Goal: Task Accomplishment & Management: Use online tool/utility

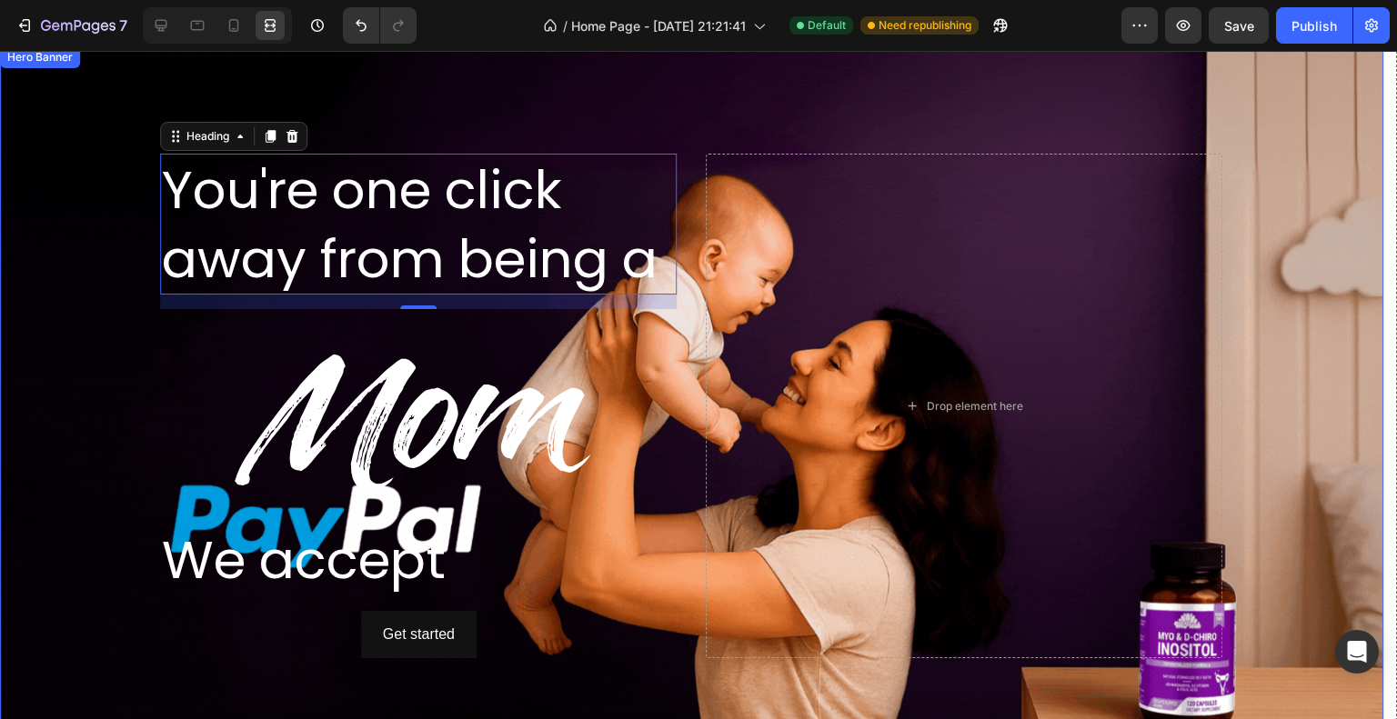
click at [1280, 173] on div "Background Image" at bounding box center [691, 406] width 1383 height 720
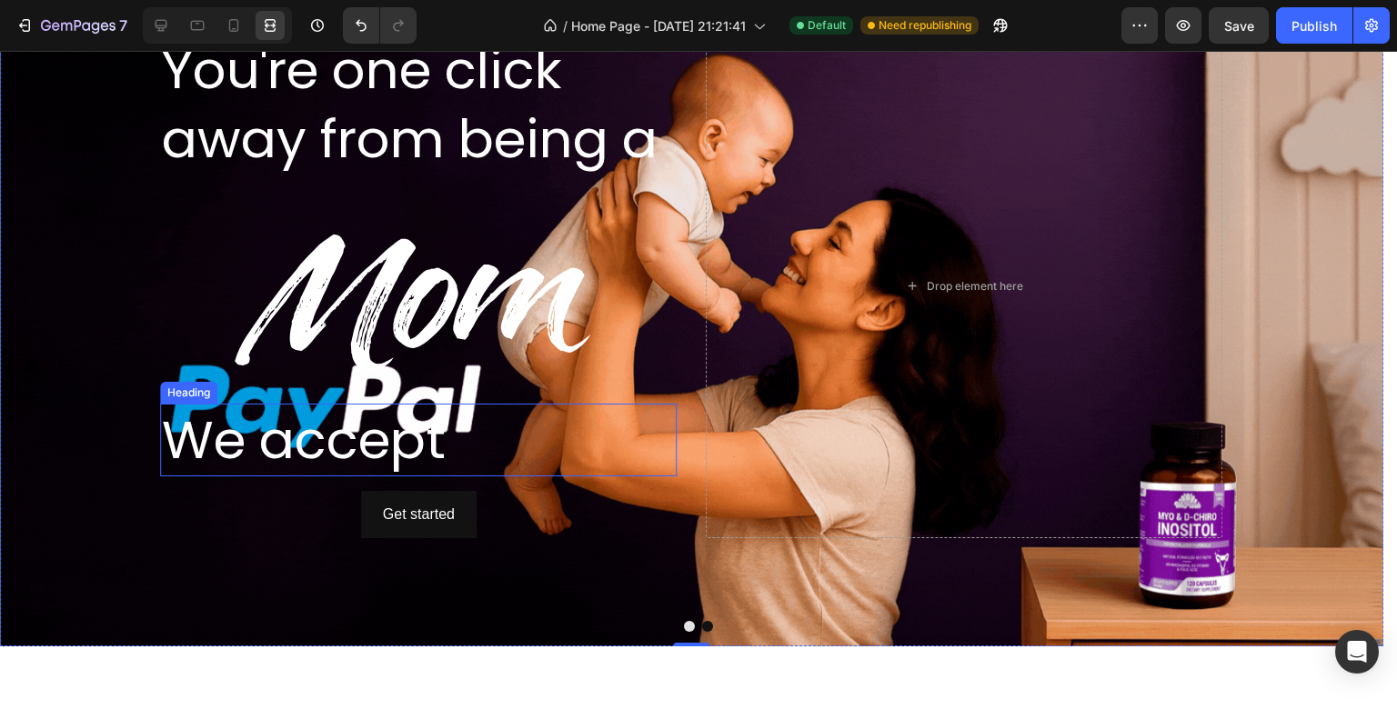
scroll to position [1549, 0]
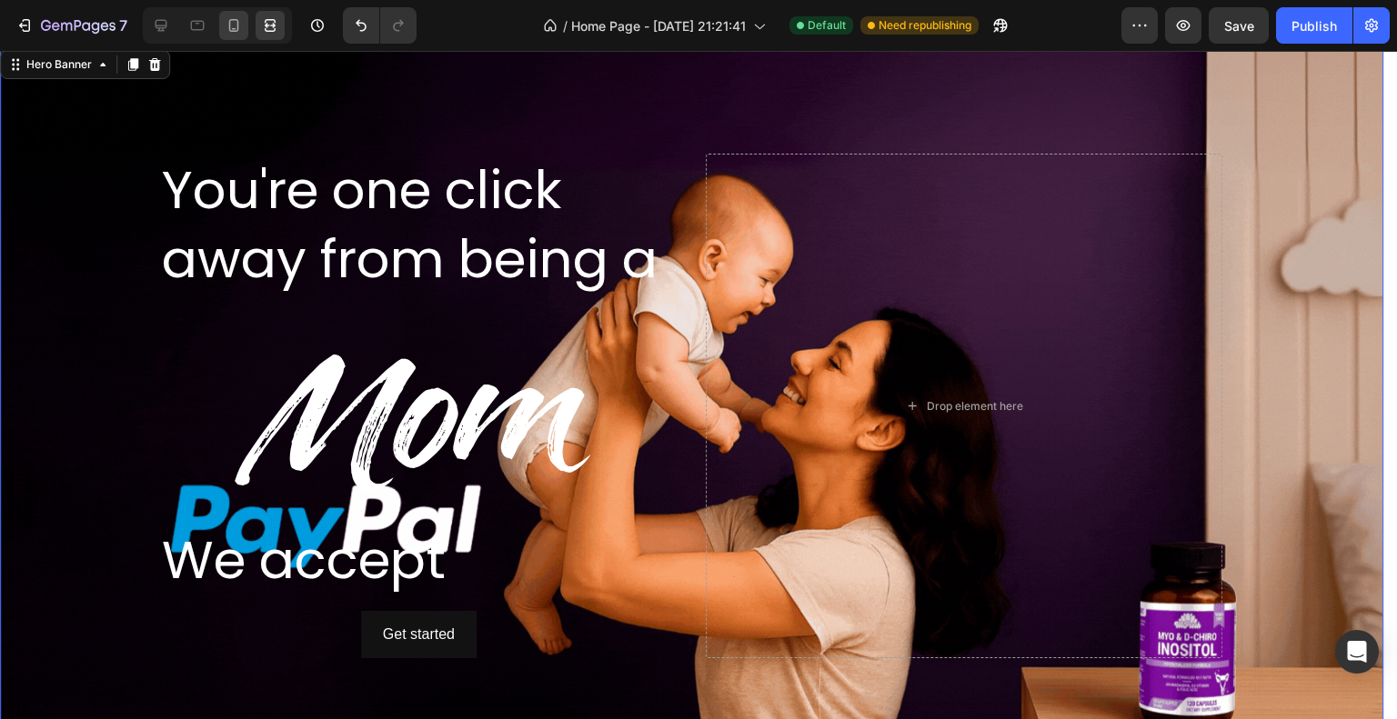
click at [240, 32] on icon at bounding box center [234, 25] width 18 height 18
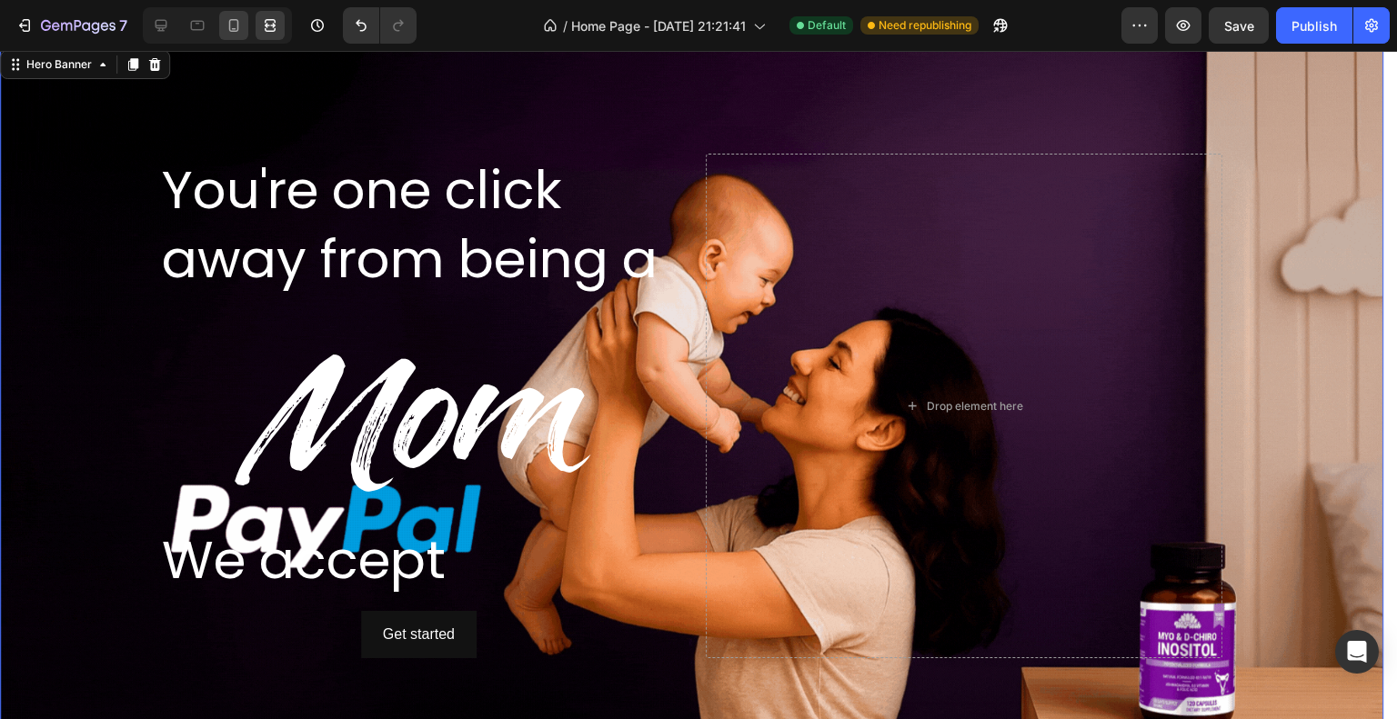
type input "Auto"
type input "100%"
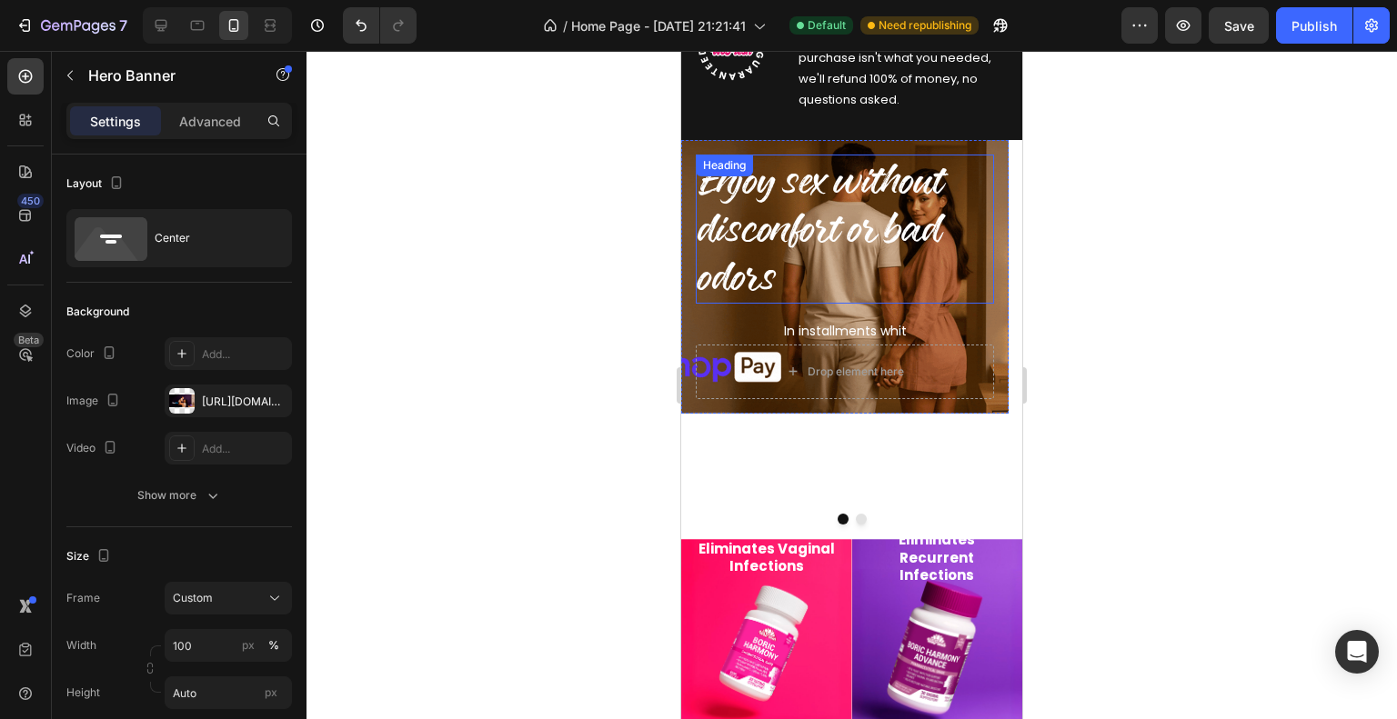
scroll to position [1052, 0]
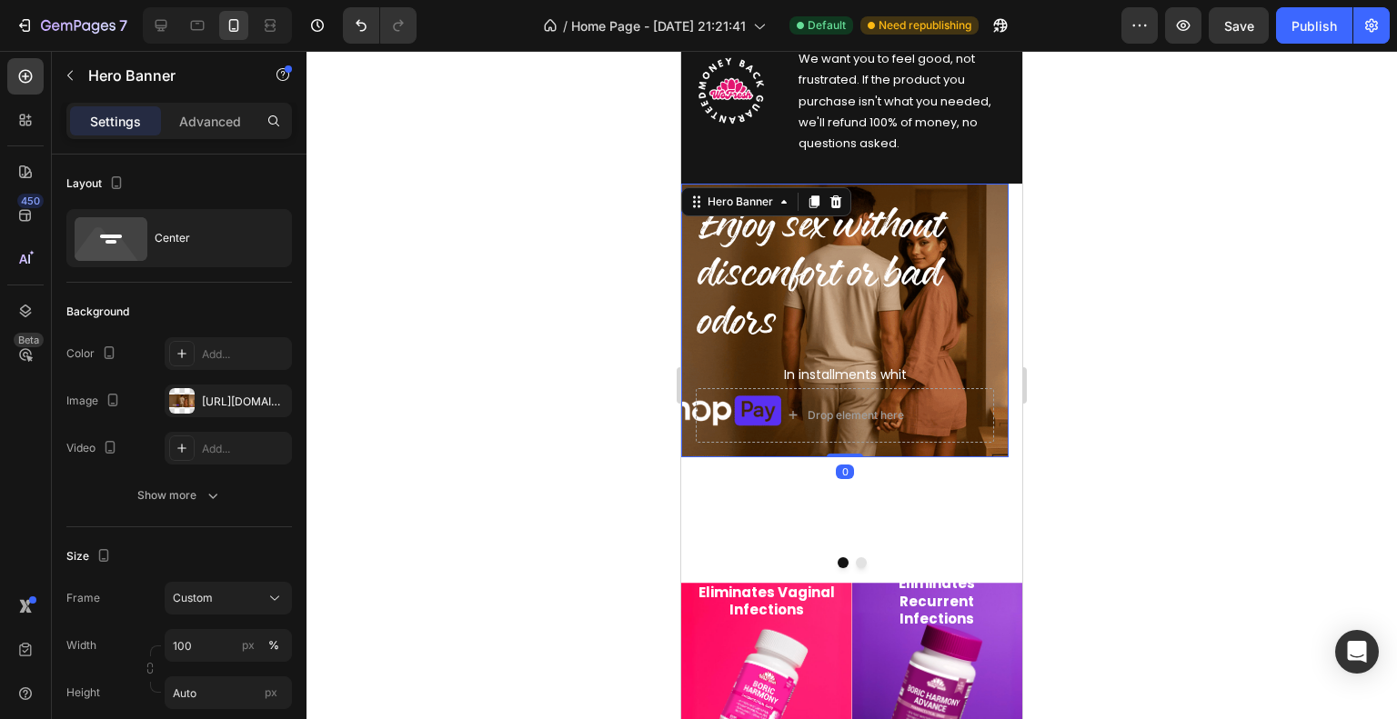
click at [976, 188] on div "Enjoy sex without disconfort or bad odors Heading In installments whit Text Blo…" at bounding box center [844, 321] width 327 height 274
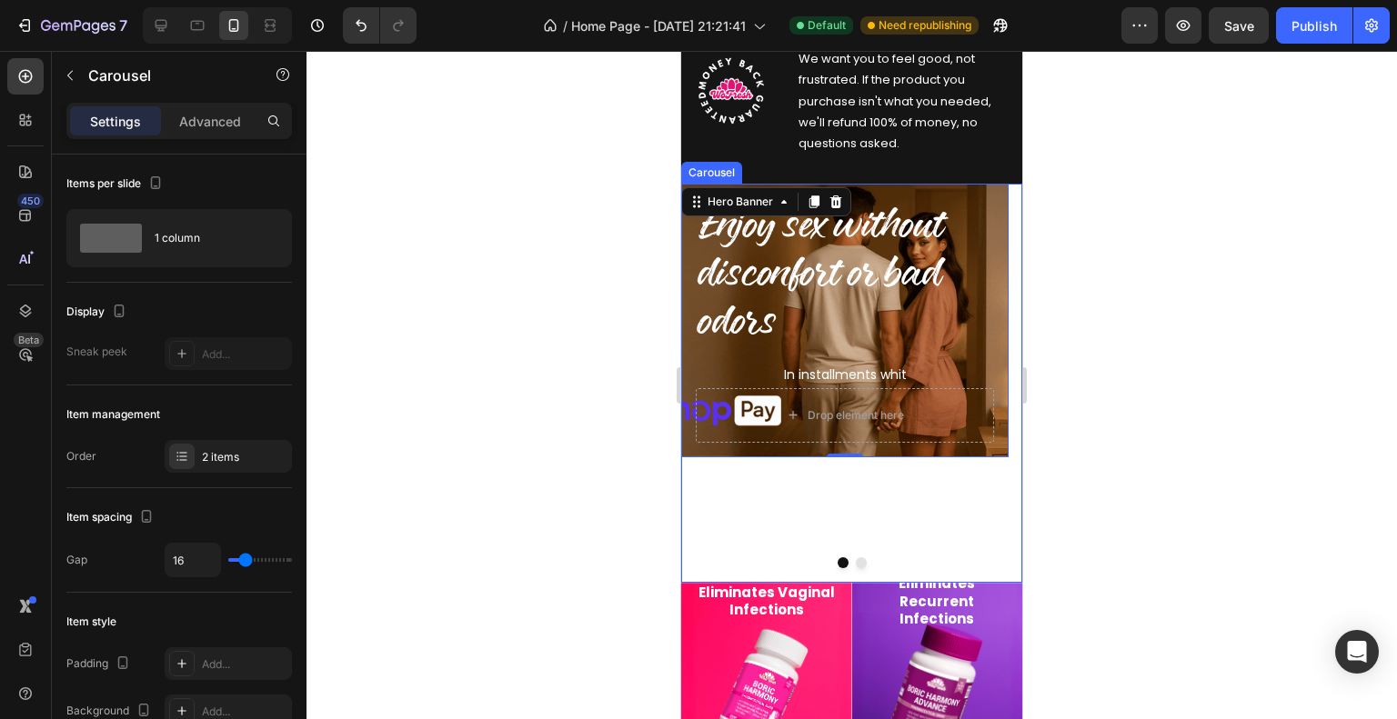
click at [868, 536] on div "Enjoy sex without disconfort or bad odors Heading In installments whit Text Blo…" at bounding box center [844, 384] width 327 height 400
click at [840, 188] on div "Enjoy sex without disconfort or bad odors Heading In installments whit Text Blo…" at bounding box center [844, 321] width 327 height 274
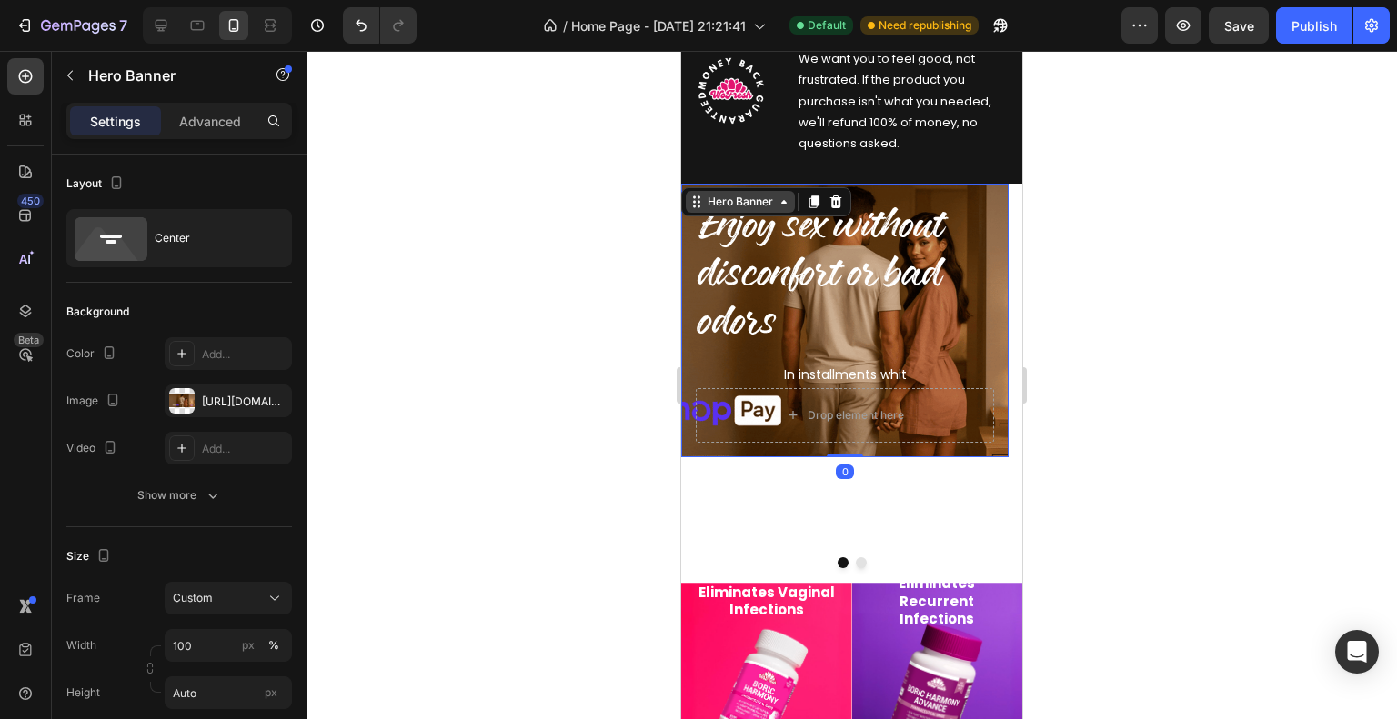
click at [769, 204] on div "Hero Banner" at bounding box center [740, 202] width 73 height 16
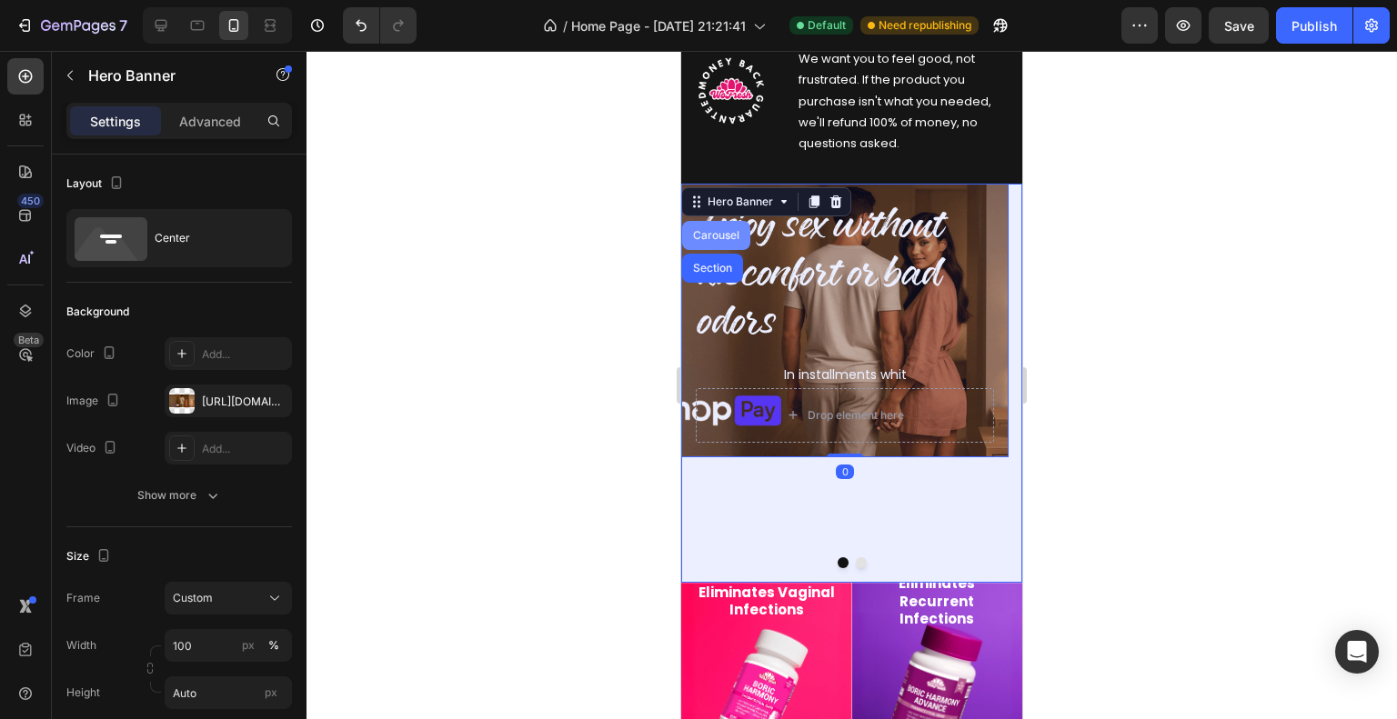
click at [724, 235] on div "Carousel" at bounding box center [716, 235] width 54 height 11
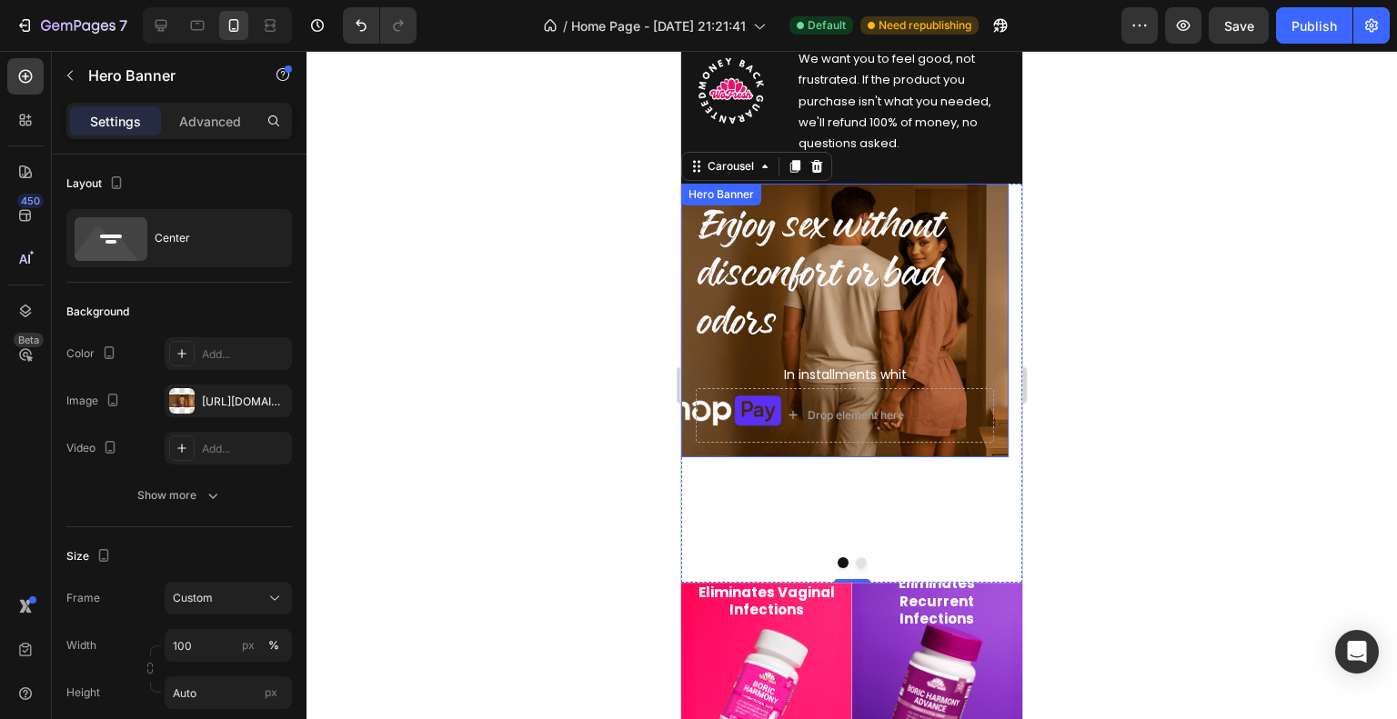
click at [971, 188] on div "Enjoy sex without disconfort or bad odors Heading In installments whit Text Blo…" at bounding box center [844, 321] width 327 height 274
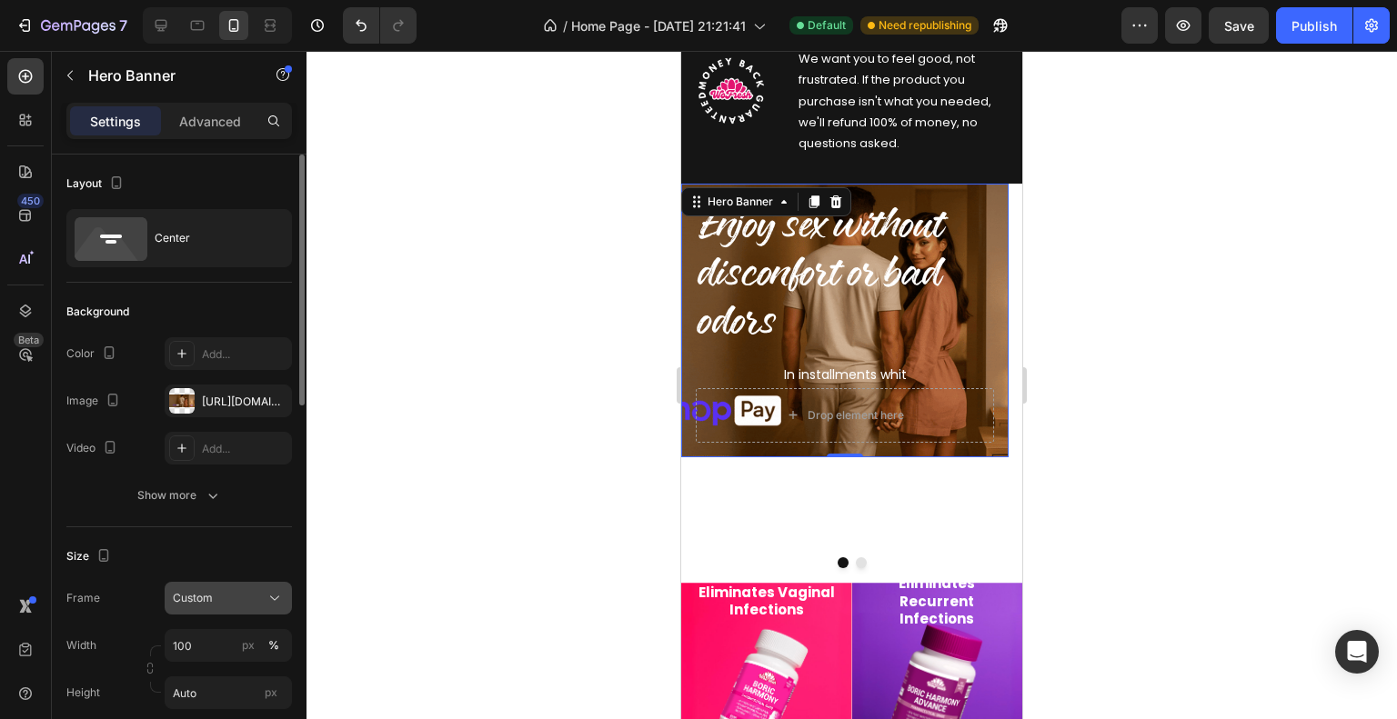
click at [228, 597] on div "Custom" at bounding box center [217, 598] width 89 height 16
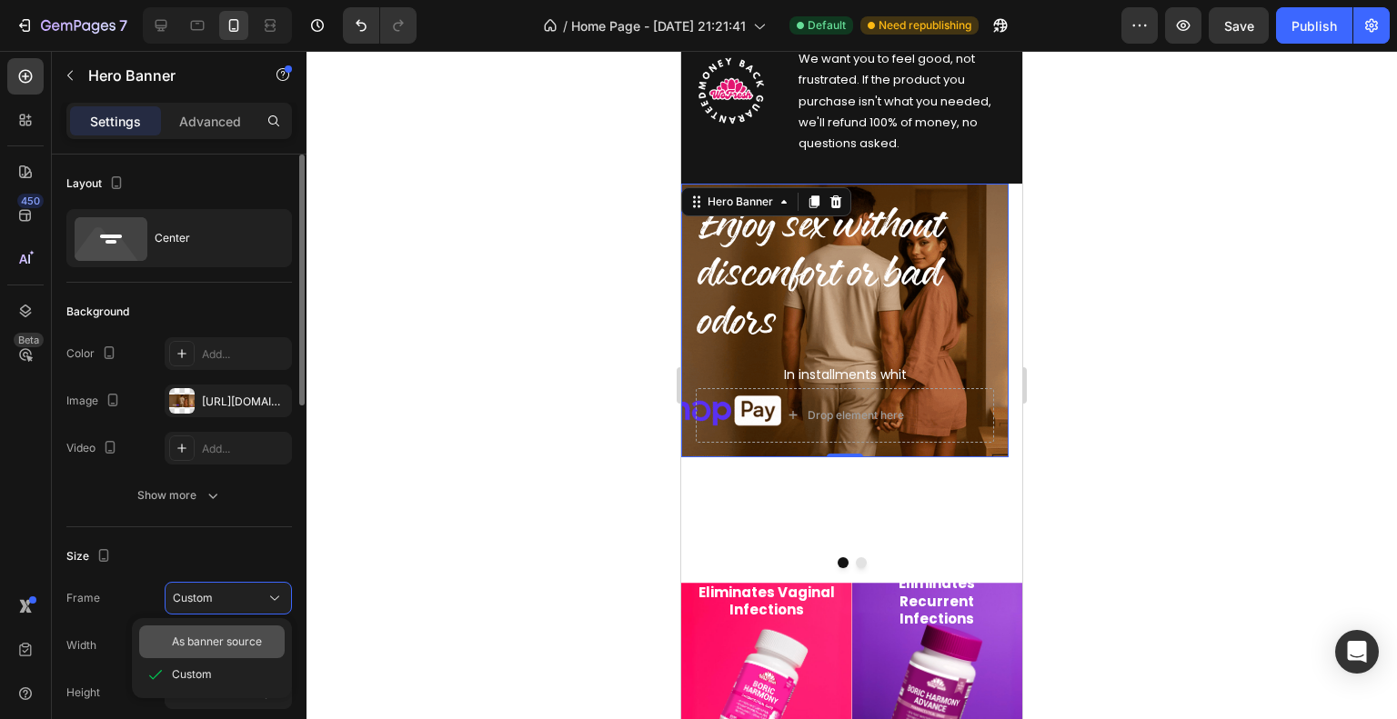
click at [218, 645] on span "As banner source" at bounding box center [217, 642] width 90 height 16
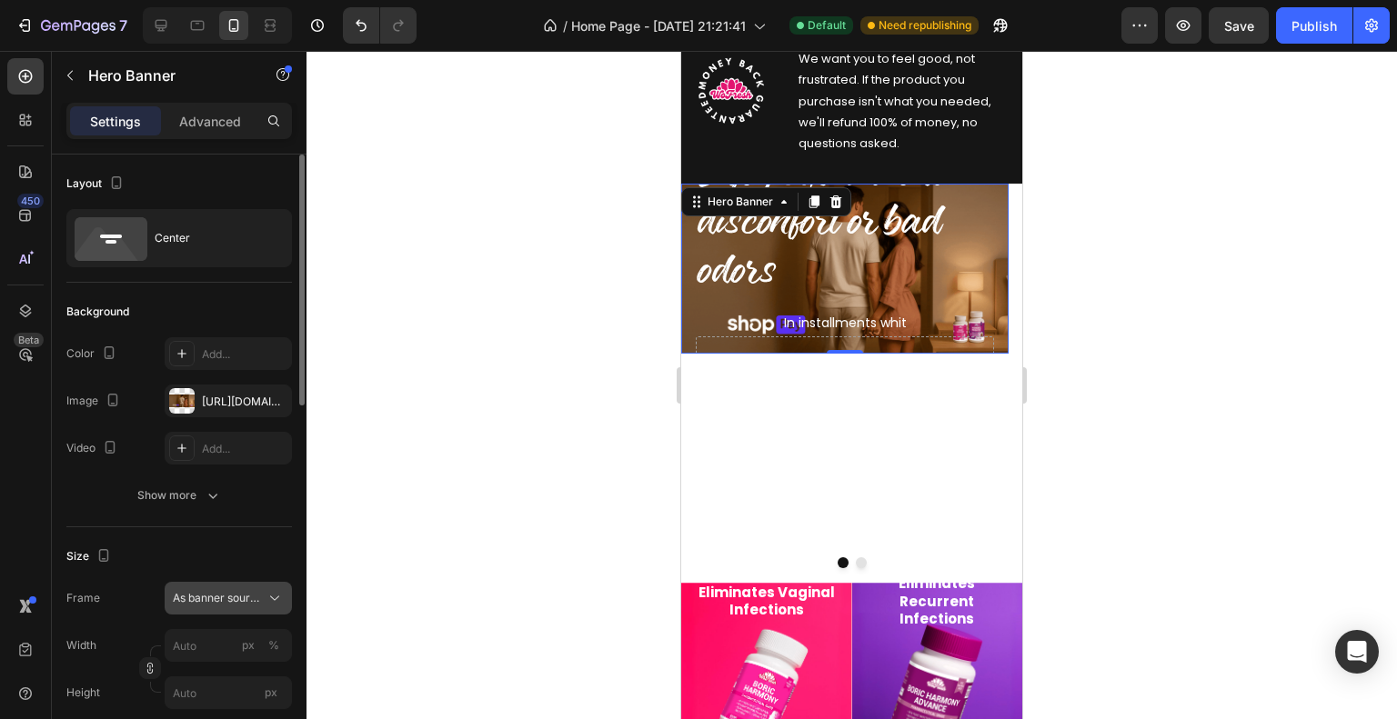
click at [230, 596] on span "As banner source" at bounding box center [217, 598] width 89 height 16
click at [222, 396] on div "[URL][DOMAIN_NAME]" at bounding box center [228, 402] width 53 height 16
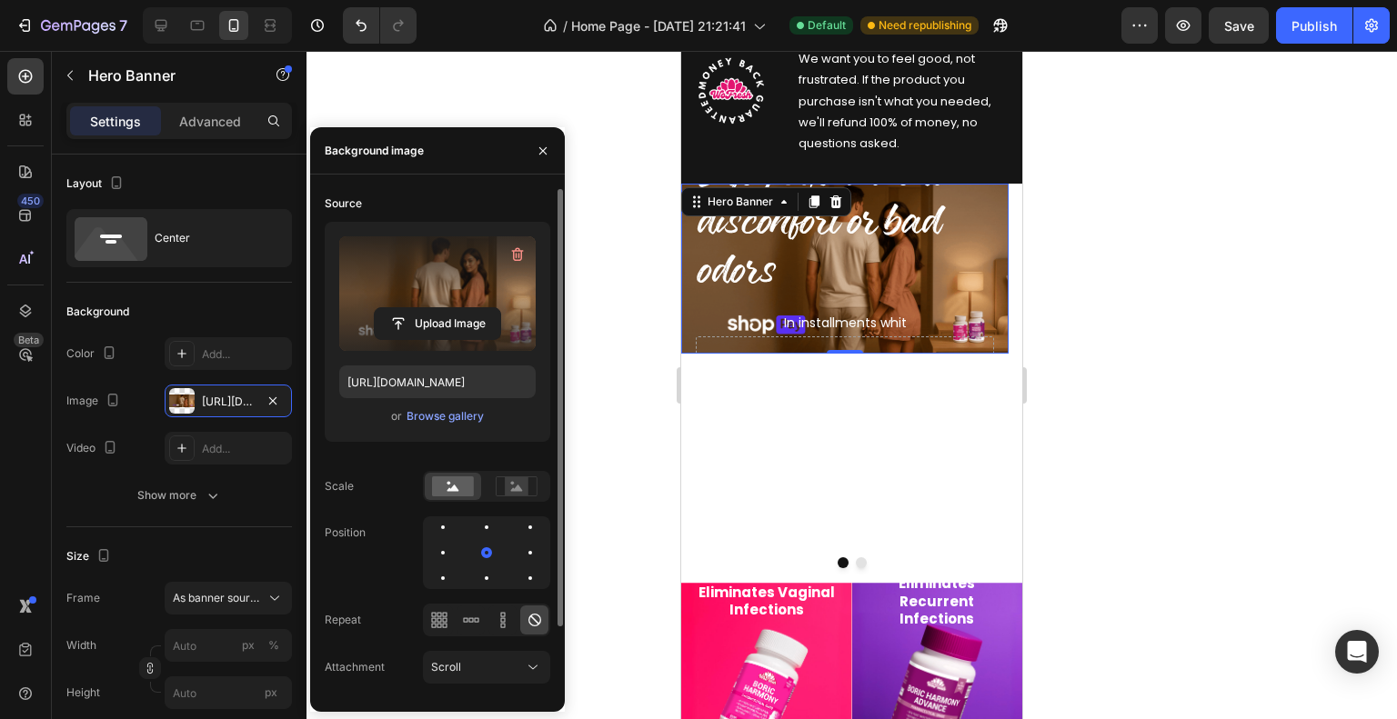
click at [455, 273] on label at bounding box center [437, 293] width 196 height 115
click at [455, 308] on input "file" at bounding box center [437, 323] width 125 height 31
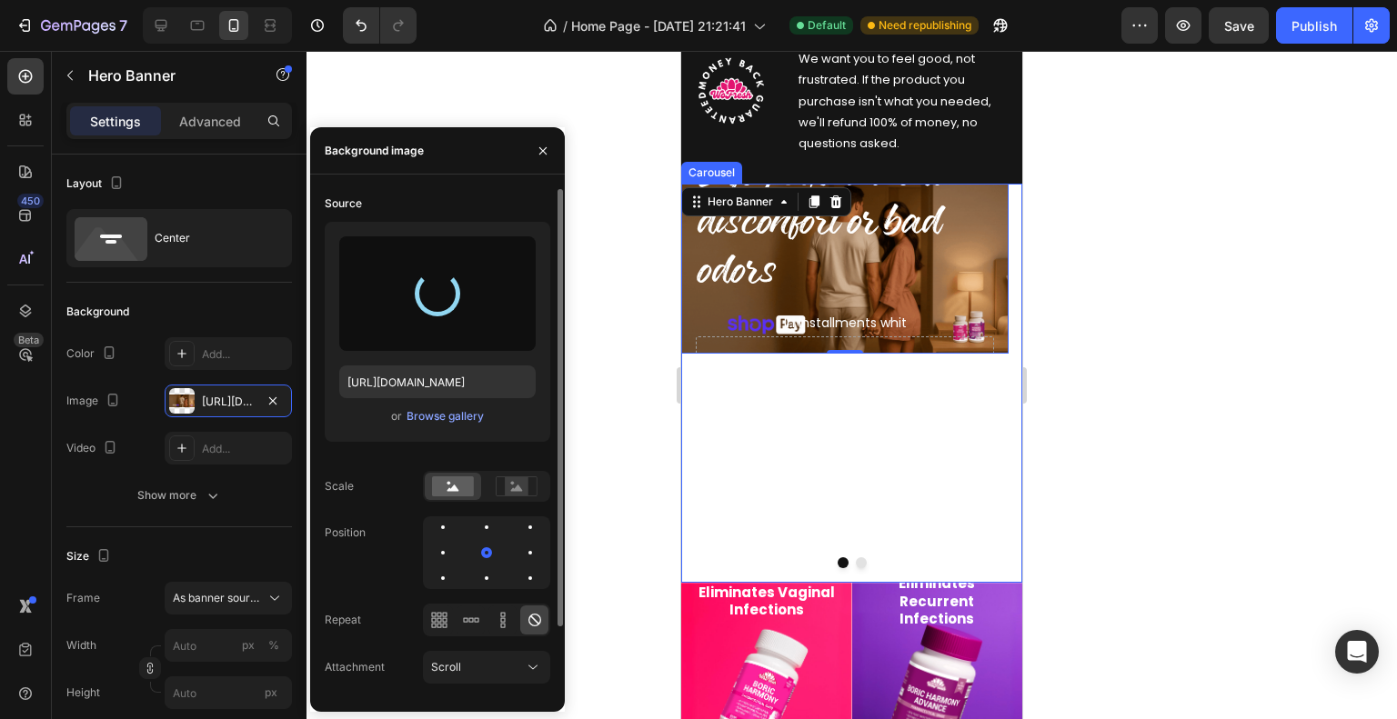
type input "[URL][DOMAIN_NAME]"
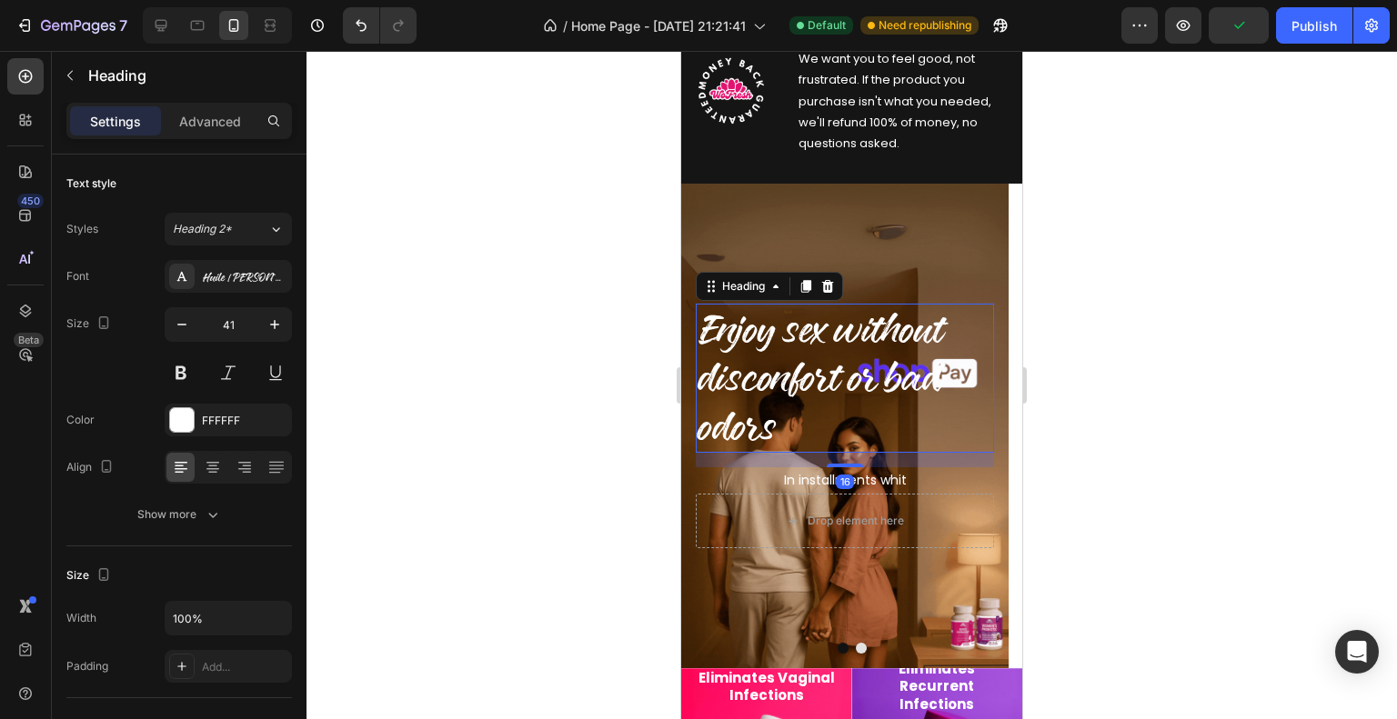
click at [817, 371] on span "Enjoy sex without disconfort or bad odors" at bounding box center [820, 378] width 246 height 148
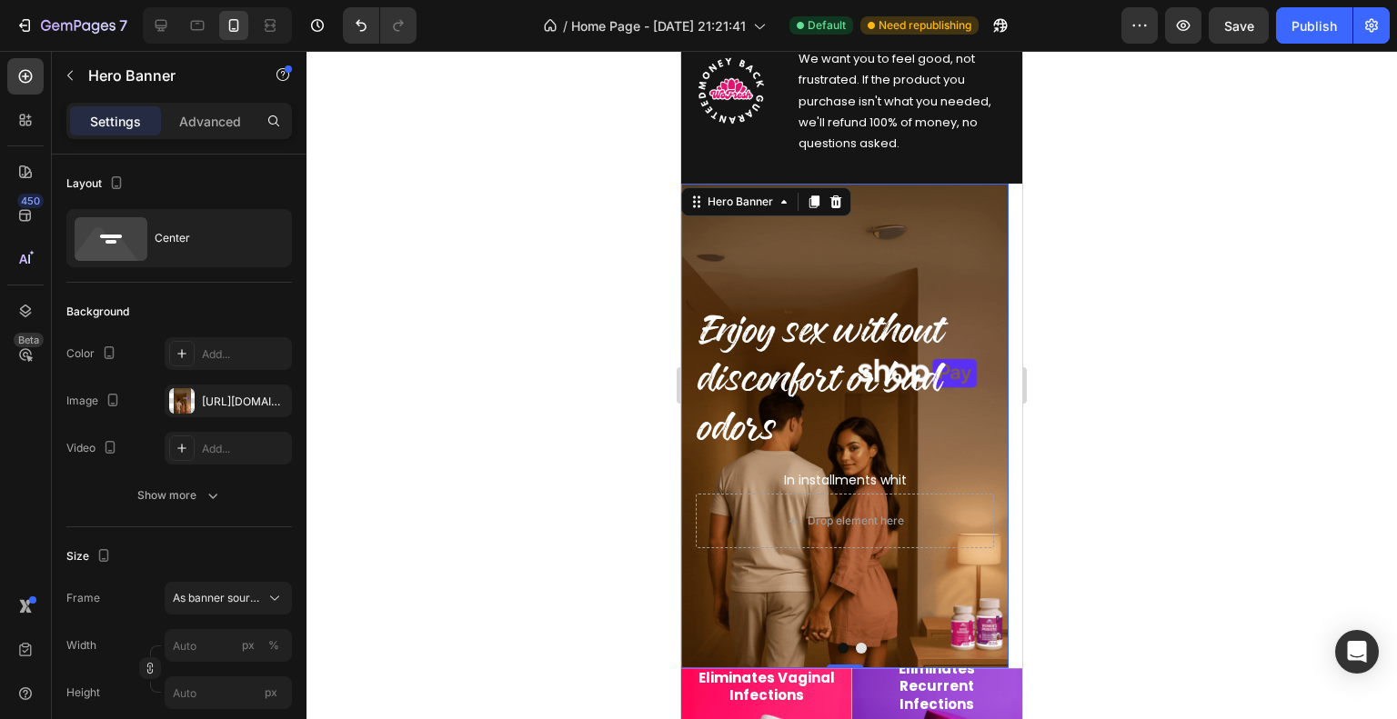
click at [791, 218] on div "Background Image" at bounding box center [844, 426] width 327 height 485
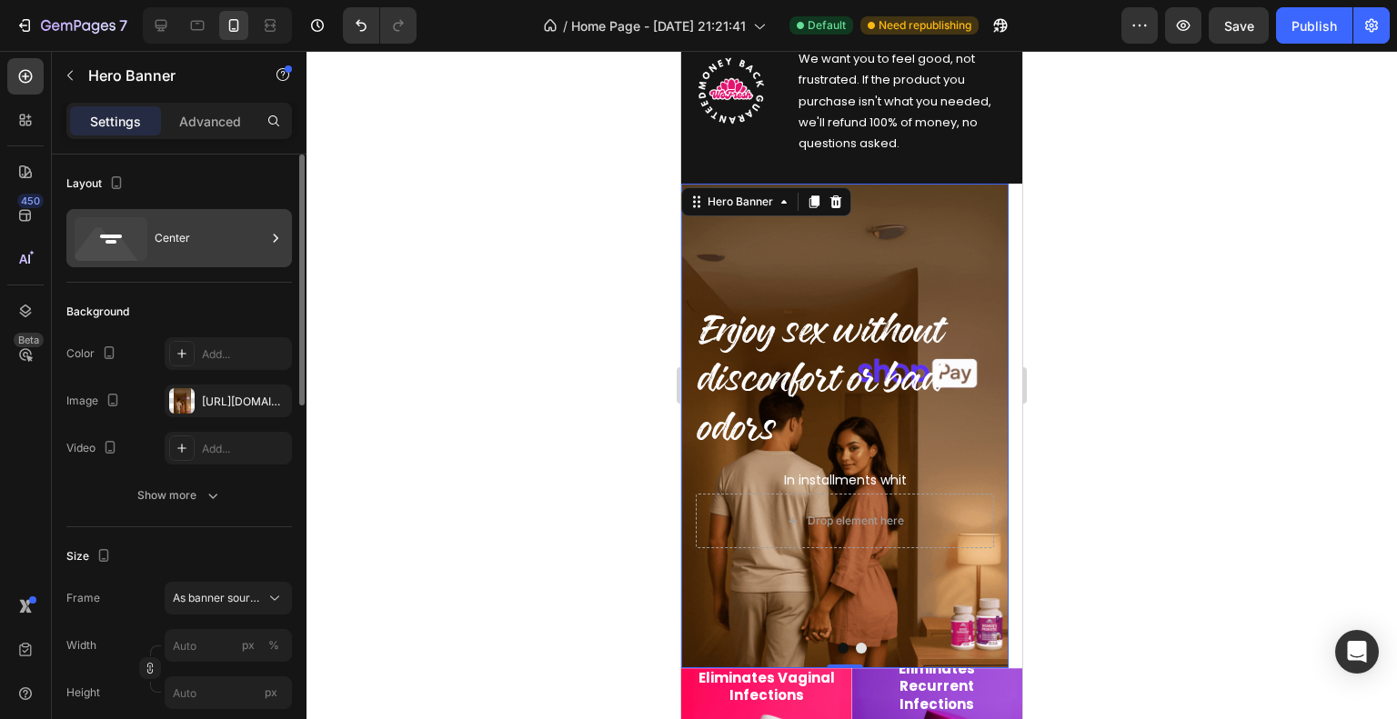
click at [178, 216] on div "Center" at bounding box center [178, 238] width 225 height 58
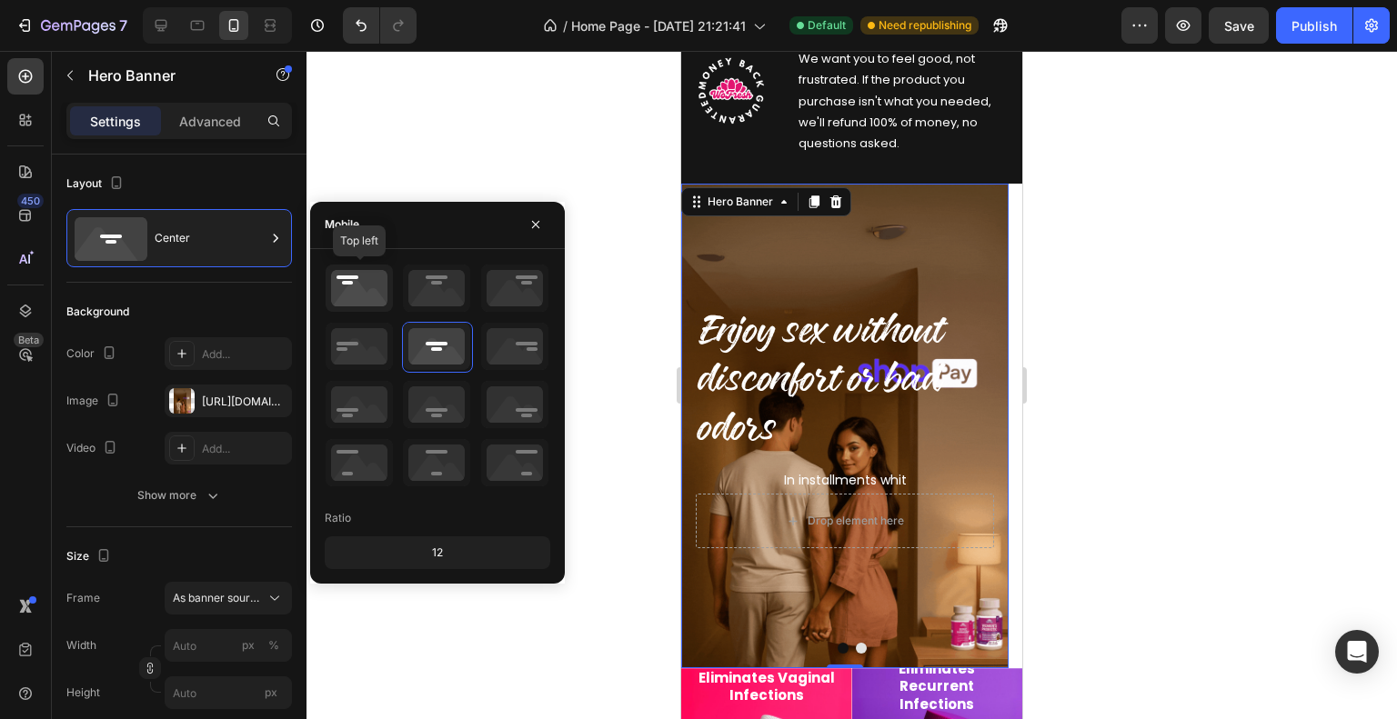
click at [366, 290] on icon at bounding box center [359, 288] width 67 height 47
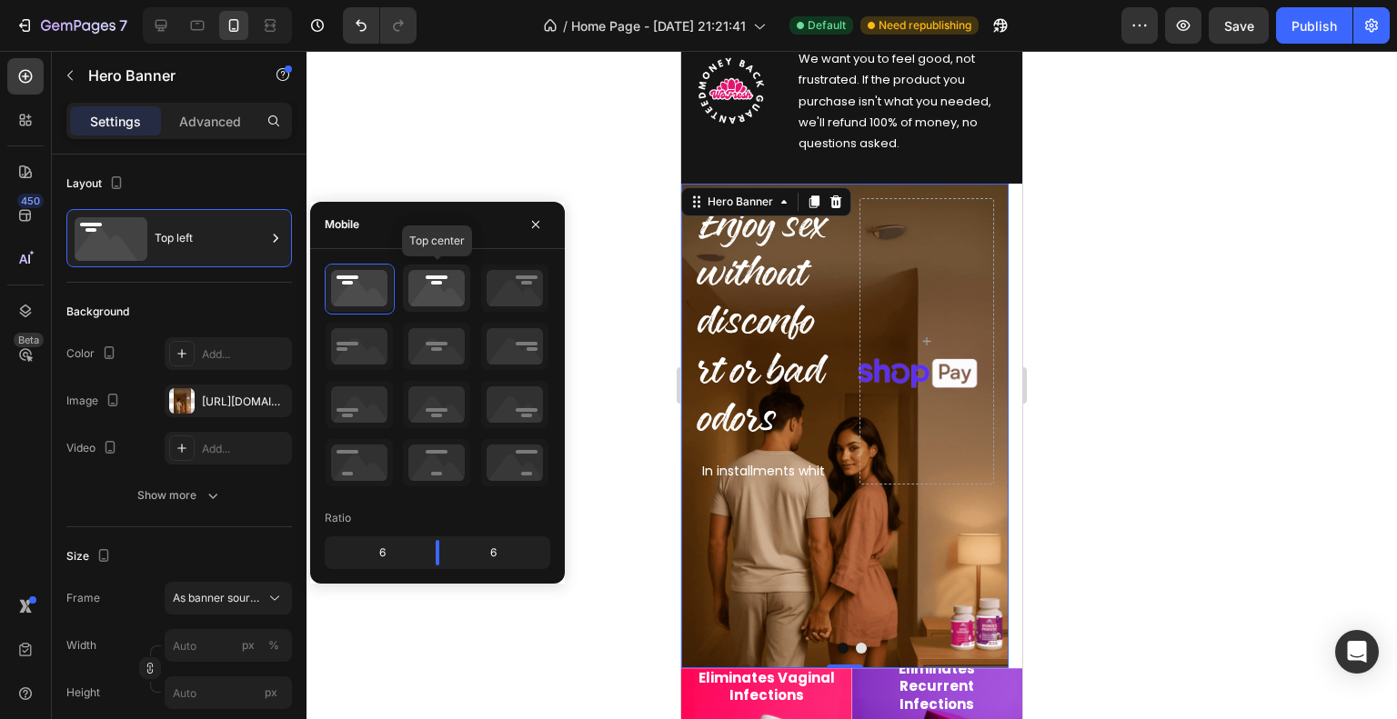
click at [422, 296] on icon at bounding box center [436, 288] width 67 height 47
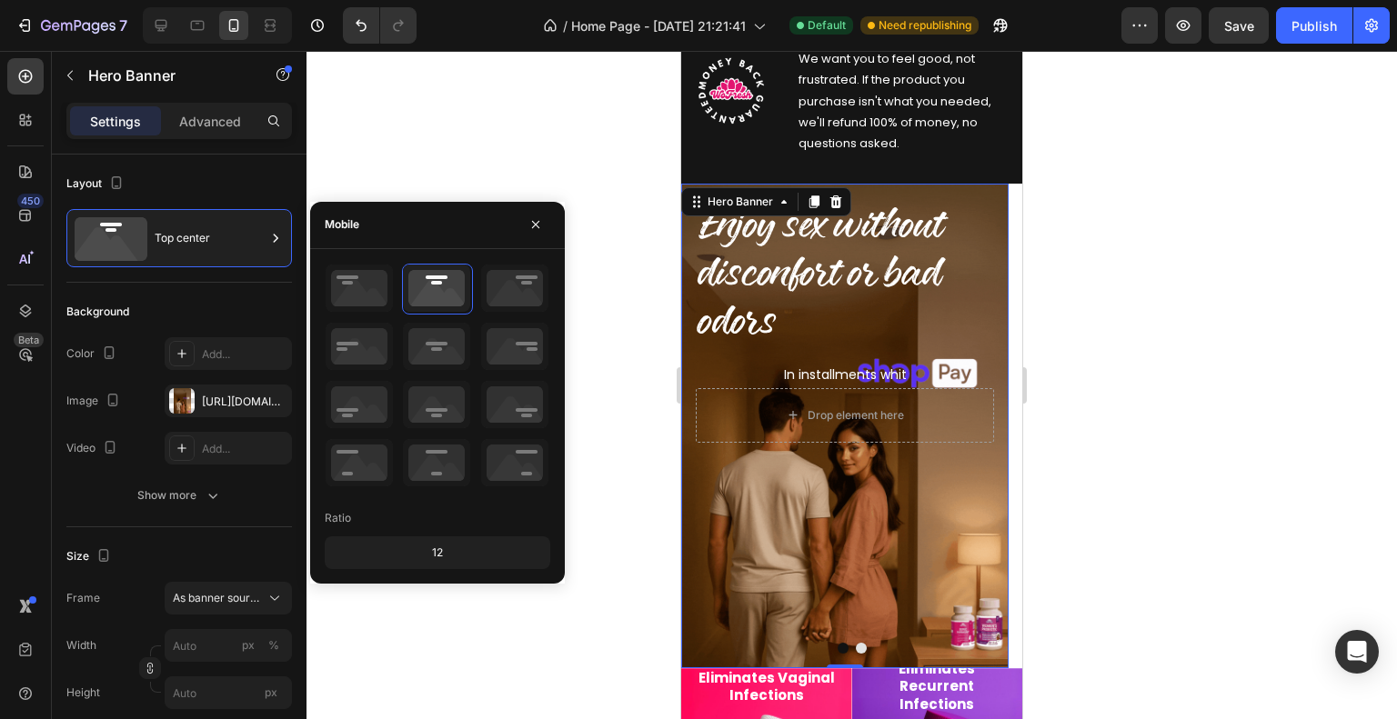
click at [589, 201] on div at bounding box center [851, 385] width 1090 height 668
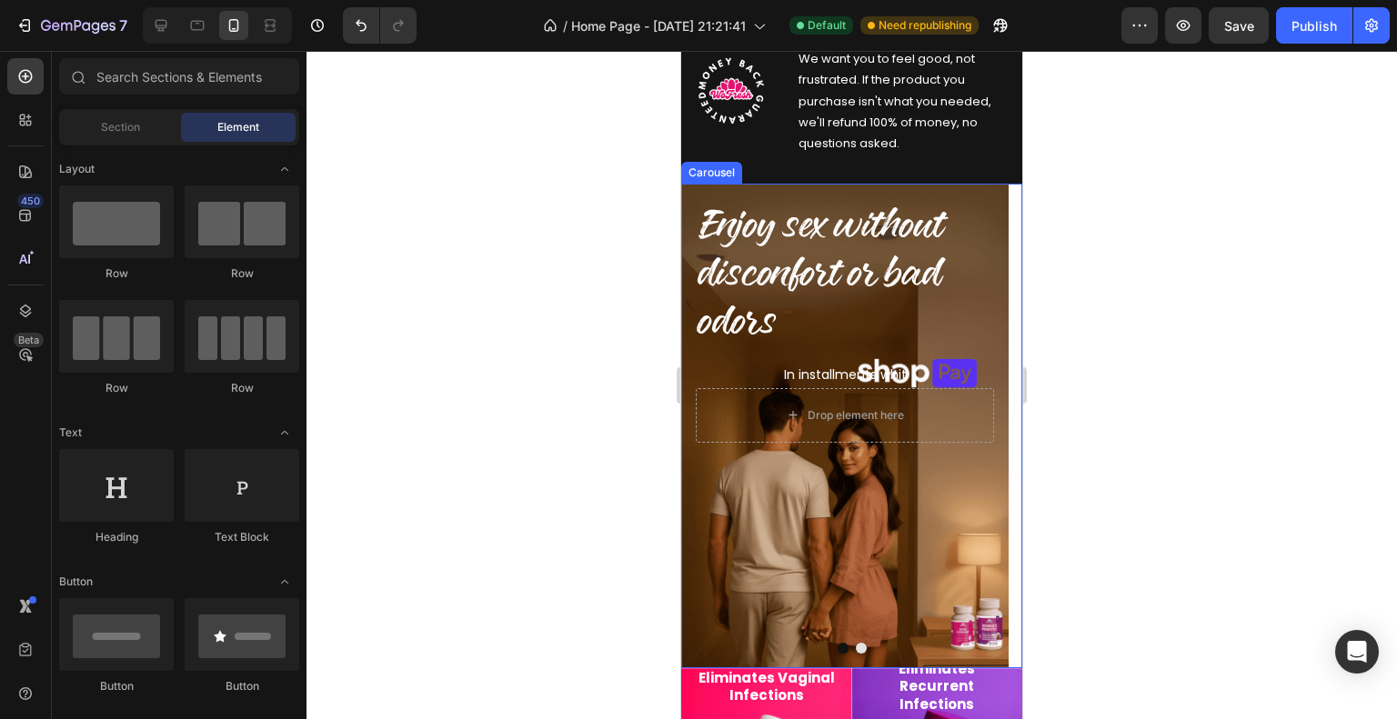
click at [856, 646] on button "Dot" at bounding box center [861, 648] width 11 height 11
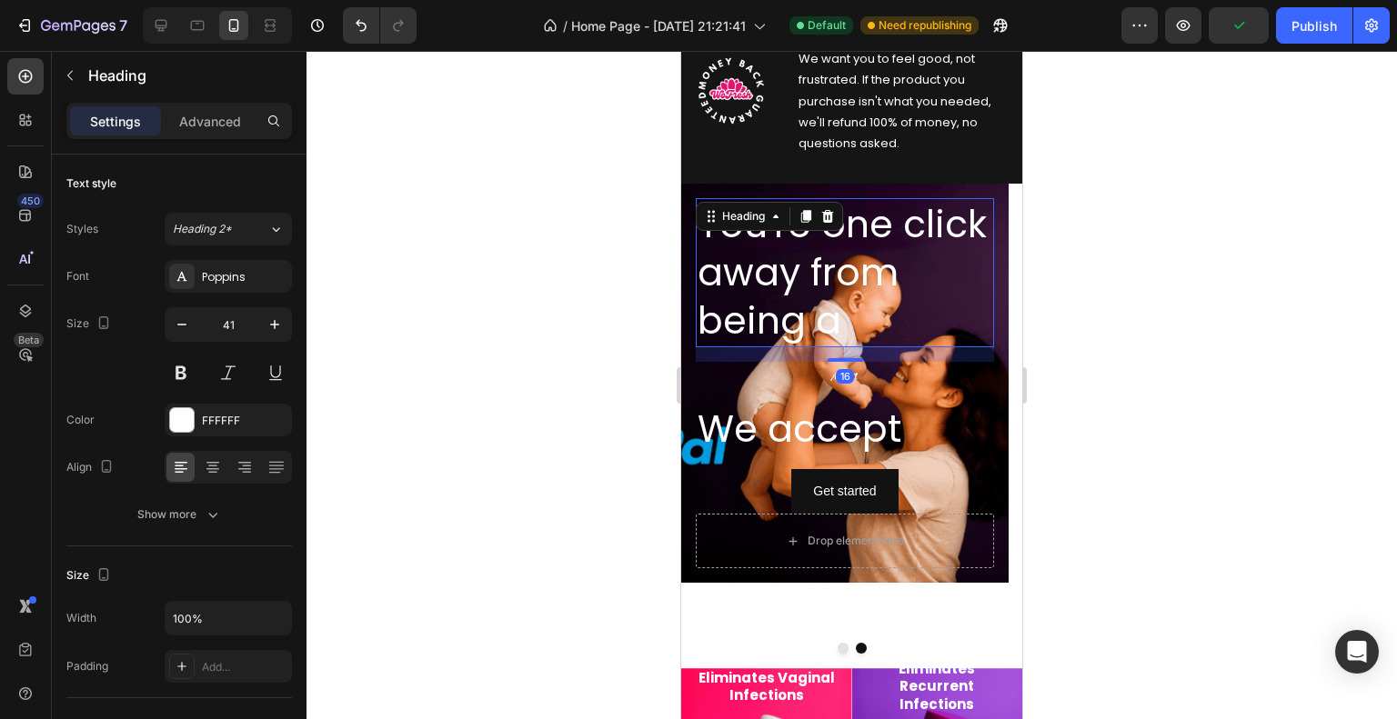
click at [946, 286] on h2 "You're one click away from being a" at bounding box center [845, 272] width 298 height 149
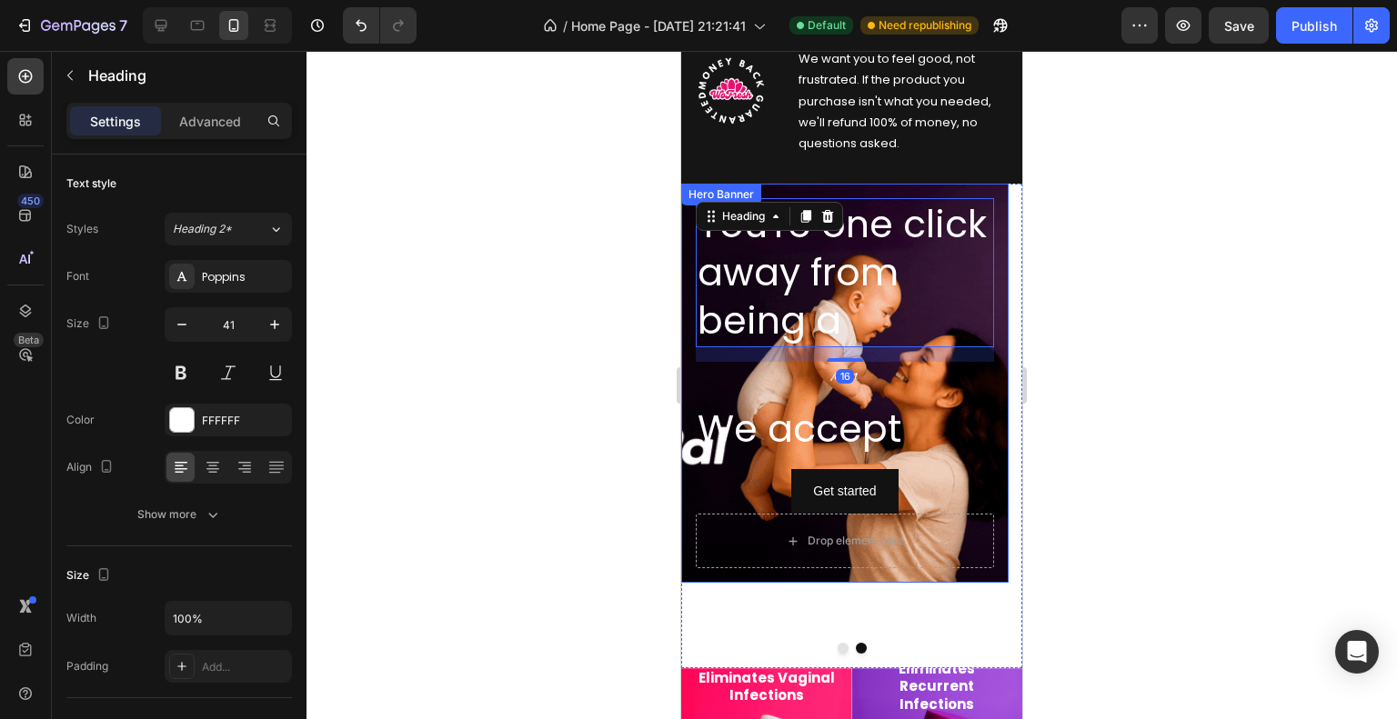
click at [988, 185] on div "You're one click away from being a Heading 16 Mom Text Block We accept Heading …" at bounding box center [844, 384] width 327 height 400
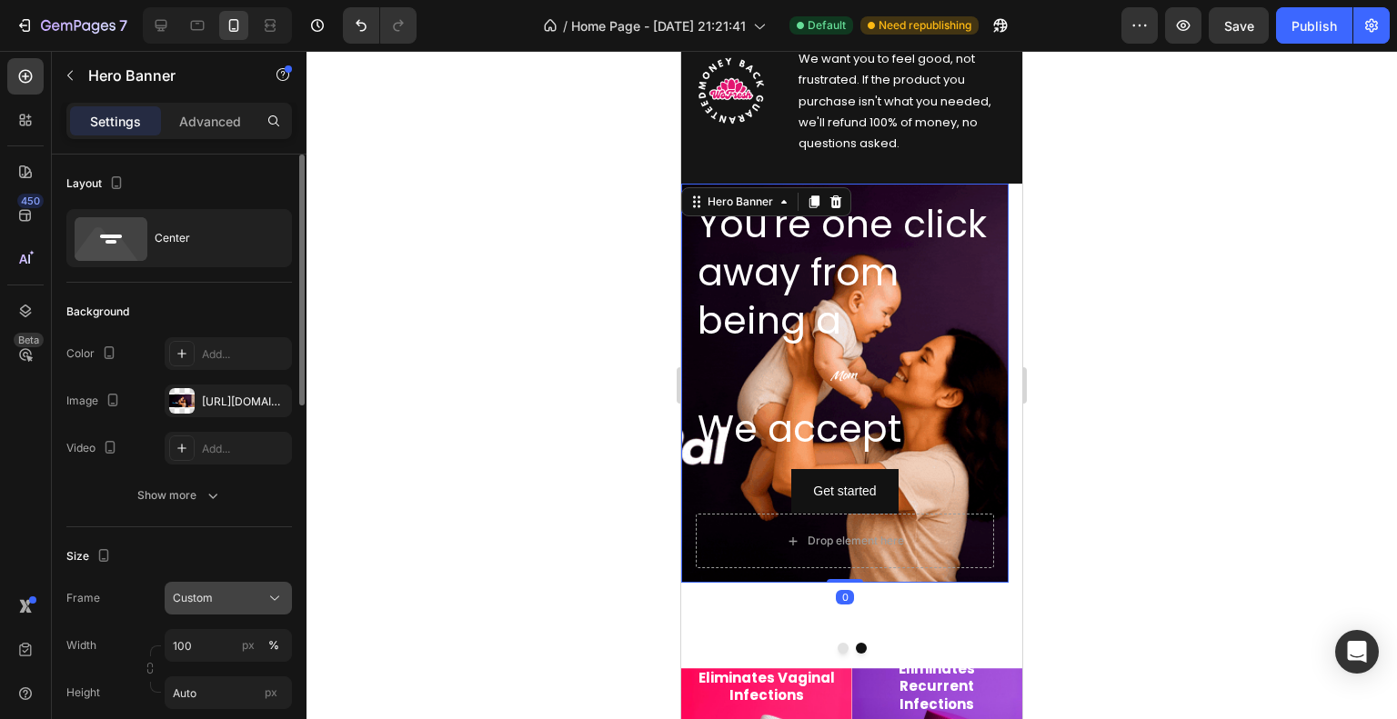
click at [203, 603] on span "Custom" at bounding box center [193, 598] width 40 height 16
click at [214, 636] on span "As banner source" at bounding box center [217, 642] width 90 height 16
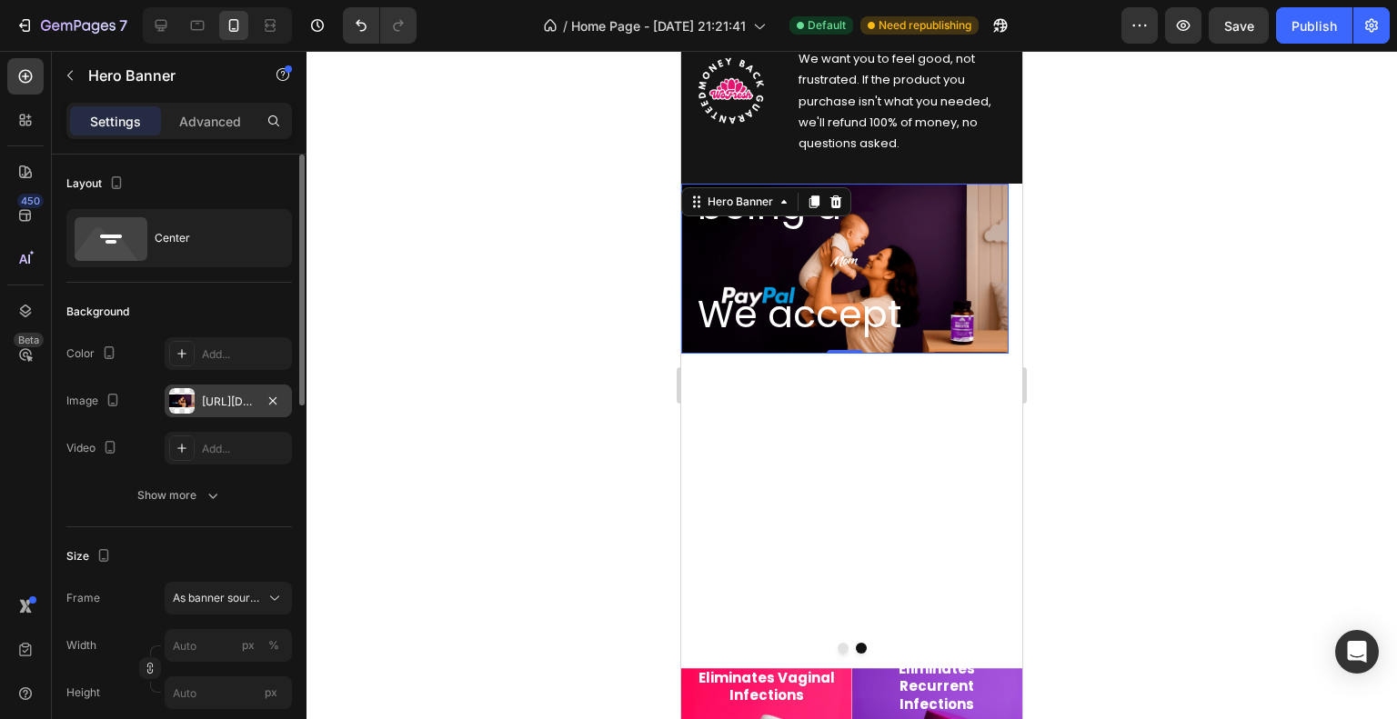
click at [215, 396] on div "[URL][DOMAIN_NAME]" at bounding box center [228, 402] width 53 height 16
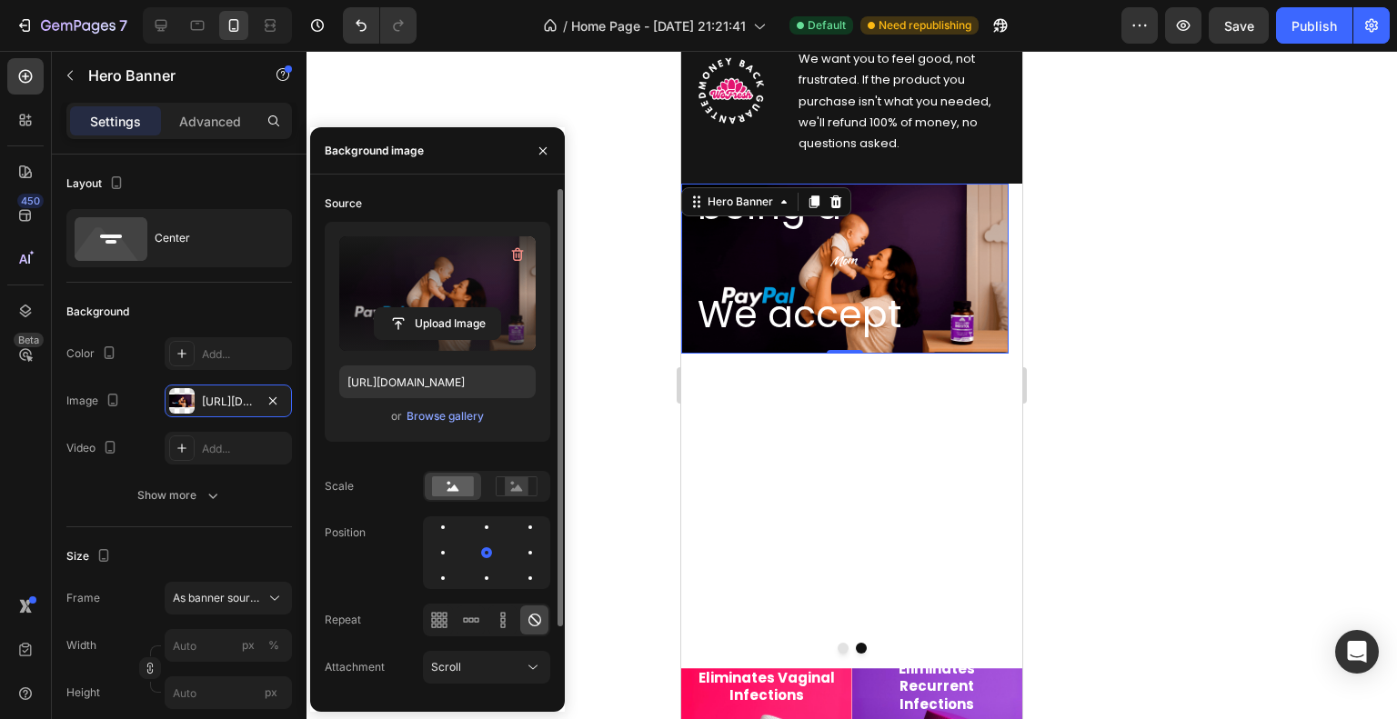
click at [371, 270] on label at bounding box center [437, 293] width 196 height 115
click at [375, 308] on input "file" at bounding box center [437, 323] width 125 height 31
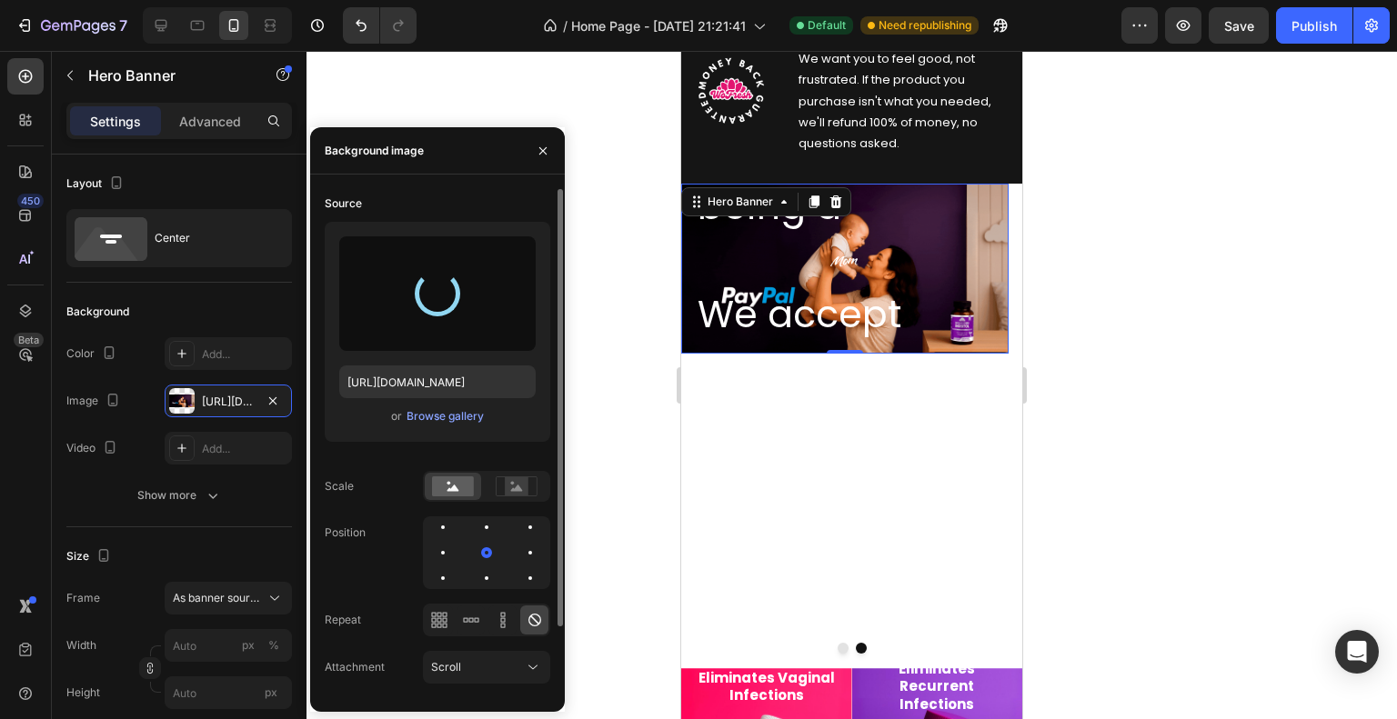
type input "[URL][DOMAIN_NAME]"
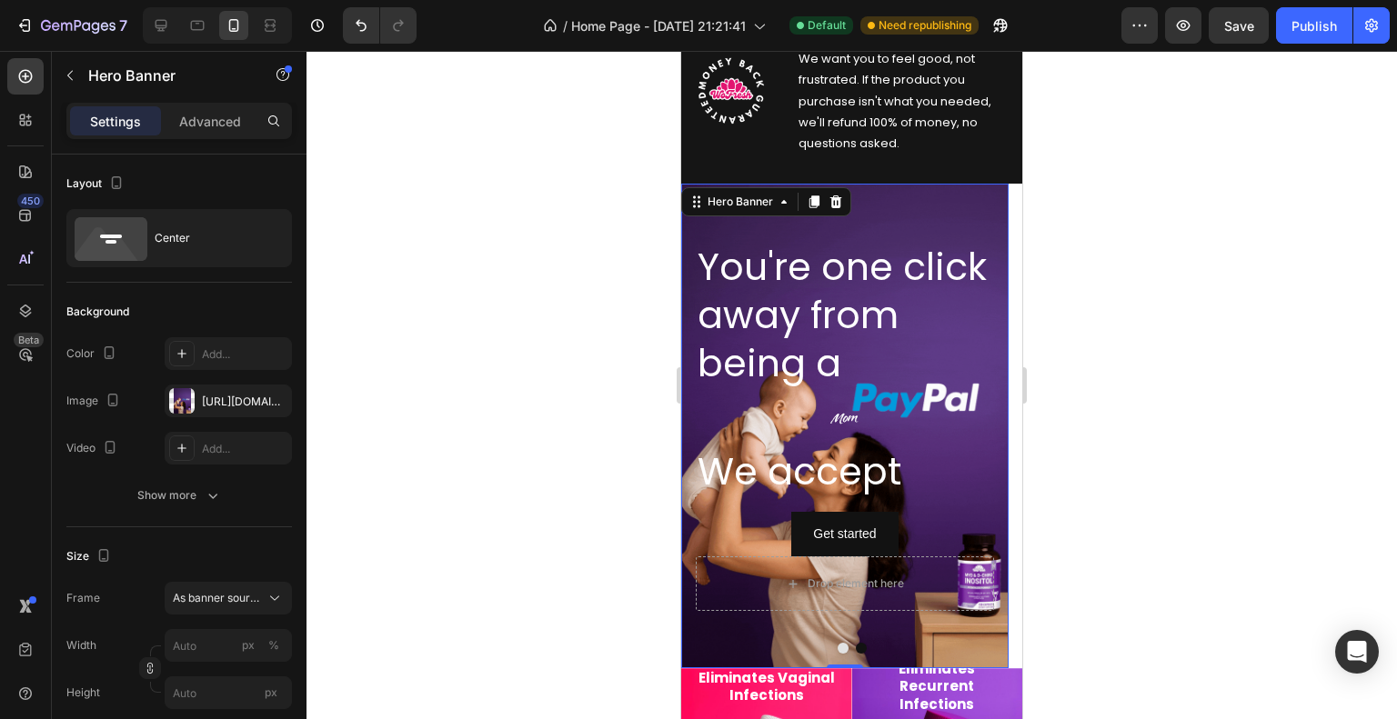
click at [906, 205] on div "Background Image" at bounding box center [844, 426] width 327 height 485
click at [195, 230] on div "Center" at bounding box center [210, 238] width 111 height 42
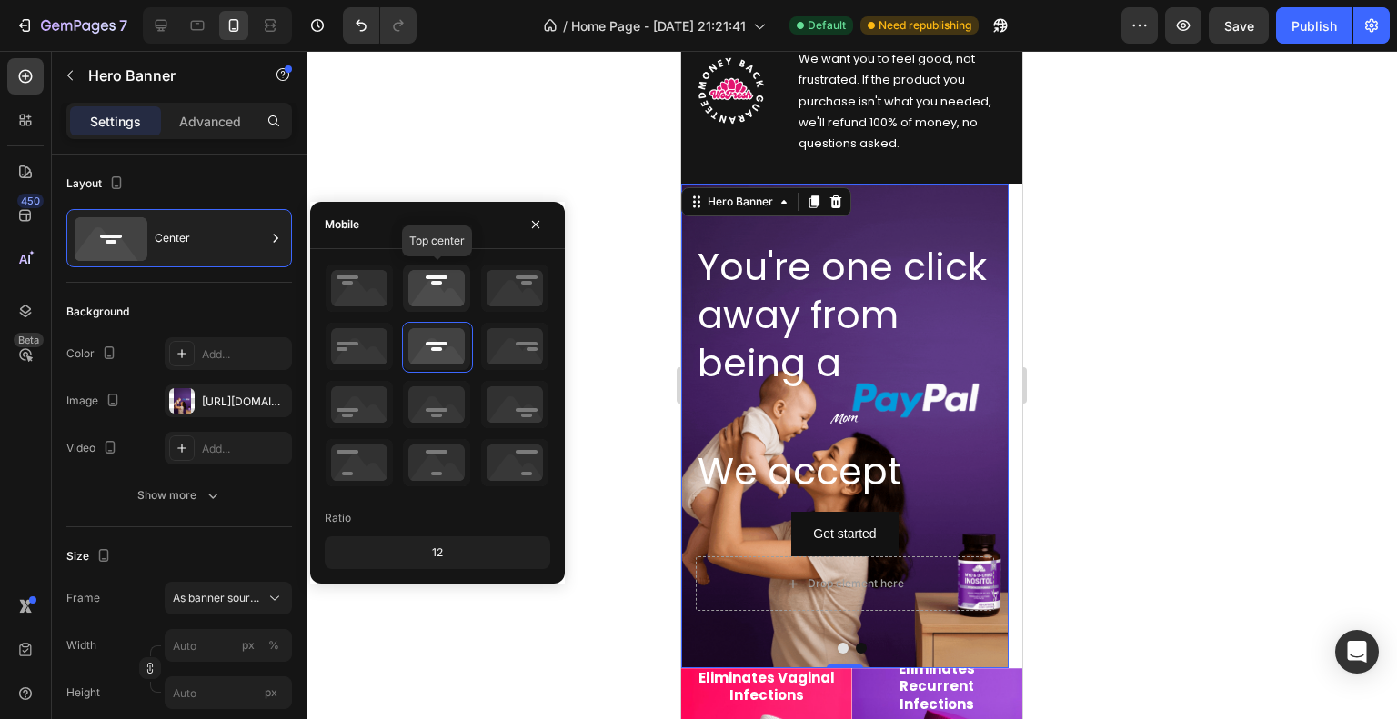
click at [441, 285] on icon at bounding box center [436, 288] width 67 height 47
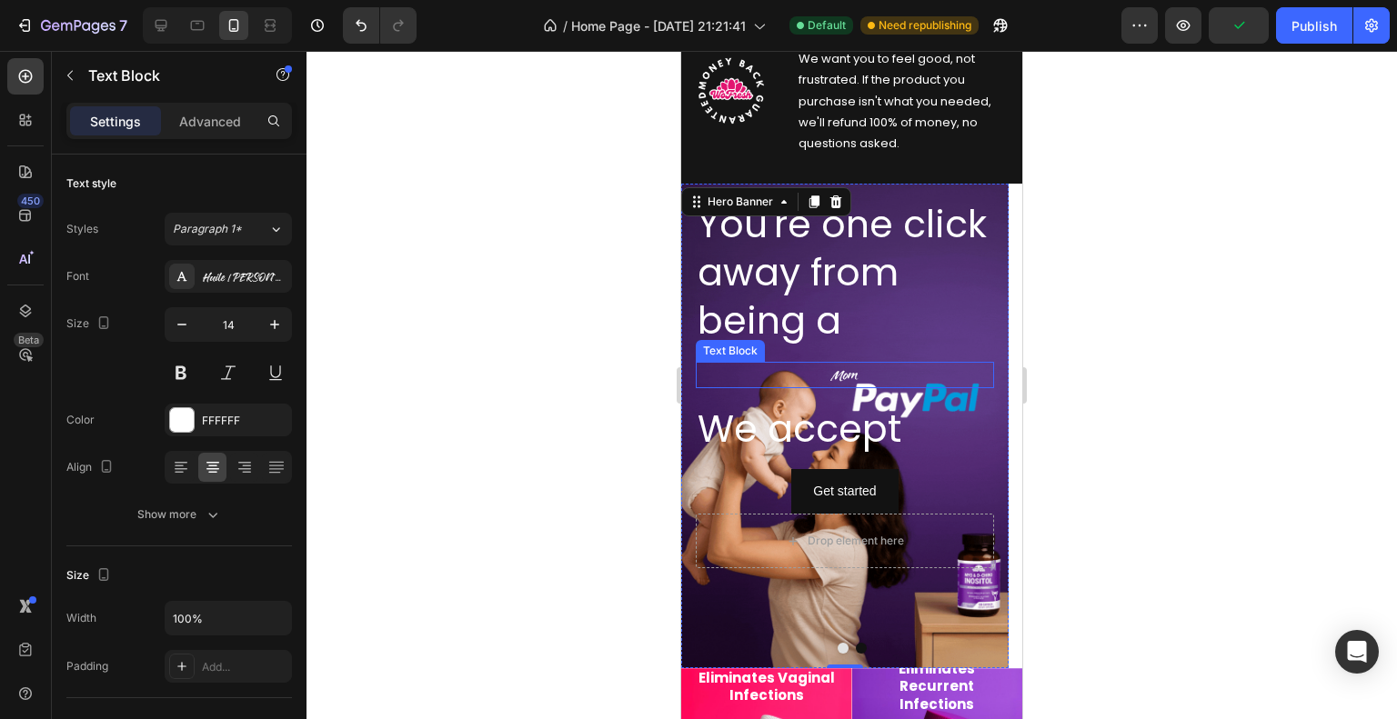
click at [845, 372] on p "Mom" at bounding box center [844, 375] width 295 height 23
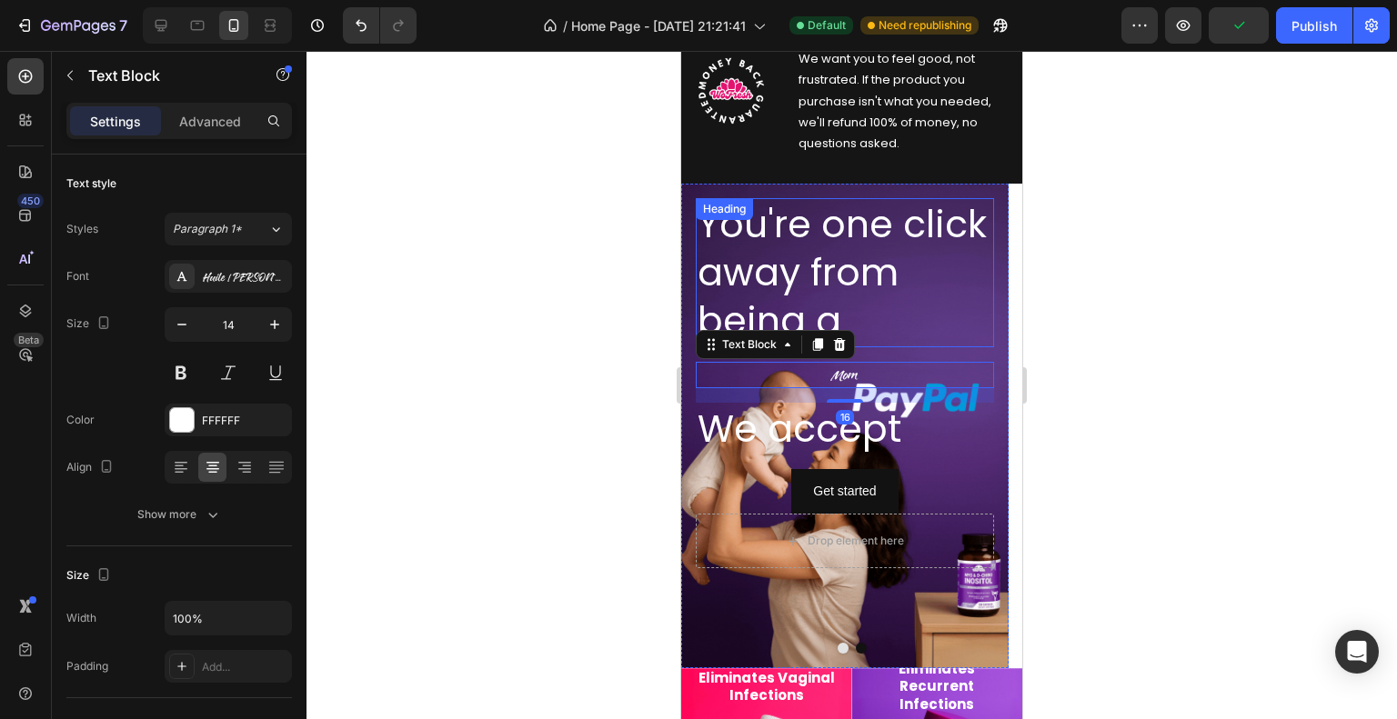
click at [823, 261] on h2 "You're one click away from being a" at bounding box center [845, 272] width 298 height 149
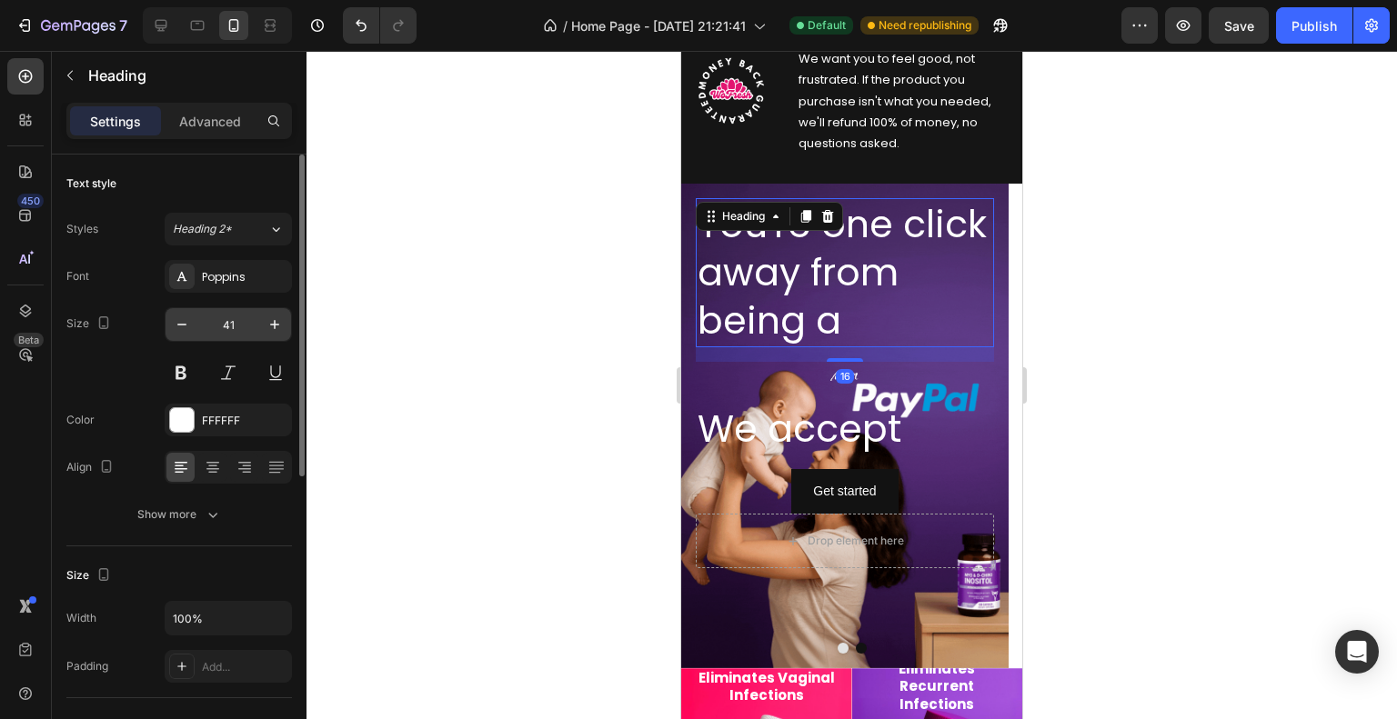
click at [234, 317] on input "41" at bounding box center [228, 324] width 60 height 33
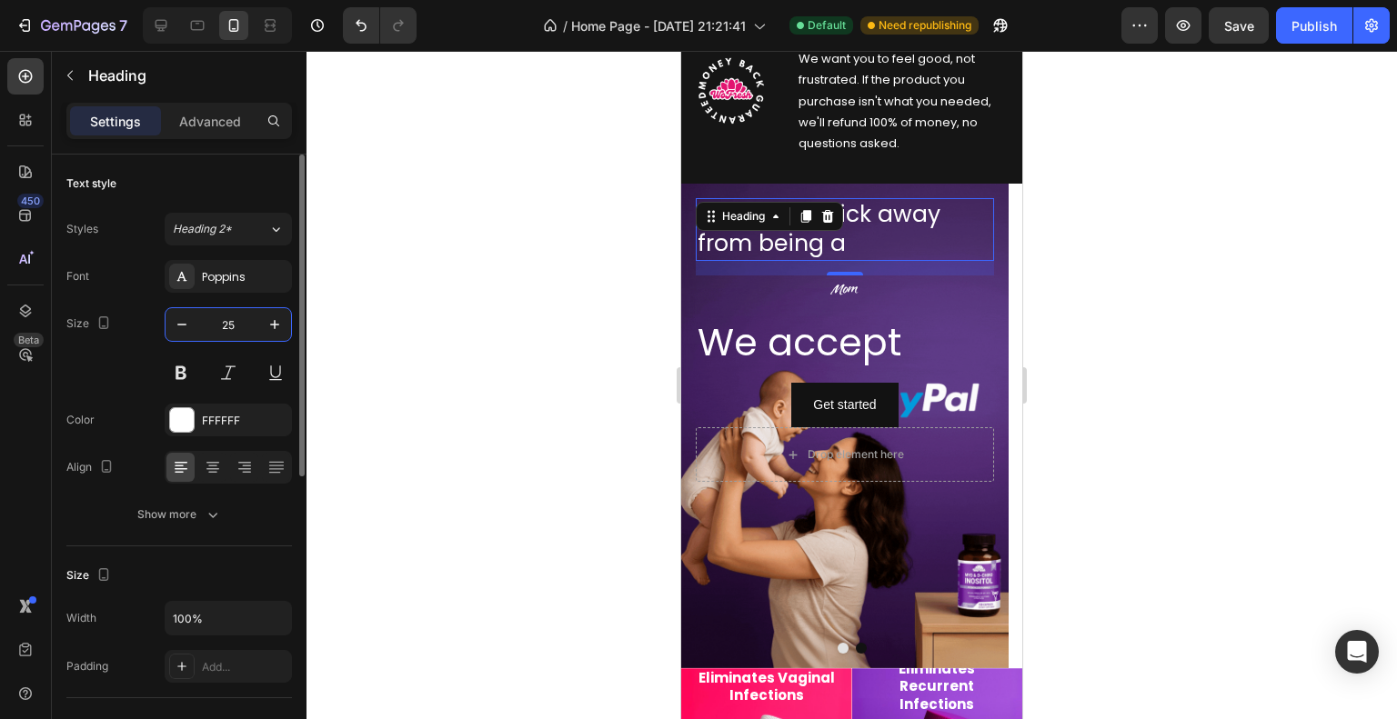
click at [235, 319] on input "25" at bounding box center [228, 324] width 60 height 33
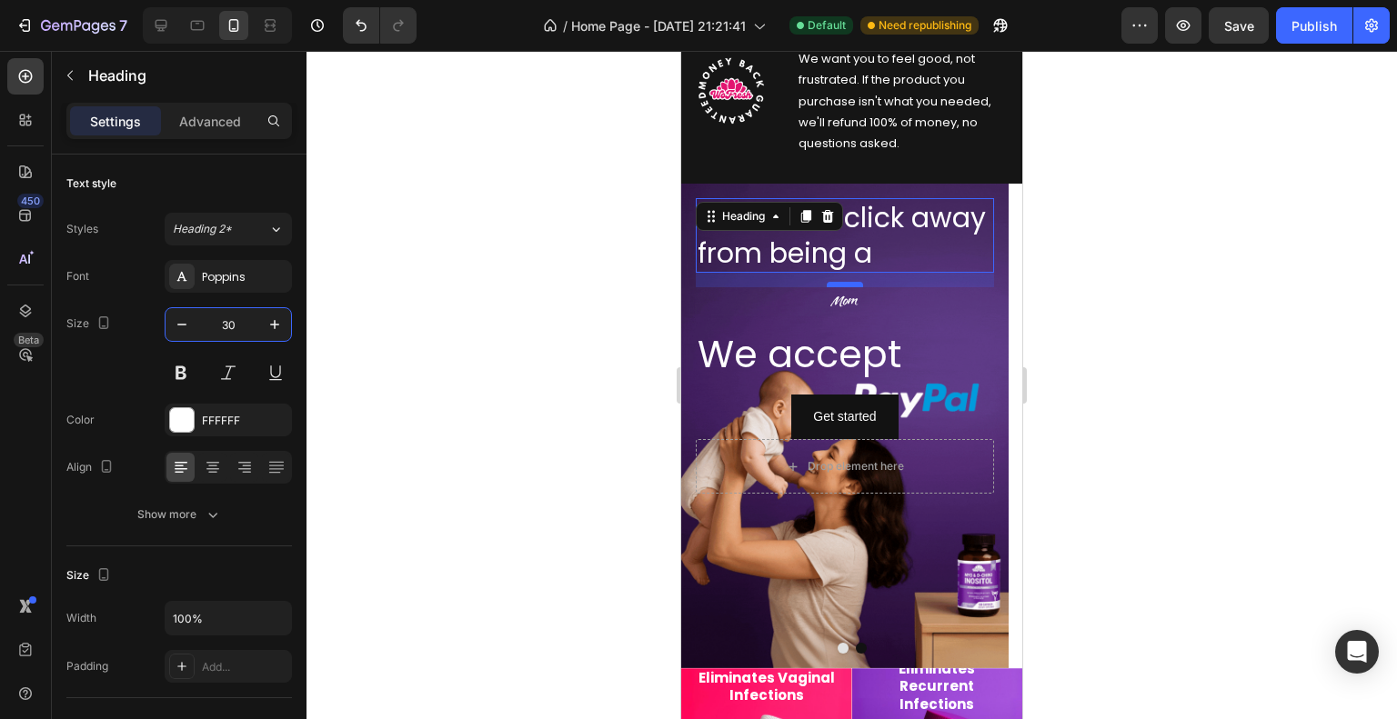
type input "30"
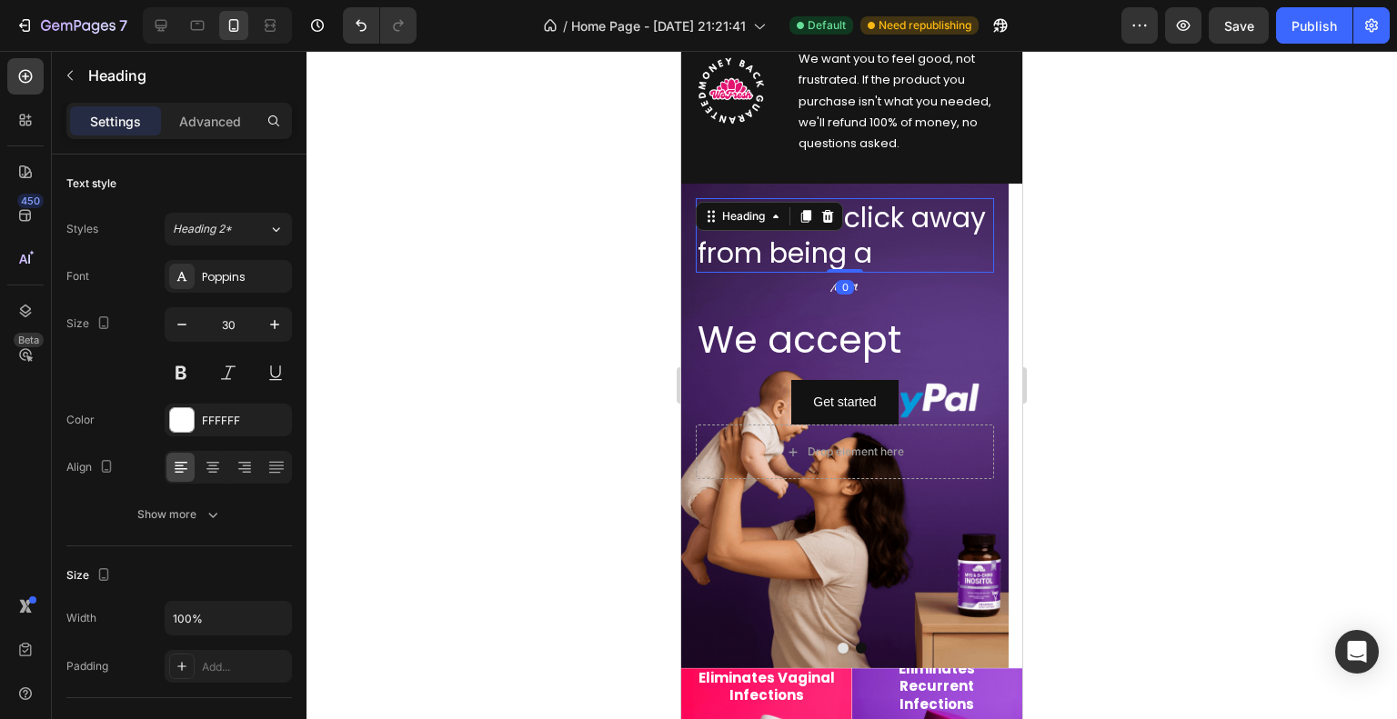
drag, startPoint x: 847, startPoint y: 282, endPoint x: 847, endPoint y: 257, distance: 24.5
click at [847, 257] on div "You're one click away from being a Heading 0" at bounding box center [845, 235] width 298 height 75
click at [872, 278] on p "Mom" at bounding box center [844, 286] width 295 height 23
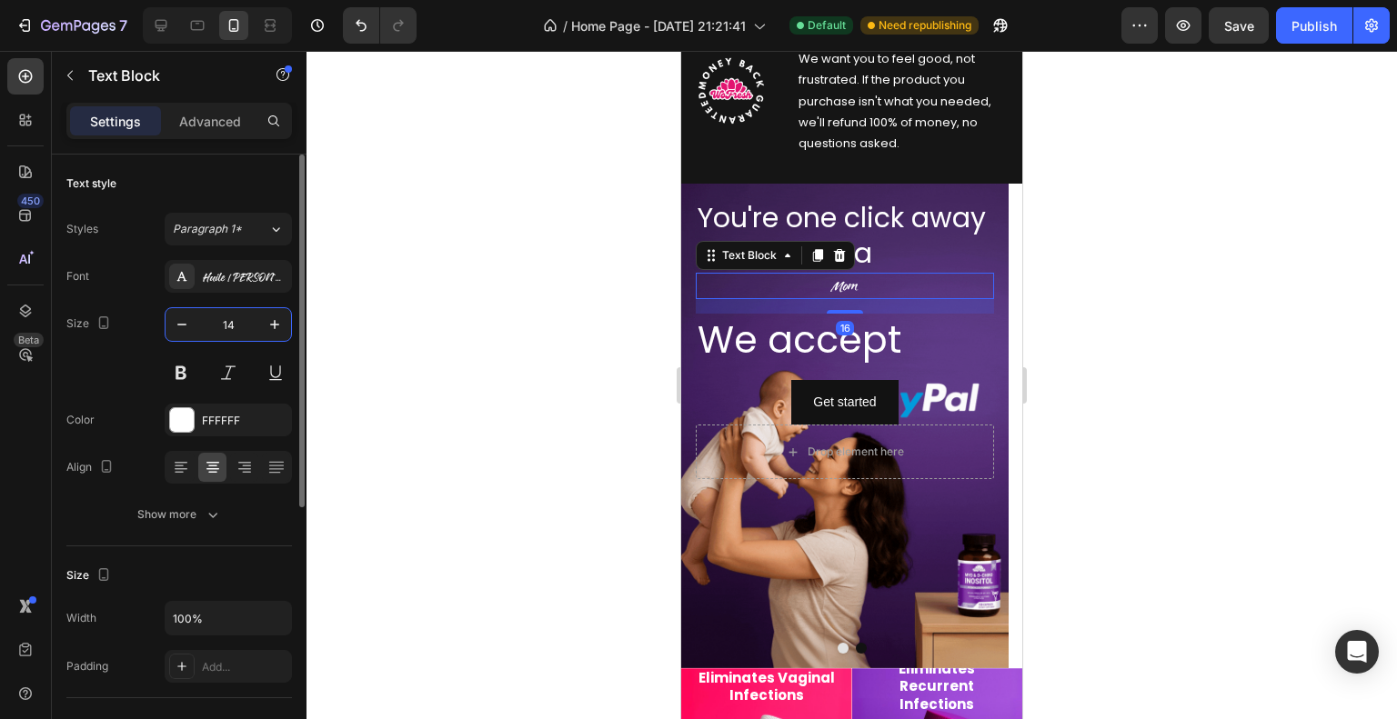
click at [243, 312] on input "14" at bounding box center [228, 324] width 60 height 33
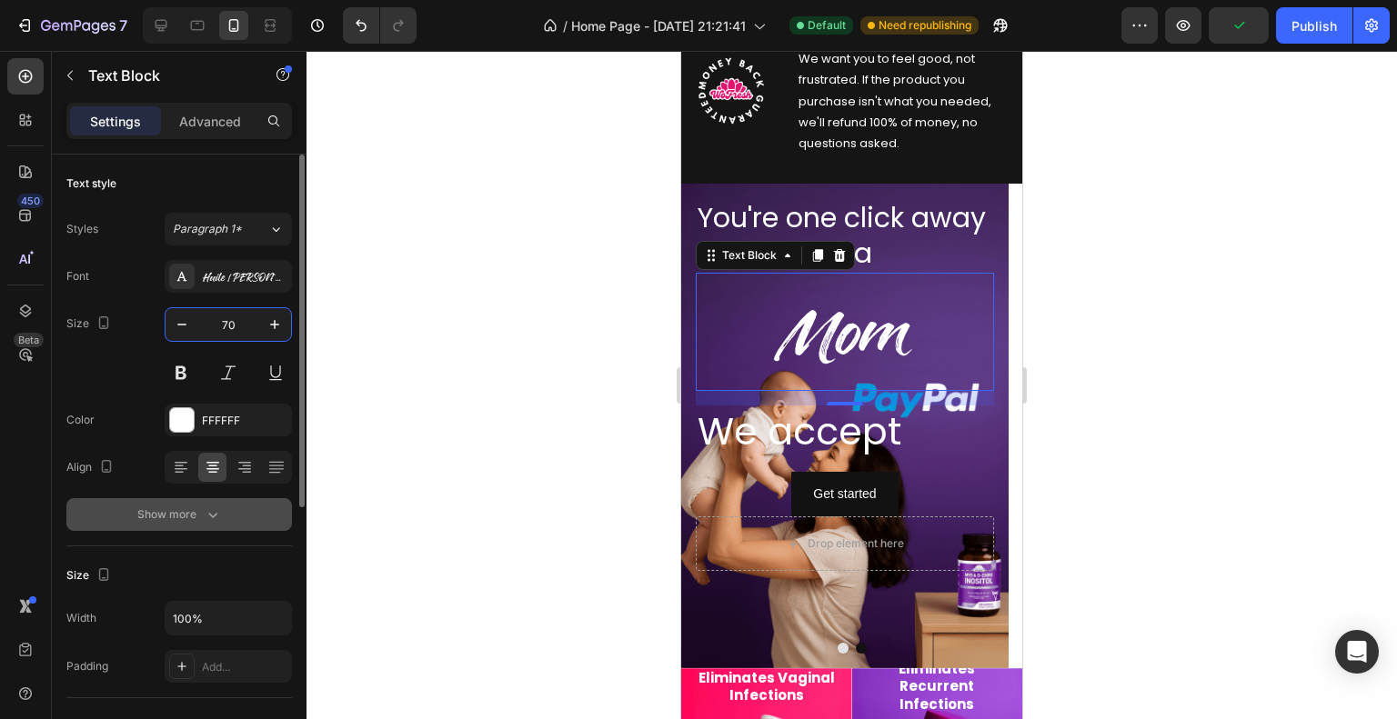
type input "70"
click at [161, 519] on div "Show more" at bounding box center [179, 515] width 85 height 18
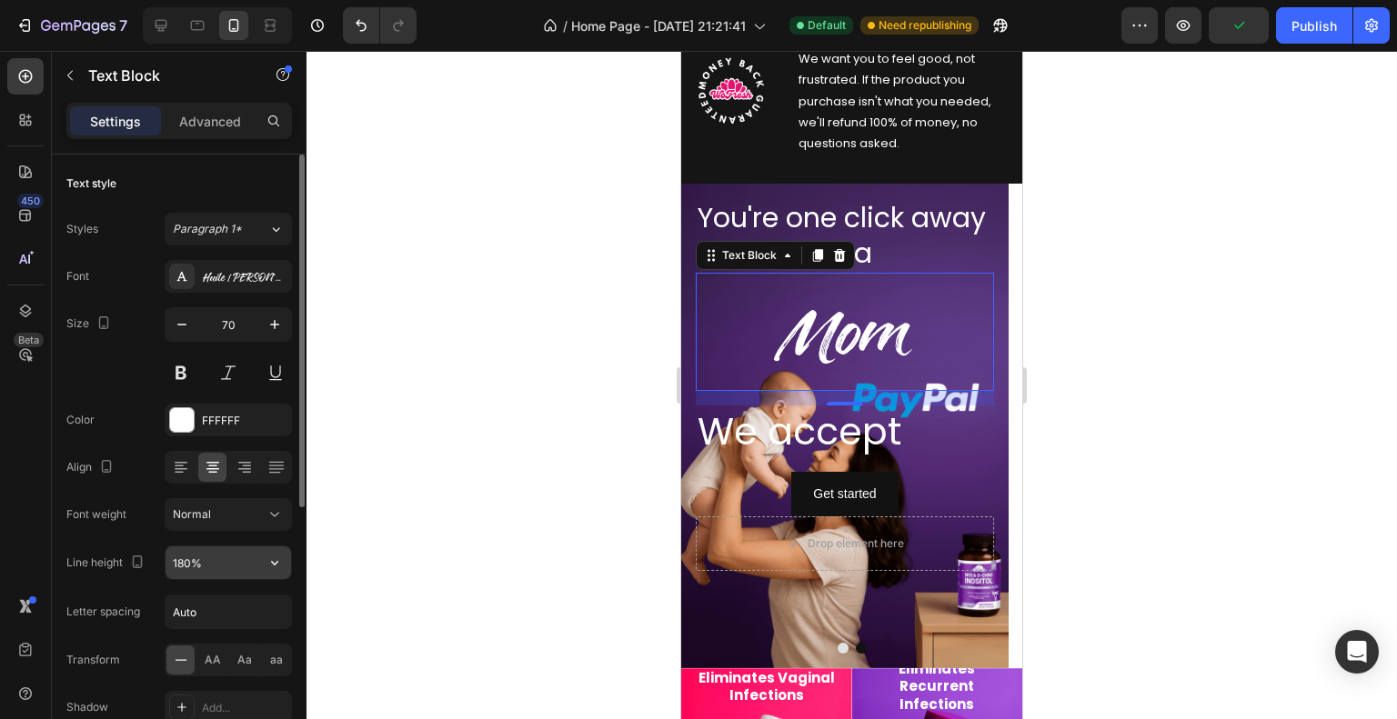
click at [229, 549] on input "180%" at bounding box center [227, 562] width 125 height 33
click at [282, 566] on icon "button" at bounding box center [274, 563] width 18 height 18
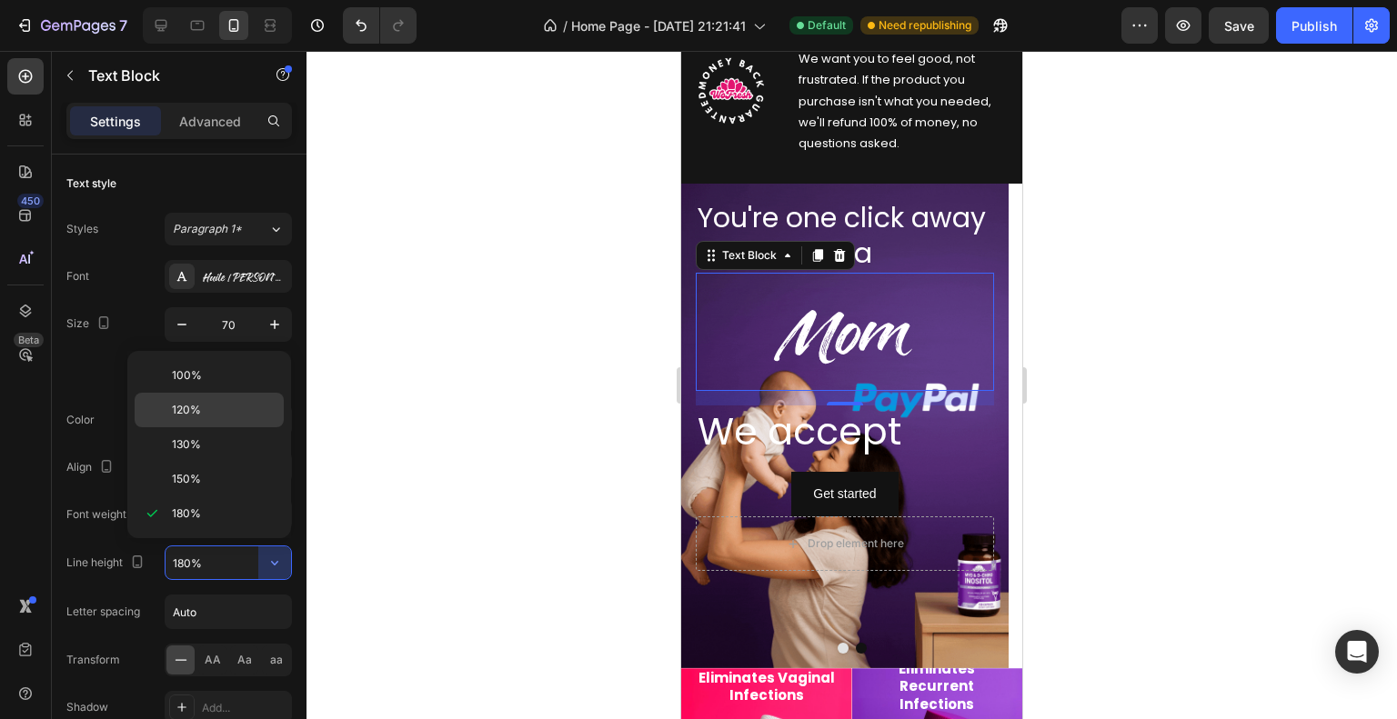
click at [260, 427] on div "120%" at bounding box center [209, 444] width 149 height 35
type input "120%"
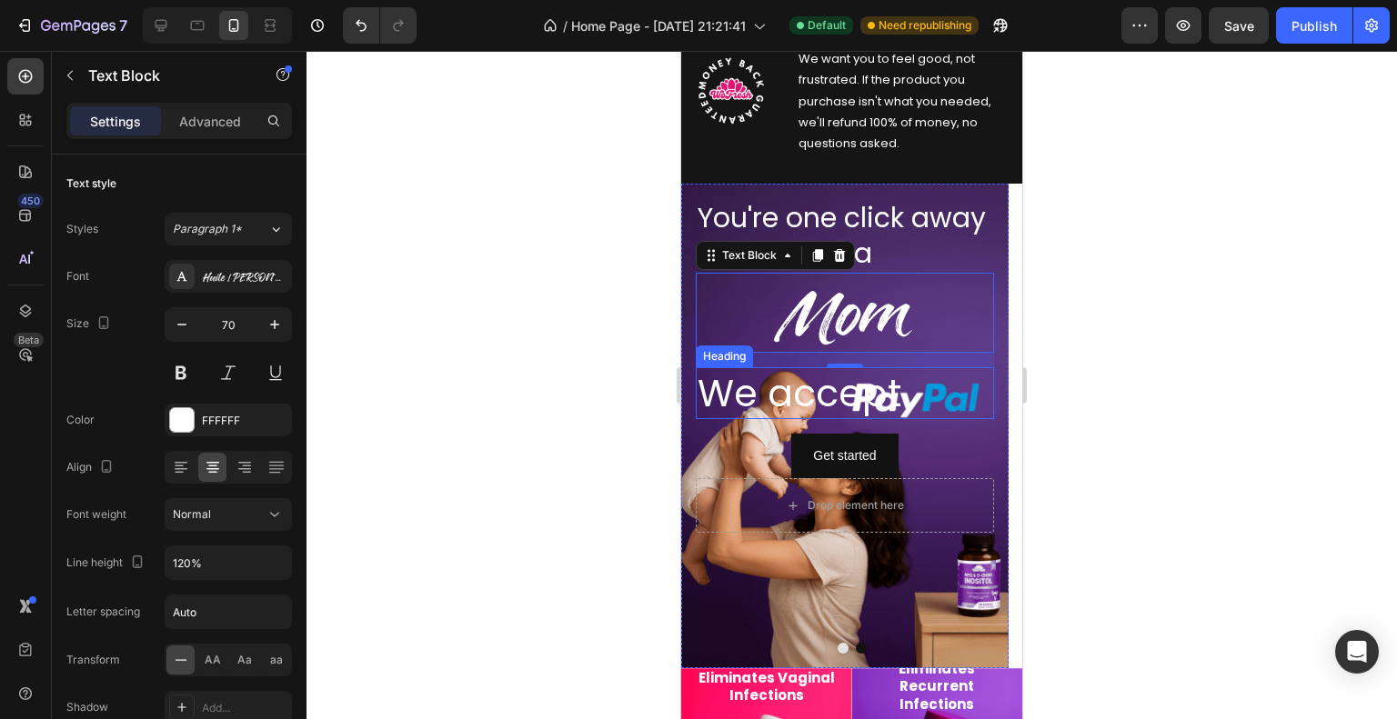
click at [845, 404] on h2 "We accept" at bounding box center [845, 393] width 298 height 52
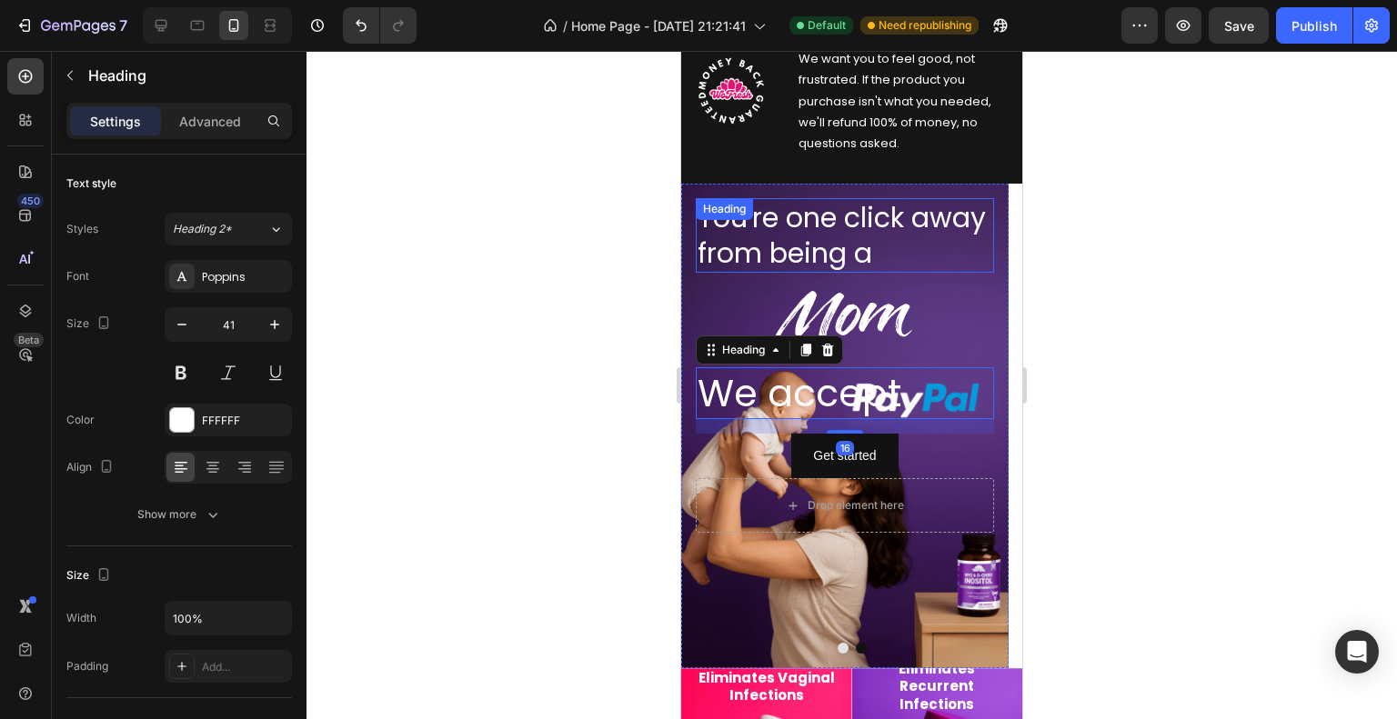
click at [843, 227] on h2 "You're one click away from being a" at bounding box center [845, 235] width 298 height 75
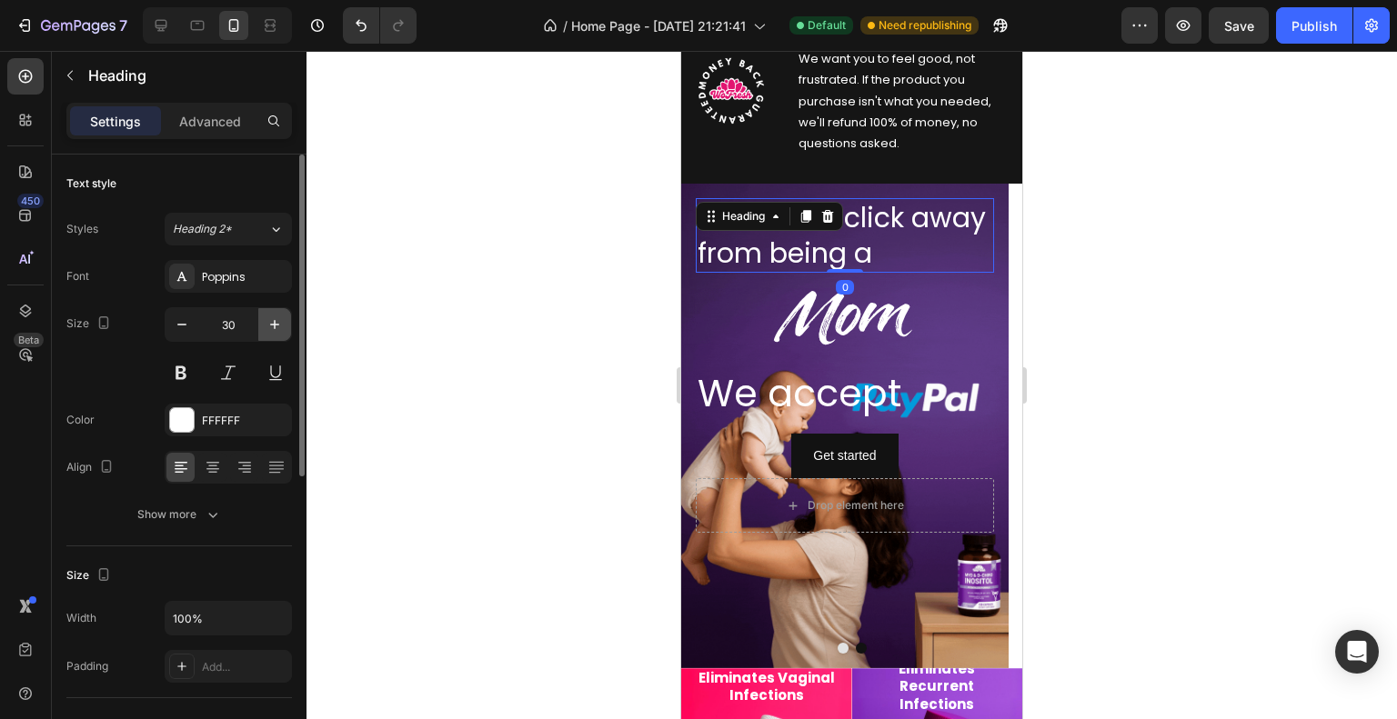
click at [282, 320] on icon "button" at bounding box center [274, 325] width 18 height 18
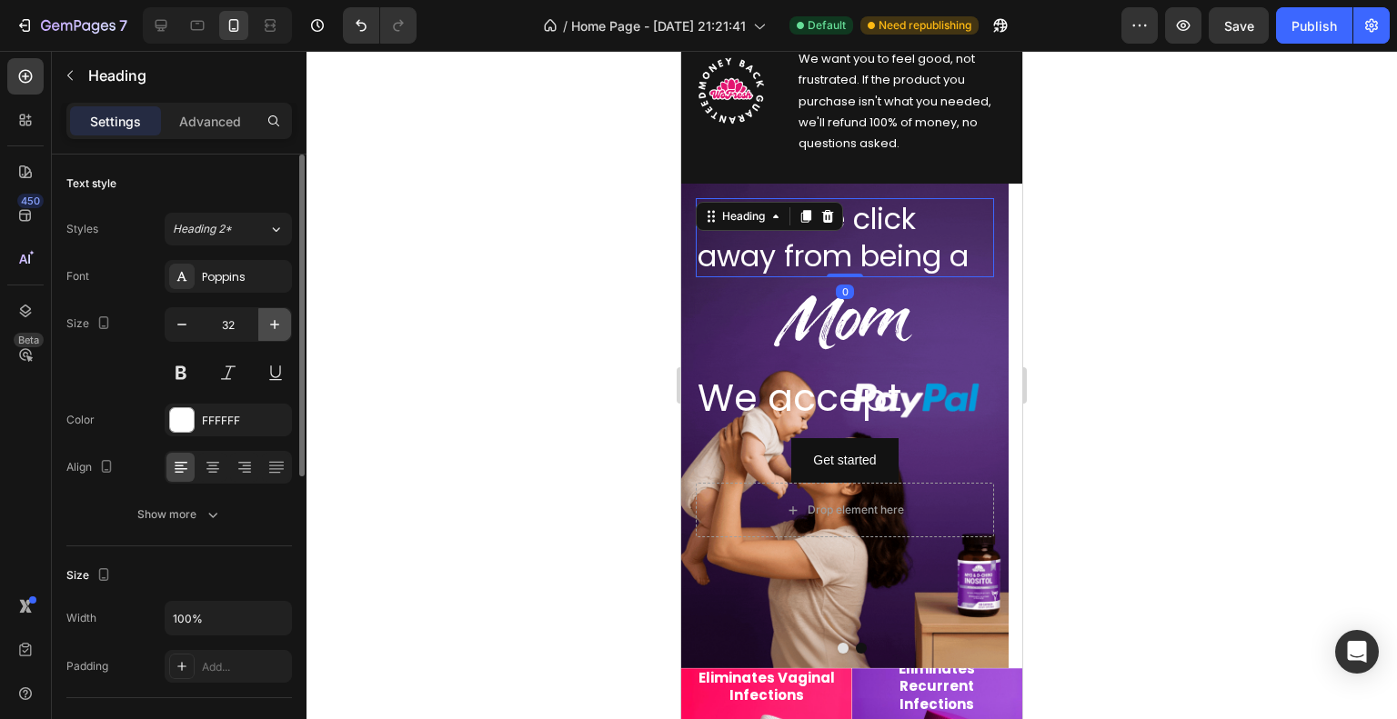
type input "33"
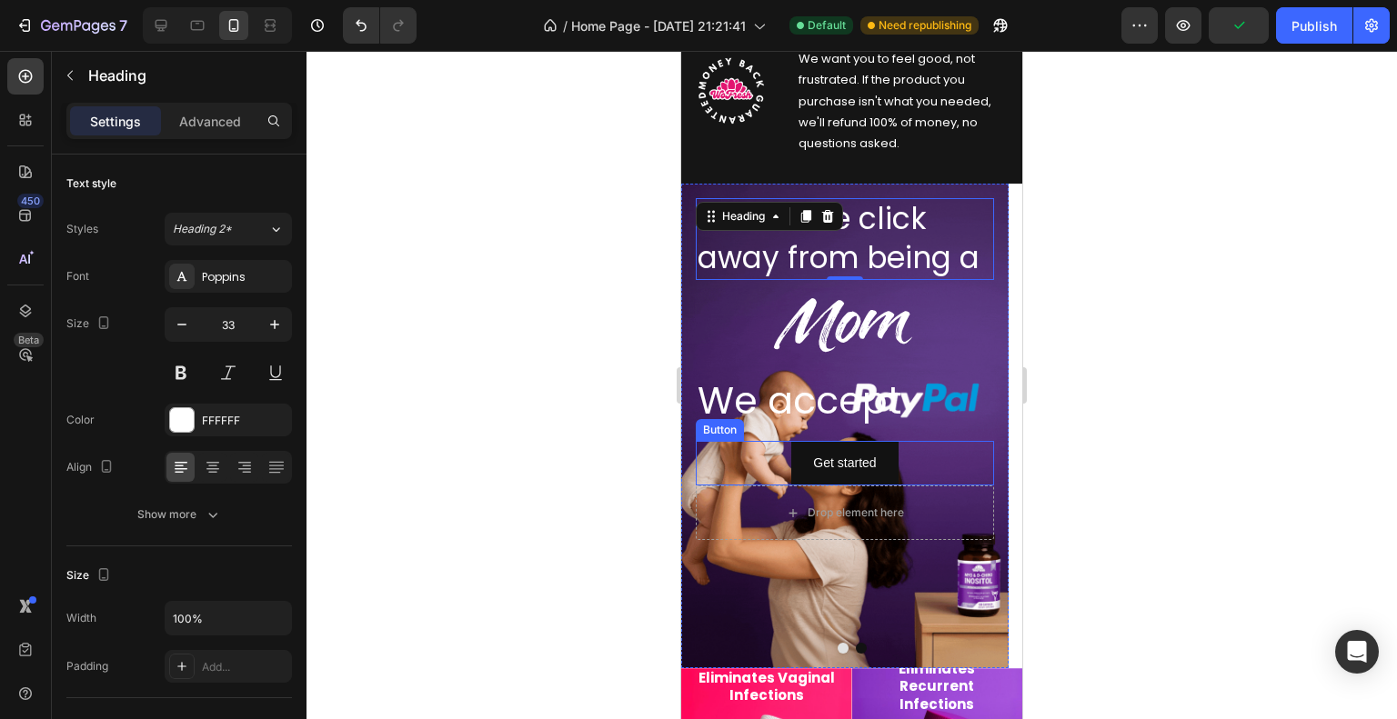
click at [752, 456] on div "Get started Button" at bounding box center [845, 463] width 298 height 45
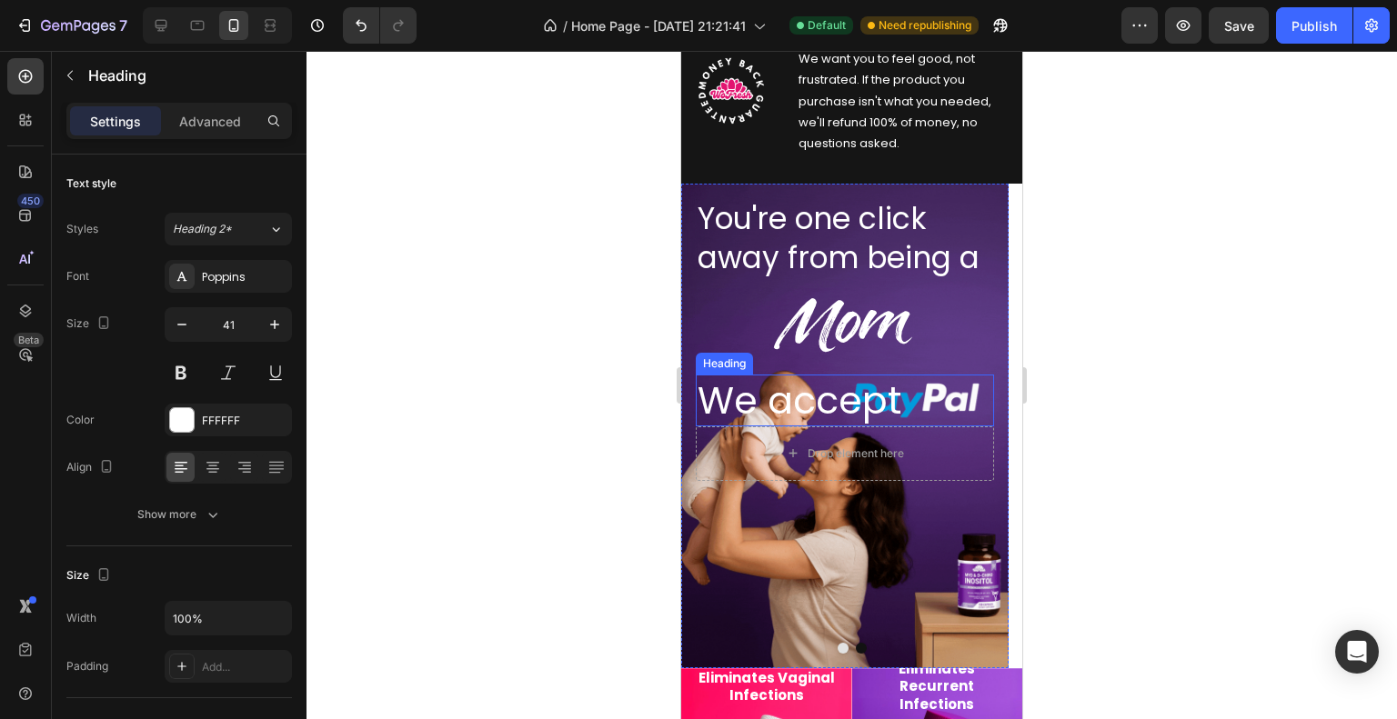
click at [812, 393] on h2 "We accept" at bounding box center [845, 401] width 298 height 52
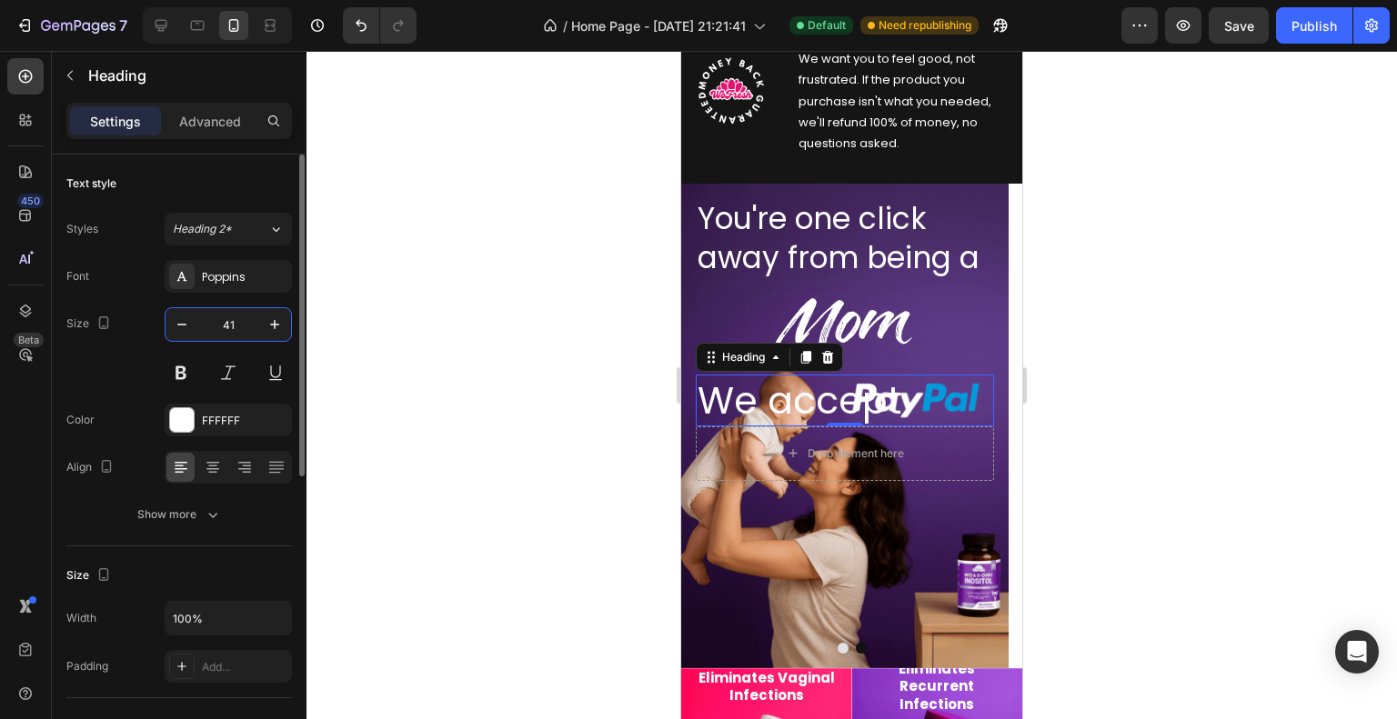
click at [242, 317] on input "41" at bounding box center [228, 324] width 60 height 33
type input "30"
click at [210, 484] on div "Font Poppins Size 30 Color FFFFFF Align Show more" at bounding box center [178, 395] width 225 height 271
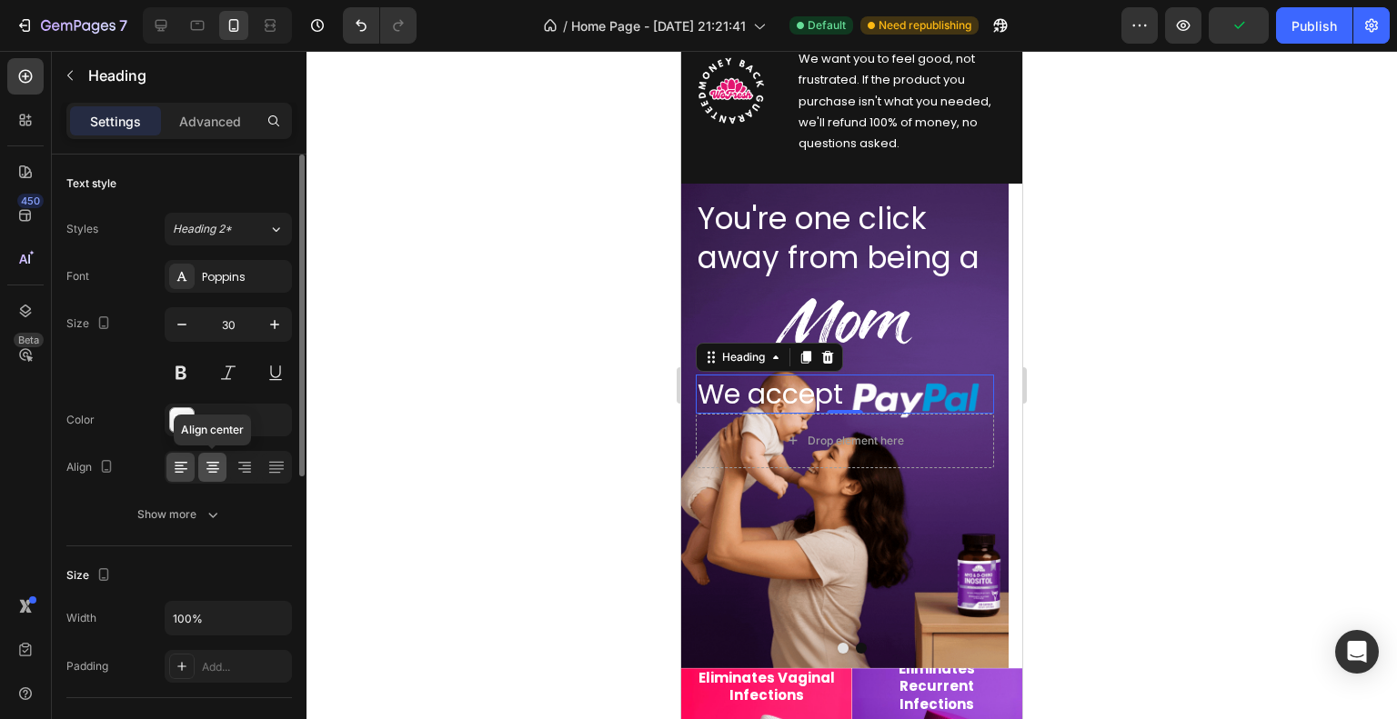
click at [220, 467] on icon at bounding box center [213, 467] width 18 height 18
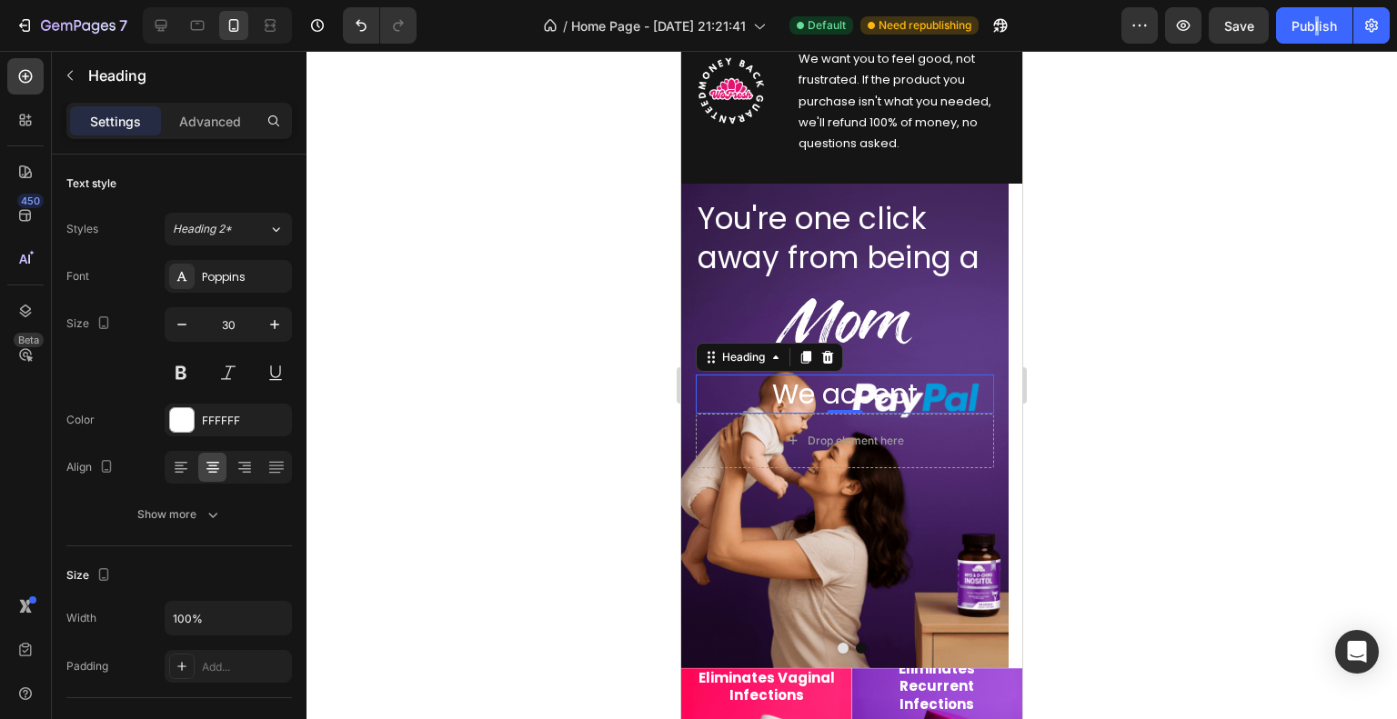
click at [1312, 1] on div "7 Version history / Home Page - [DATE] 21:21:41 Default Need republishing Previ…" at bounding box center [698, 26] width 1397 height 52
click at [1308, 20] on div "Publish" at bounding box center [1313, 25] width 45 height 19
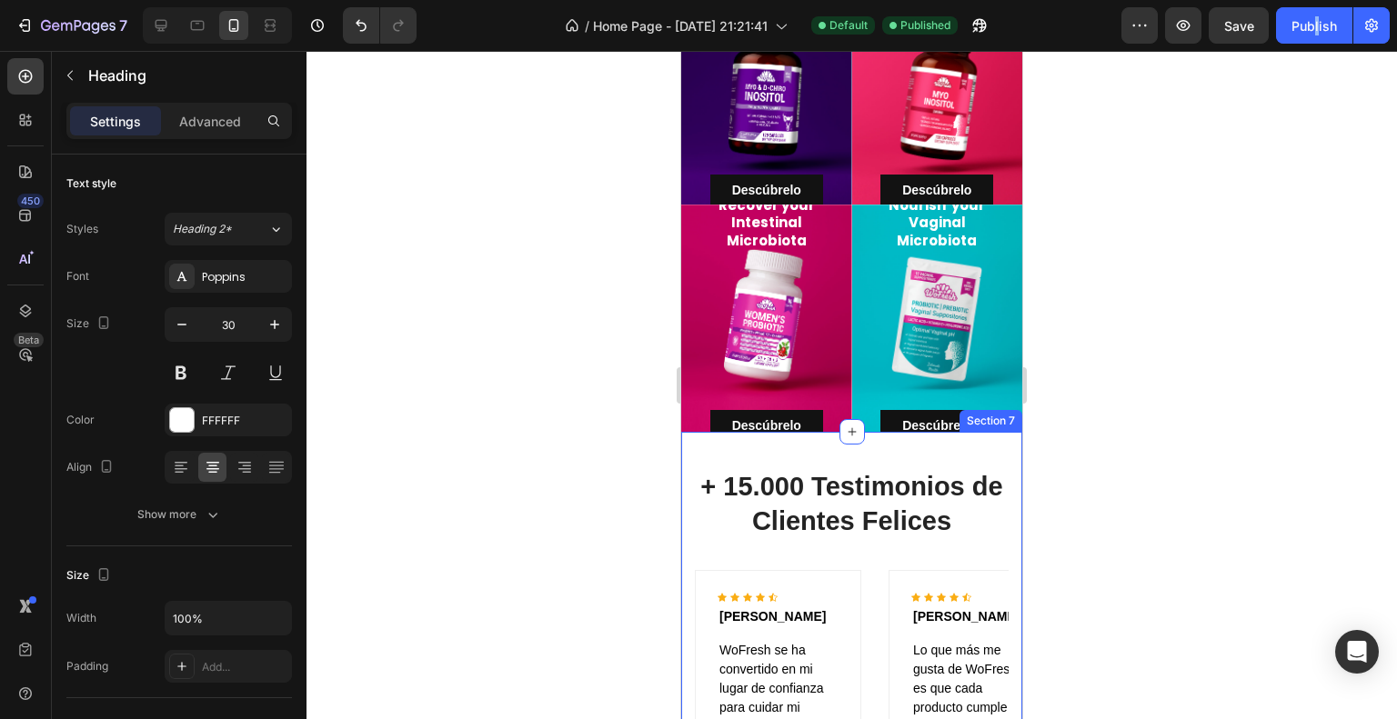
scroll to position [2000, 0]
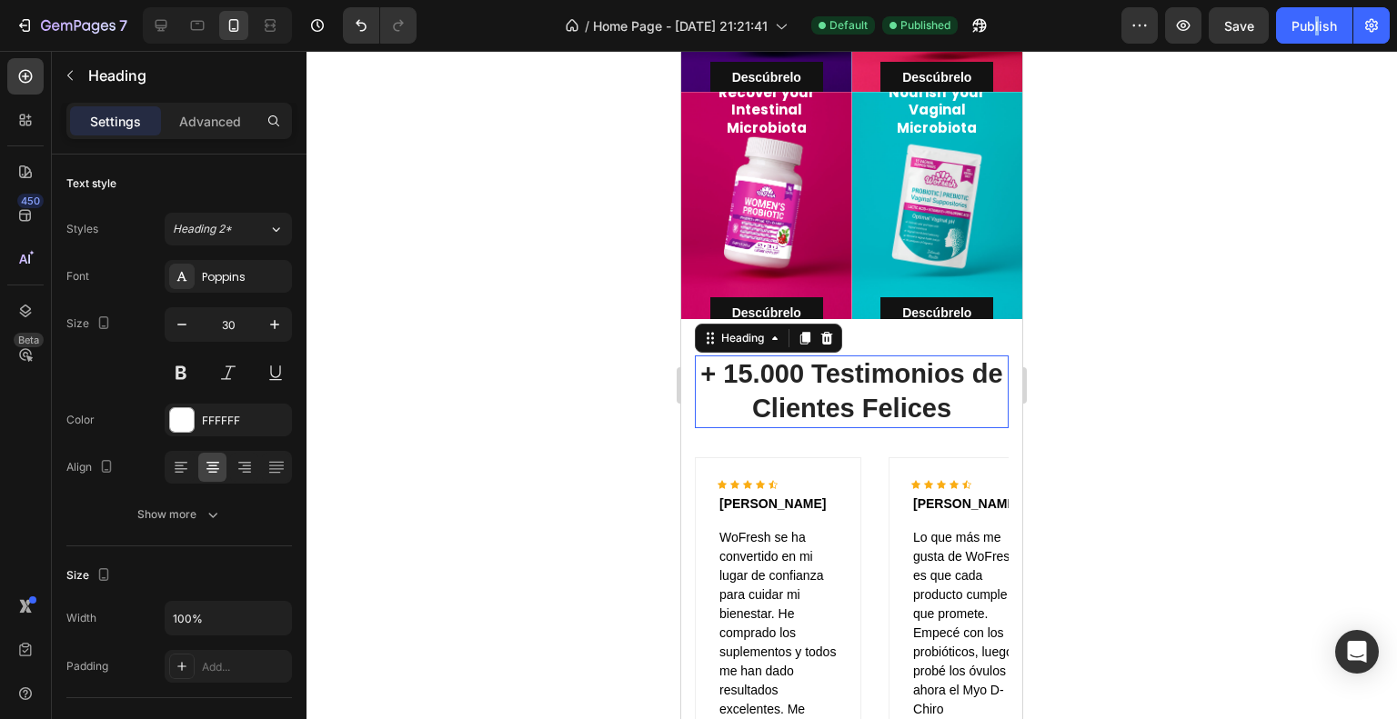
click at [894, 386] on h2 "+ 15.000 Testimonios de Clientes Felices" at bounding box center [852, 392] width 314 height 72
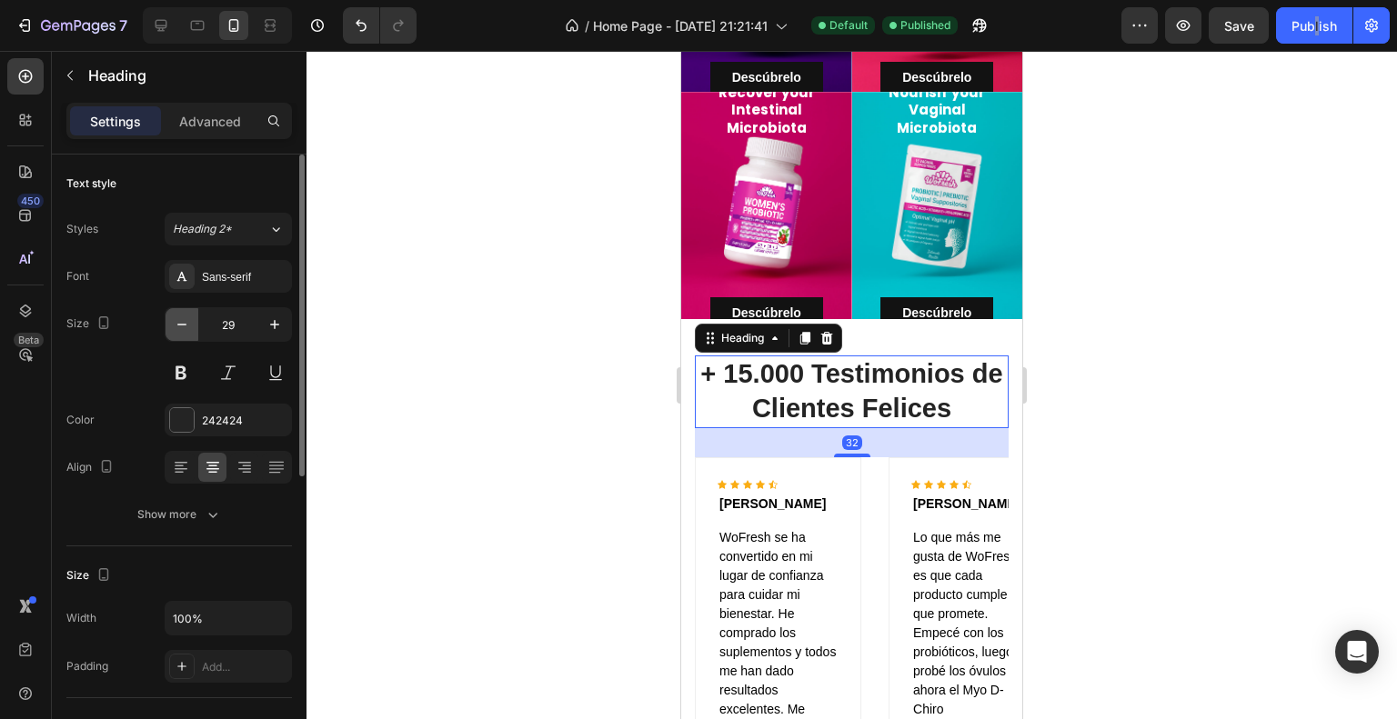
click at [182, 328] on icon "button" at bounding box center [182, 325] width 18 height 18
click at [182, 324] on icon "button" at bounding box center [181, 325] width 9 height 2
type input "27"
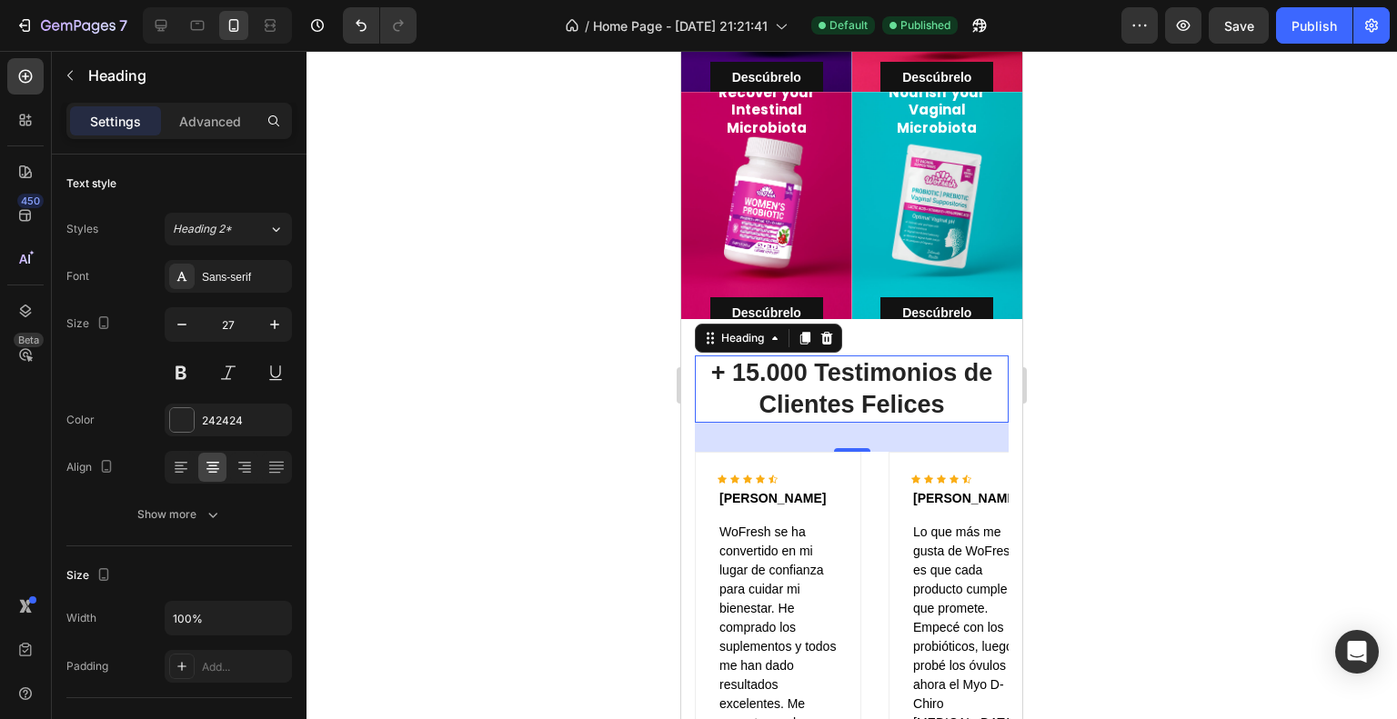
click at [1116, 327] on div at bounding box center [851, 385] width 1090 height 668
click at [927, 377] on h2 "+ 15.000 Testimonios de Clientes Felices" at bounding box center [852, 389] width 314 height 67
click at [877, 373] on h2 "+ 15.000 Testimonios de Clientes Felices" at bounding box center [852, 389] width 314 height 67
click at [877, 373] on p "+ 15.000 Testimonios de Clientes Felices" at bounding box center [851, 389] width 310 height 64
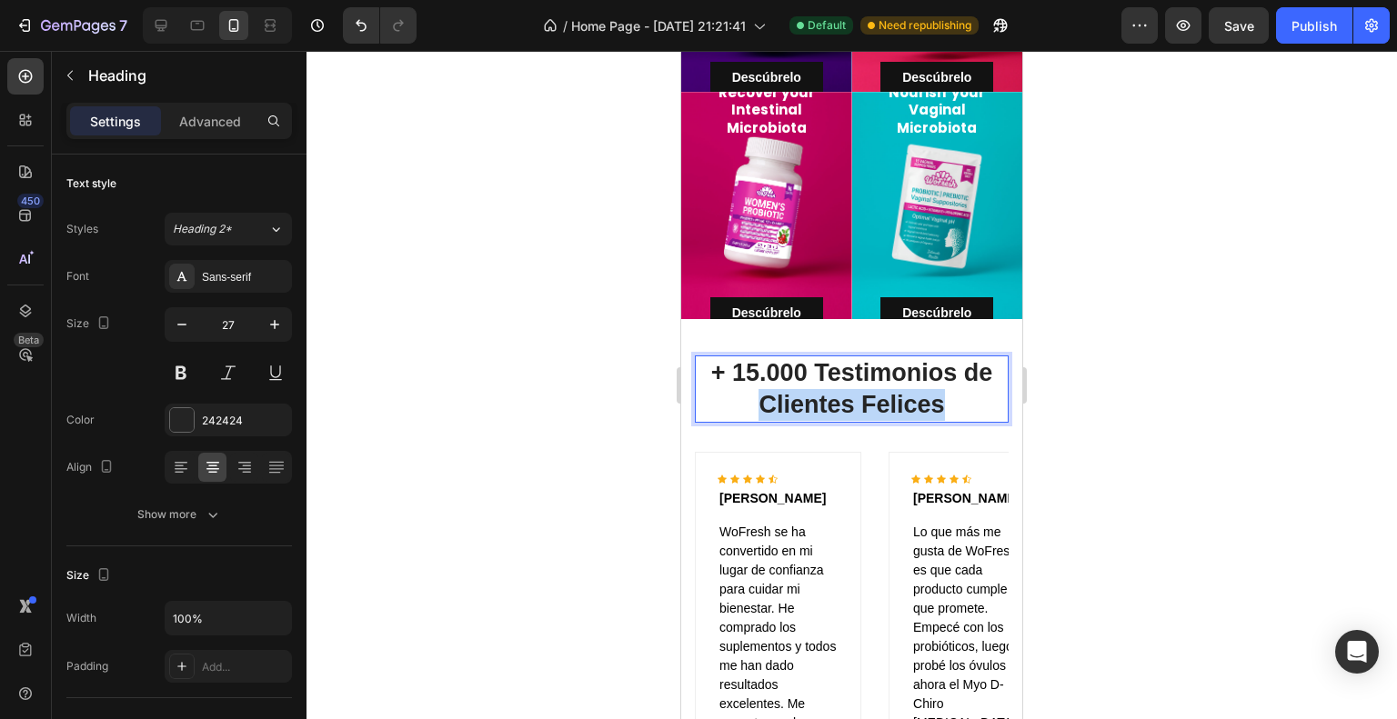
click at [877, 373] on p "+ 15.000 Testimonios de Clientes Felices" at bounding box center [851, 389] width 310 height 64
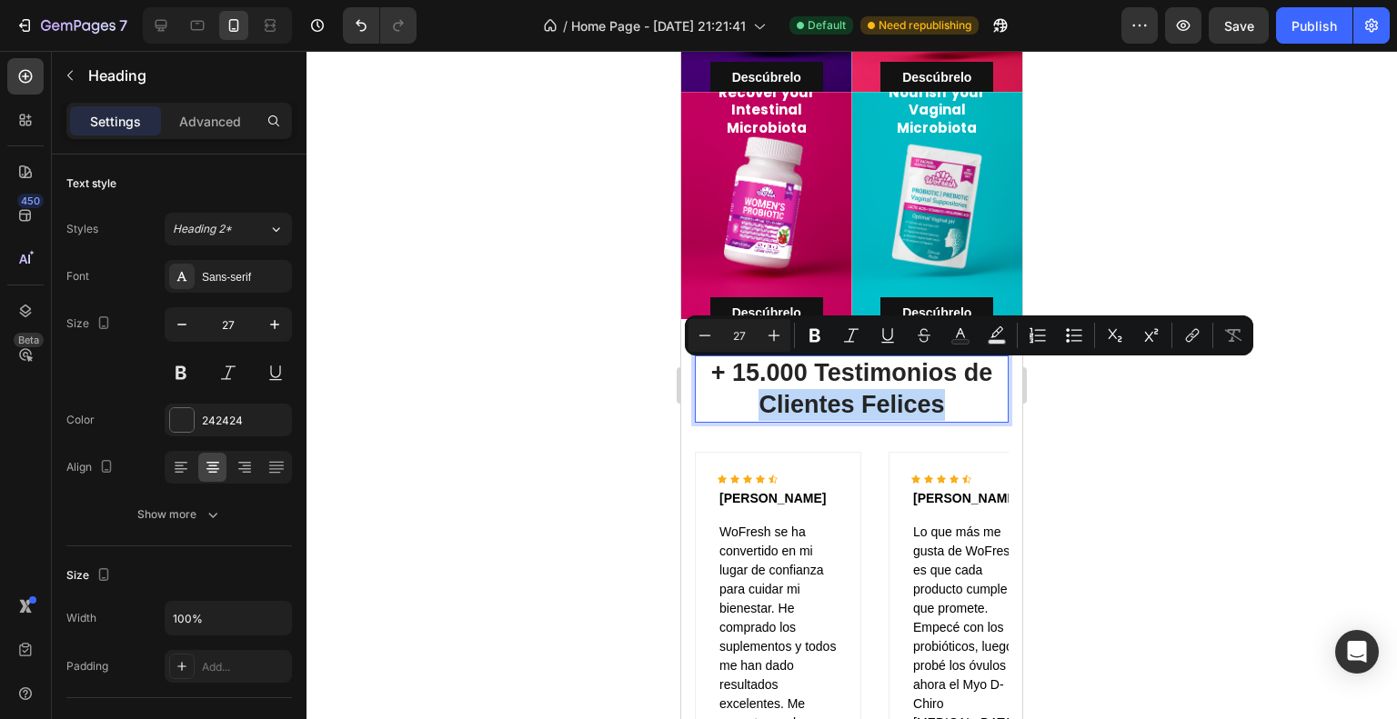
click at [877, 373] on p "+ 15.000 Testimonios de Clientes Felices" at bounding box center [851, 389] width 310 height 64
click at [931, 386] on p "+ 15.000 Testimonios de Clientes Felices" at bounding box center [851, 389] width 310 height 64
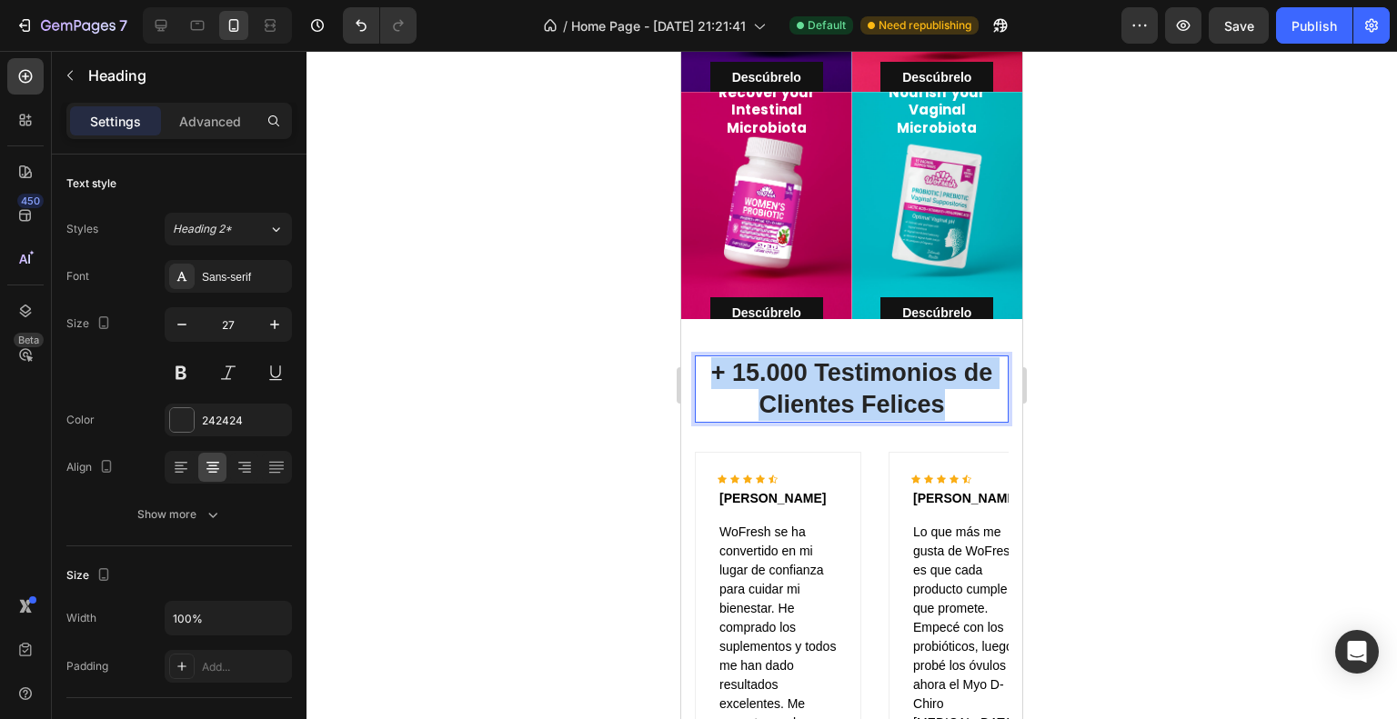
drag, startPoint x: 945, startPoint y: 379, endPoint x: 698, endPoint y: 339, distance: 249.6
click at [698, 357] on p "+ 15.000 Testimonios de Clientes Felices" at bounding box center [851, 389] width 310 height 64
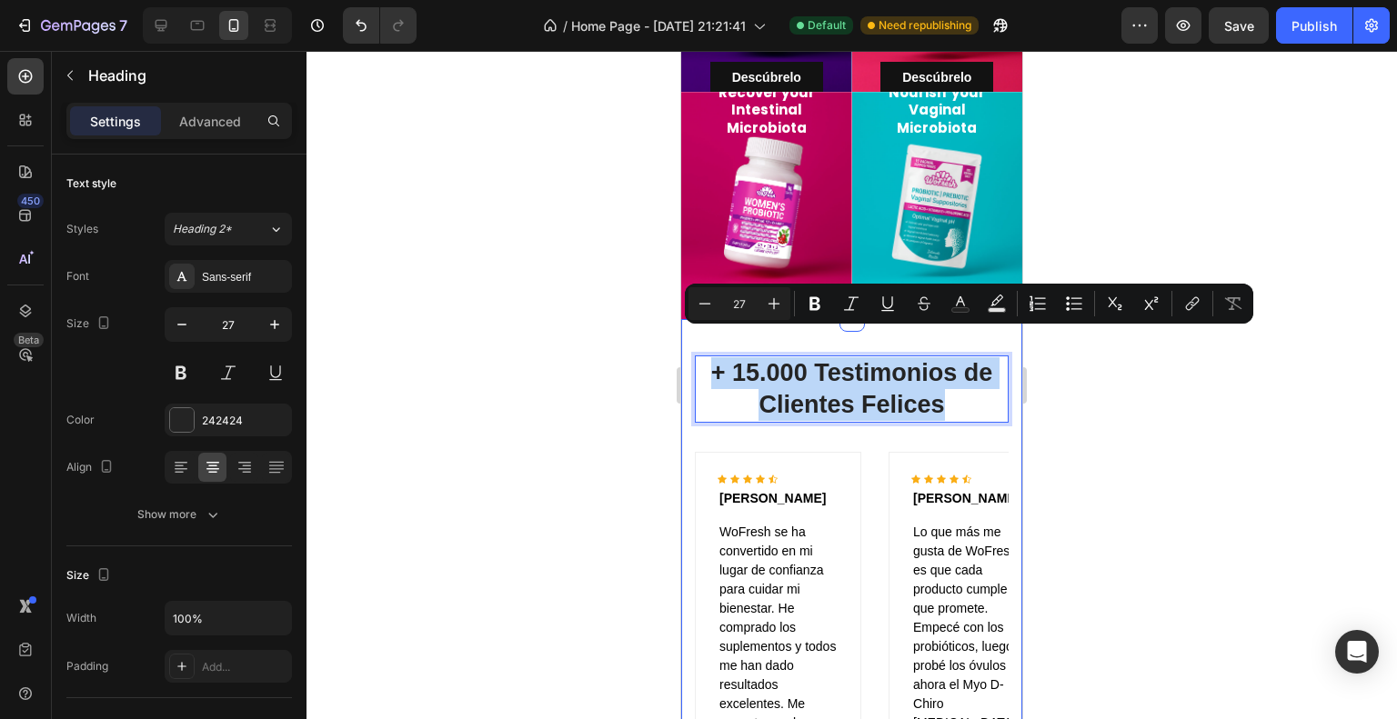
copy p "+ 15.000 Testimonios de Clientes Felices"
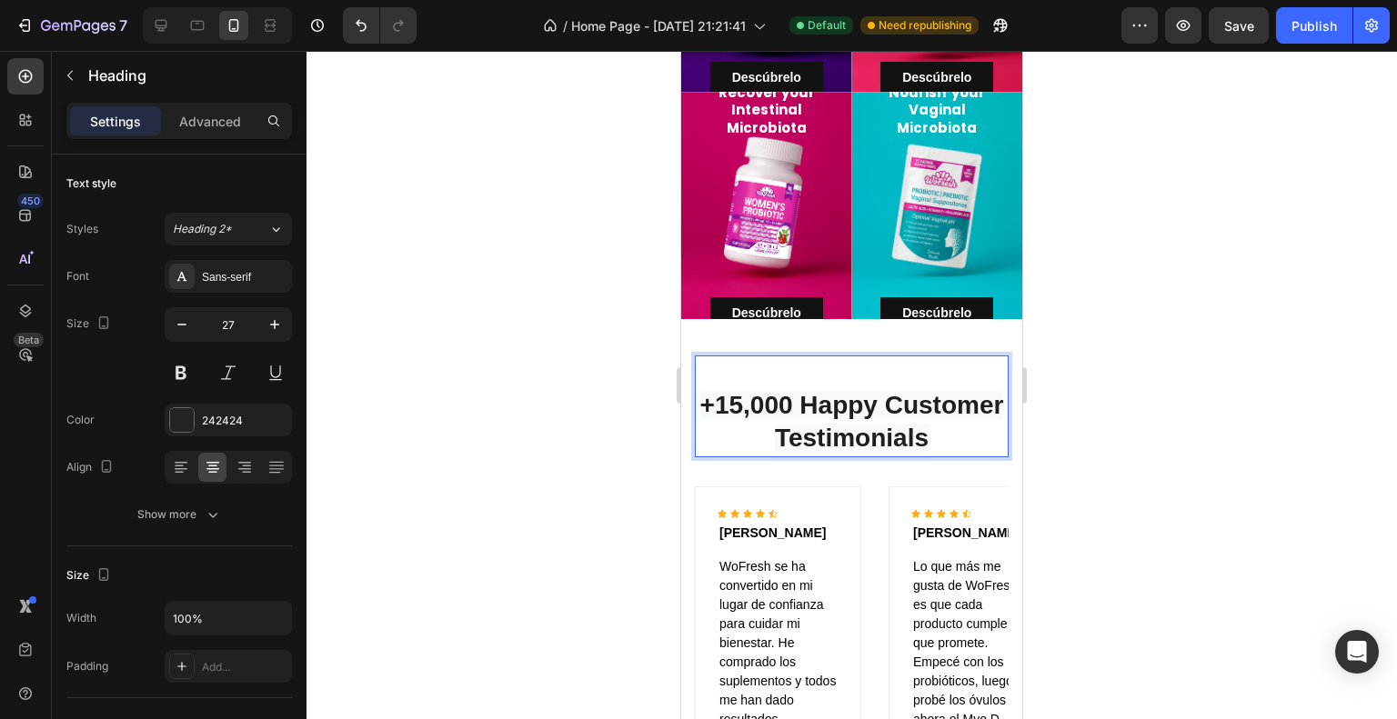
click at [754, 377] on p "+15,000 Happy Customer Testimonials" at bounding box center [851, 405] width 310 height 97
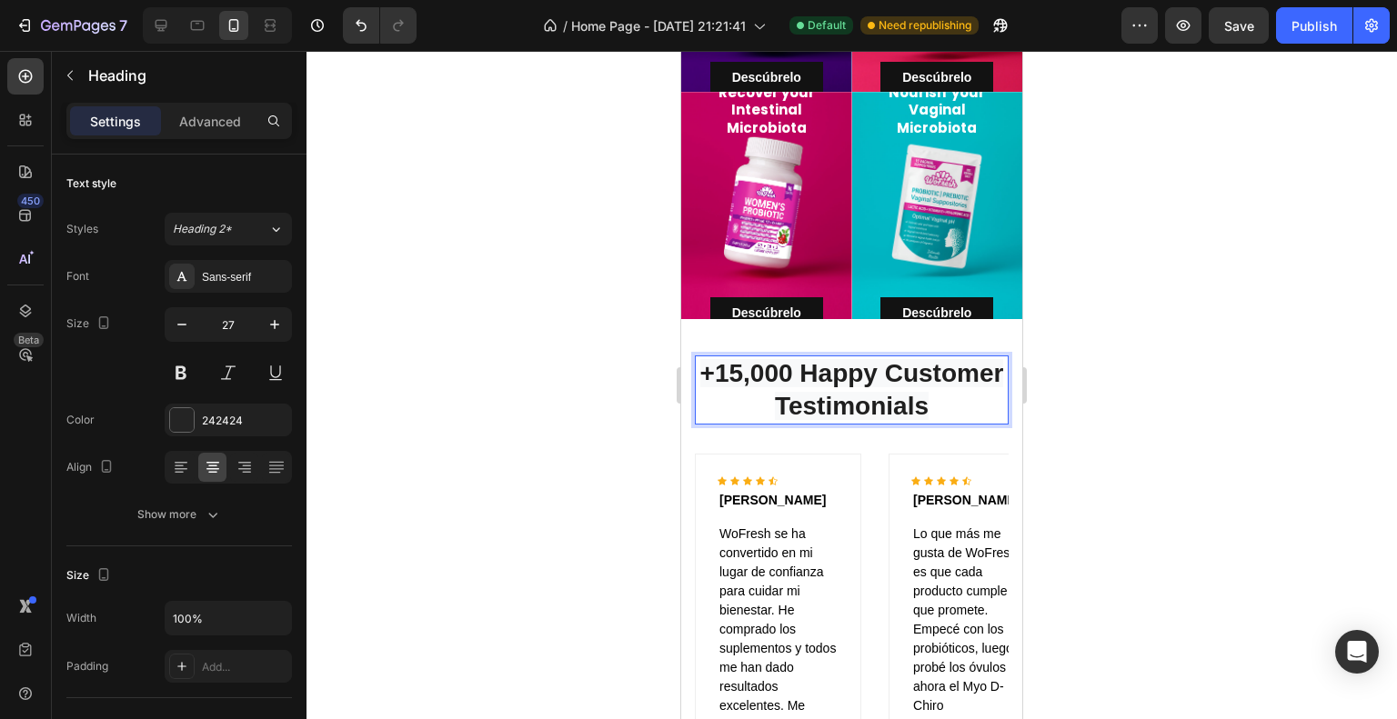
click at [937, 384] on span "+15,000 Happy Customer Testimonials" at bounding box center [852, 389] width 304 height 61
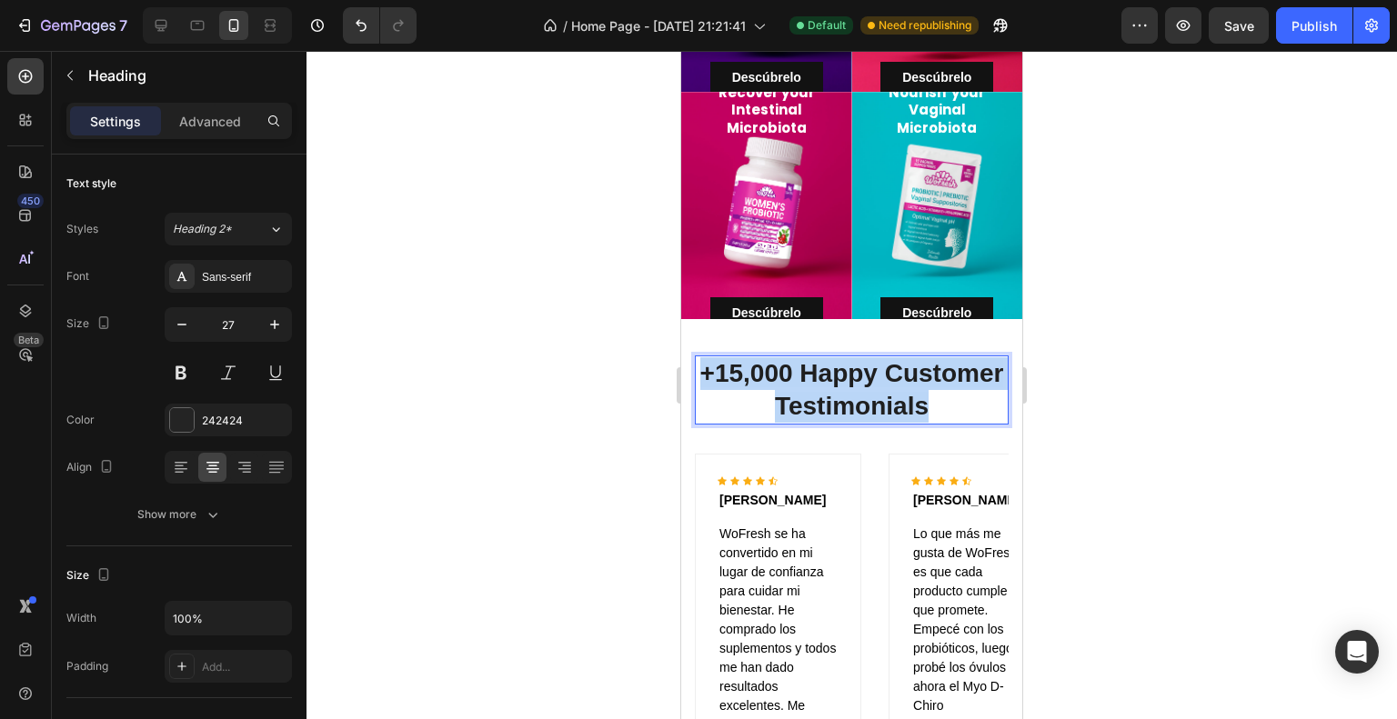
drag, startPoint x: 987, startPoint y: 371, endPoint x: 759, endPoint y: 337, distance: 229.8
click at [759, 357] on p "+15,000 Happy Customer Testimonials" at bounding box center [851, 389] width 310 height 65
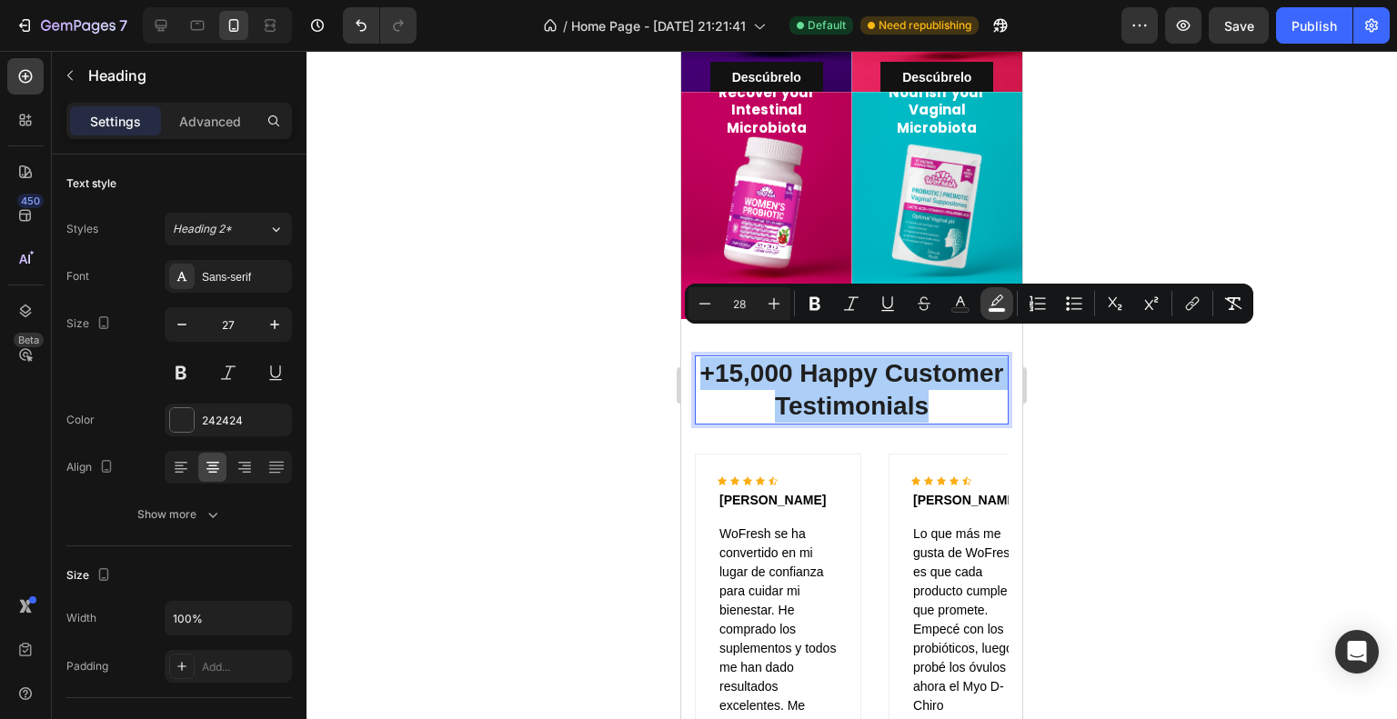
click at [1001, 308] on rect "Editor contextual toolbar" at bounding box center [996, 310] width 17 height 5
type input "F8F9FA"
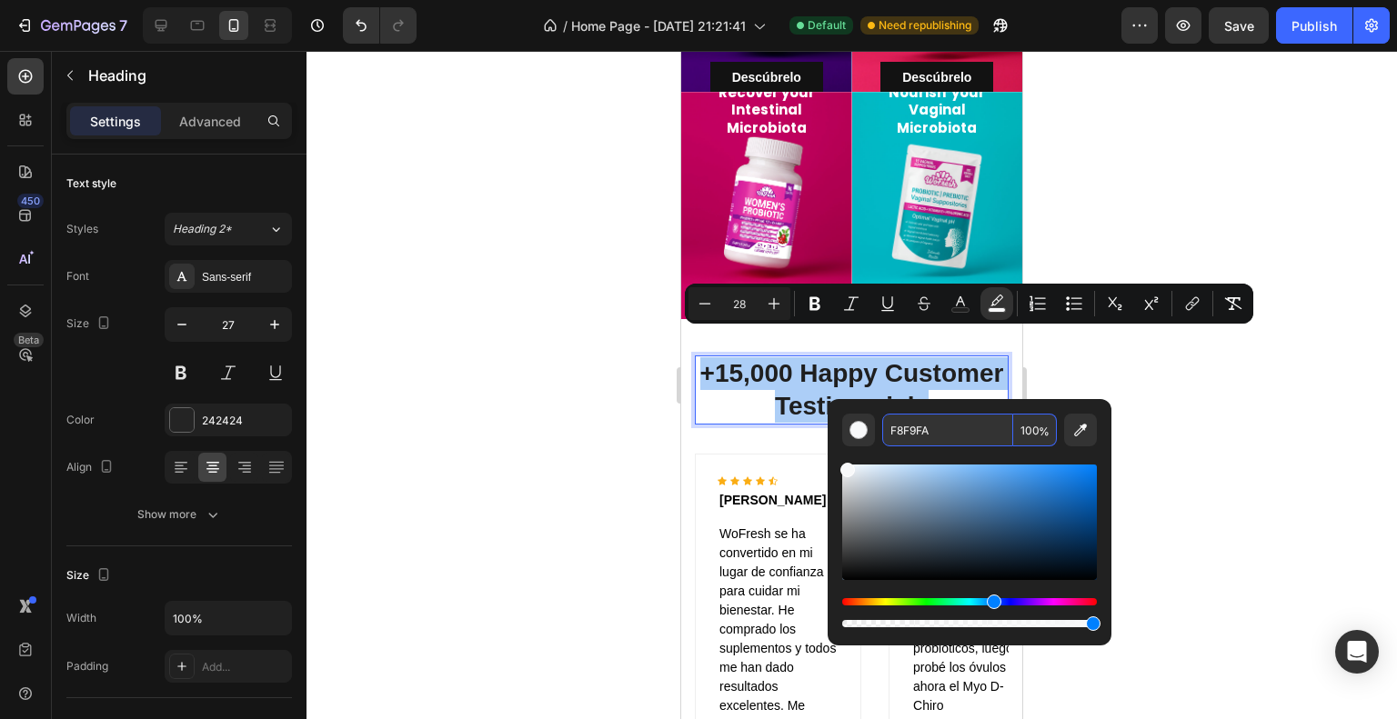
click at [956, 420] on input "F8F9FA" at bounding box center [947, 430] width 131 height 33
type input "F8F9FA"
click at [1163, 417] on div at bounding box center [851, 385] width 1090 height 668
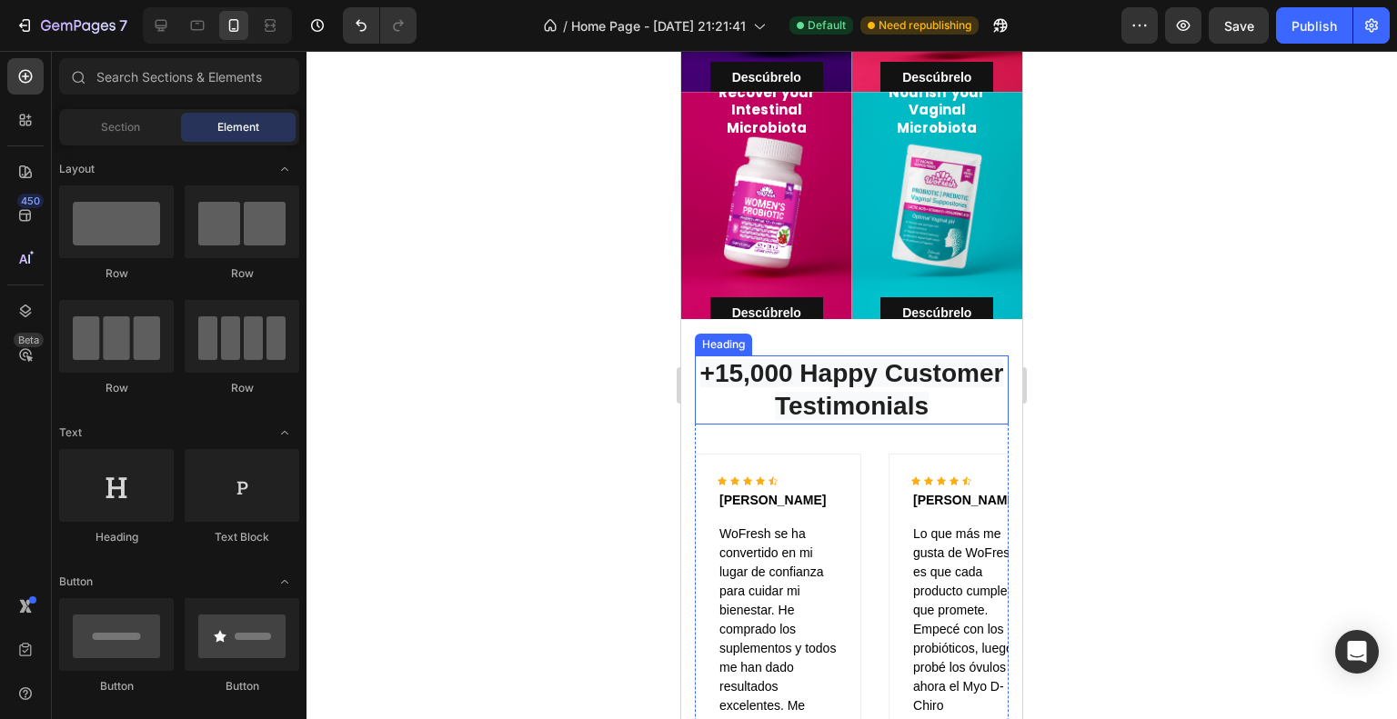
click at [915, 359] on span "+15,000 Happy Customer Testimonials" at bounding box center [852, 389] width 304 height 61
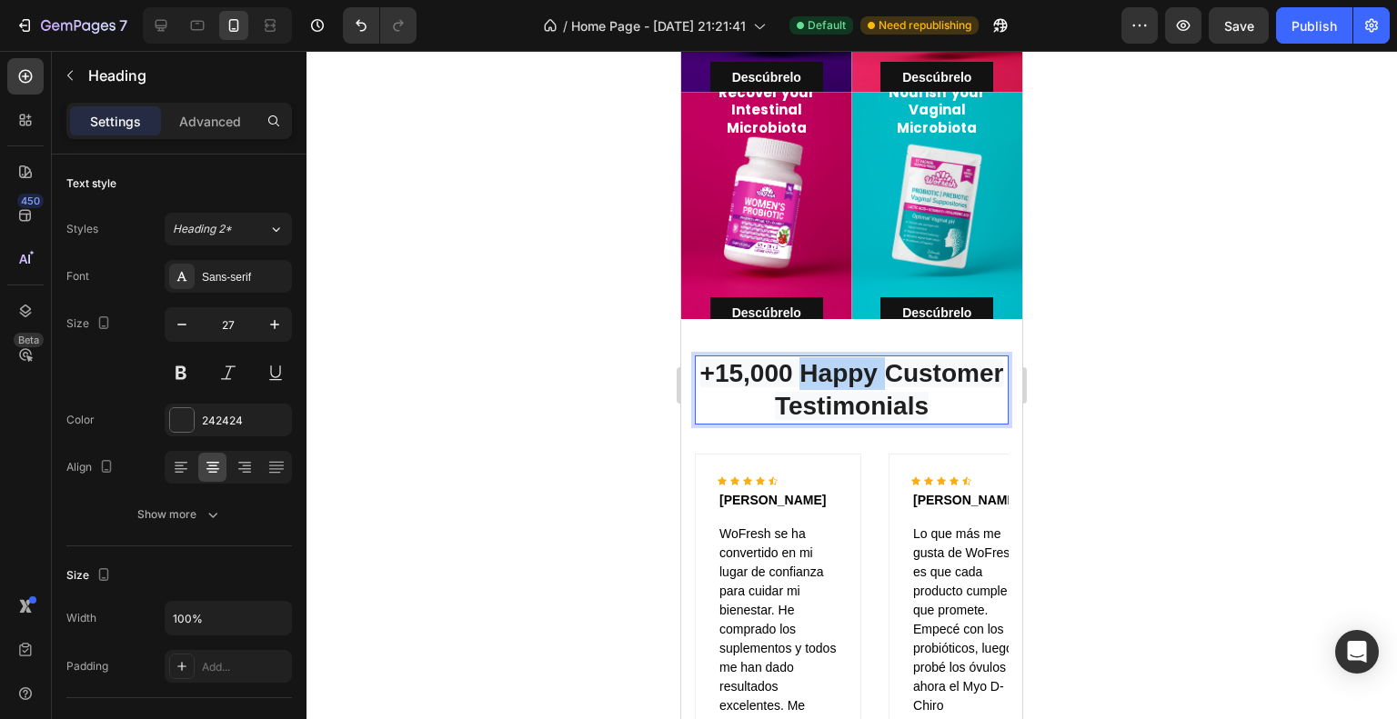
click at [915, 359] on span "+15,000 Happy Customer Testimonials" at bounding box center [852, 389] width 304 height 61
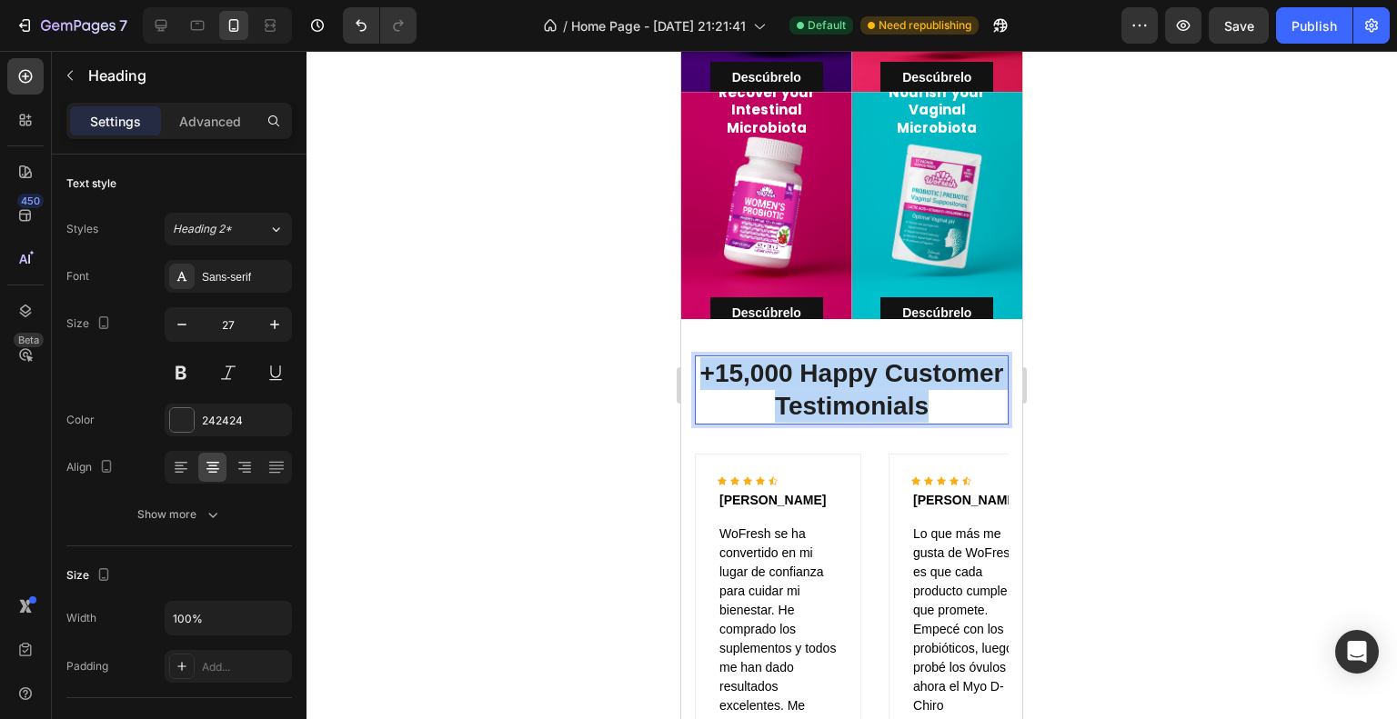
click at [915, 359] on span "+15,000 Happy Customer Testimonials" at bounding box center [852, 389] width 304 height 61
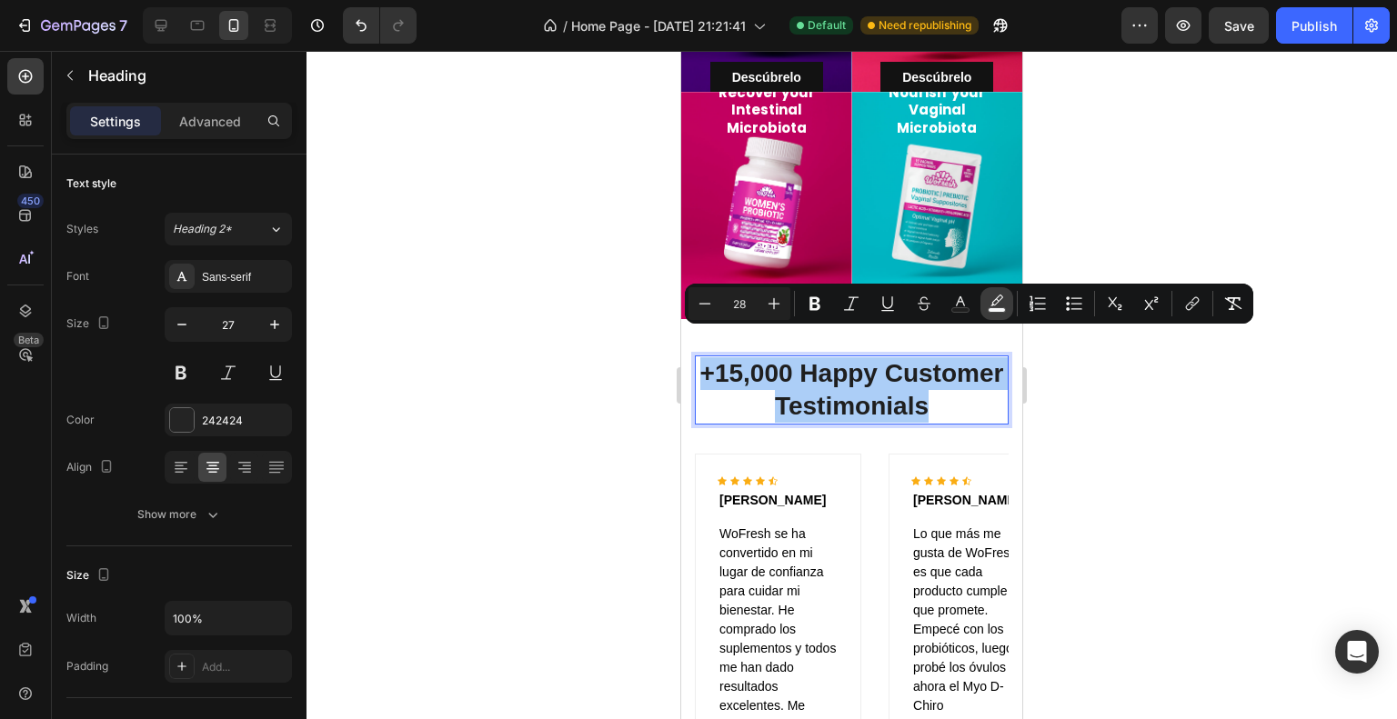
click at [996, 295] on icon "Editor contextual toolbar" at bounding box center [996, 304] width 18 height 18
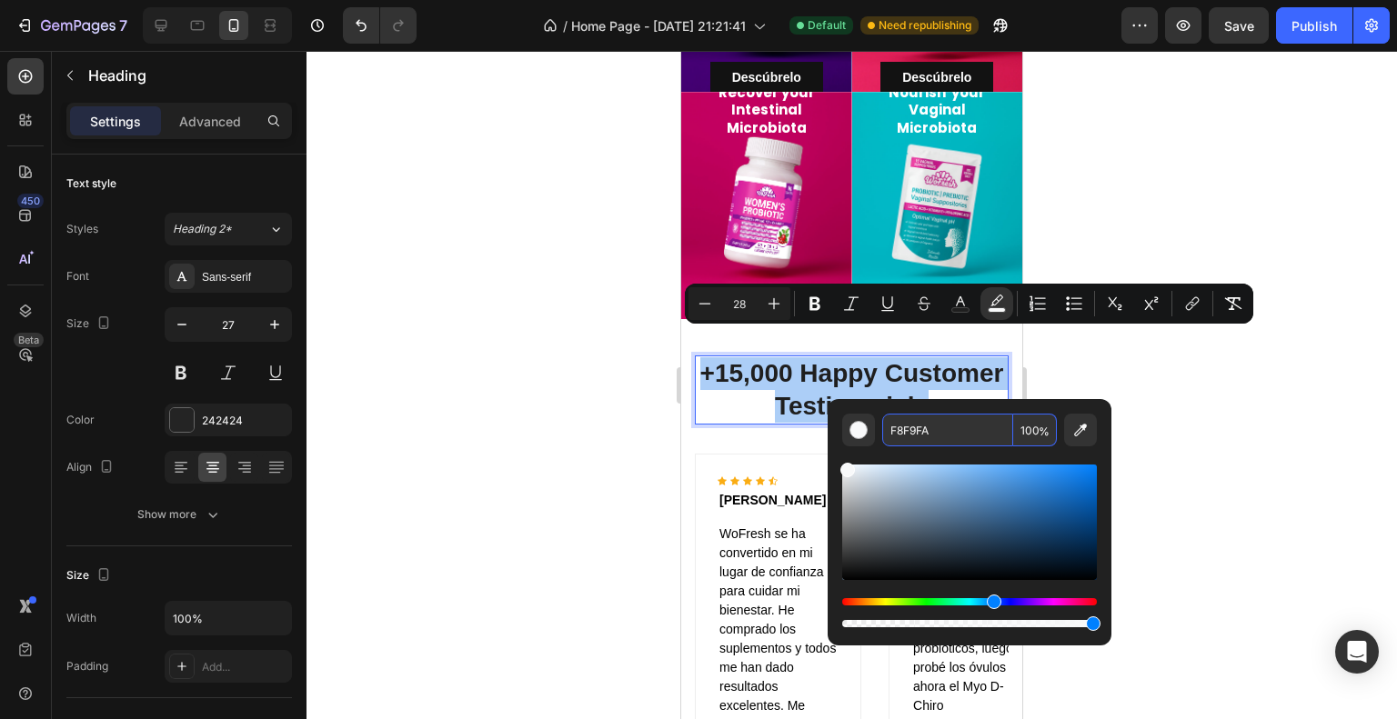
click at [1041, 429] on span "%" at bounding box center [1043, 432] width 11 height 20
click at [1028, 430] on input "100" at bounding box center [1035, 430] width 44 height 33
click at [1027, 429] on input "100" at bounding box center [1035, 430] width 44 height 33
click at [1027, 422] on input "100" at bounding box center [1035, 430] width 44 height 33
click at [1027, 421] on input "100" at bounding box center [1035, 430] width 44 height 33
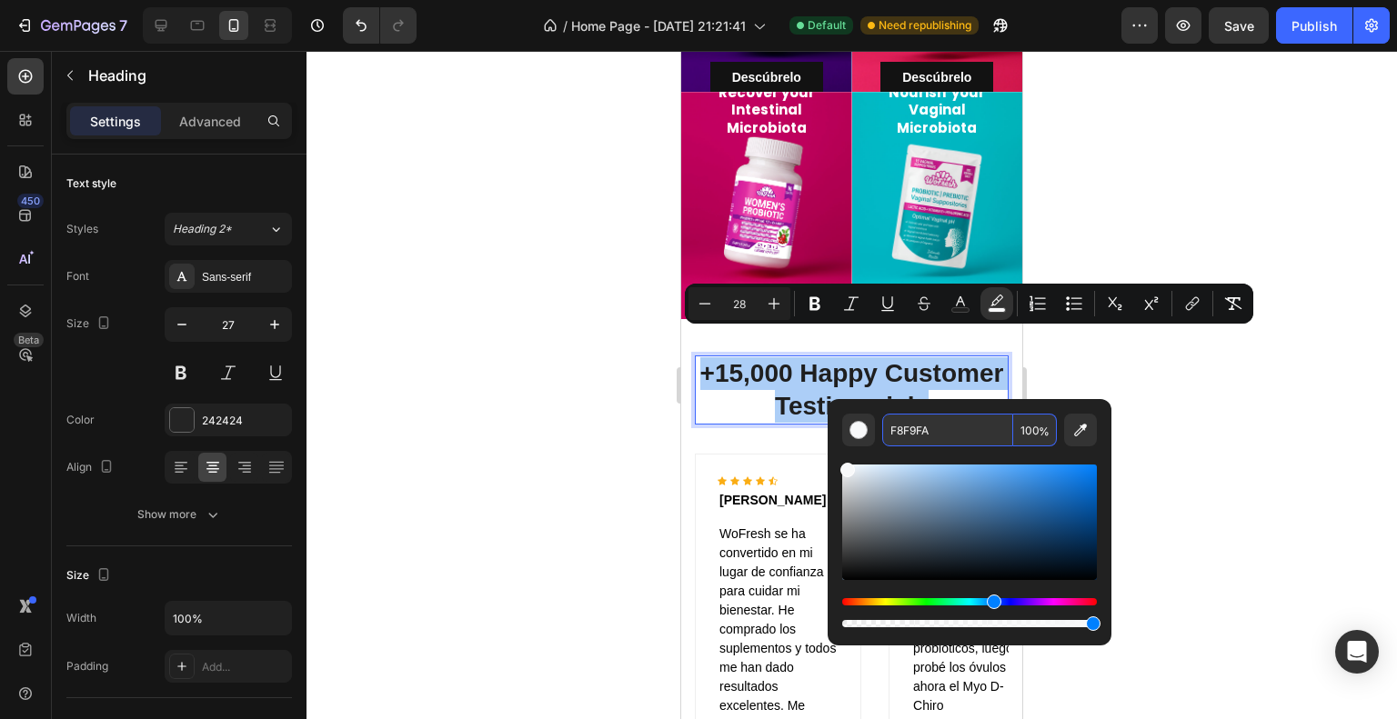
drag, startPoint x: 1035, startPoint y: 430, endPoint x: 1004, endPoint y: 421, distance: 32.2
click at [1004, 421] on div "F8F9FA 100 %" at bounding box center [969, 430] width 175 height 33
type input "0"
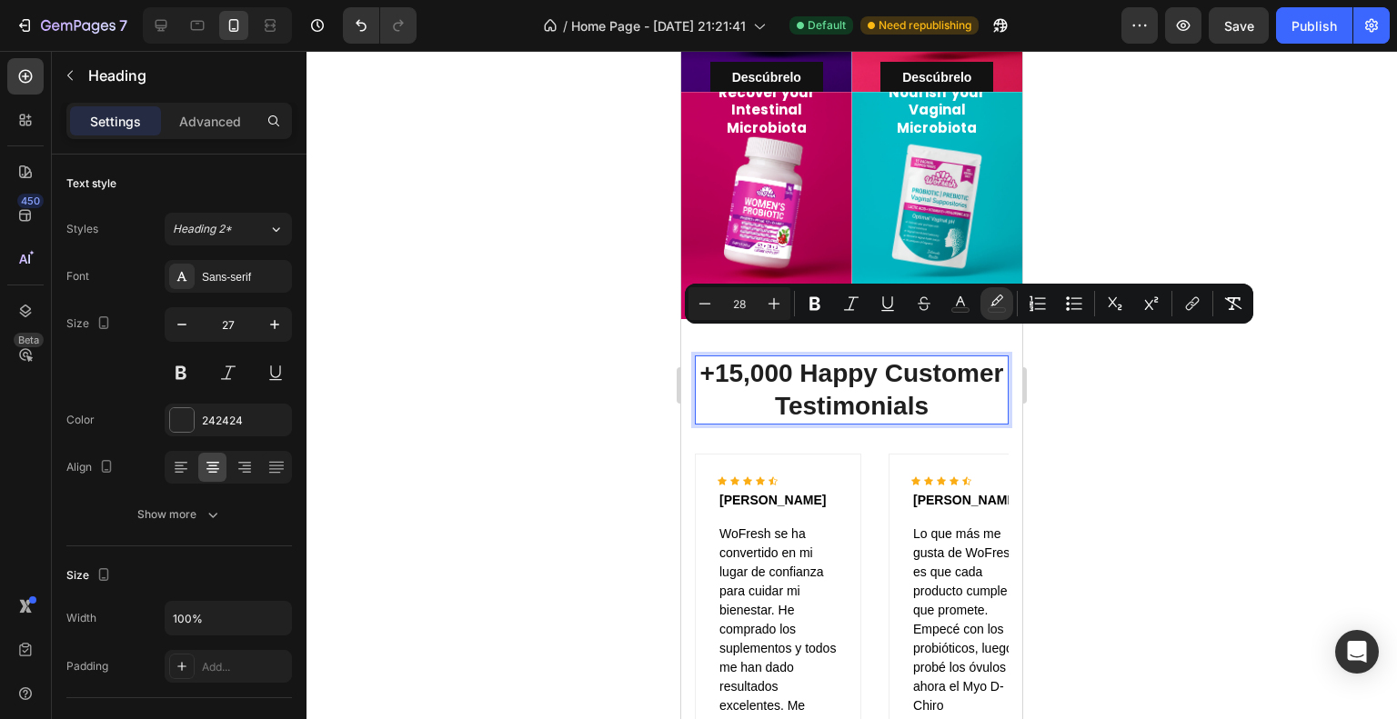
click at [1104, 406] on div at bounding box center [851, 385] width 1090 height 668
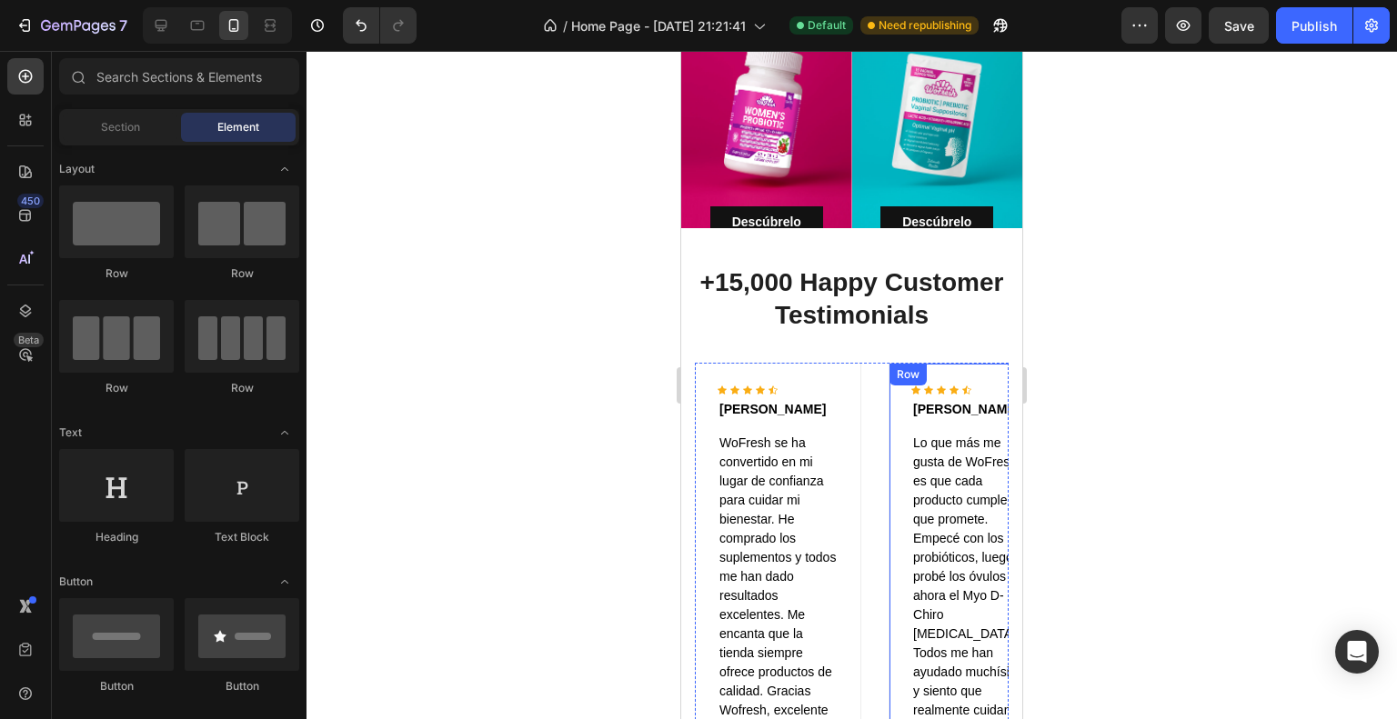
scroll to position [2182, 0]
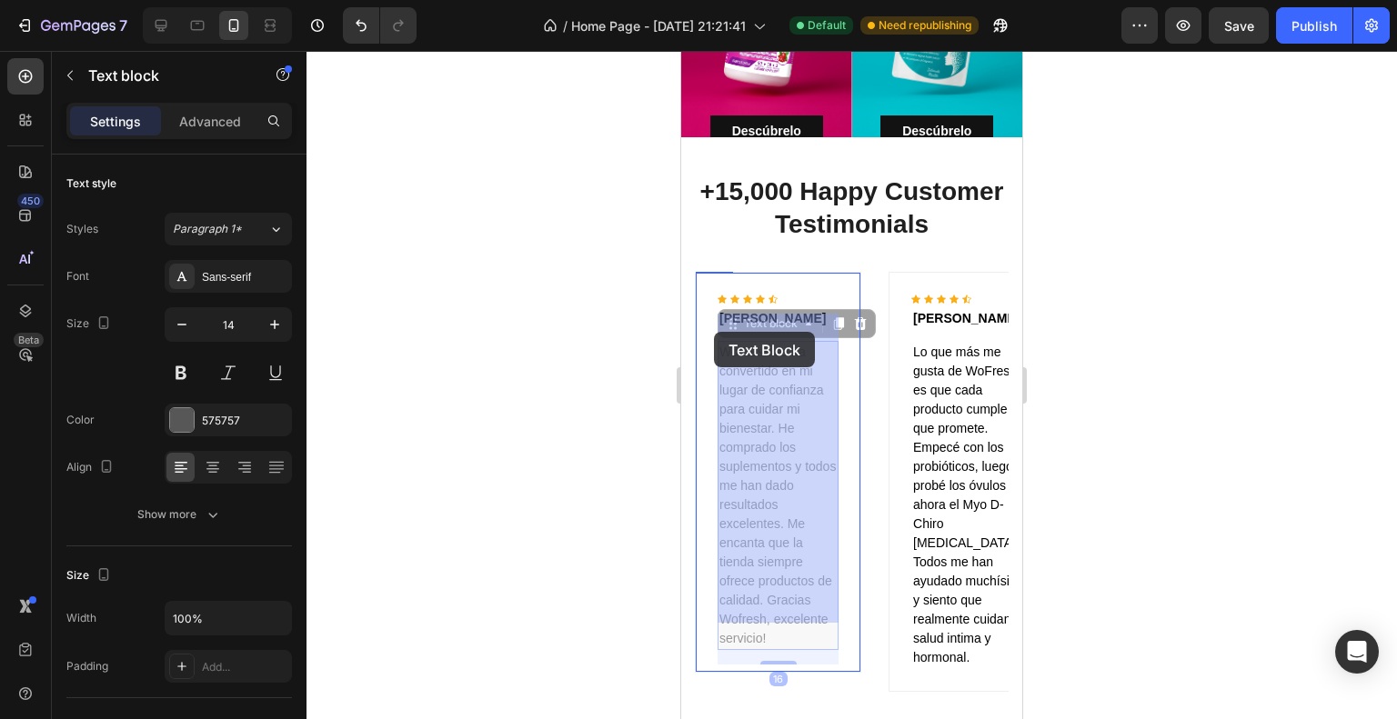
drag, startPoint x: 775, startPoint y: 614, endPoint x: 714, endPoint y: 332, distance: 288.4
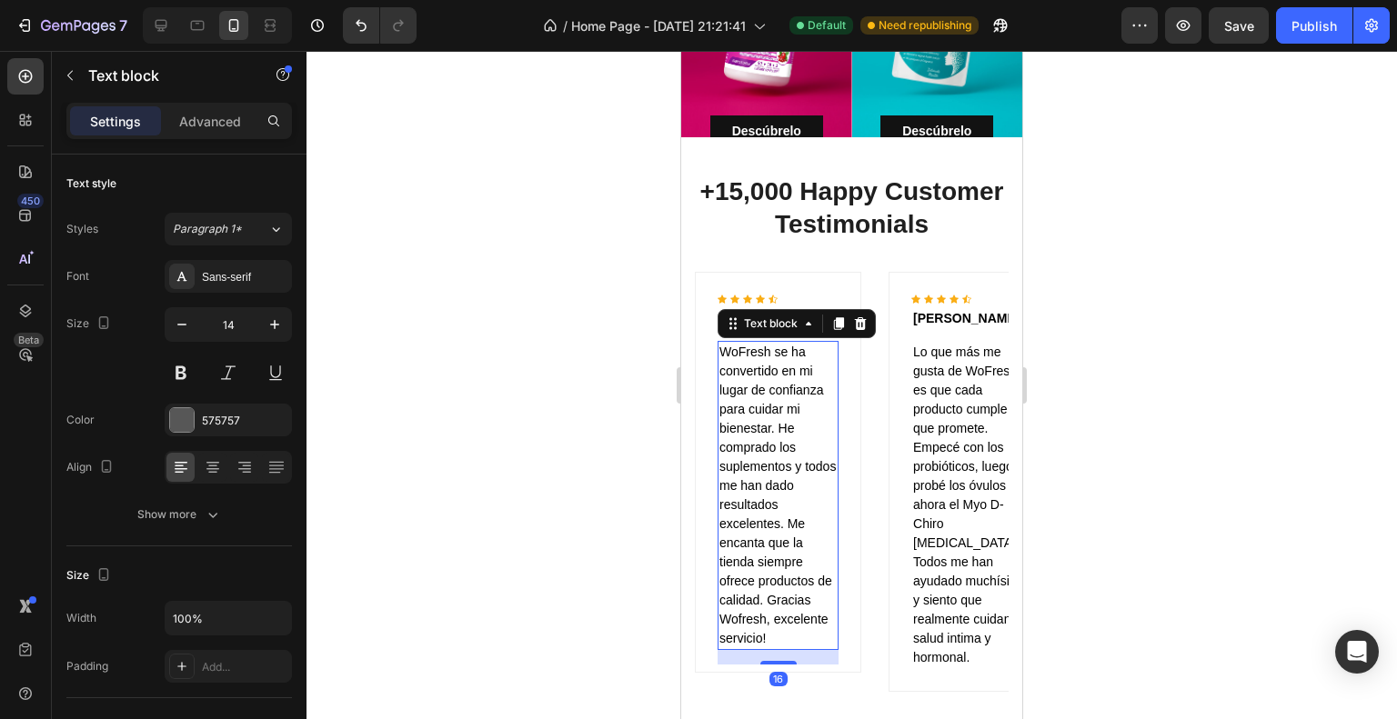
click at [736, 343] on p "WoFresh se ha convertido en mi lugar de confianza para cuidar mi bienestar. He …" at bounding box center [777, 496] width 117 height 306
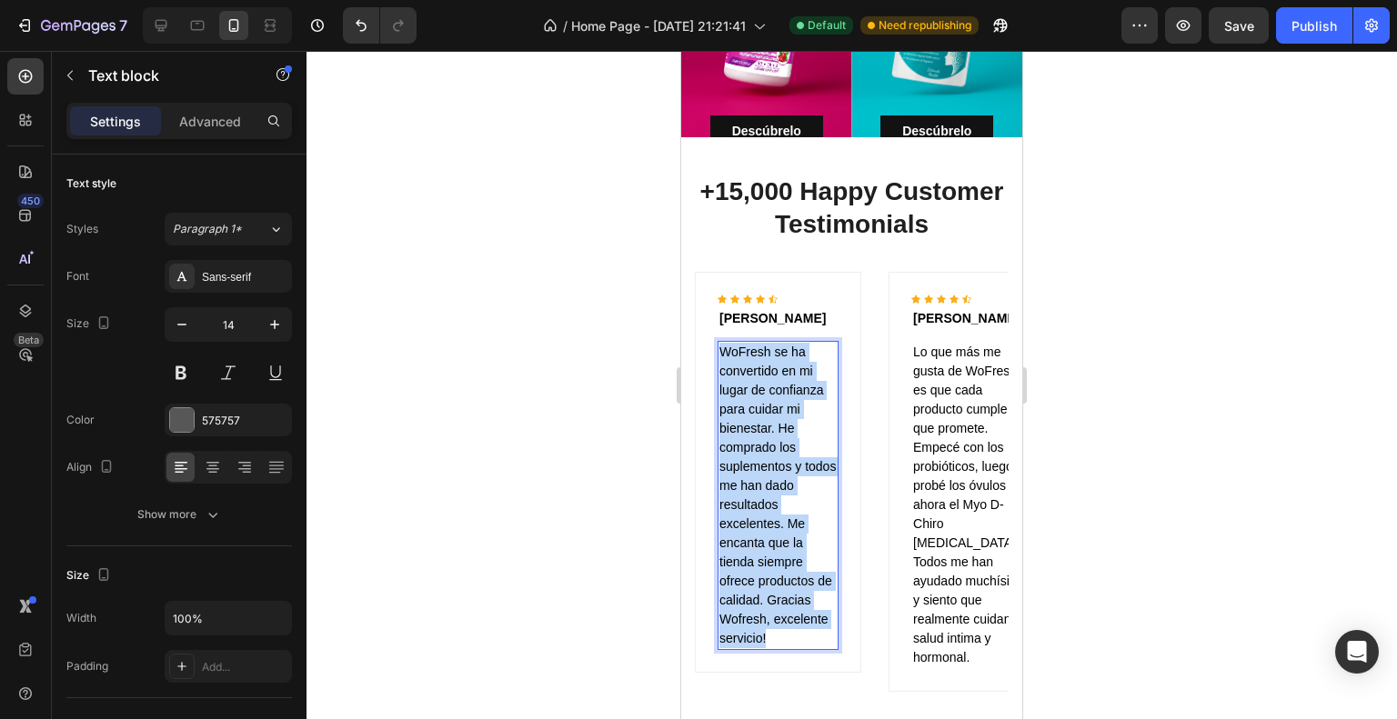
click at [736, 343] on p "WoFresh se ha convertido en mi lugar de confianza para cuidar mi bienestar. He …" at bounding box center [777, 496] width 117 height 306
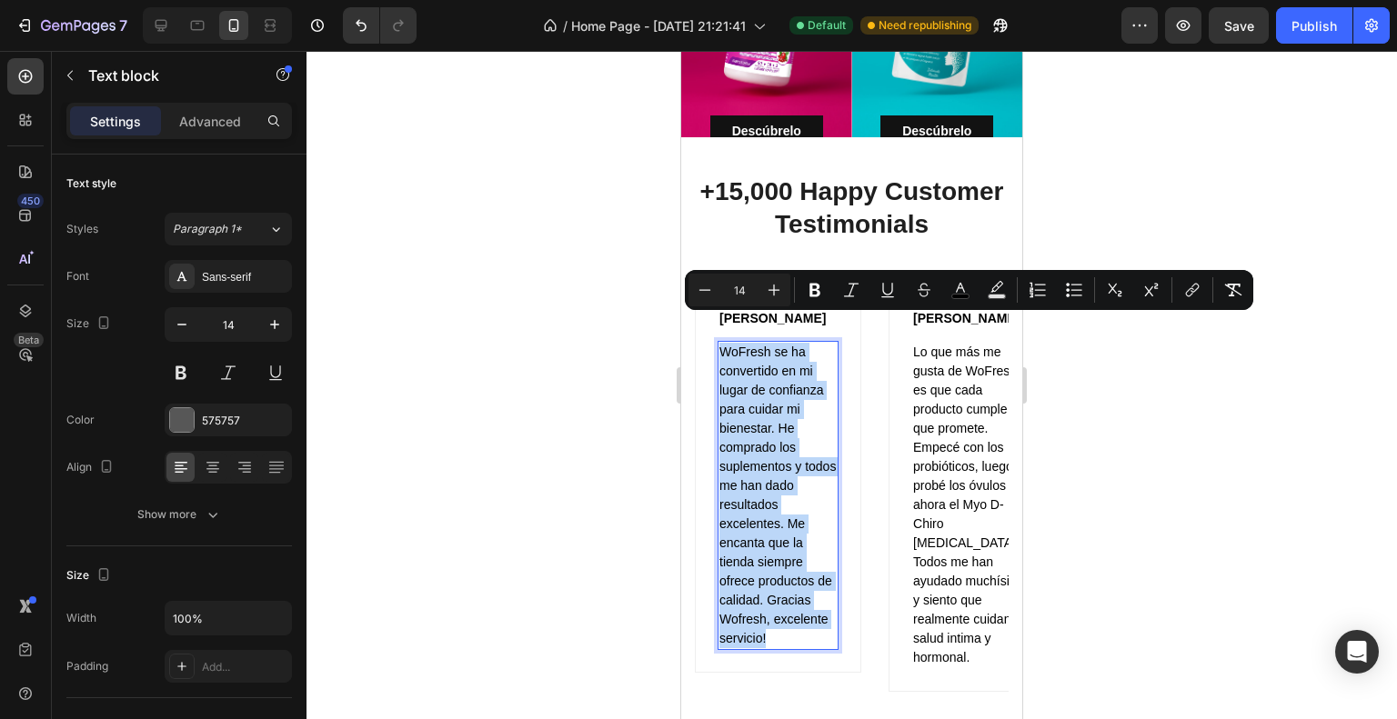
copy span "WoFresh se ha convertido en mi lugar de confianza para cuidar mi bienestar. He …"
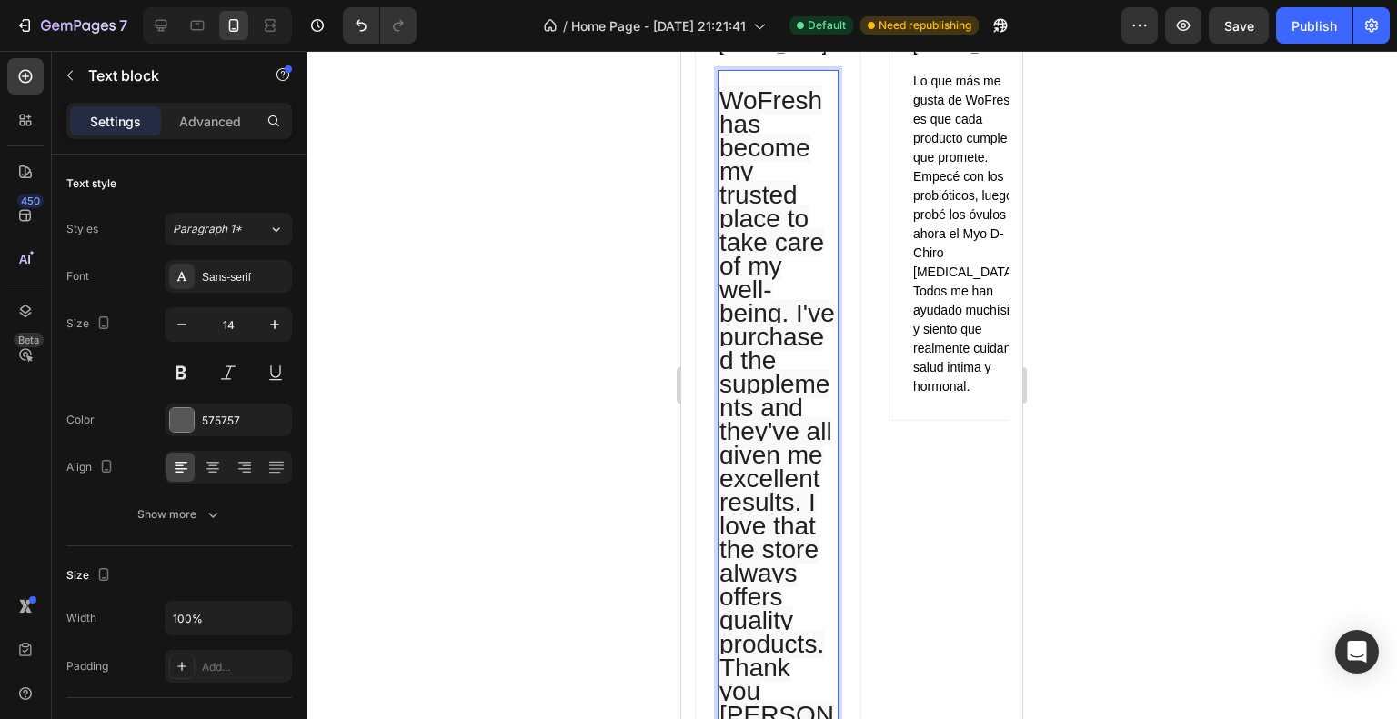
scroll to position [2495, 0]
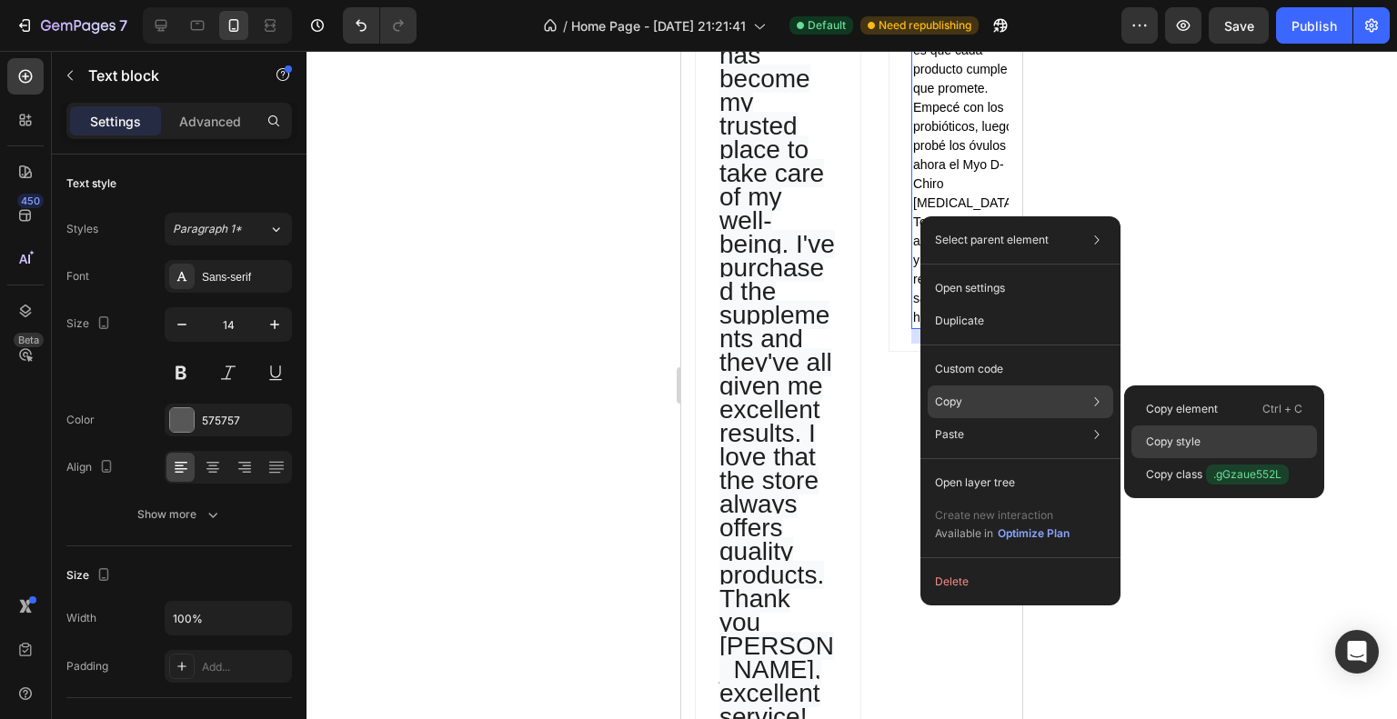
click at [1179, 434] on p "Copy style" at bounding box center [1173, 442] width 55 height 16
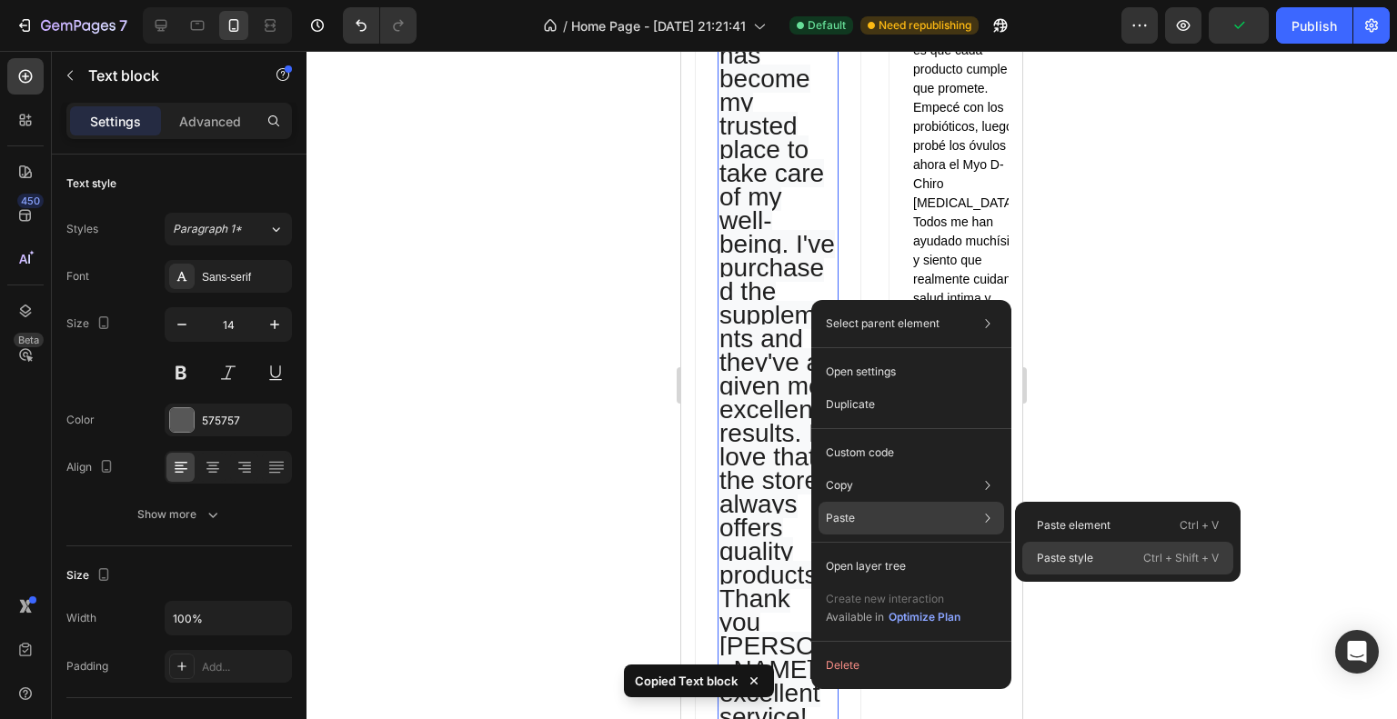
click at [1105, 574] on div "Paste style Ctrl + Shift + V" at bounding box center [1127, 558] width 211 height 33
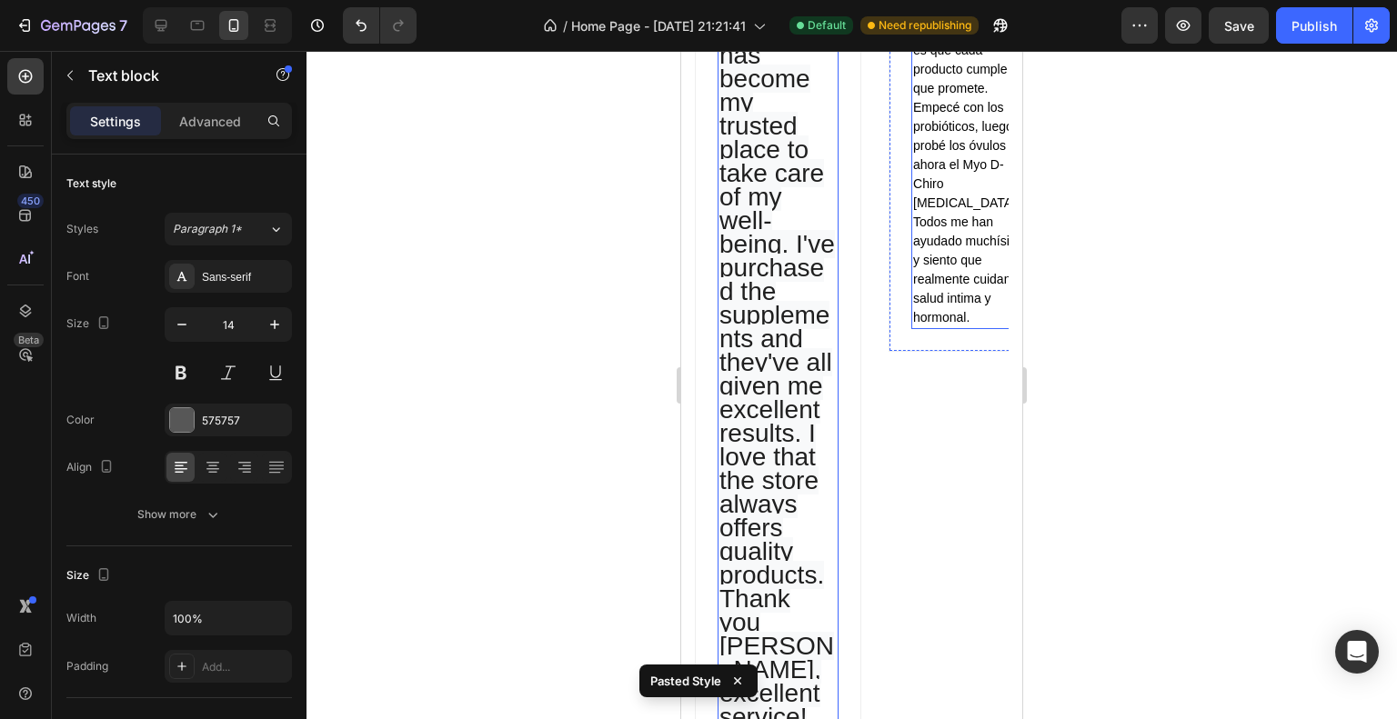
click at [993, 213] on p "Lo que más me gusta de WoFresh es que cada producto cumple lo que promete. Empe…" at bounding box center [971, 165] width 117 height 325
click at [766, 274] on span "WoFresh has become my trusted place to take care of my well-being. I've purchas…" at bounding box center [776, 374] width 115 height 714
click at [934, 174] on p "Lo que más me gusta de WoFresh es que cada producto cumple lo que promete. Empe…" at bounding box center [971, 165] width 117 height 325
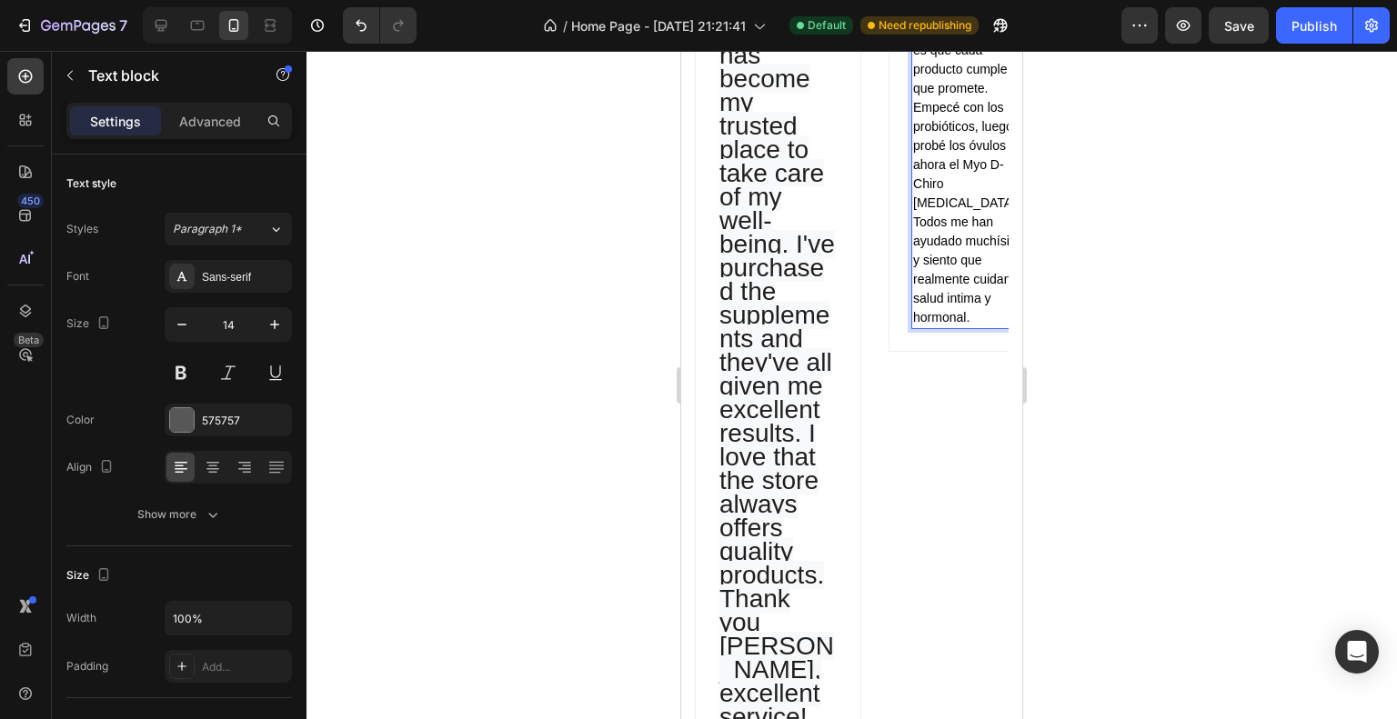
click at [934, 174] on p "Lo que más me gusta de WoFresh es que cada producto cumple lo que promete. Empe…" at bounding box center [971, 165] width 117 height 325
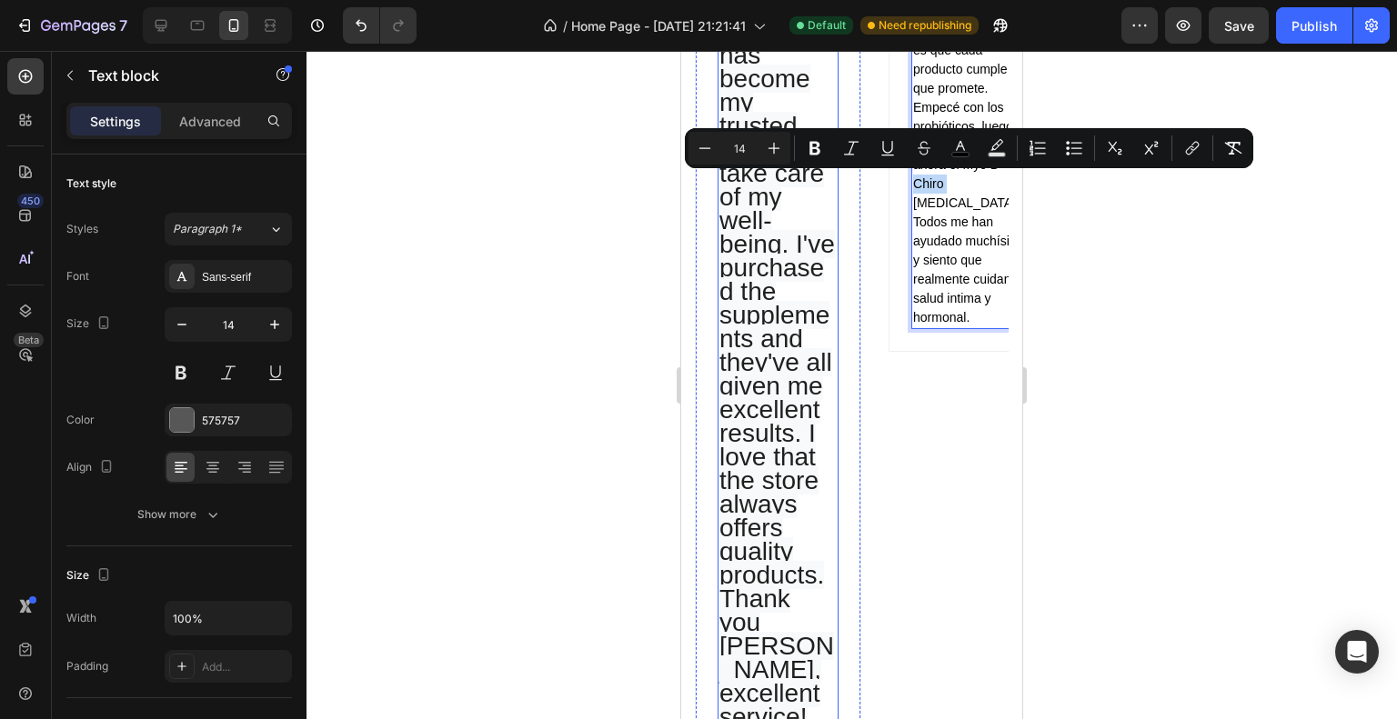
click at [723, 221] on span "WoFresh has become my trusted place to take care of my well-being. I've purchas…" at bounding box center [776, 374] width 115 height 714
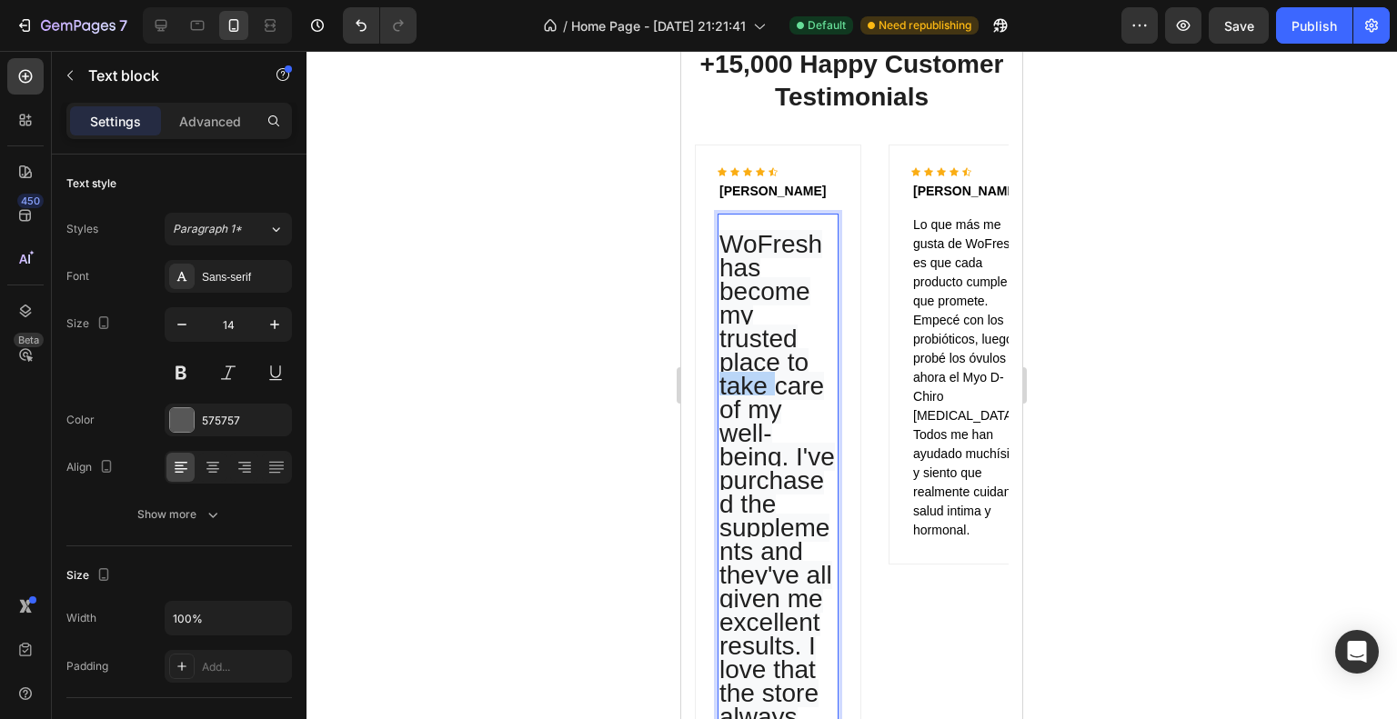
click at [758, 230] on span "WoFresh has become my trusted place to take care of my well-being. I've purchas…" at bounding box center [776, 587] width 115 height 714
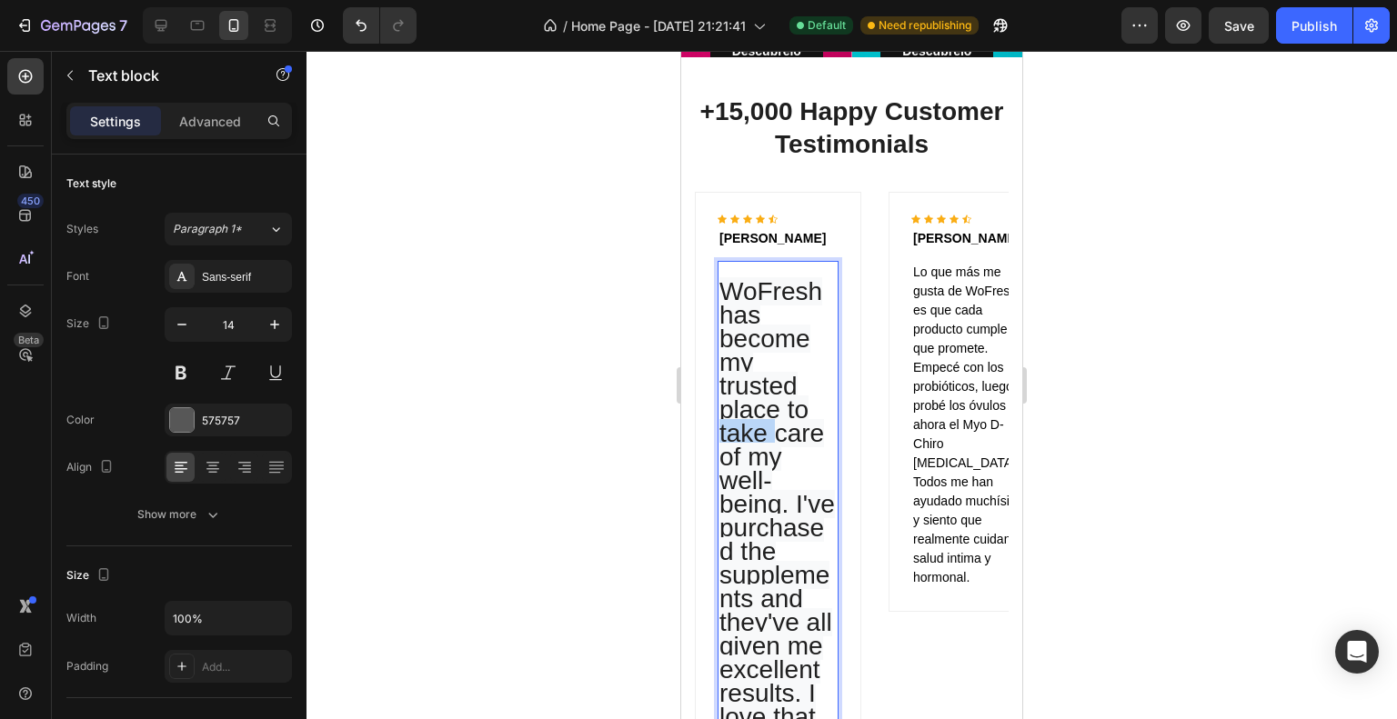
click at [758, 163] on h2 "⁠⁠⁠⁠⁠⁠⁠ +15,000 Happy Customer Testimonials" at bounding box center [852, 128] width 314 height 69
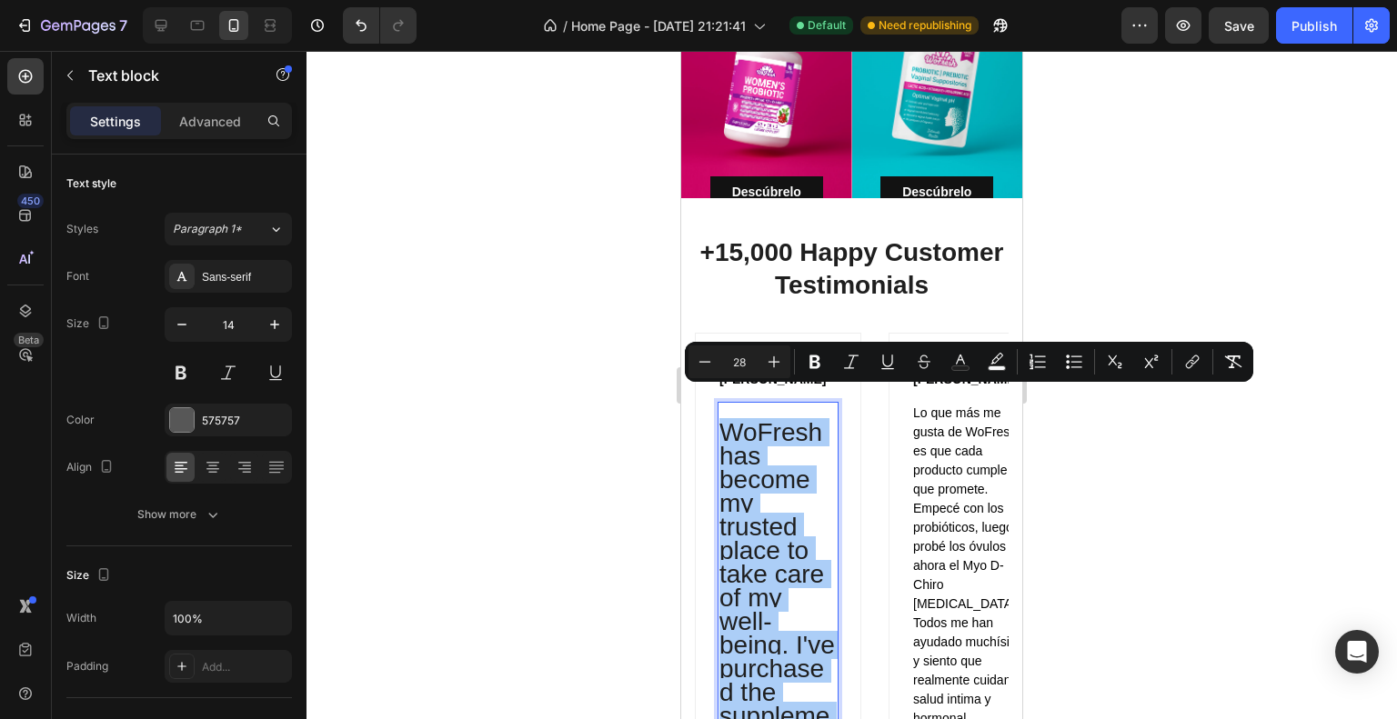
click at [738, 368] on input "28" at bounding box center [739, 362] width 36 height 22
click at [171, 324] on button "button" at bounding box center [181, 324] width 33 height 33
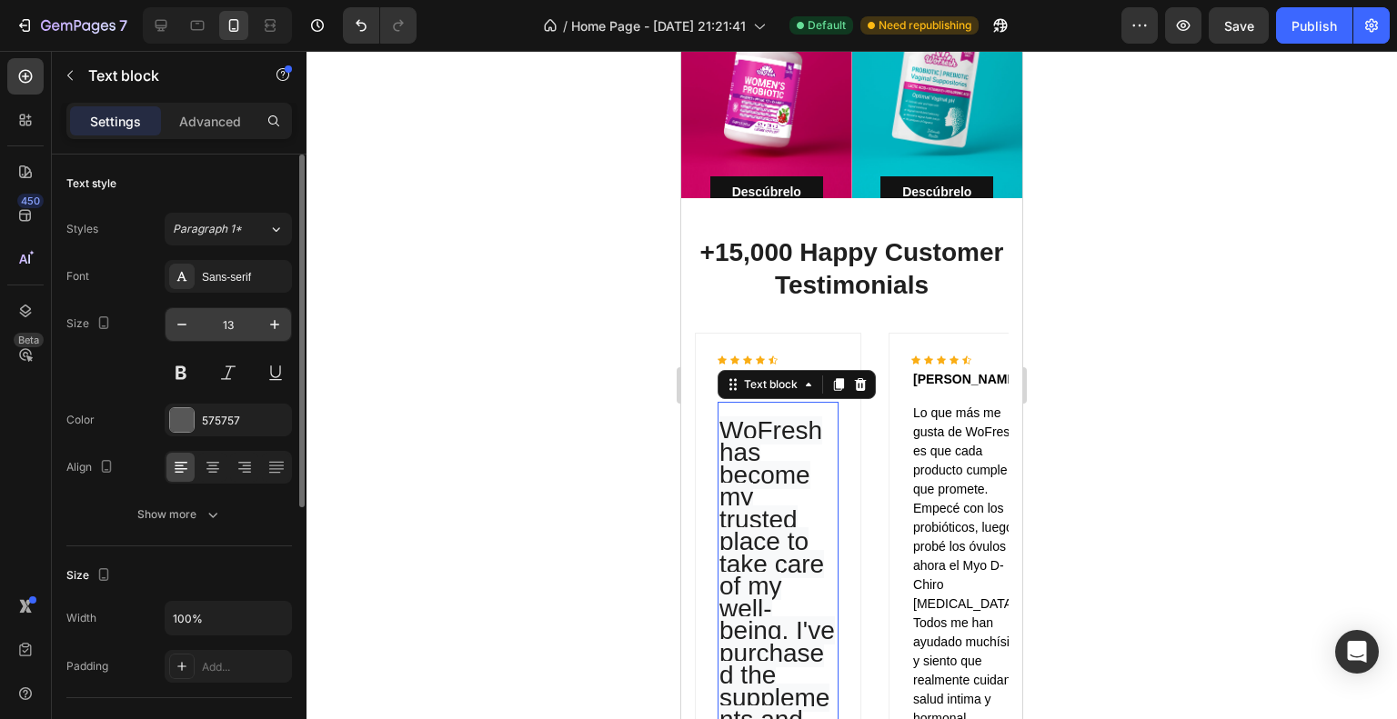
click at [243, 327] on input "13" at bounding box center [228, 324] width 60 height 33
click at [287, 319] on button "button" at bounding box center [274, 324] width 33 height 33
type input "14"
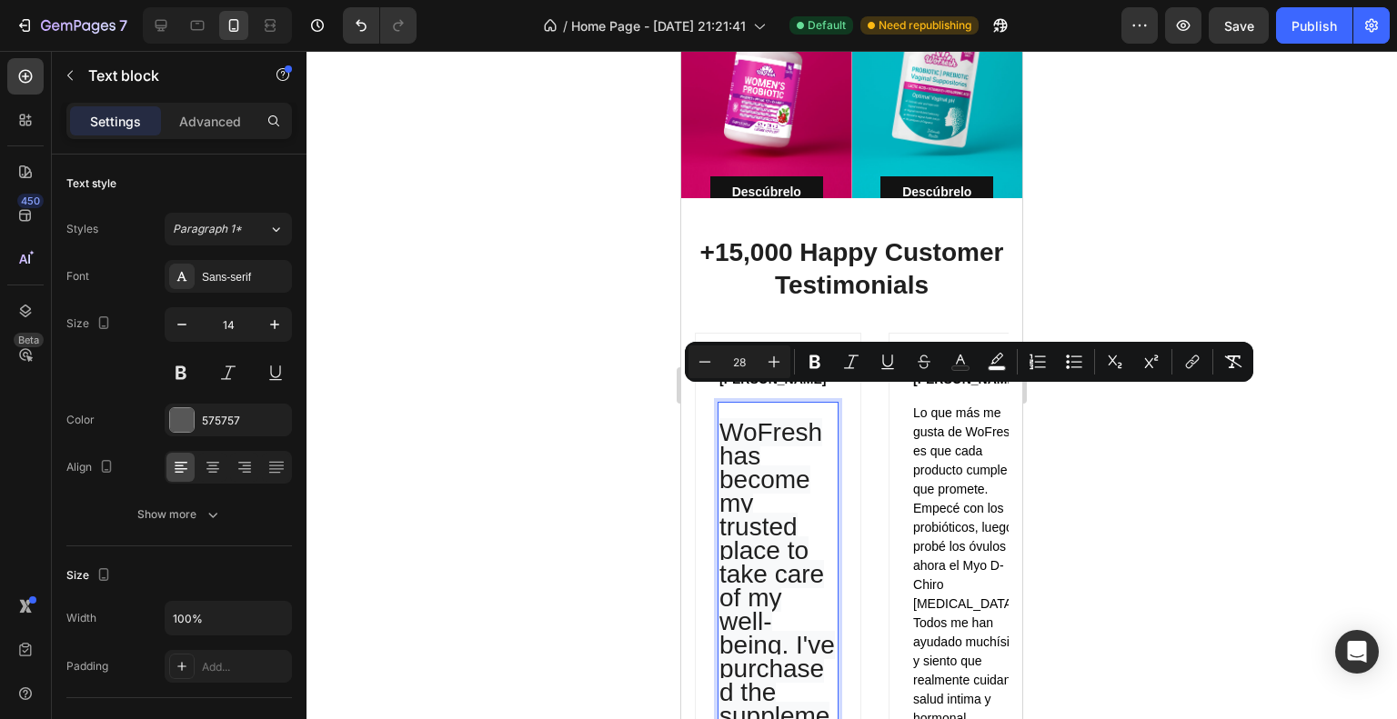
click at [739, 368] on input "28" at bounding box center [739, 362] width 36 height 22
click at [739, 373] on div "Minus 28 Plus" at bounding box center [739, 362] width 102 height 33
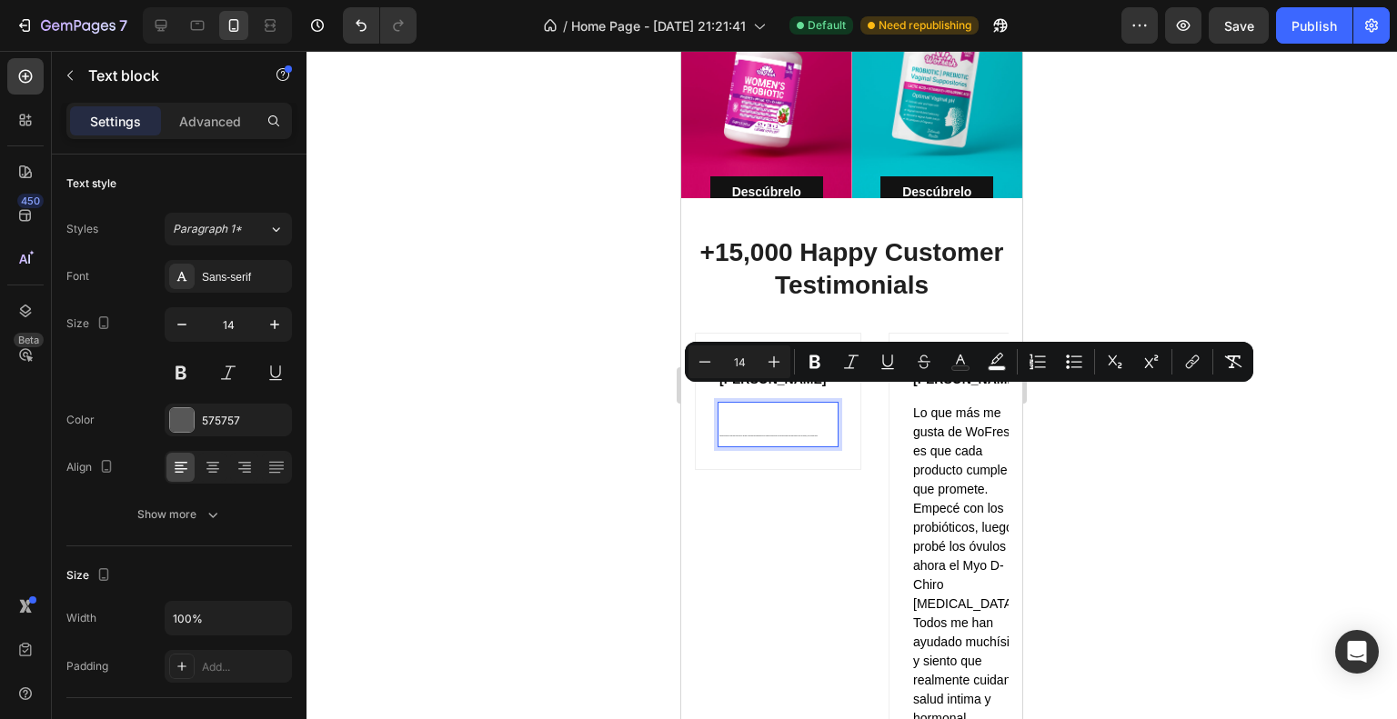
type input "14"
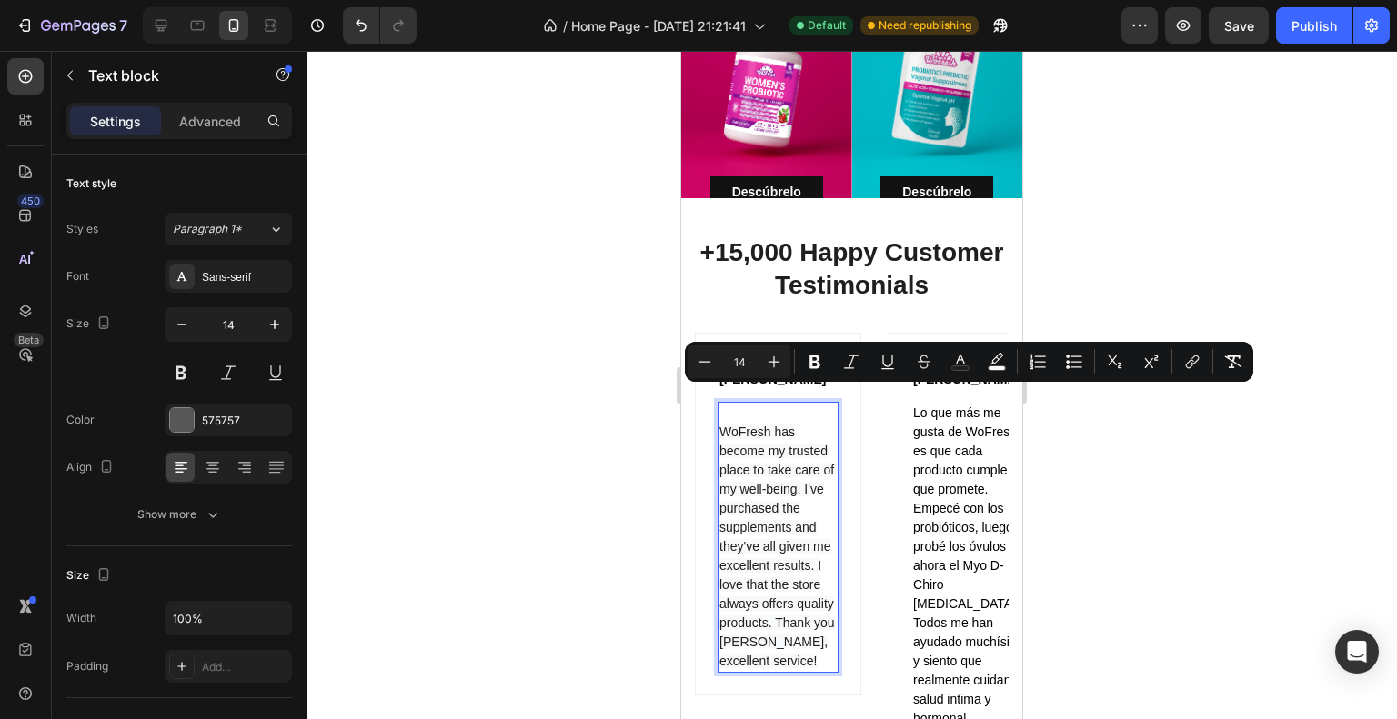
click at [1136, 506] on div at bounding box center [851, 385] width 1090 height 668
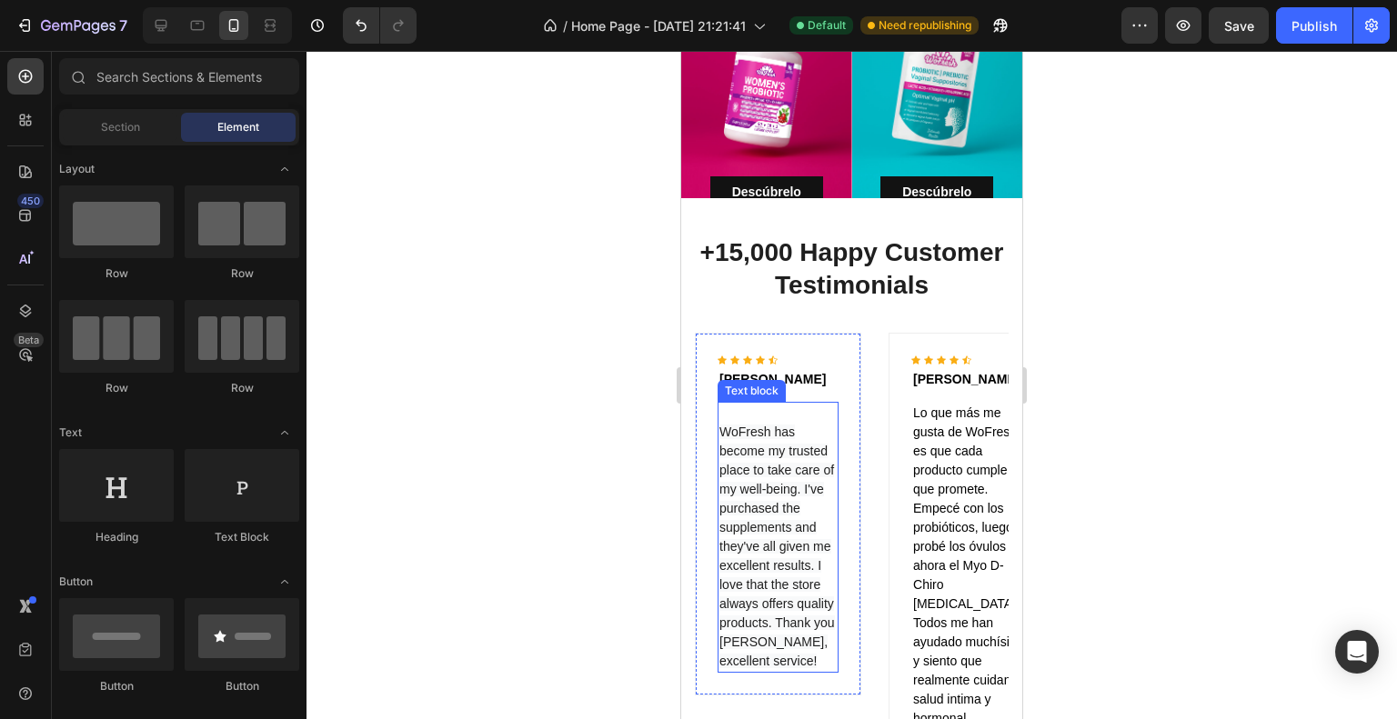
click at [739, 404] on p "WoFresh has become my trusted place to take care of my well-being. I've purchas…" at bounding box center [777, 537] width 117 height 267
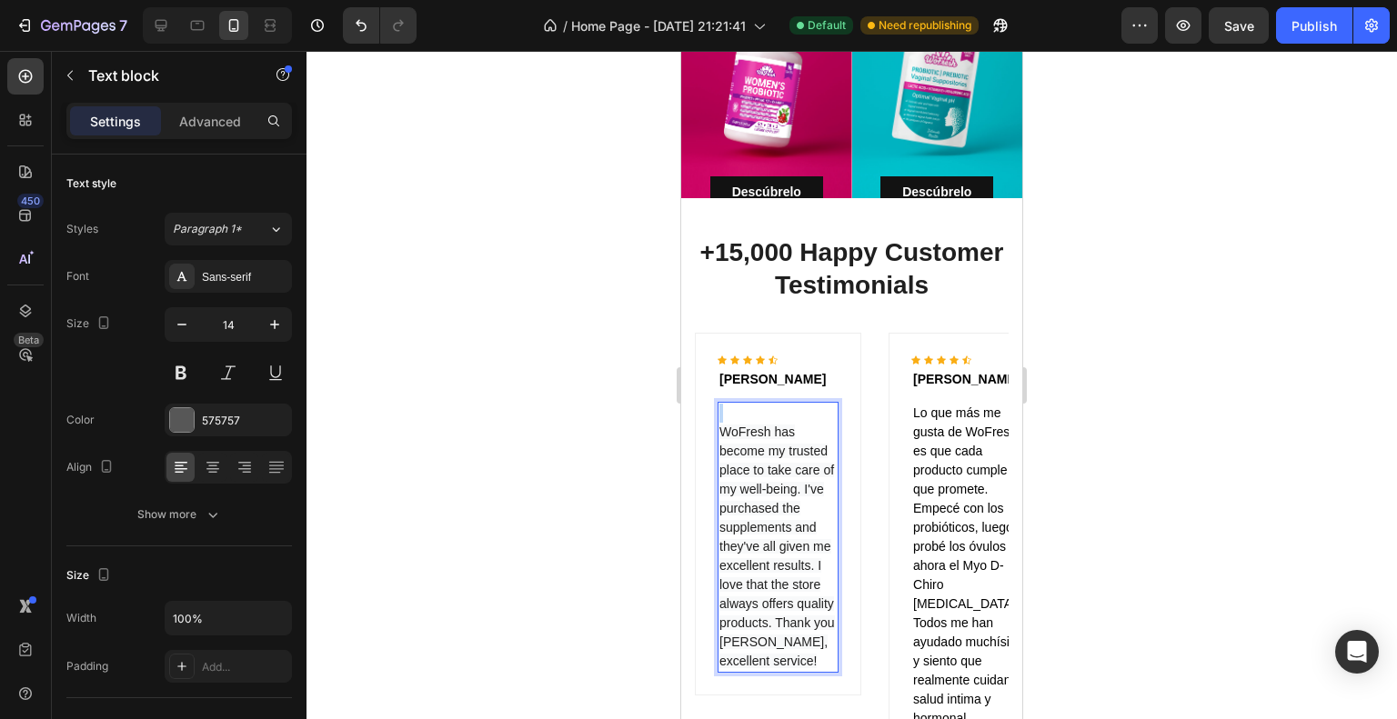
click at [739, 404] on p "⁠⁠⁠⁠⁠⁠⁠ WoFresh has become my trusted place to take care of my well-being. I've…" at bounding box center [777, 537] width 117 height 267
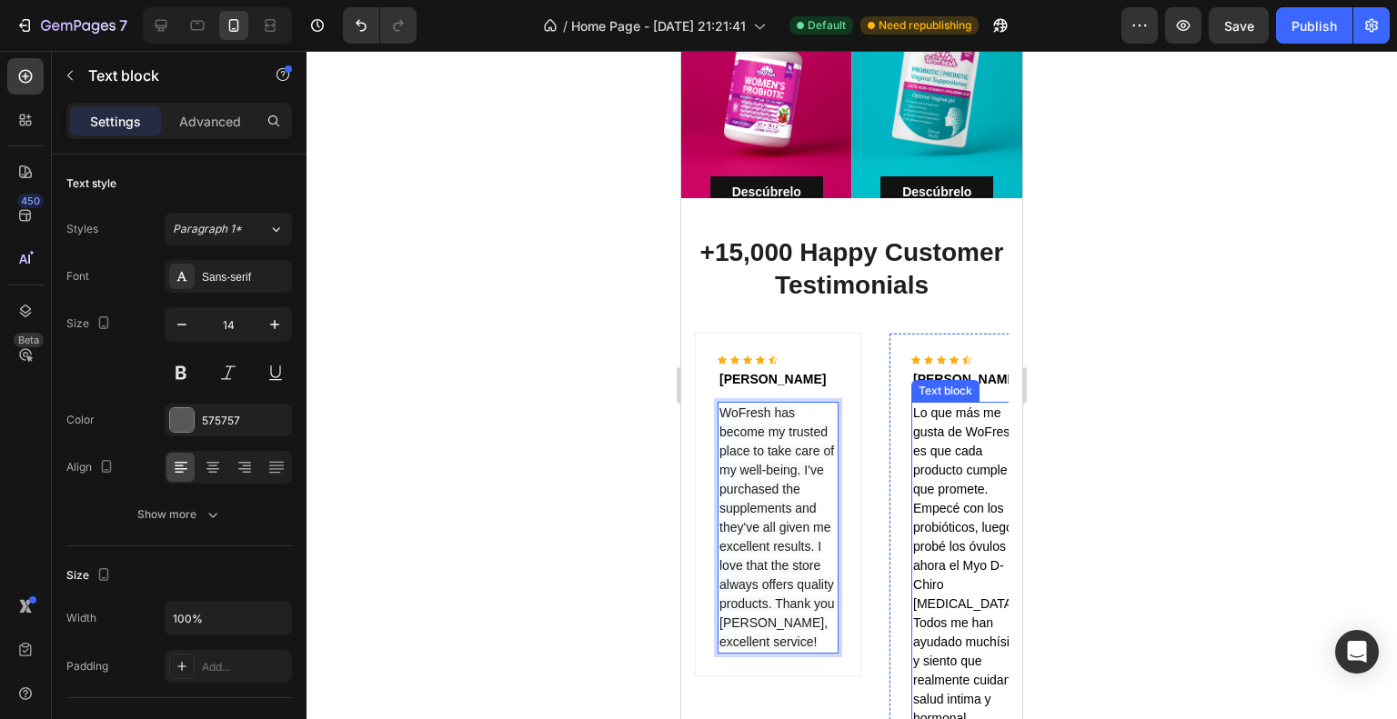
click at [931, 478] on span "Lo que más me gusta de WoFresh es que cada producto cumple lo que promete. Empe…" at bounding box center [970, 566] width 115 height 320
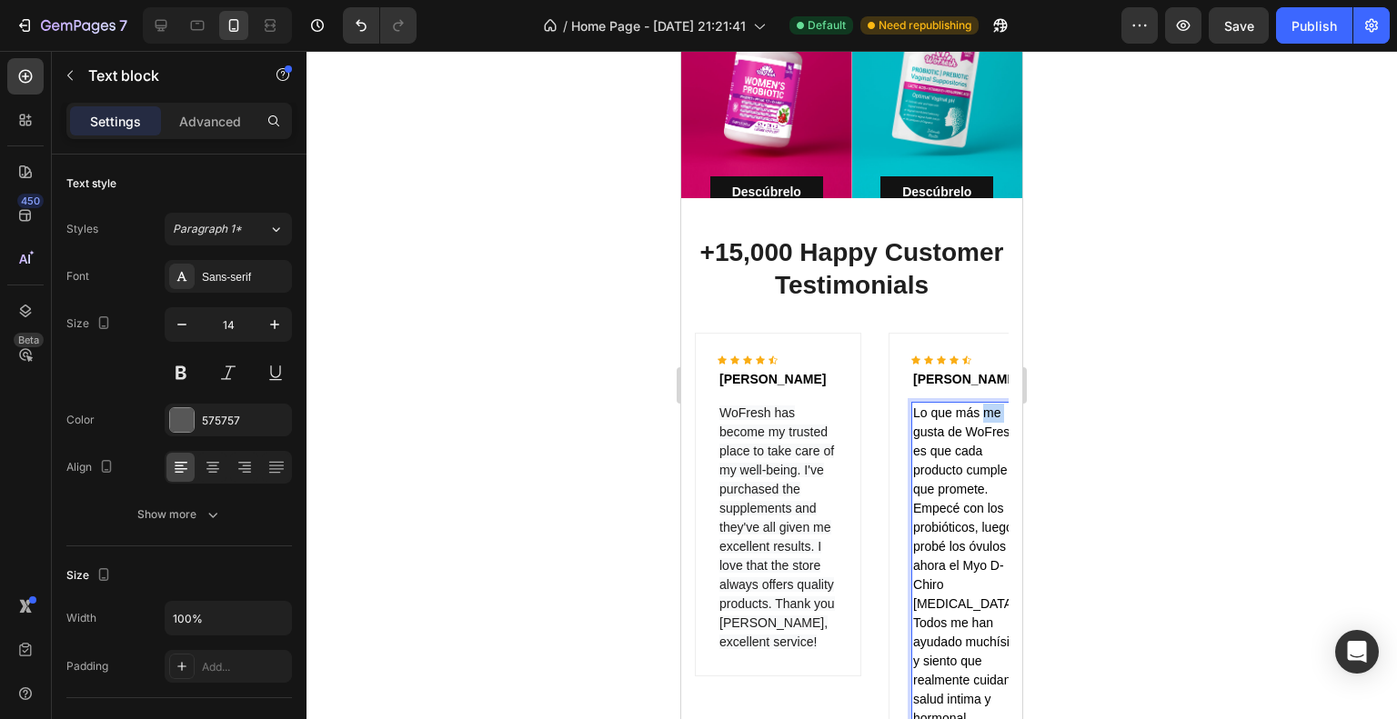
click at [987, 404] on p "Lo que más me gusta de WoFresh es que cada producto cumple lo que promete. Empe…" at bounding box center [971, 566] width 117 height 325
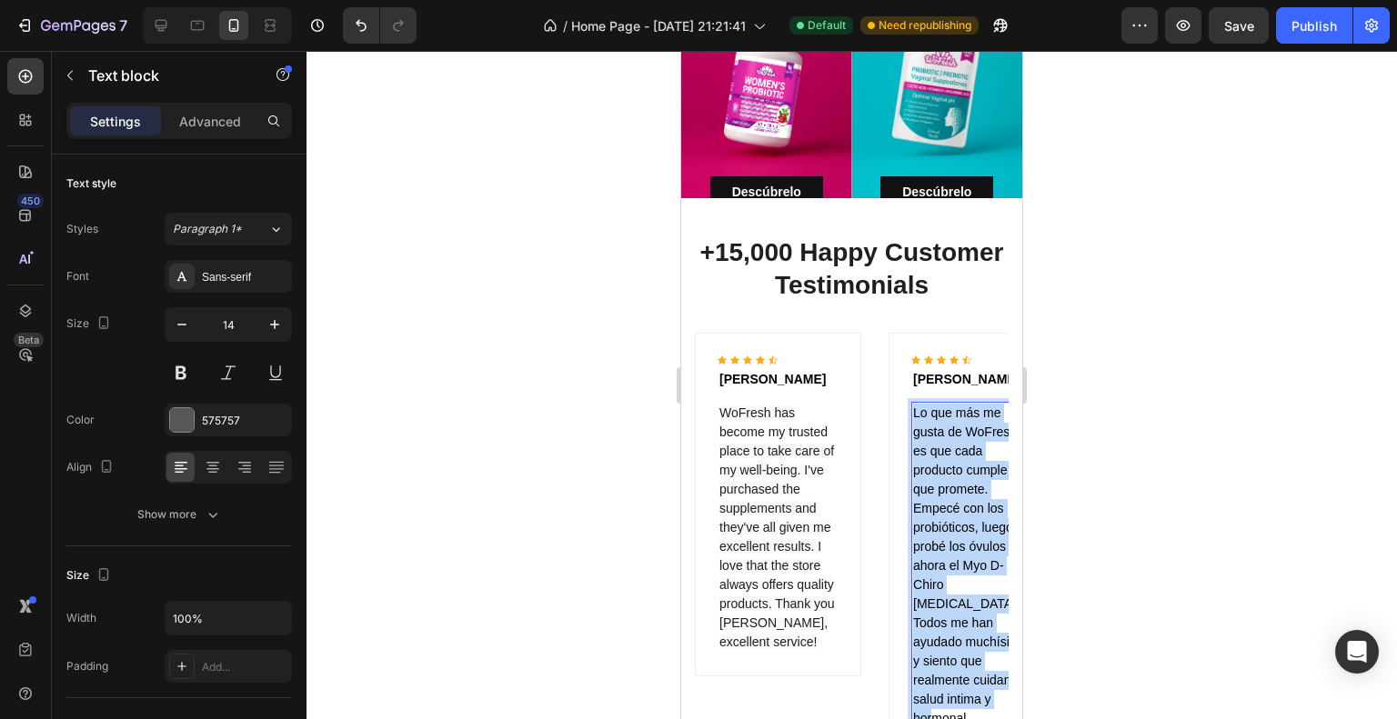
click at [987, 404] on p "Lo que más me gusta de WoFresh es que cada producto cumple lo que promete. Empe…" at bounding box center [971, 566] width 117 height 325
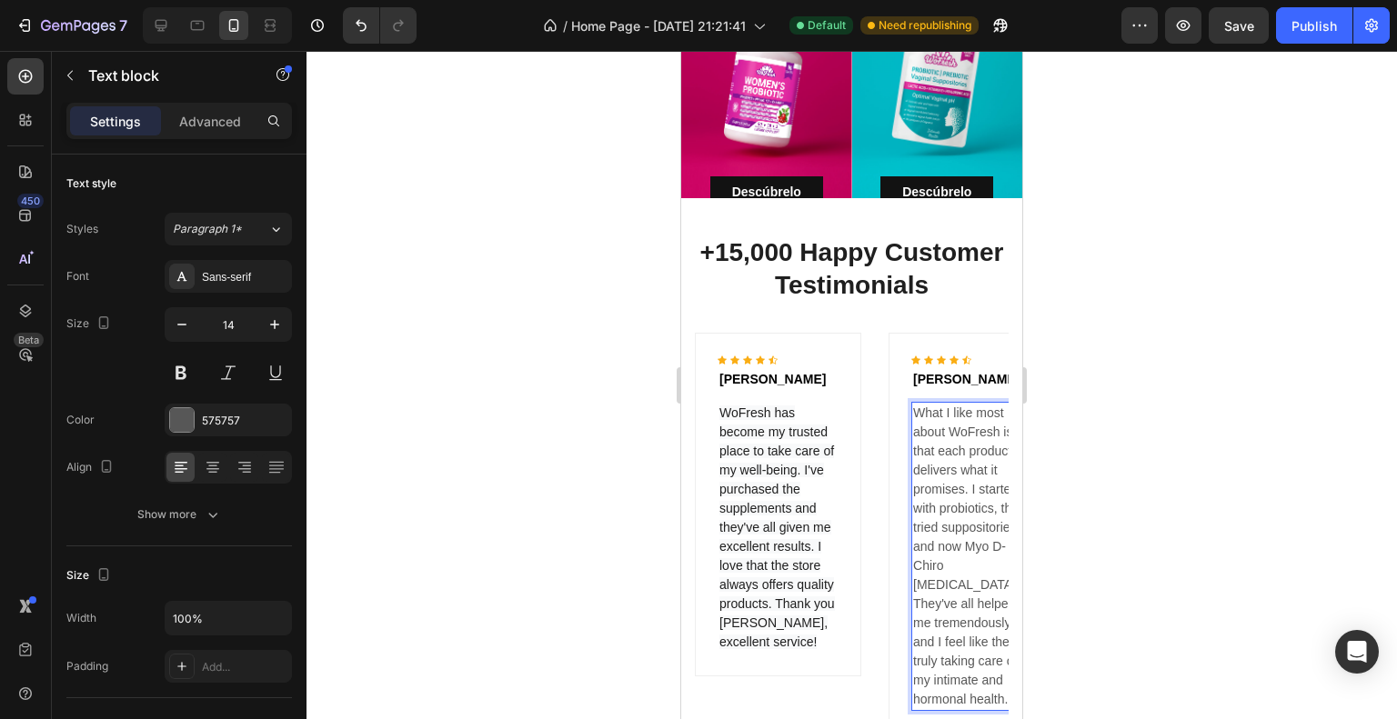
scroll to position [0, 31]
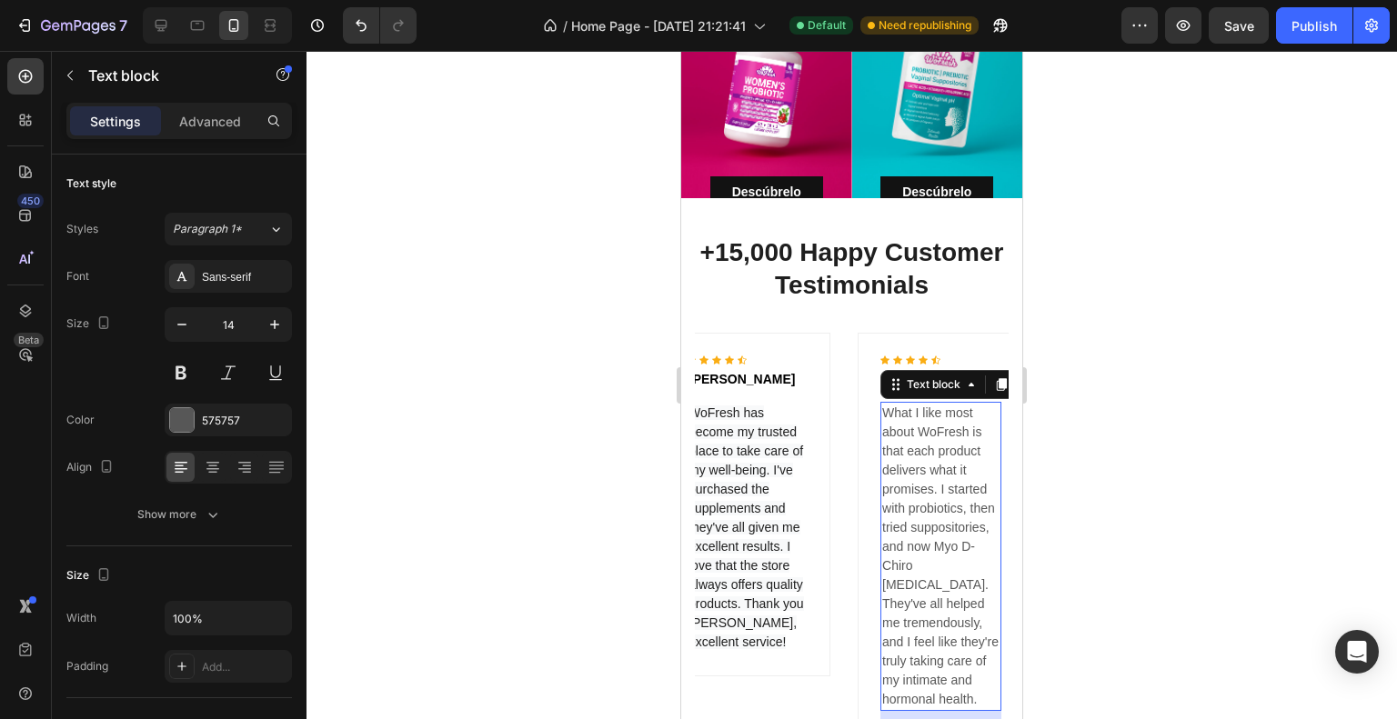
click at [1064, 391] on div at bounding box center [851, 385] width 1090 height 668
click at [934, 419] on p "What I like most about WoFresh is that each product delivers what it promises. …" at bounding box center [940, 557] width 117 height 306
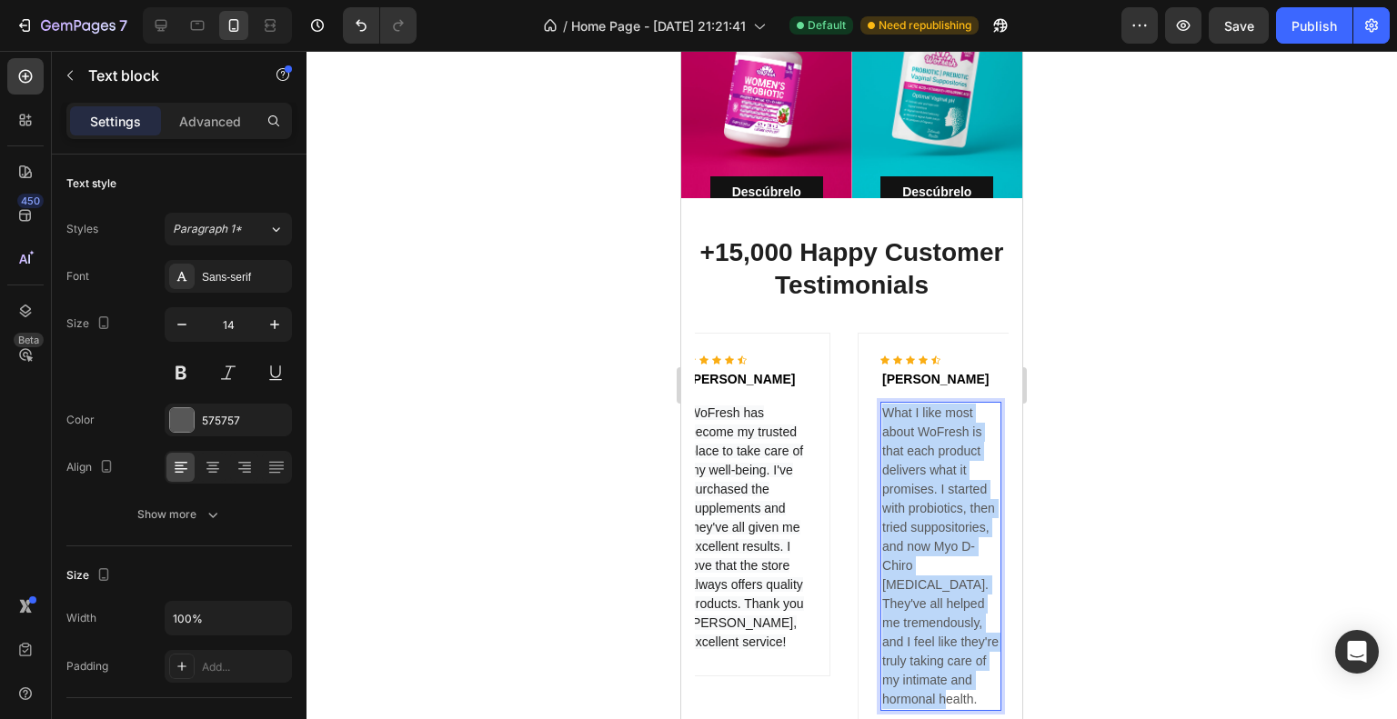
click at [934, 419] on p "What I like most about WoFresh is that each product delivers what it promises. …" at bounding box center [940, 557] width 117 height 306
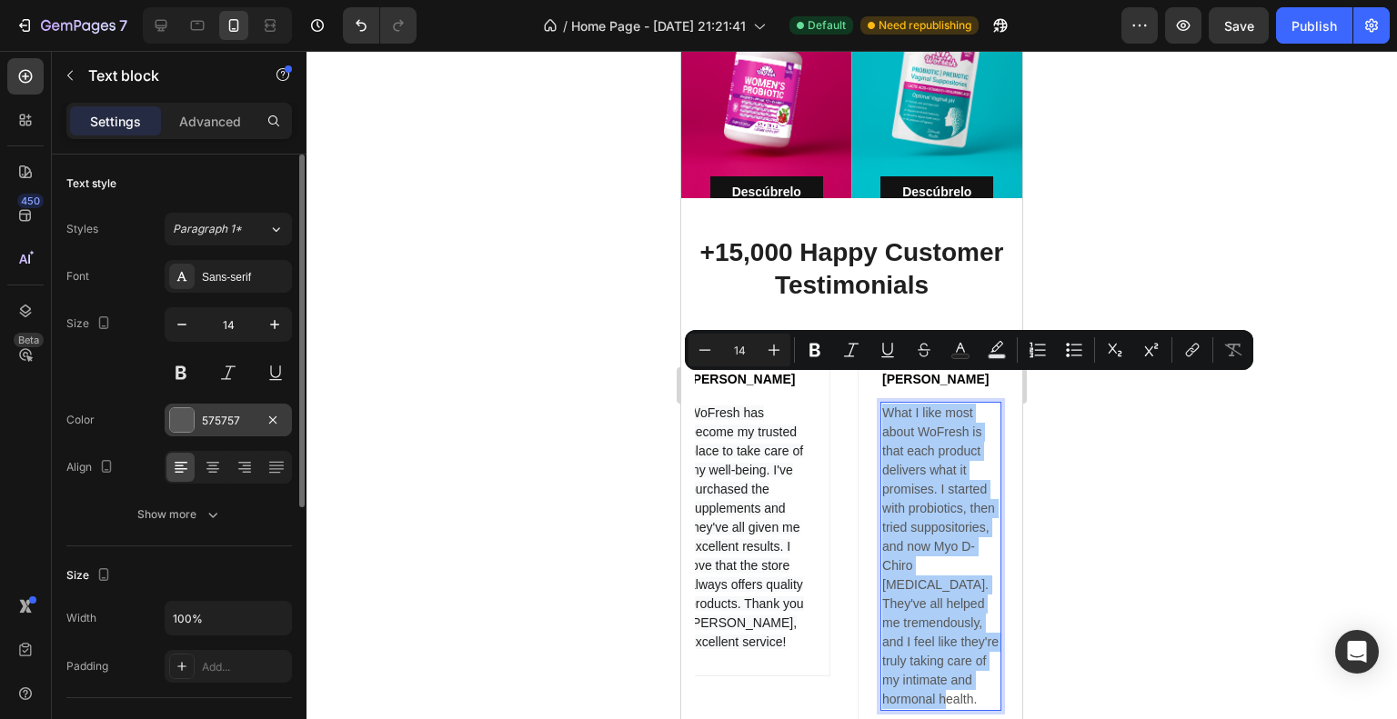
click at [219, 414] on div "575757" at bounding box center [228, 421] width 53 height 16
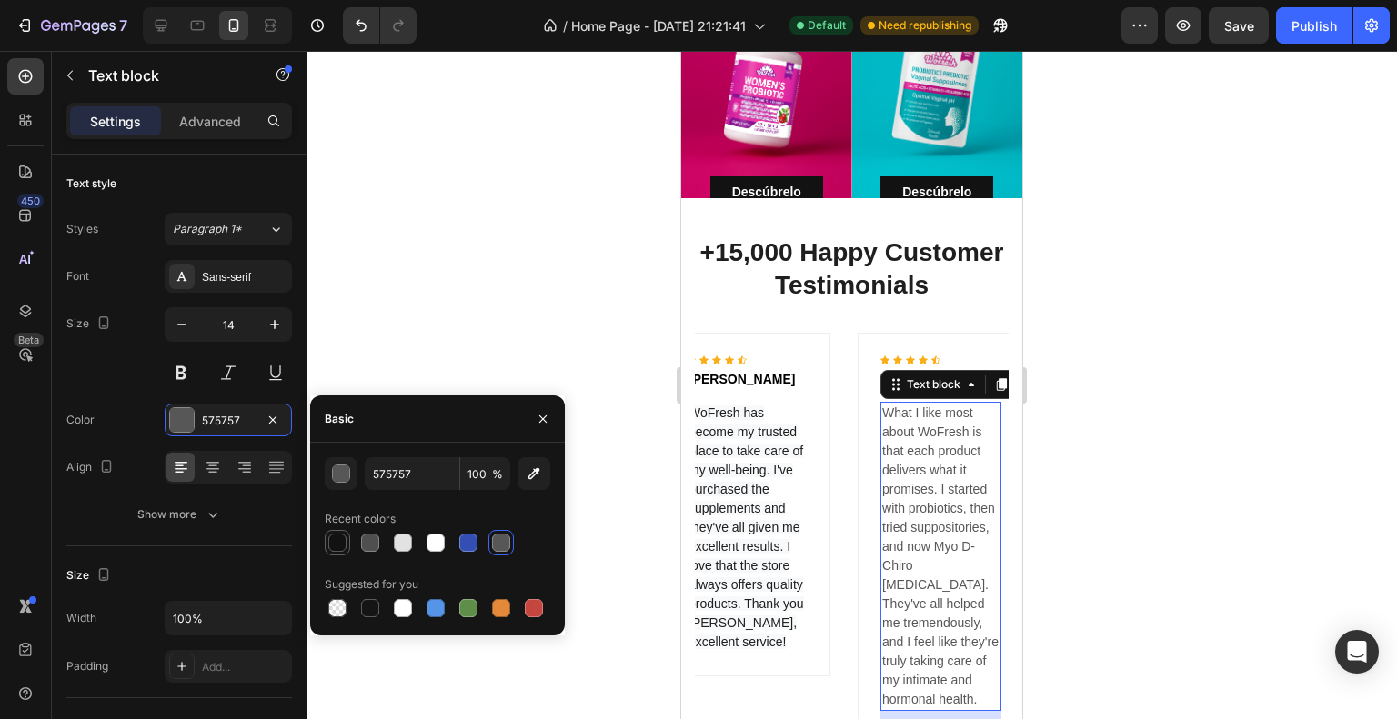
click at [334, 540] on div at bounding box center [337, 543] width 18 height 18
type input "121212"
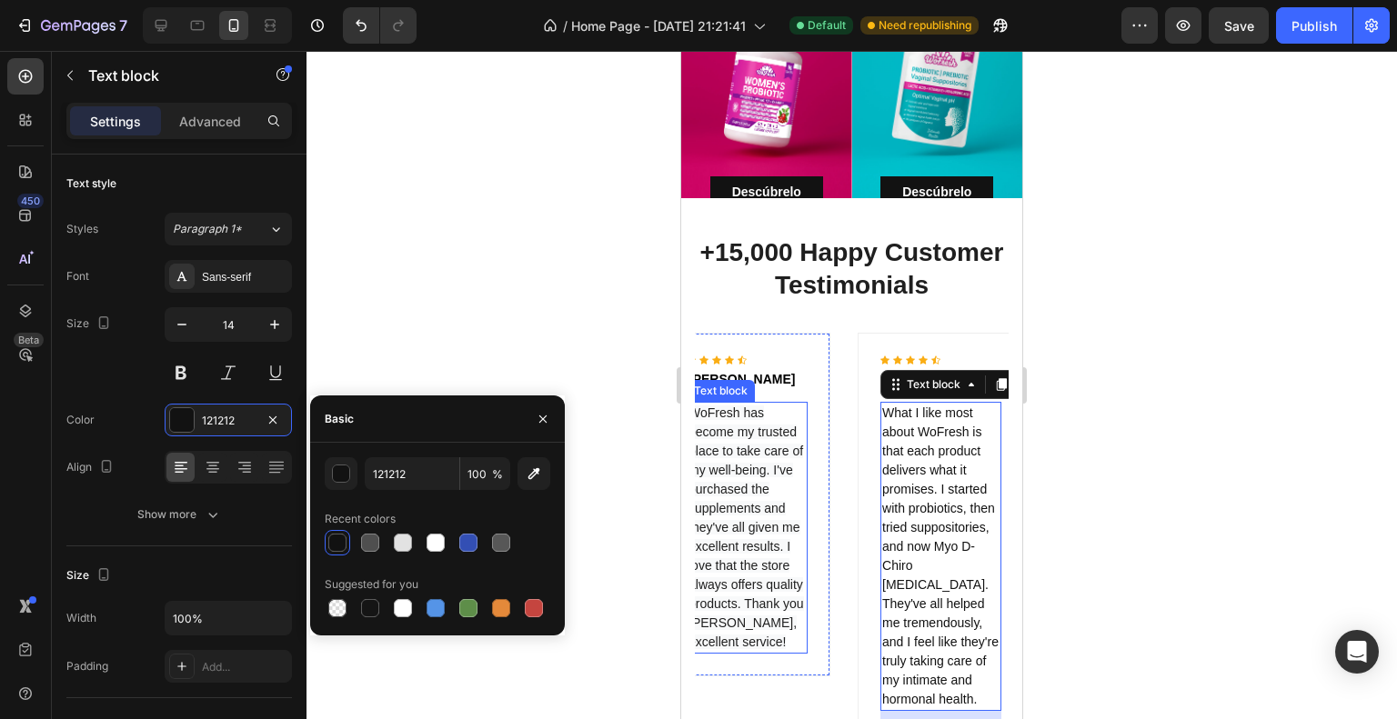
click at [724, 450] on p "WoFresh has become my trusted place to take care of my well-being. I've purchas…" at bounding box center [746, 528] width 117 height 248
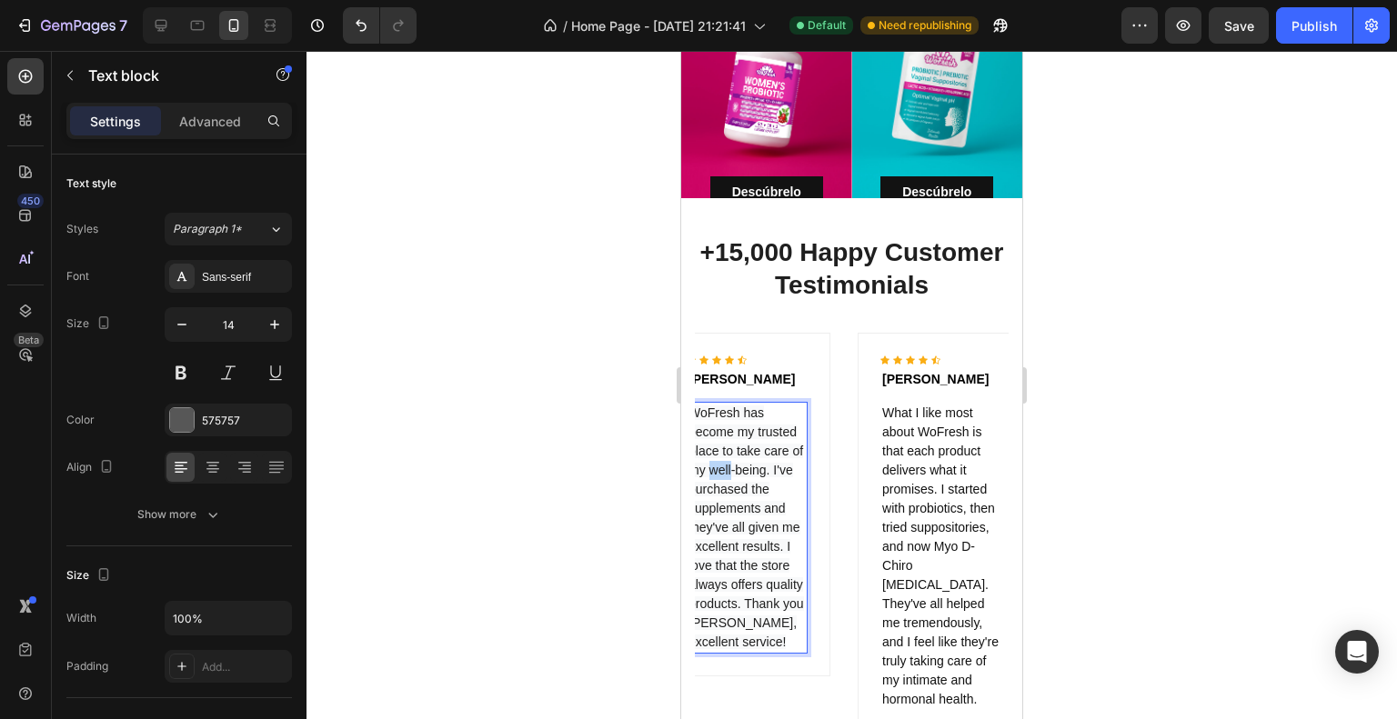
click at [724, 450] on p "WoFresh has become my trusted place to take care of my well-being. I've purchas…" at bounding box center [746, 528] width 117 height 248
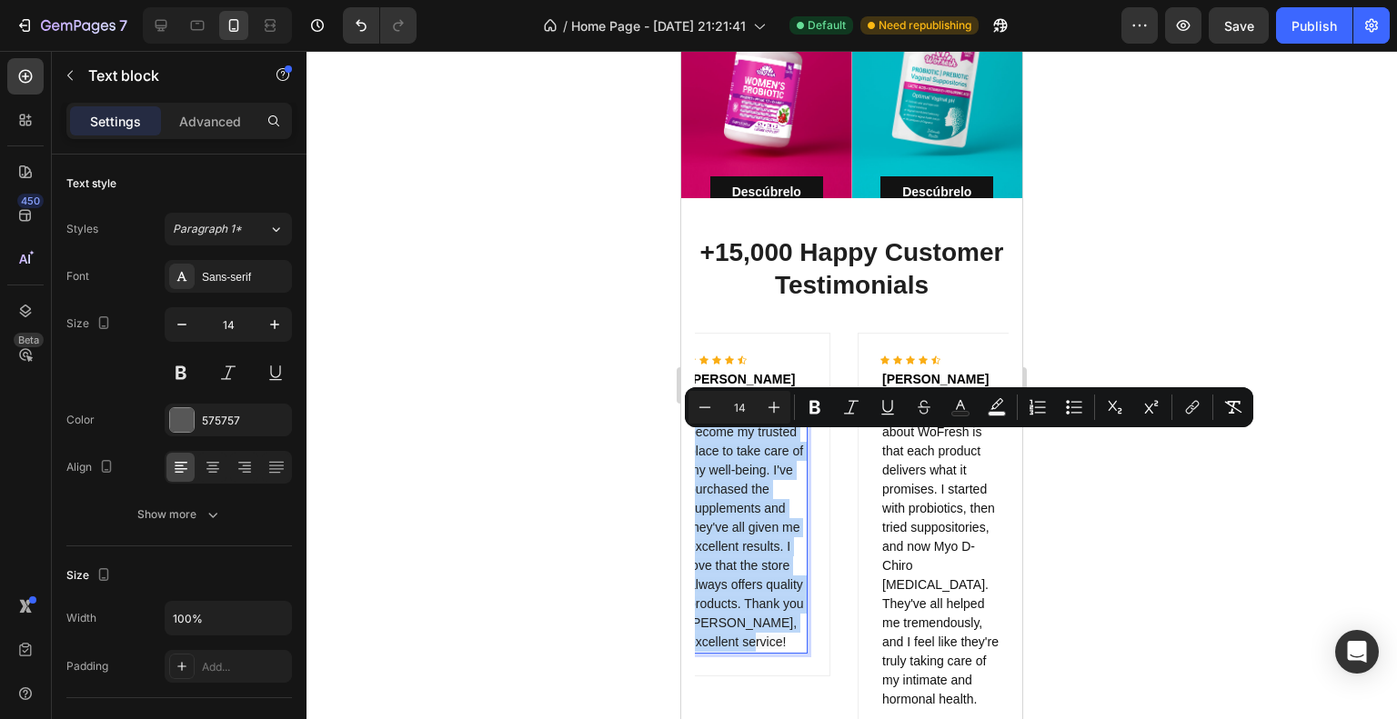
click at [724, 450] on p "WoFresh has become my trusted place to take care of my well-being. I've purchas…" at bounding box center [746, 528] width 117 height 248
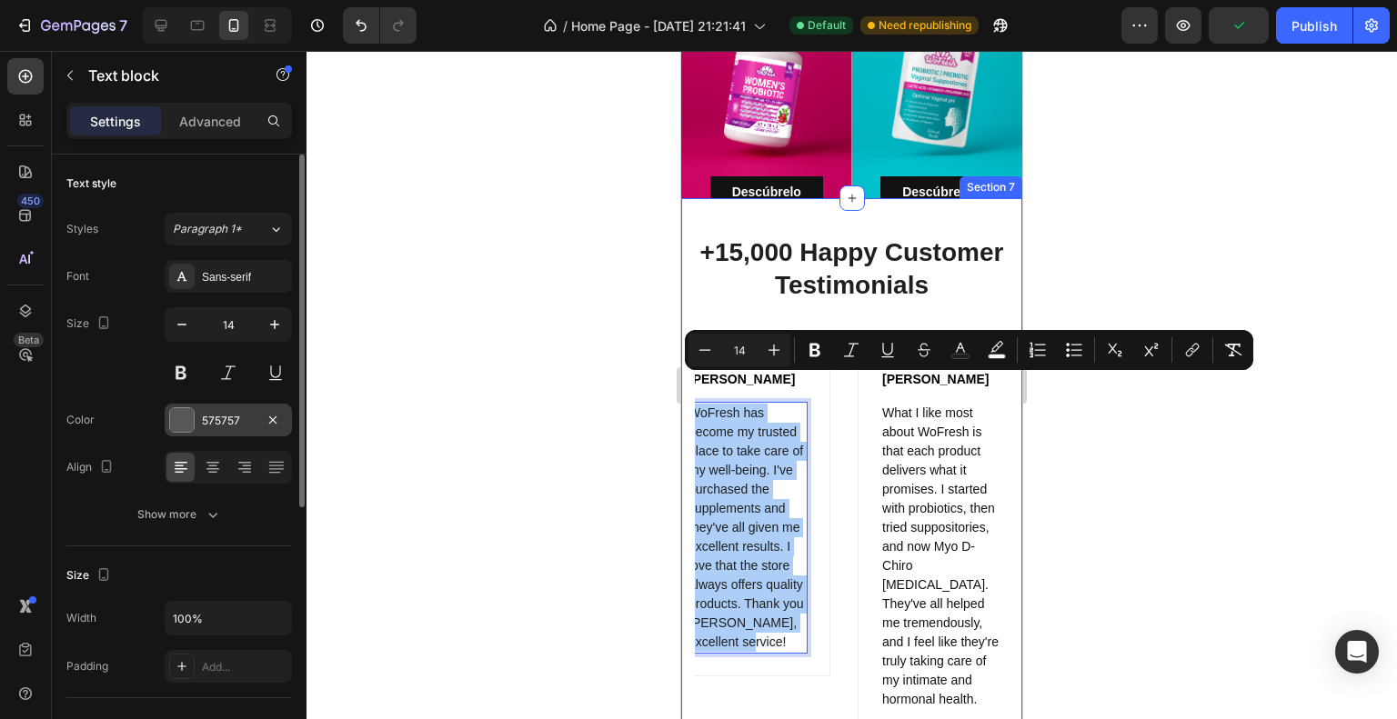
click at [255, 416] on div "575757" at bounding box center [228, 420] width 127 height 33
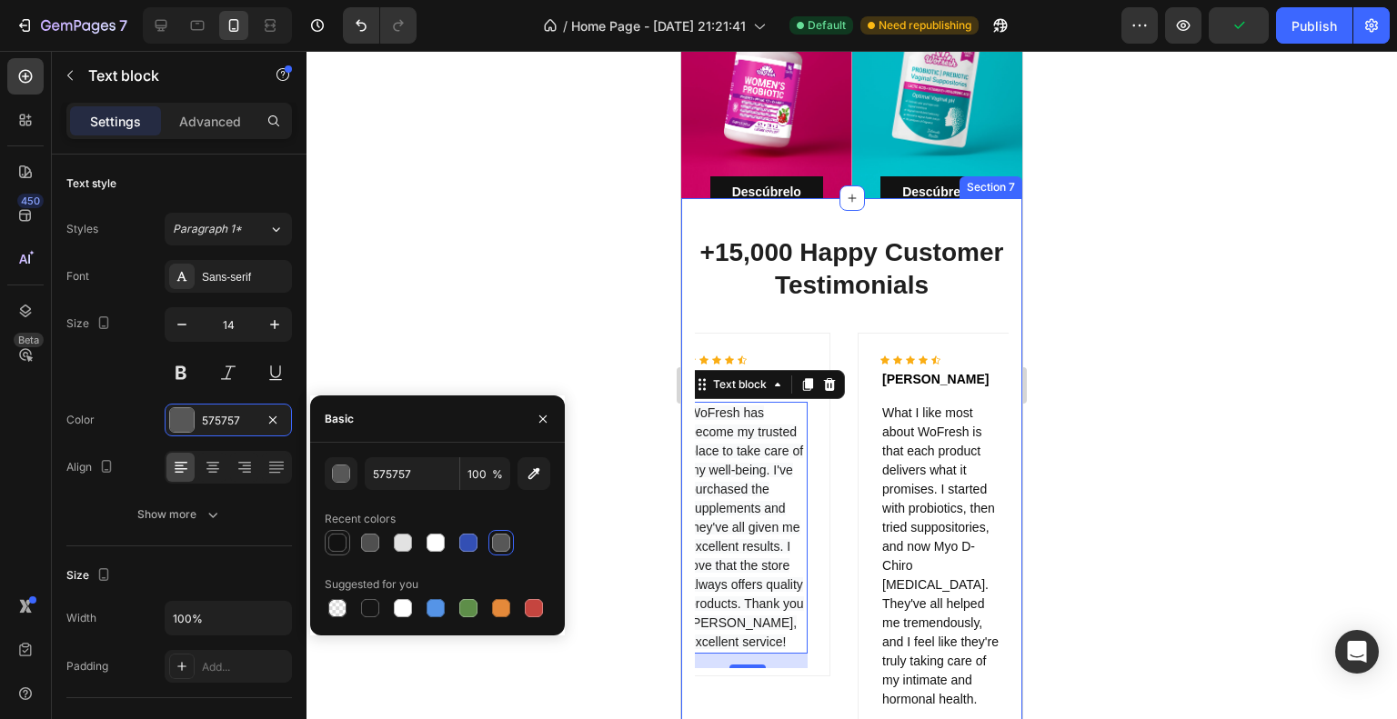
click at [337, 546] on div at bounding box center [337, 543] width 18 height 18
type input "121212"
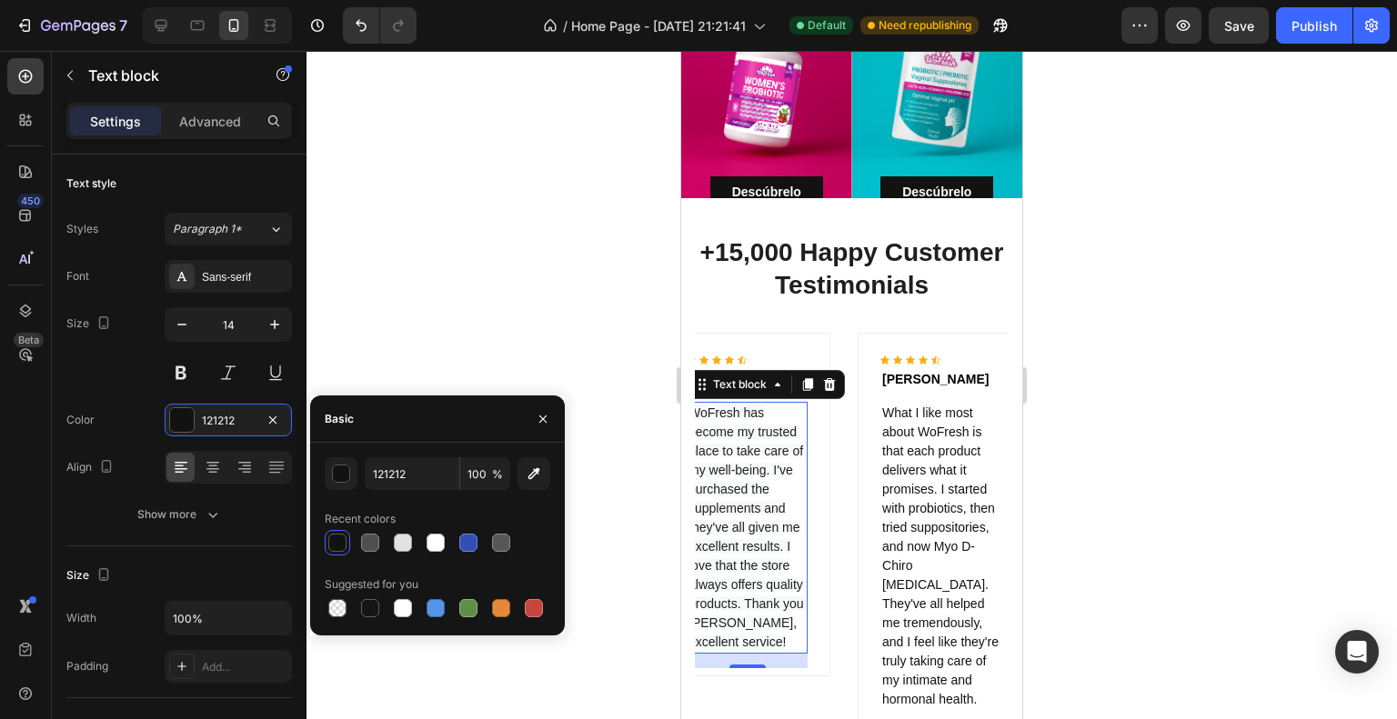
click at [330, 544] on div at bounding box center [337, 543] width 18 height 18
click at [1036, 396] on div at bounding box center [851, 385] width 1090 height 668
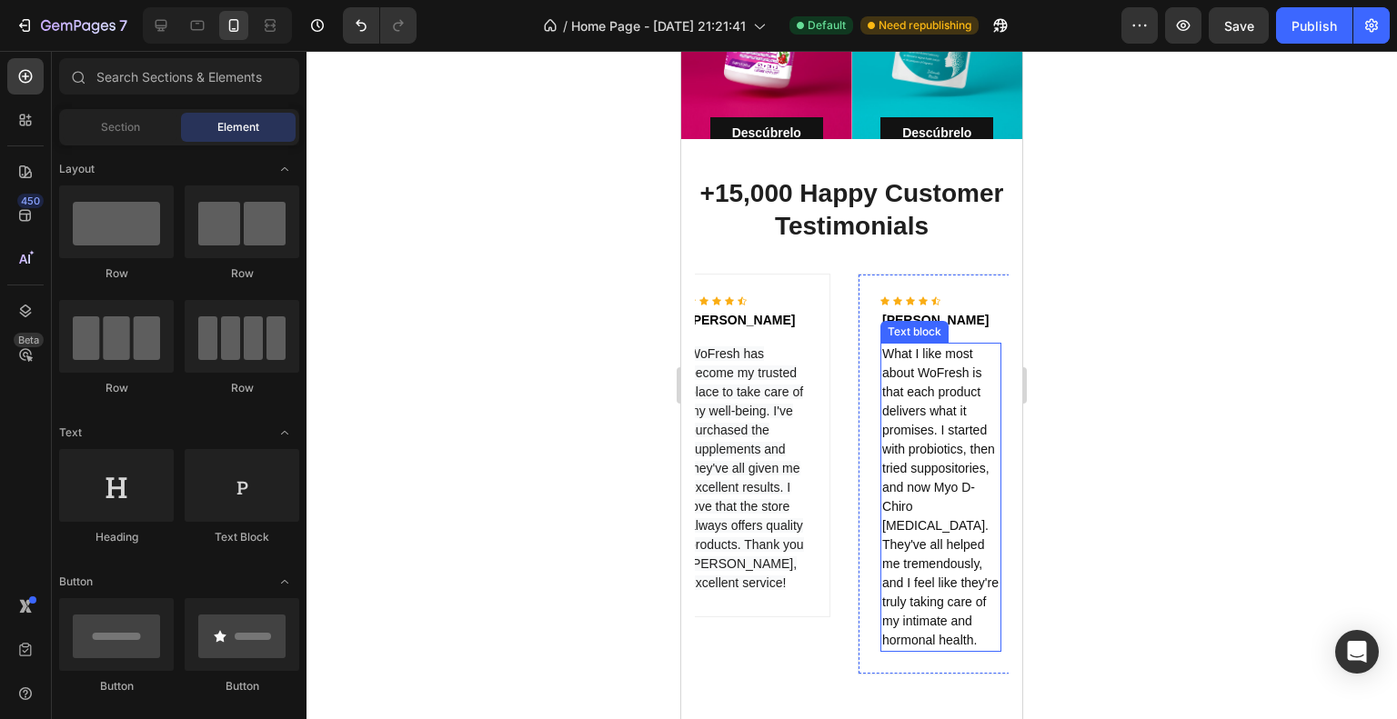
scroll to position [2212, 0]
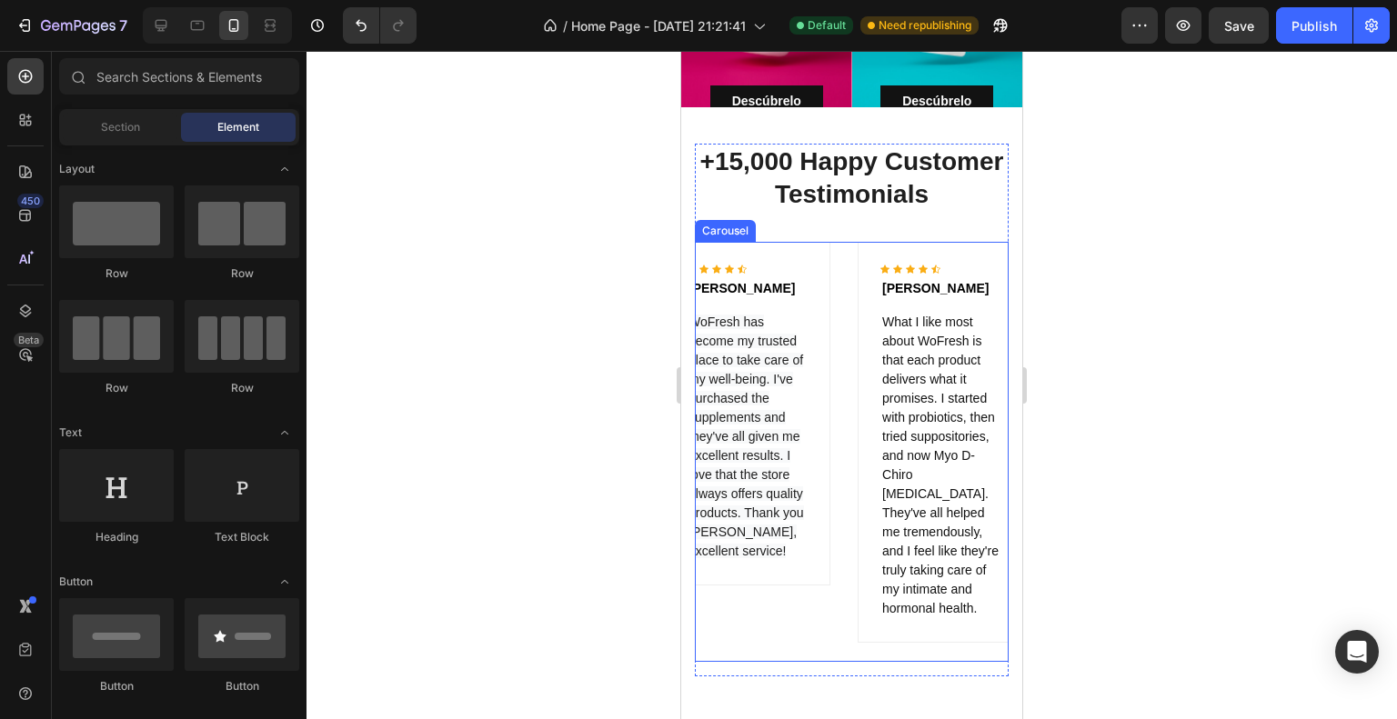
click at [837, 317] on div "Icon Icon Icon Icon Icon Icon List Hoz [PERSON_NAME] Text block WoFresh has bec…" at bounding box center [852, 452] width 314 height 420
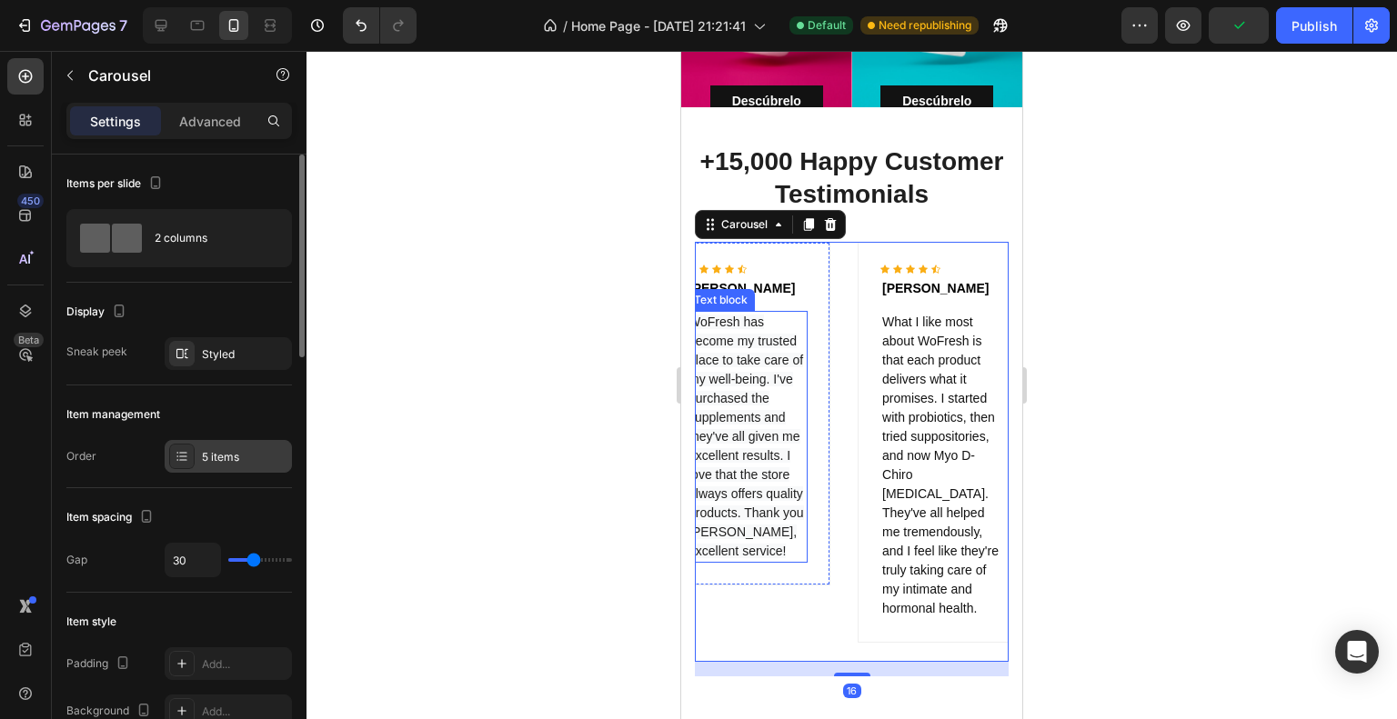
click at [229, 449] on div "5 items" at bounding box center [244, 457] width 85 height 16
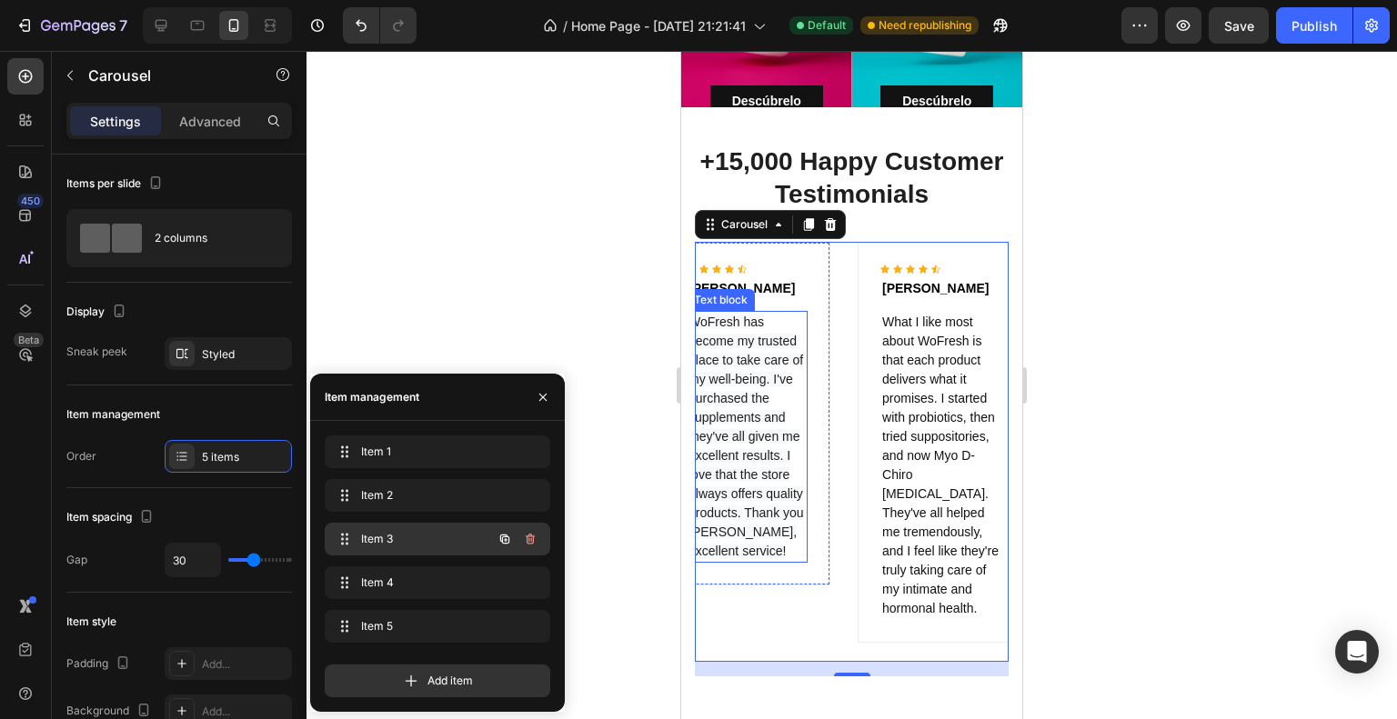
click at [406, 523] on div "Item 3 Item 3" at bounding box center [437, 539] width 225 height 33
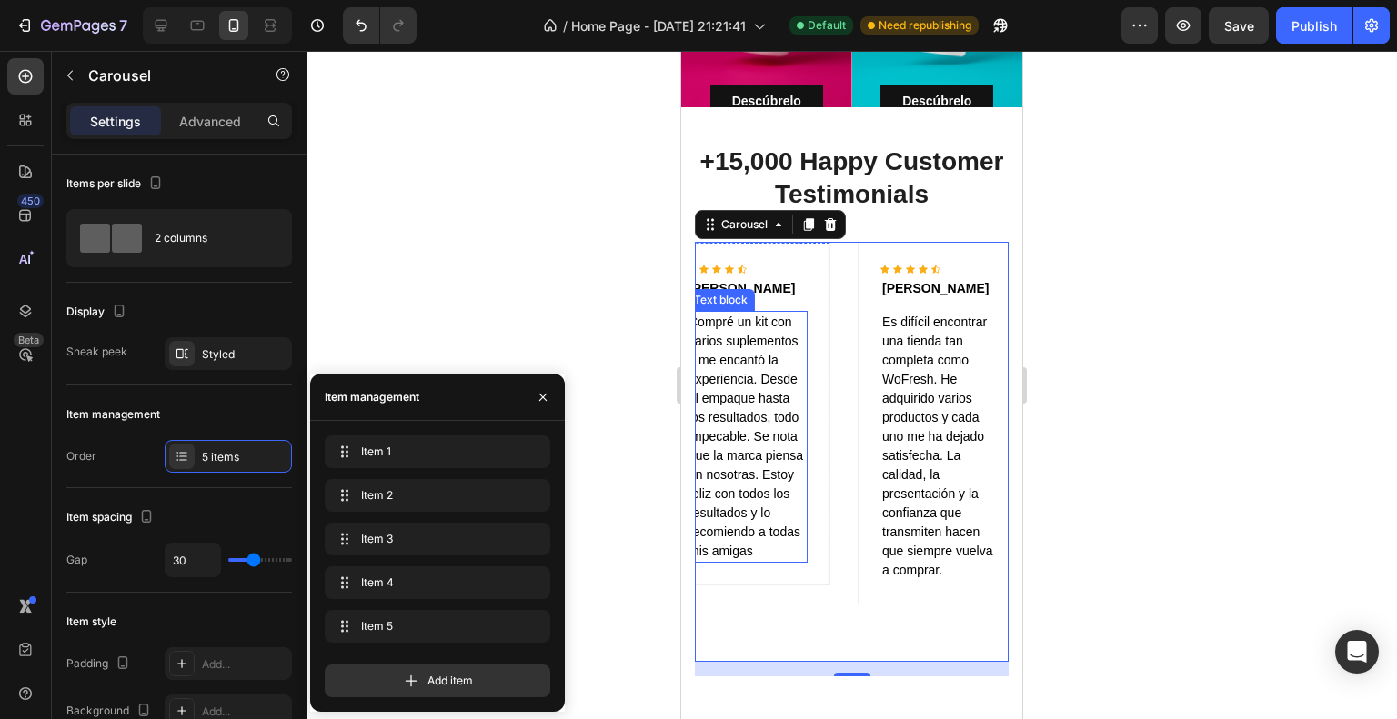
click at [723, 315] on span "Compré un kit con varios suplementos y me encantó la experiencia. Desde el empa…" at bounding box center [745, 437] width 115 height 244
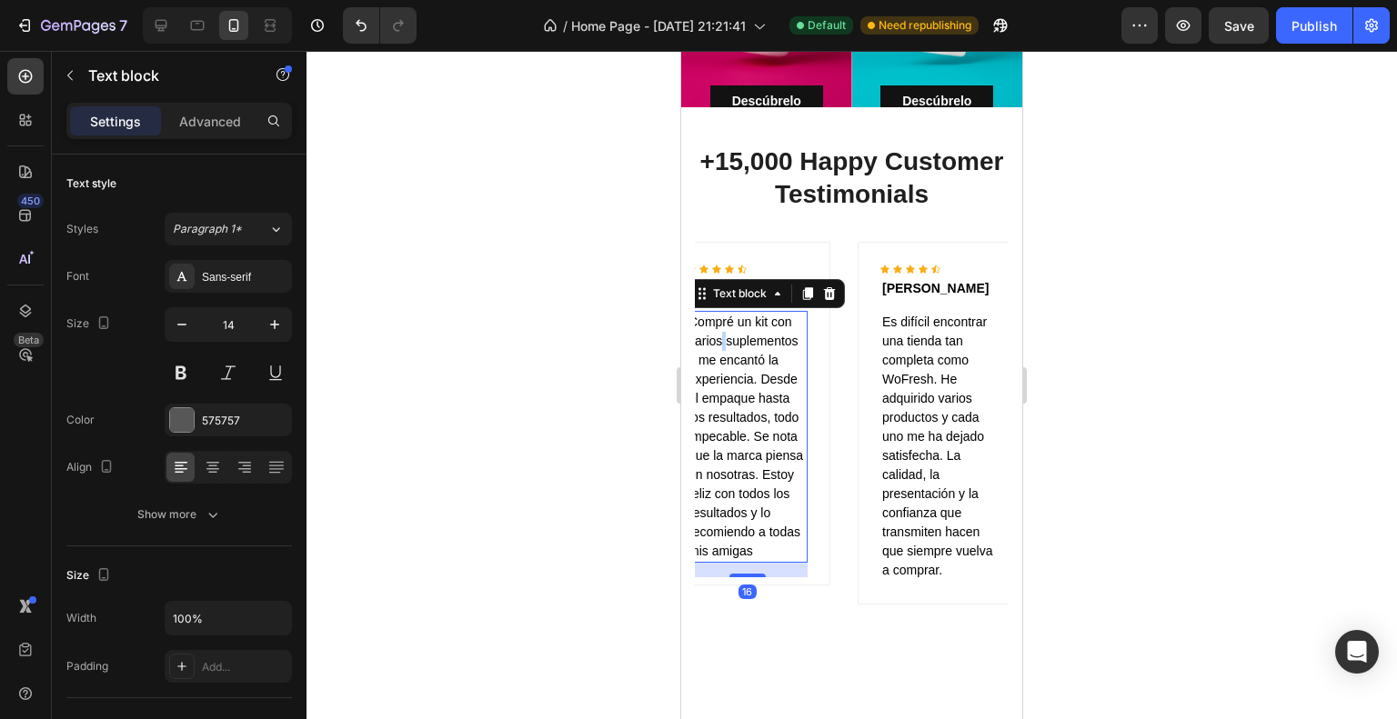
click at [723, 315] on span "Compré un kit con varios suplementos y me encantó la experiencia. Desde el empa…" at bounding box center [745, 437] width 115 height 244
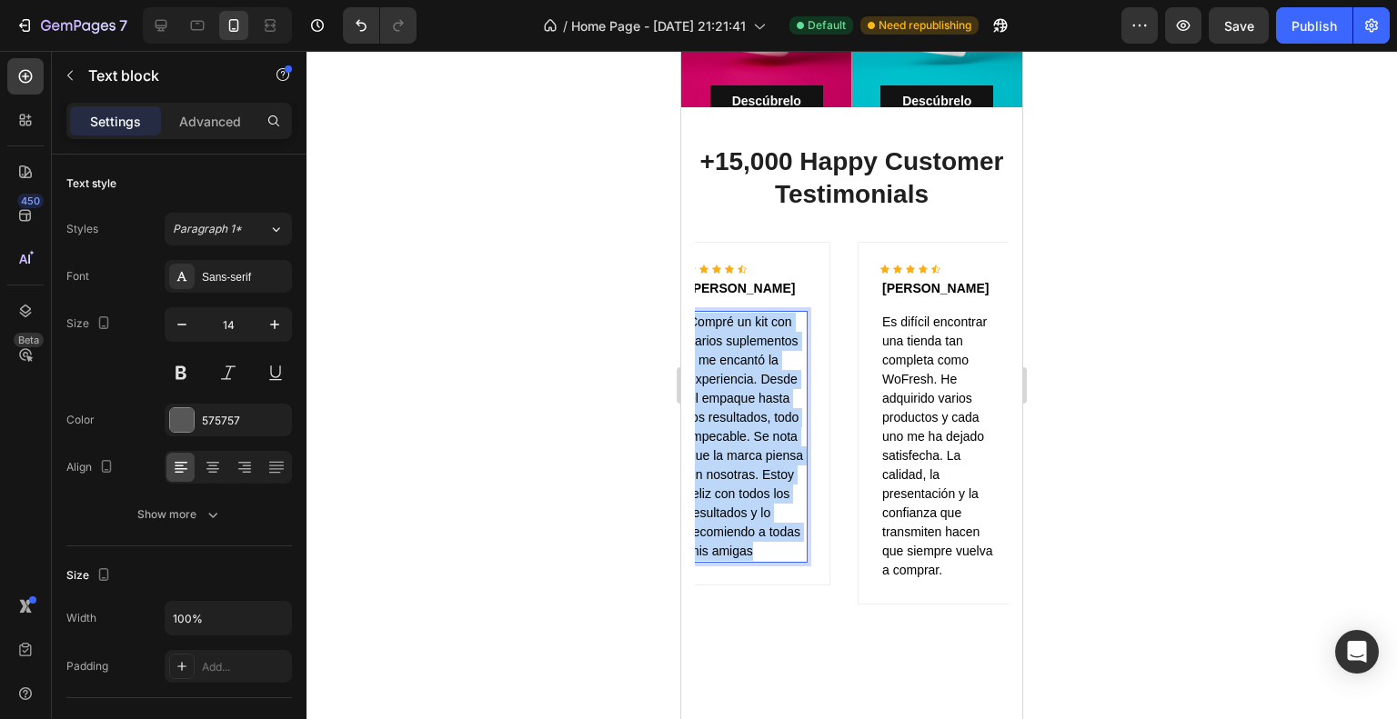
click at [723, 315] on span "Compré un kit con varios suplementos y me encantó la experiencia. Desde el empa…" at bounding box center [745, 437] width 115 height 244
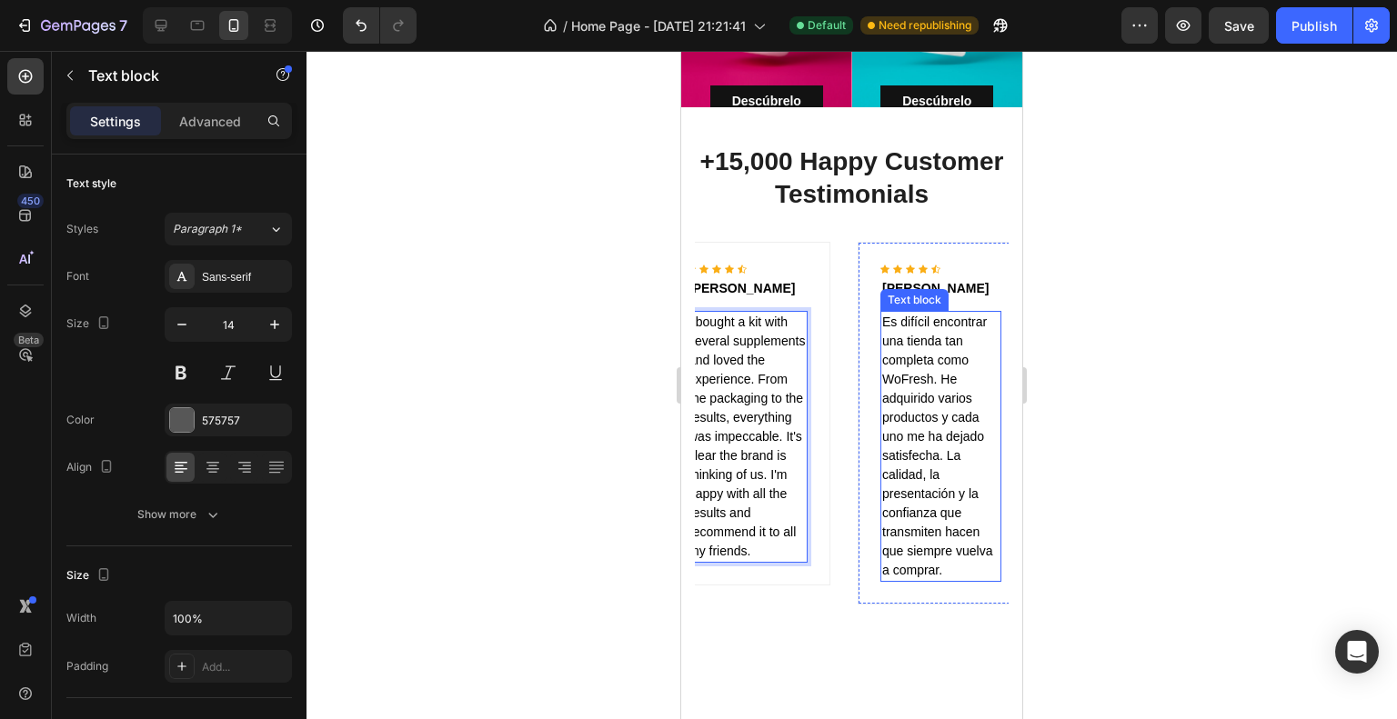
click at [937, 401] on span "Es difícil encontrar una tienda tan completa como WoFresh. He adquirido varios …" at bounding box center [937, 446] width 110 height 263
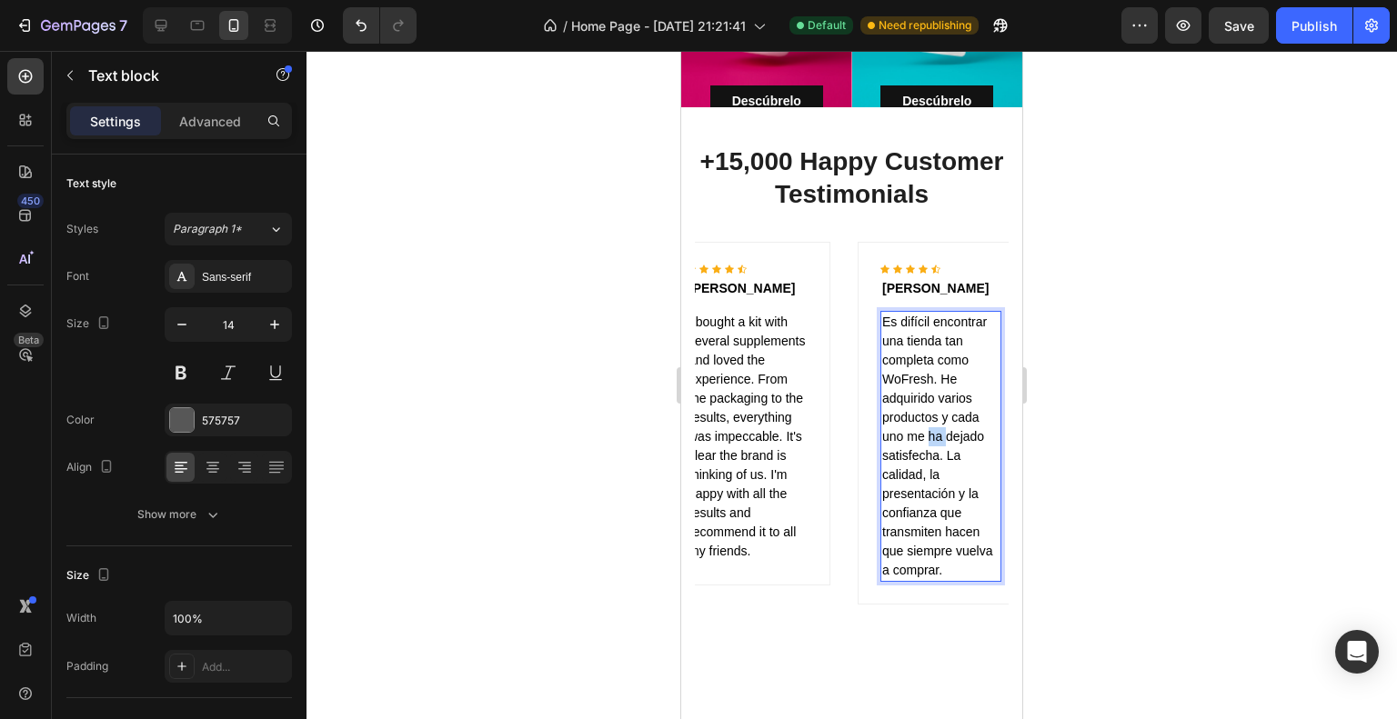
click at [937, 401] on span "Es difícil encontrar una tienda tan completa como WoFresh. He adquirido varios …" at bounding box center [937, 446] width 110 height 263
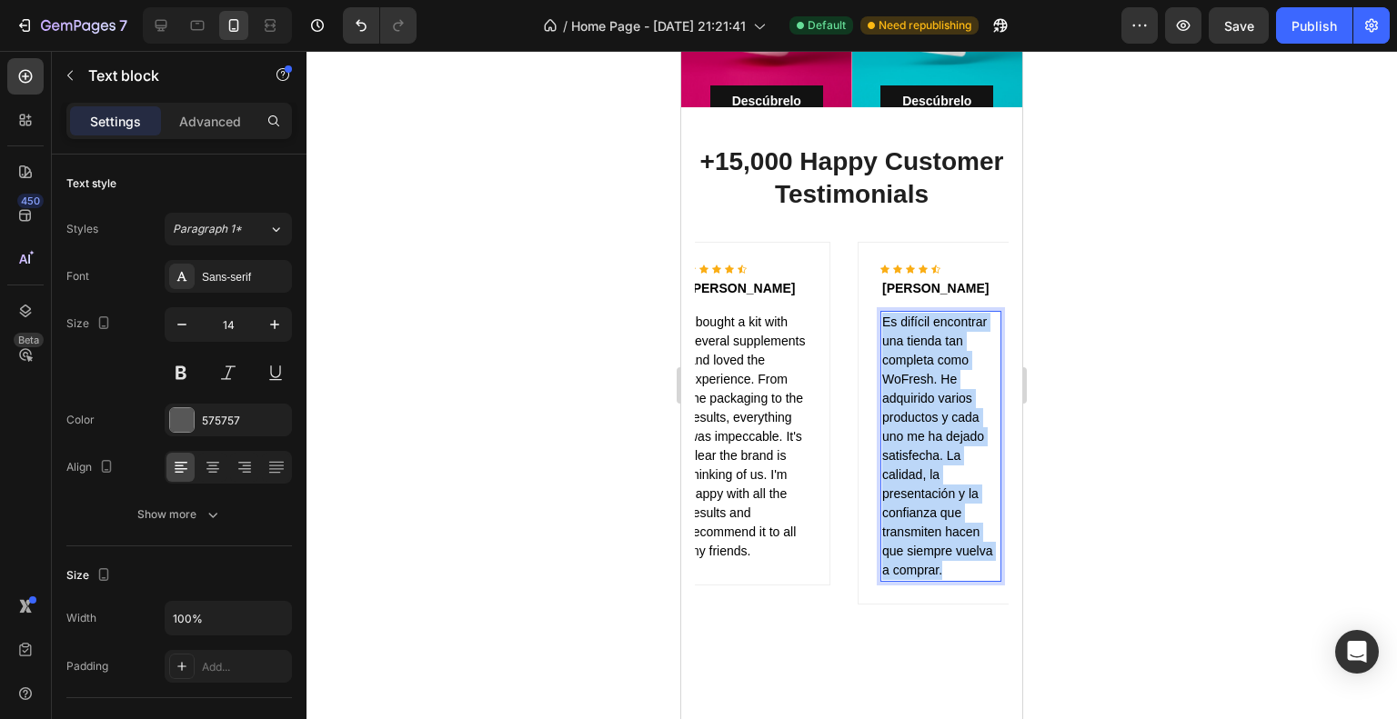
click at [937, 401] on span "Es difícil encontrar una tienda tan completa como WoFresh. He adquirido varios …" at bounding box center [937, 446] width 110 height 263
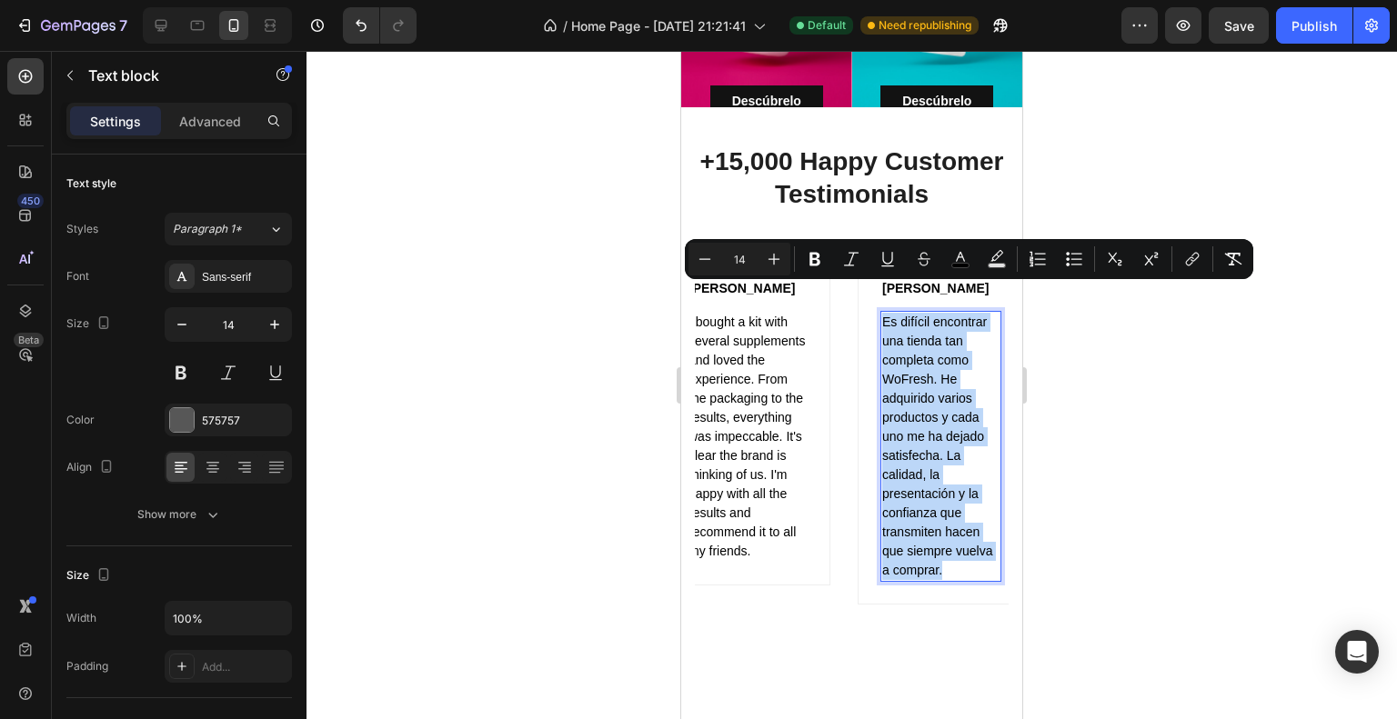
copy span "Es difícil encontrar una tienda tan completa como WoFresh. He adquirido varios …"
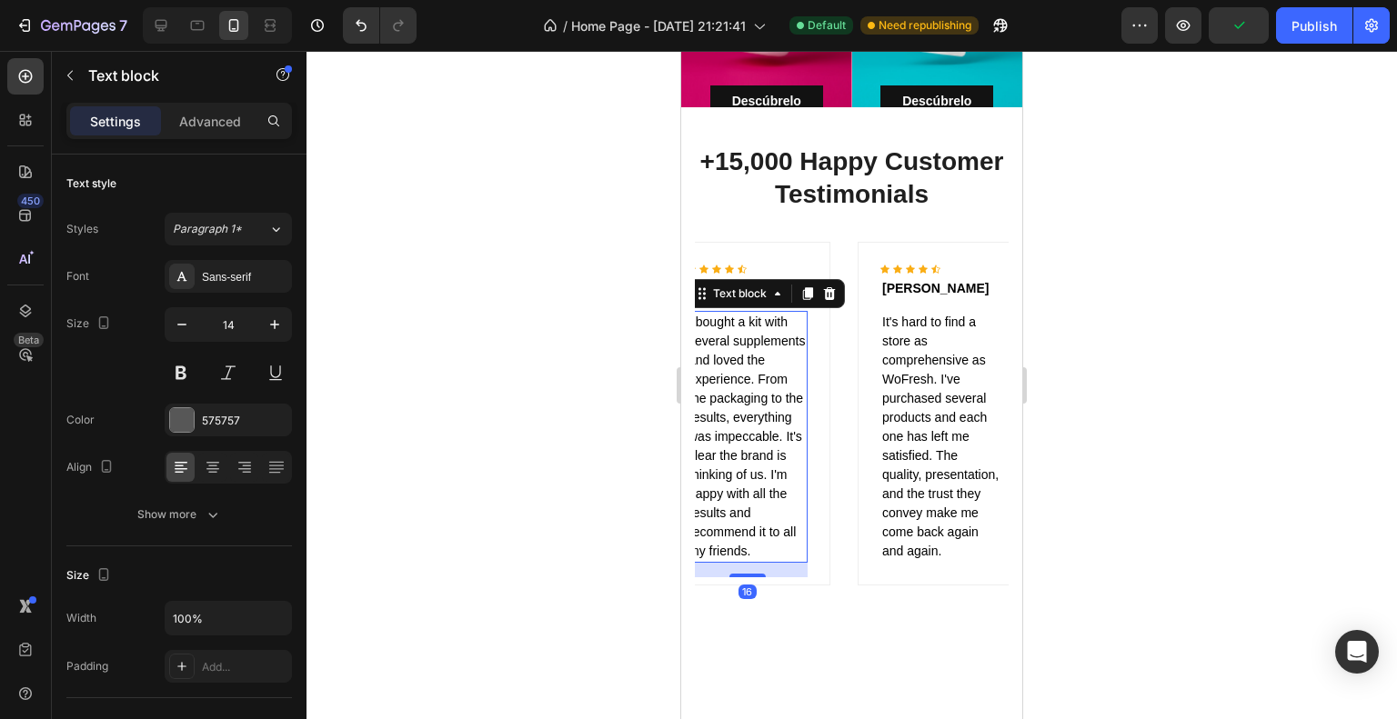
click at [775, 341] on p "I bought a kit with several supplements and loved the experience. From the pack…" at bounding box center [746, 437] width 117 height 248
click at [241, 417] on div "575757" at bounding box center [228, 421] width 53 height 16
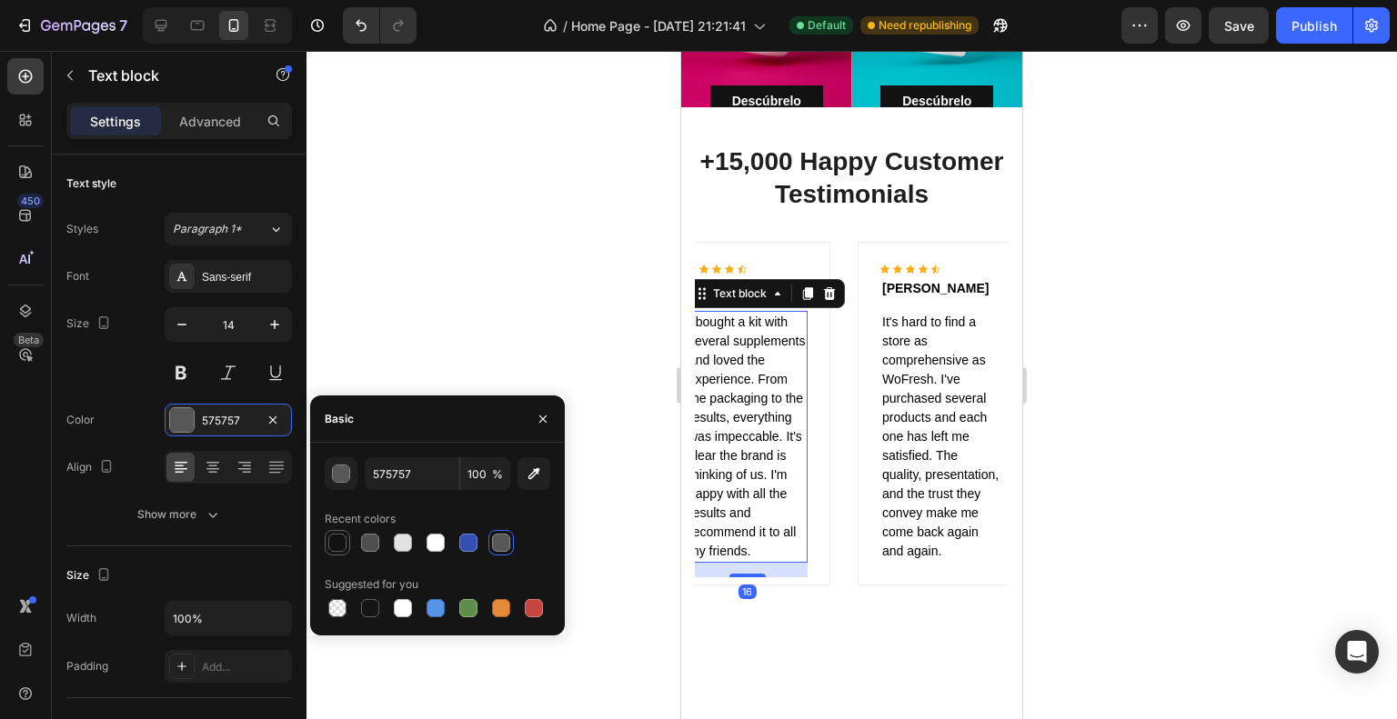
click at [338, 538] on div at bounding box center [337, 543] width 18 height 18
type input "121212"
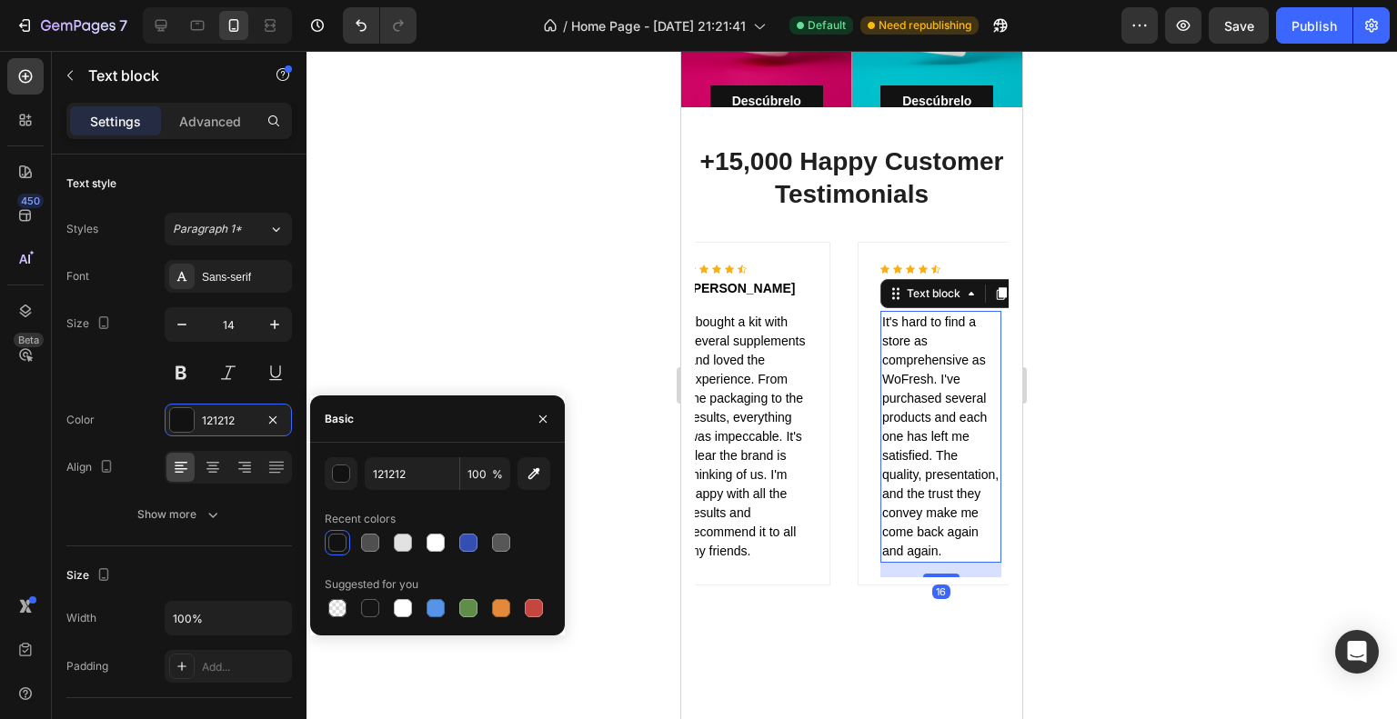
click at [928, 388] on span "It's hard to find a store as comprehensive as WoFresh. I've purchased several p…" at bounding box center [940, 437] width 116 height 244
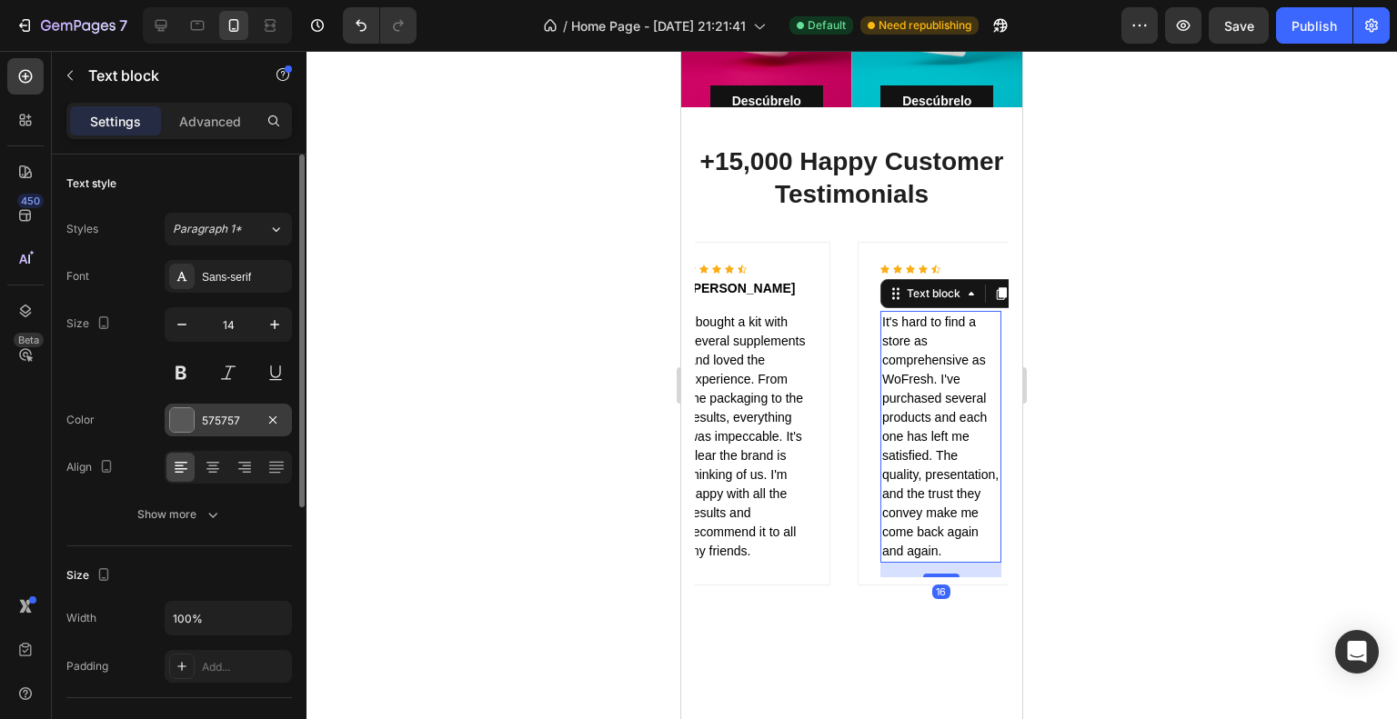
click at [222, 426] on div "575757" at bounding box center [228, 421] width 53 height 16
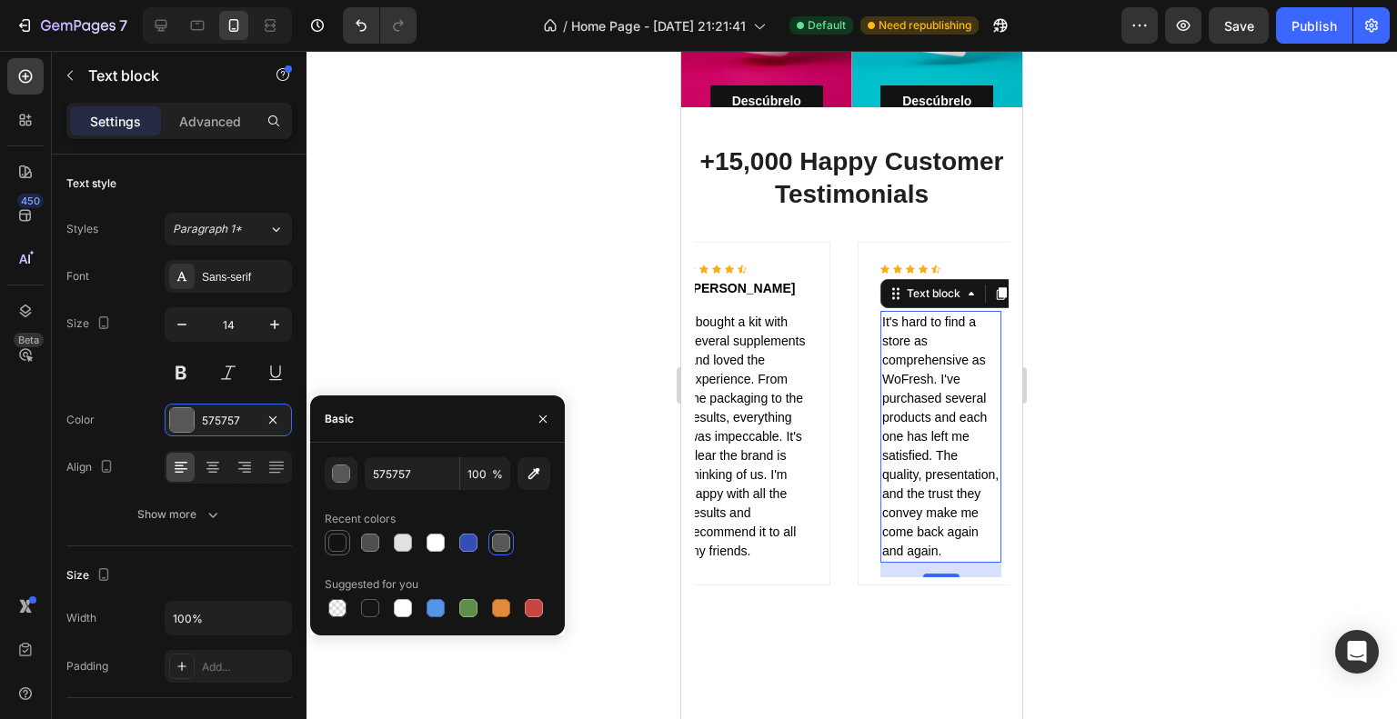
click at [329, 538] on div at bounding box center [337, 543] width 18 height 18
type input "121212"
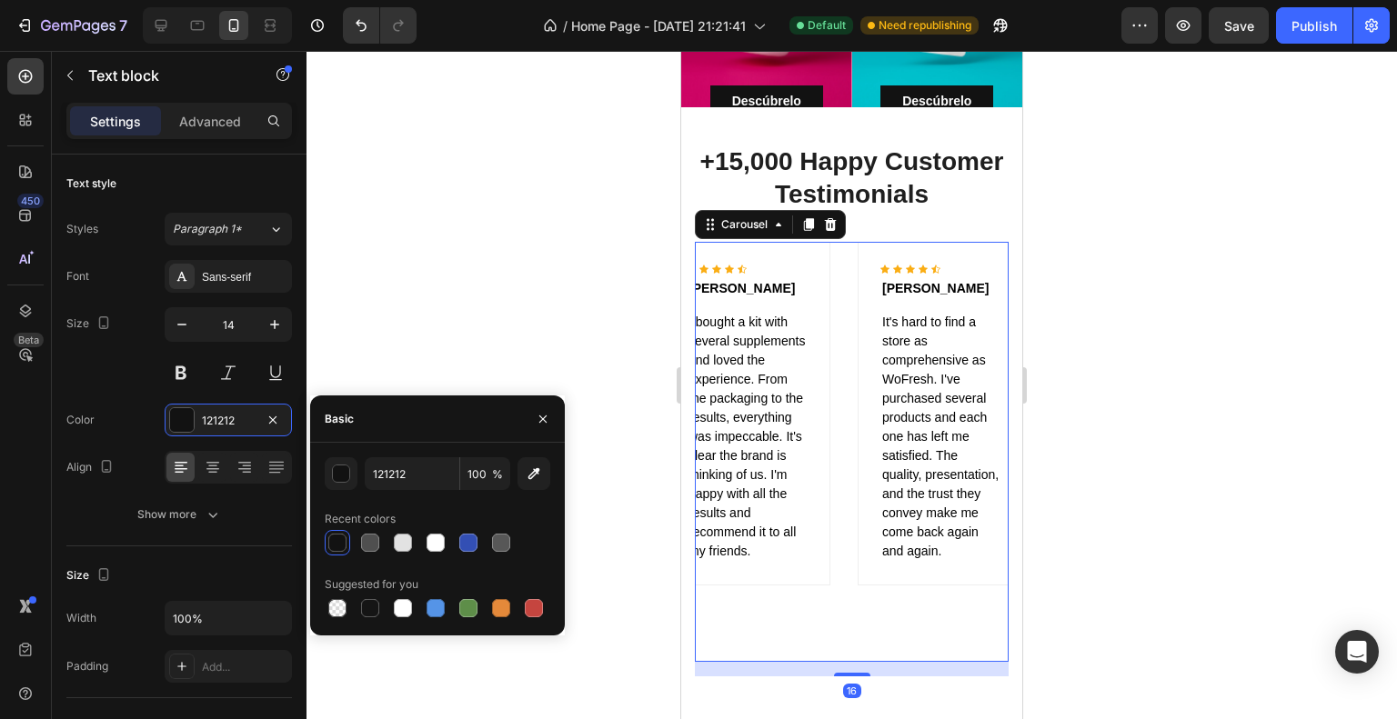
click at [843, 293] on div "Icon Icon Icon Icon Icon Icon List Hoz [PERSON_NAME] Text block WoFresh has bec…" at bounding box center [852, 452] width 314 height 420
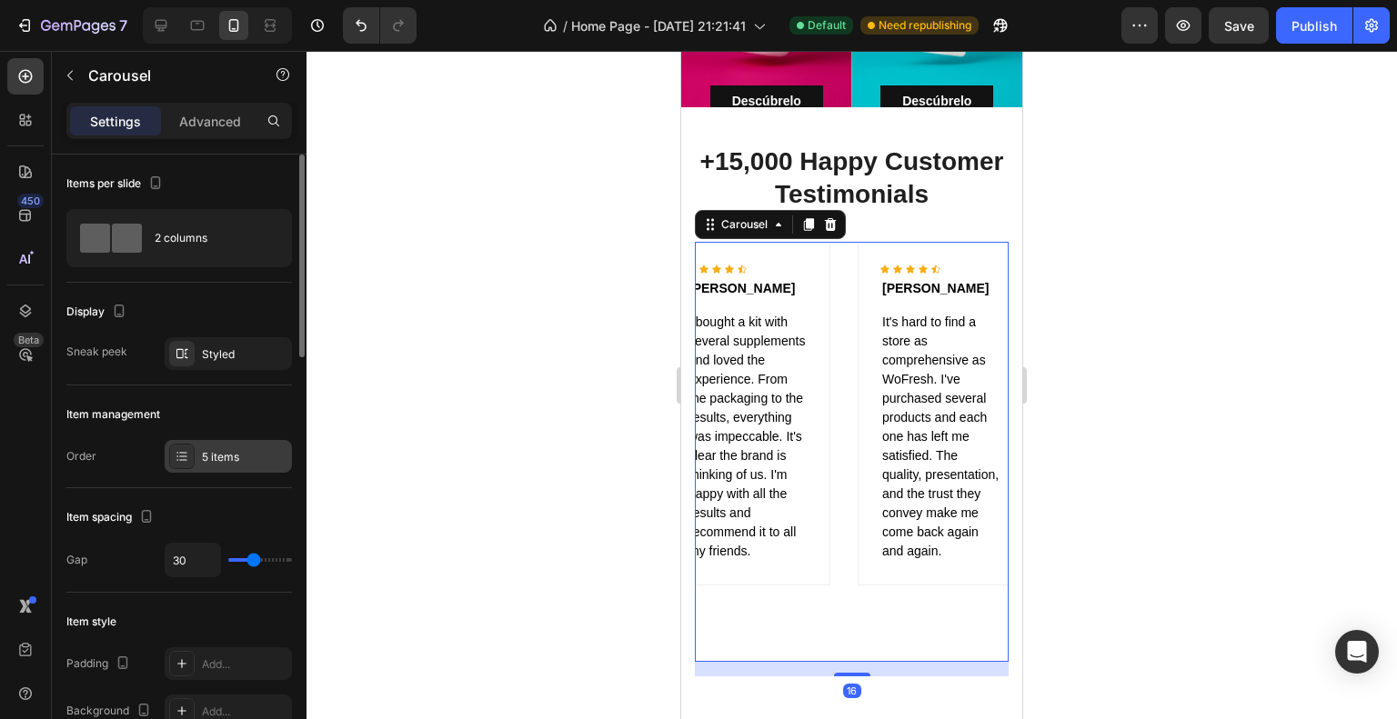
click at [229, 471] on div "5 items" at bounding box center [228, 456] width 127 height 33
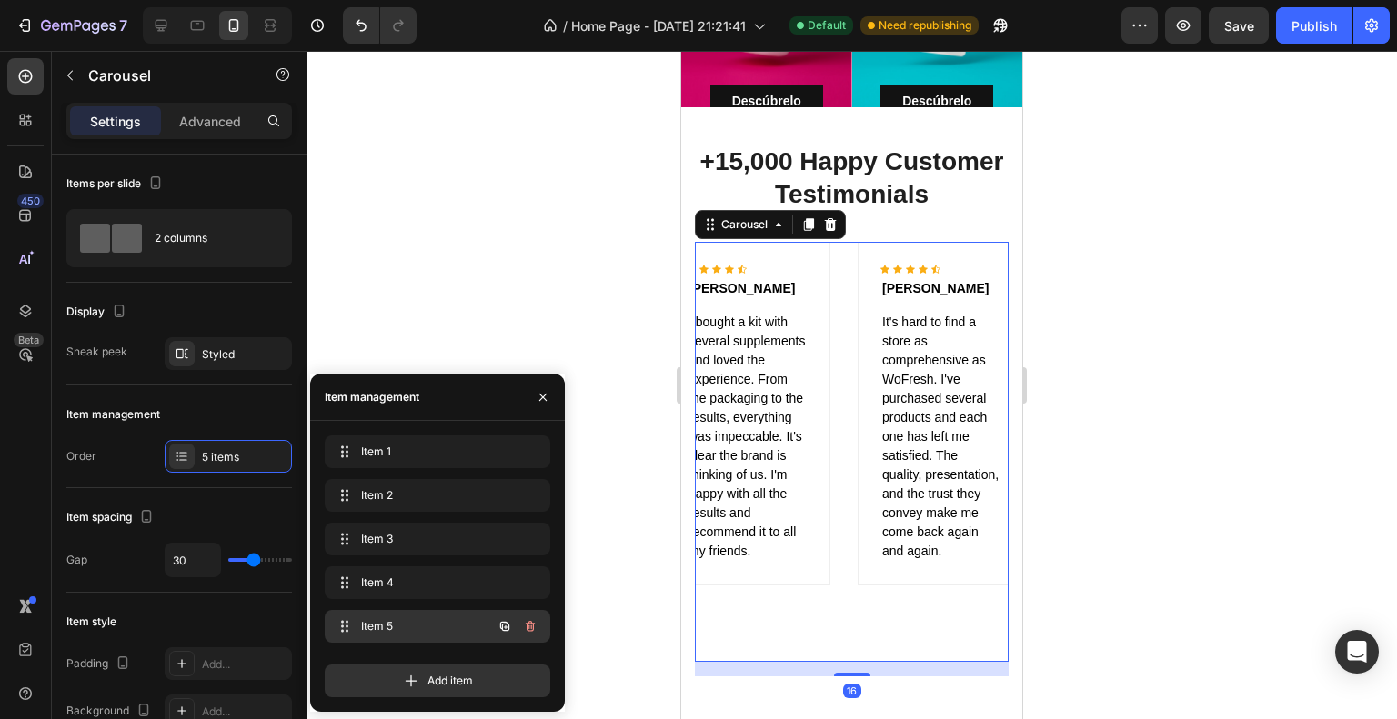
click at [386, 632] on span "Item 5" at bounding box center [412, 626] width 103 height 16
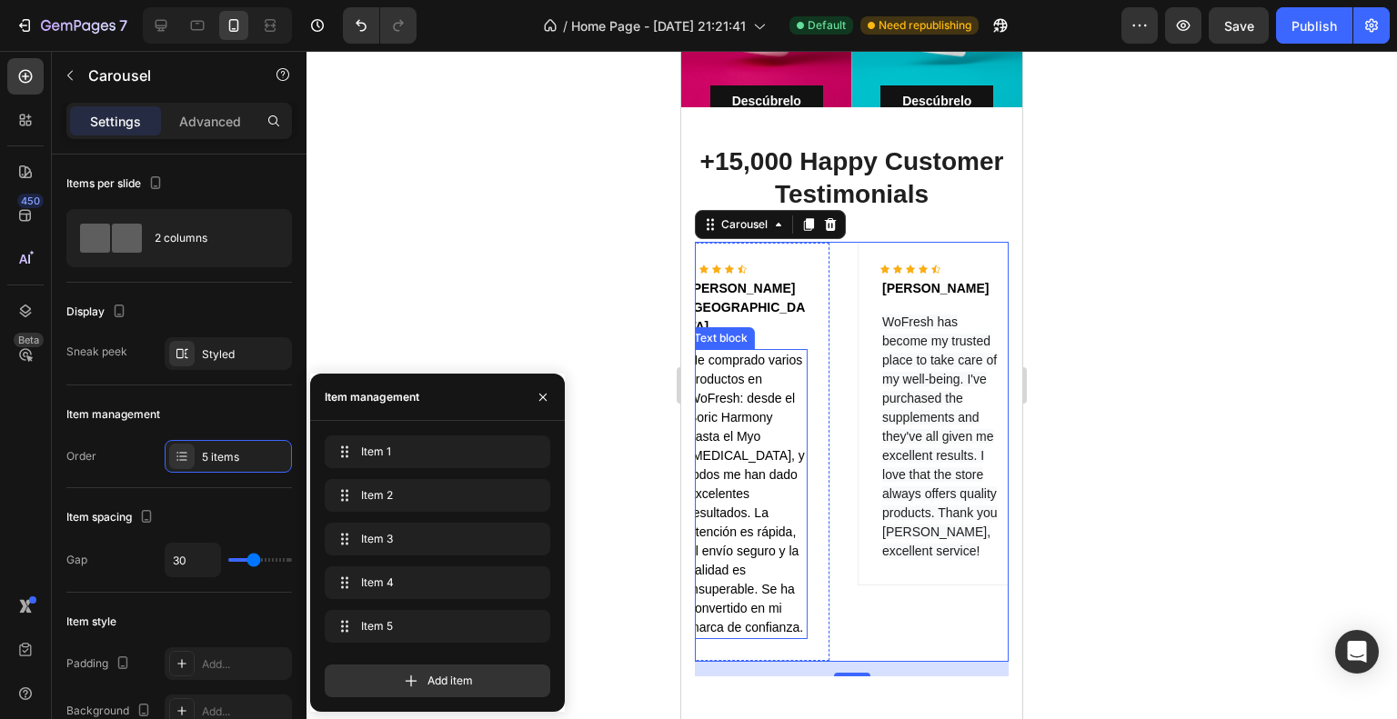
click at [741, 373] on span "He comprado varios productos en WoFresh: desde el Boric Harmony hasta el Myo [M…" at bounding box center [746, 494] width 116 height 282
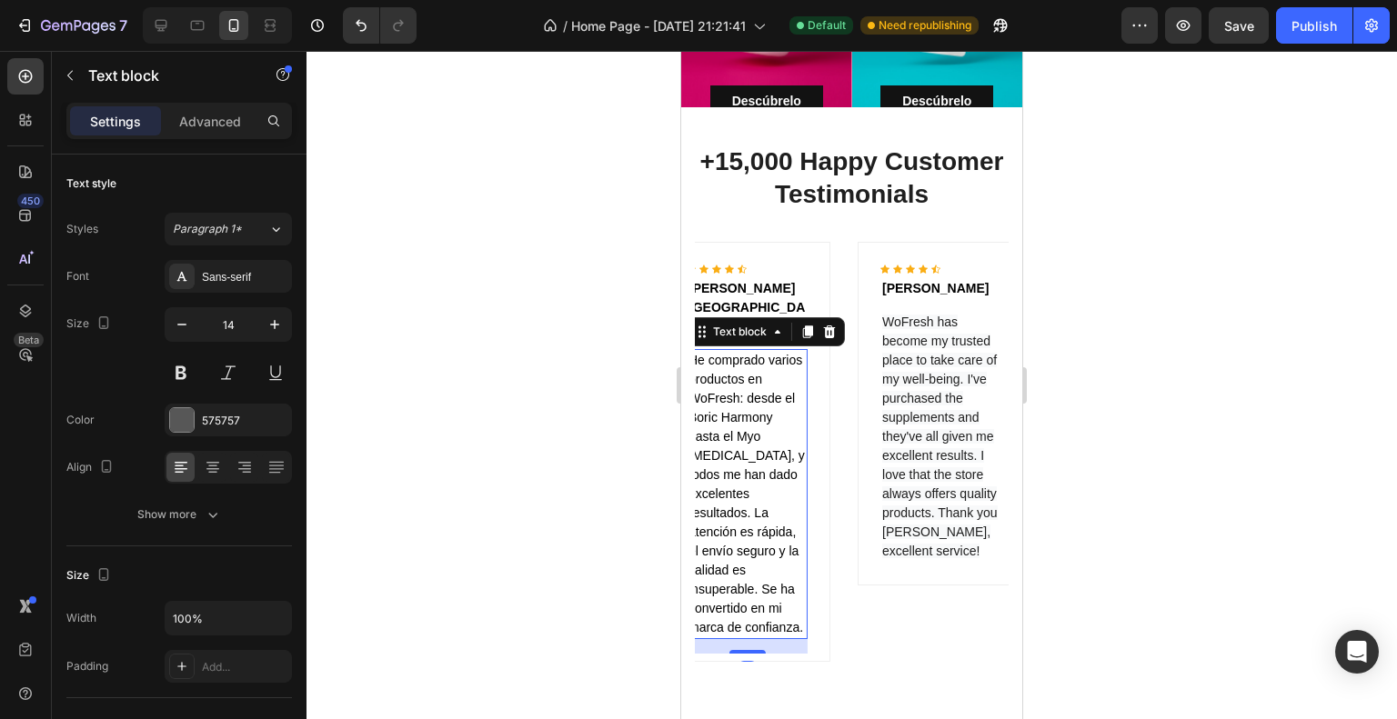
click at [739, 369] on span "He comprado varios productos en WoFresh: desde el Boric Harmony hasta el Myo [M…" at bounding box center [746, 494] width 116 height 282
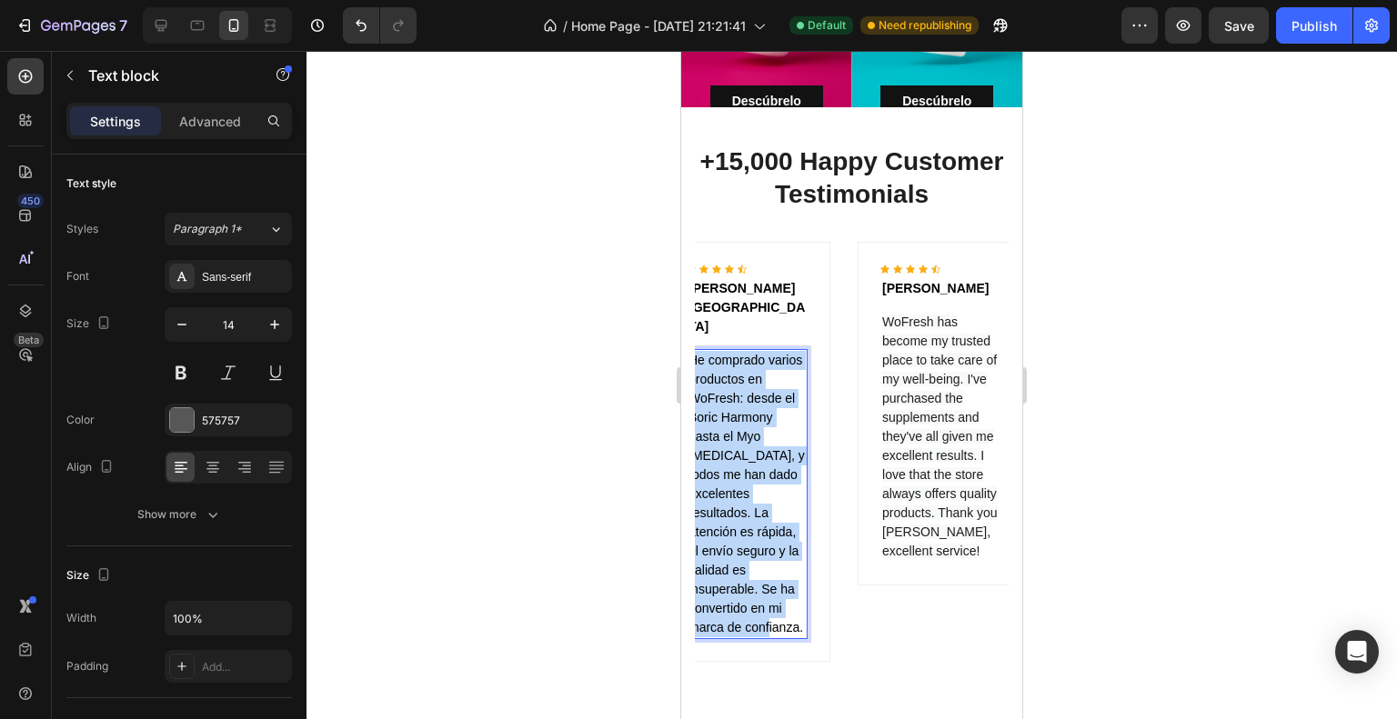
click at [739, 369] on span "He comprado varios productos en WoFresh: desde el Boric Harmony hasta el Myo [M…" at bounding box center [746, 494] width 116 height 282
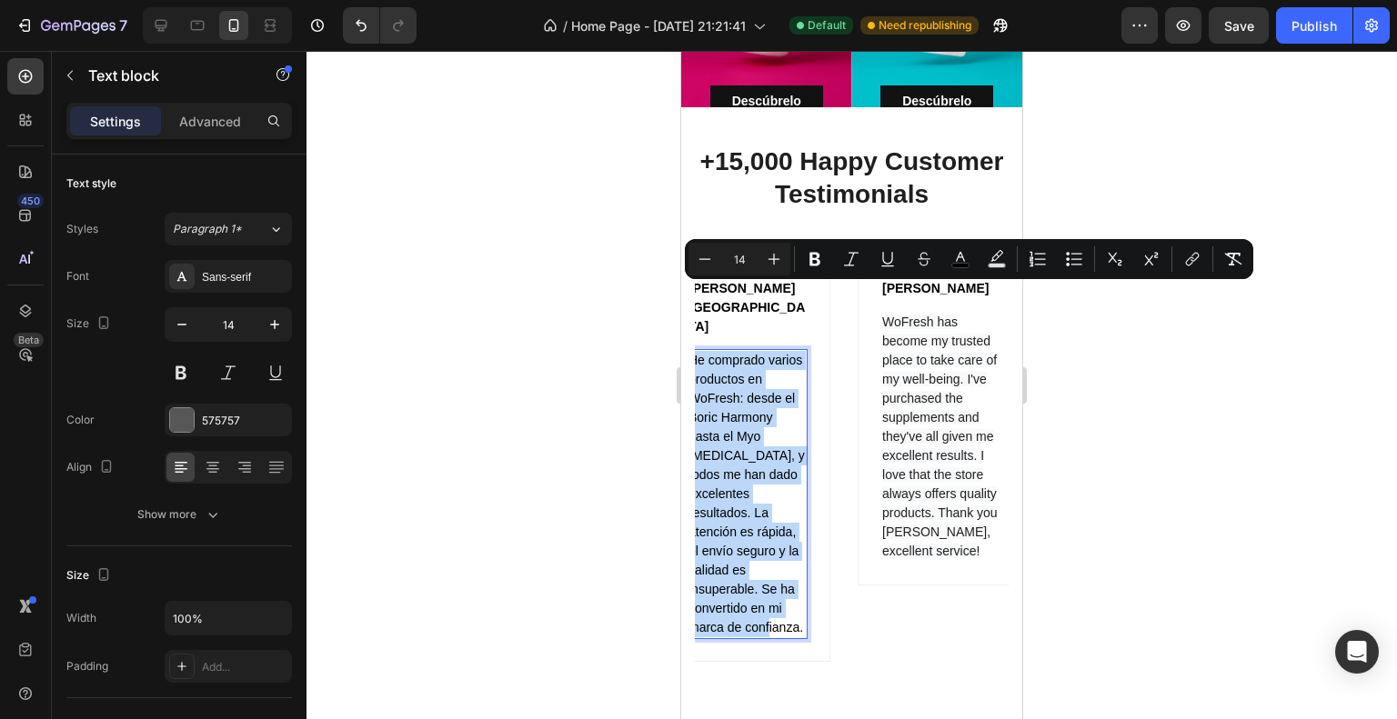
copy span "He comprado varios productos en WoFresh: desde el Boric Harmony hasta el Myo [M…"
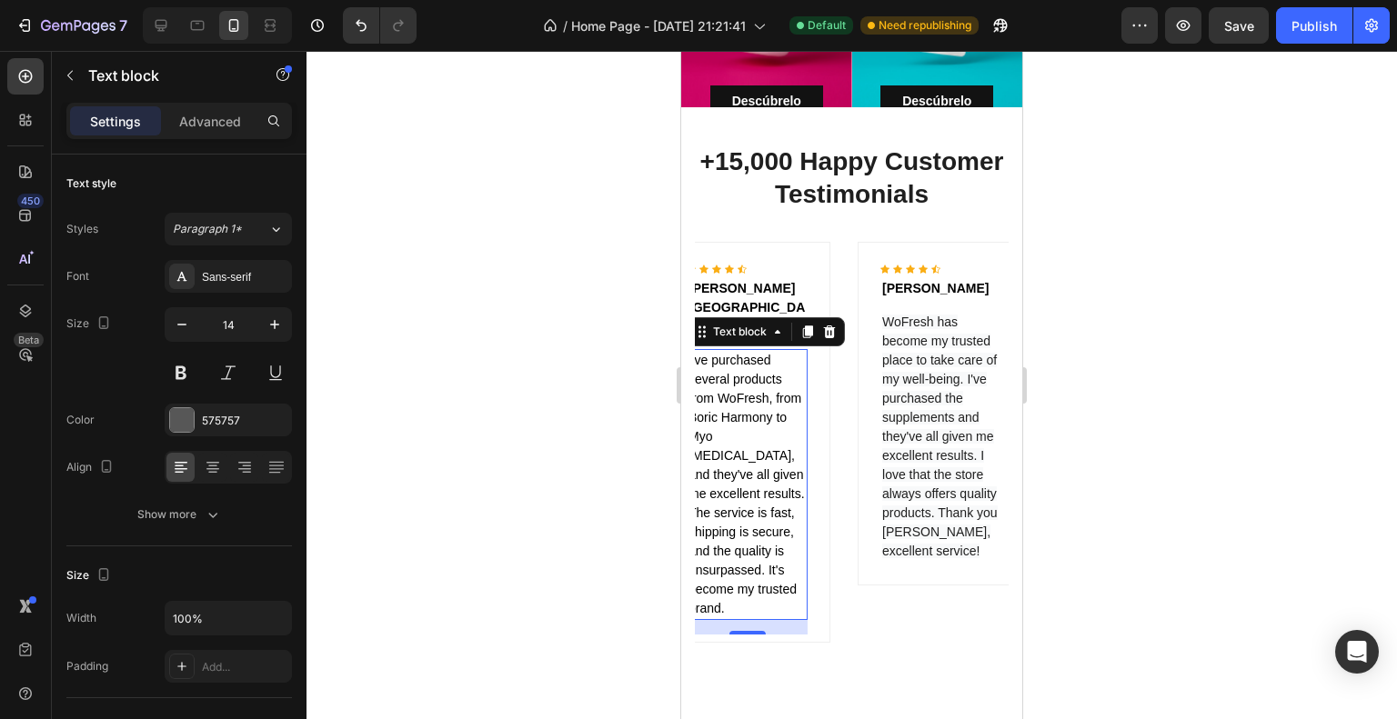
click at [1088, 291] on div at bounding box center [851, 385] width 1090 height 668
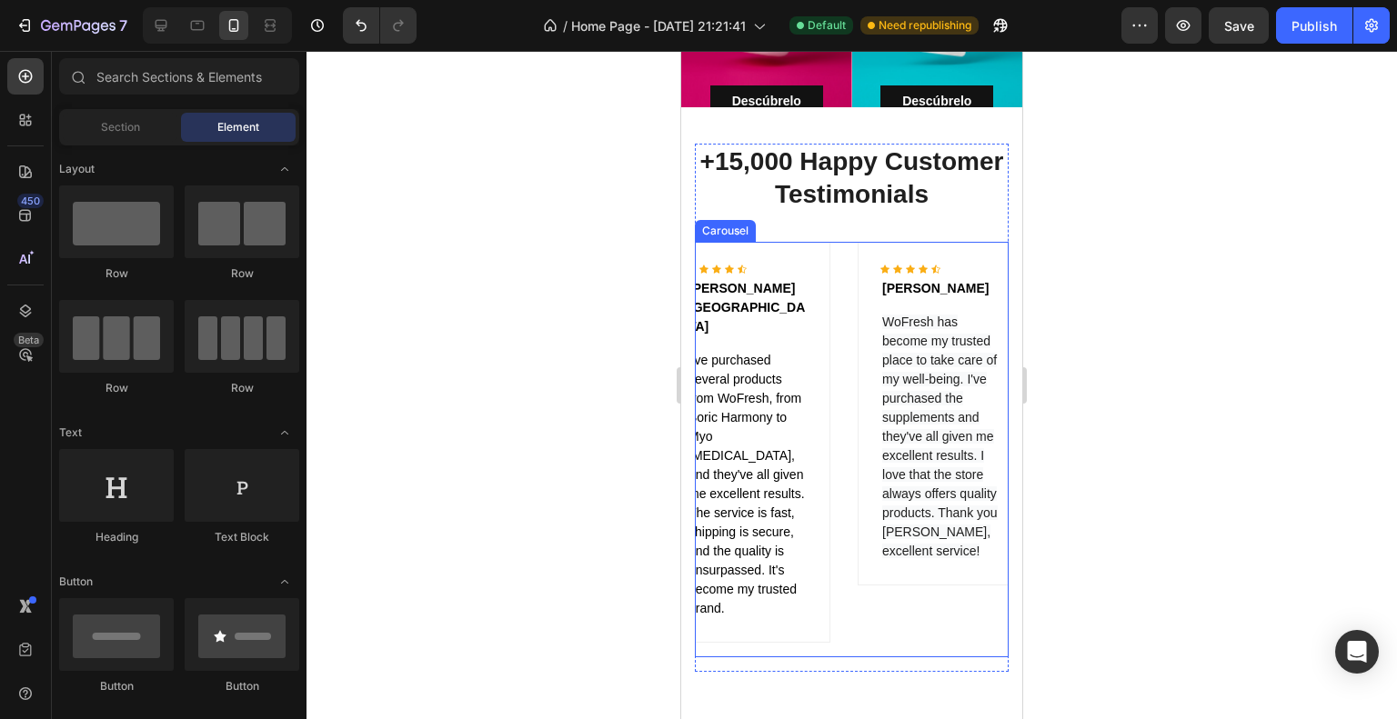
click at [847, 391] on div "Icon Icon Icon Icon Icon Icon List Hoz [PERSON_NAME] Text block WoFresh has bec…" at bounding box center [852, 450] width 314 height 416
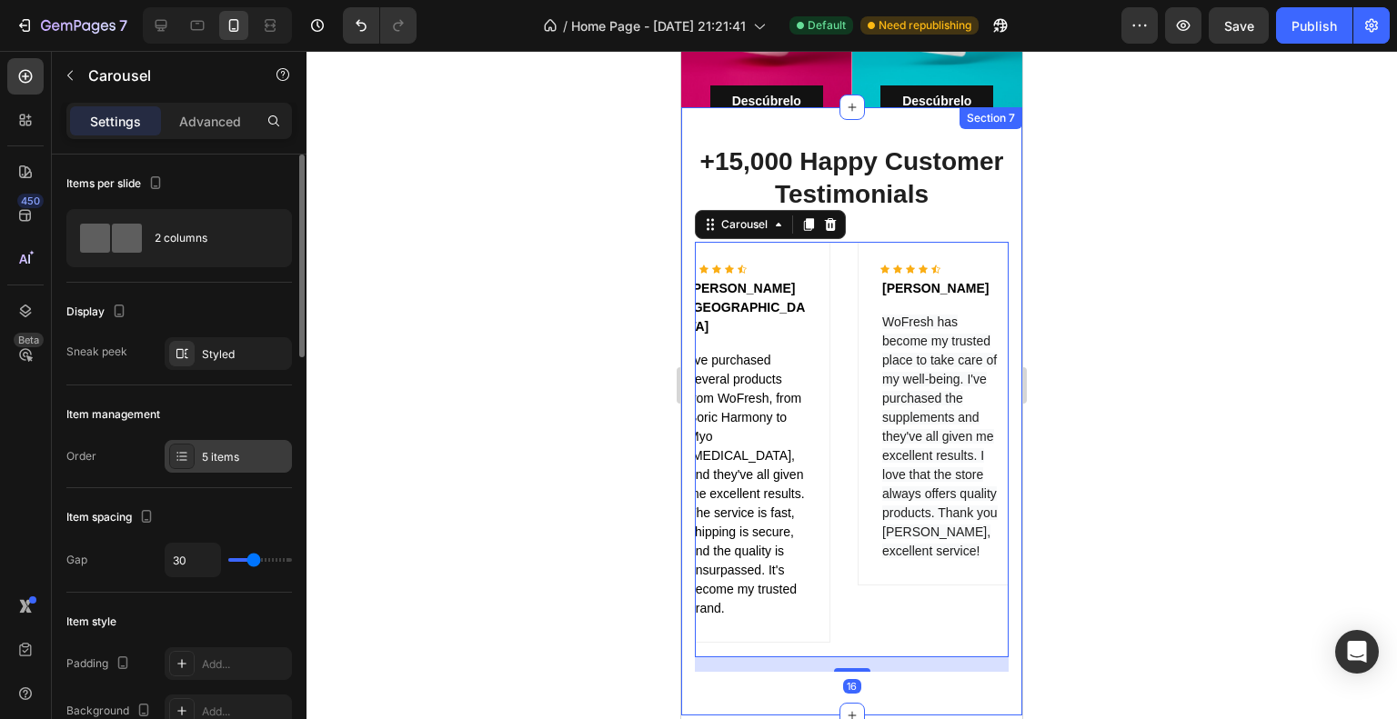
click at [248, 450] on div "5 items" at bounding box center [244, 457] width 85 height 16
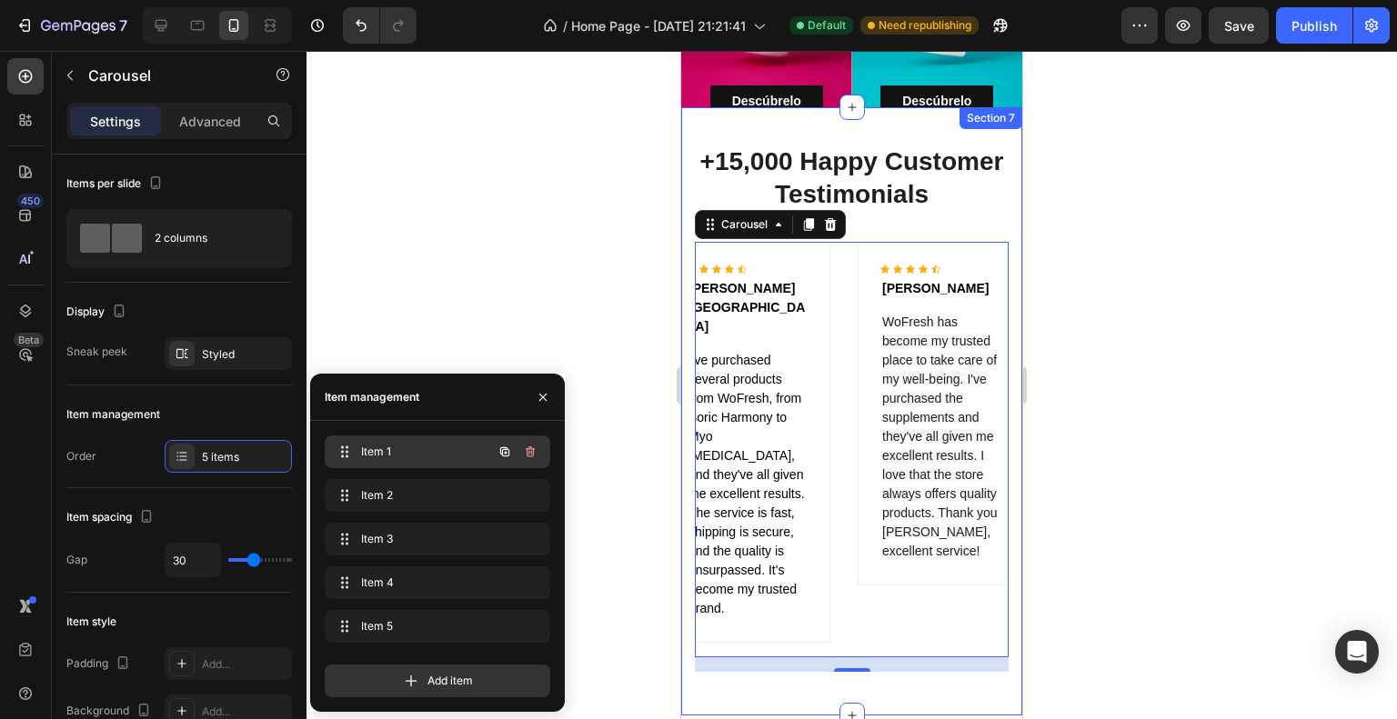
click at [391, 452] on span "Item 1" at bounding box center [412, 452] width 103 height 16
click at [391, 449] on span "Item 1" at bounding box center [412, 452] width 103 height 16
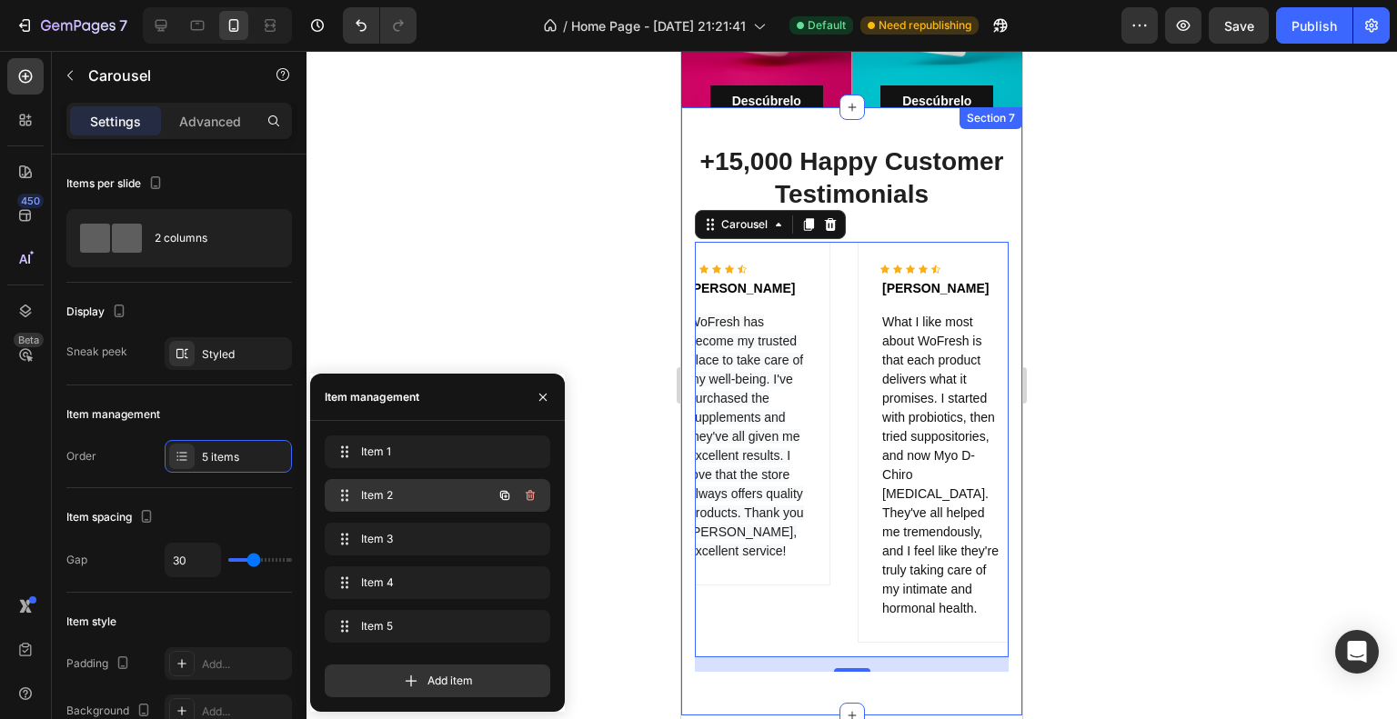
click at [433, 506] on div "Item 2 Item 2" at bounding box center [412, 495] width 160 height 25
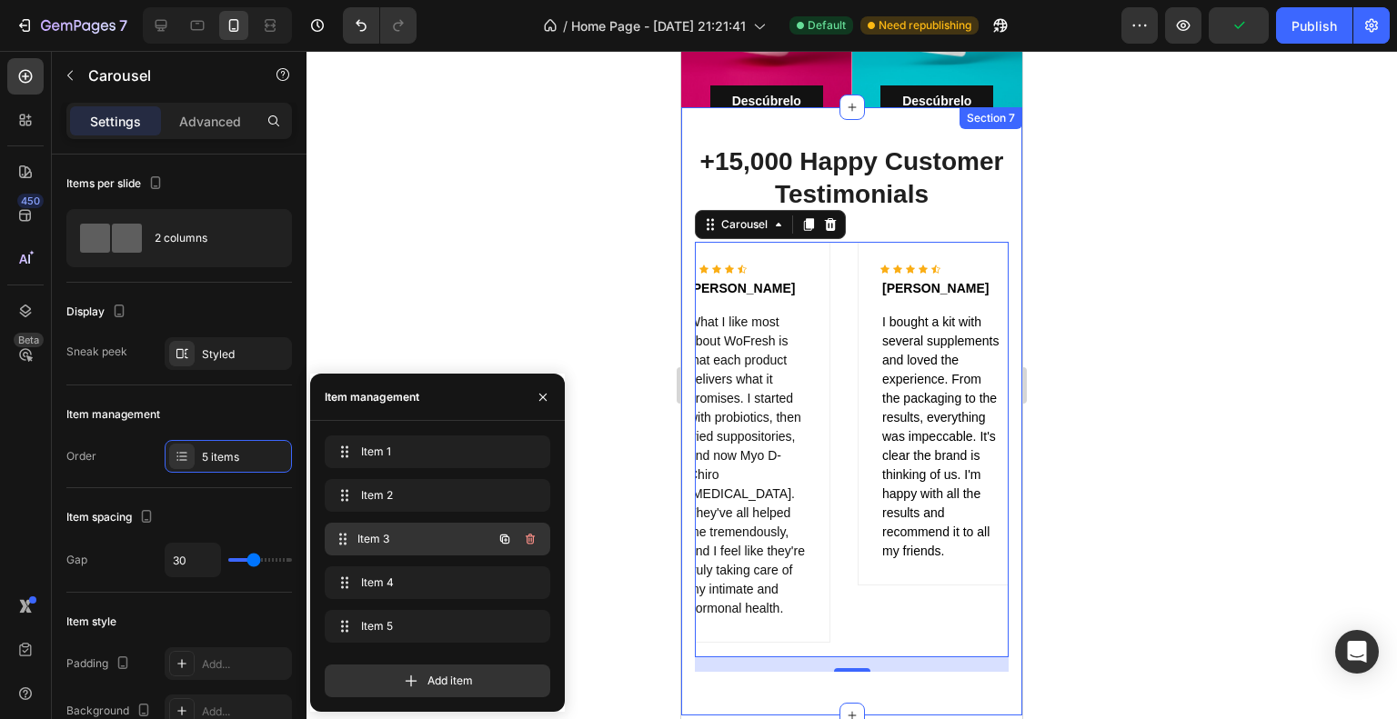
click at [434, 545] on span "Item 3" at bounding box center [424, 539] width 135 height 16
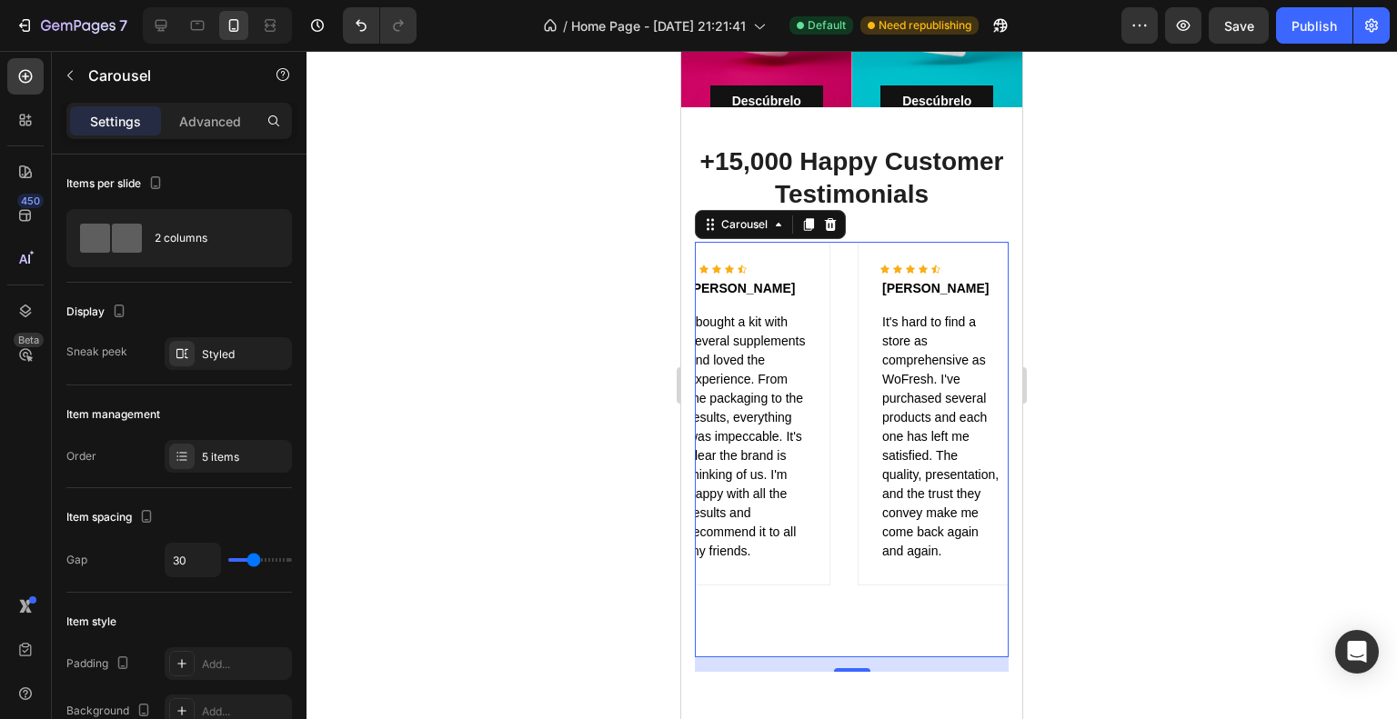
click at [845, 262] on div "Icon Icon Icon Icon Icon Icon List Hoz [PERSON_NAME] Text block WoFresh has bec…" at bounding box center [852, 450] width 314 height 416
click at [244, 562] on div "30" at bounding box center [228, 560] width 127 height 35
click at [243, 554] on div "30" at bounding box center [228, 560] width 127 height 35
type input "1"
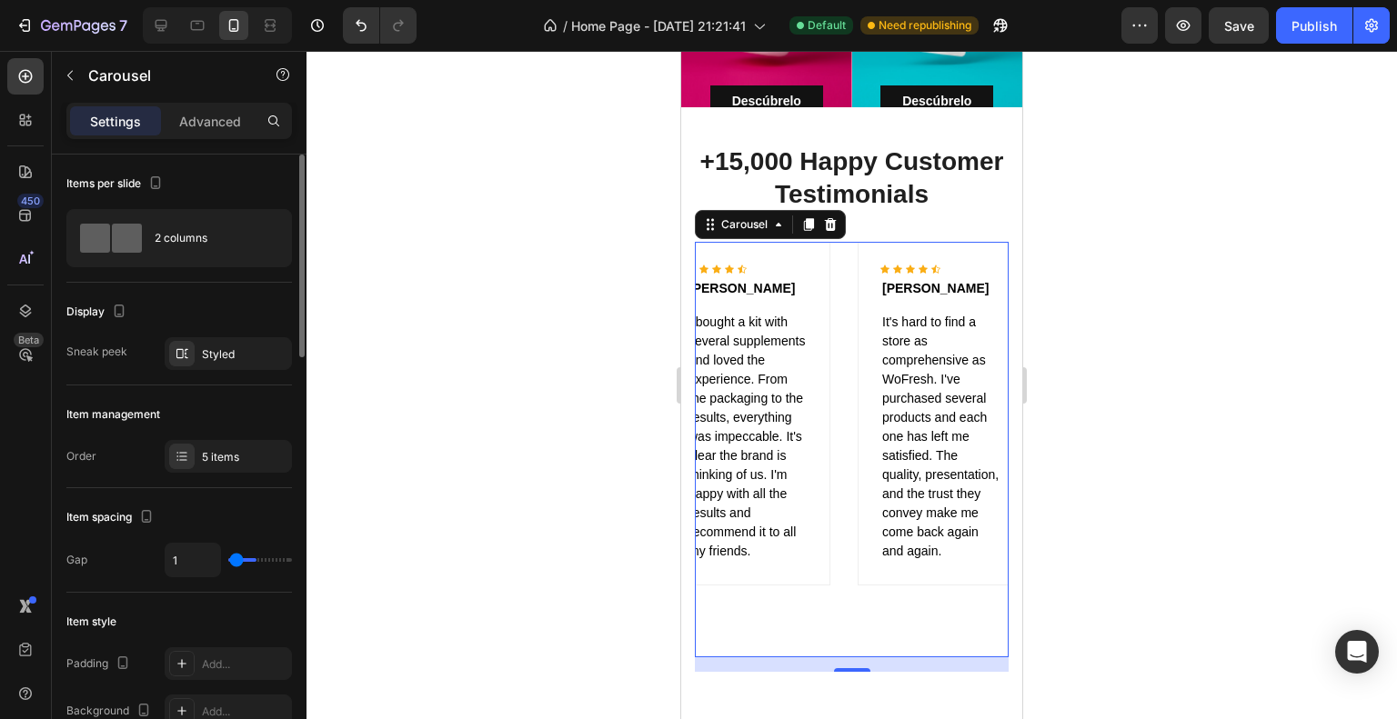
click at [236, 558] on input "range" at bounding box center [260, 560] width 64 height 4
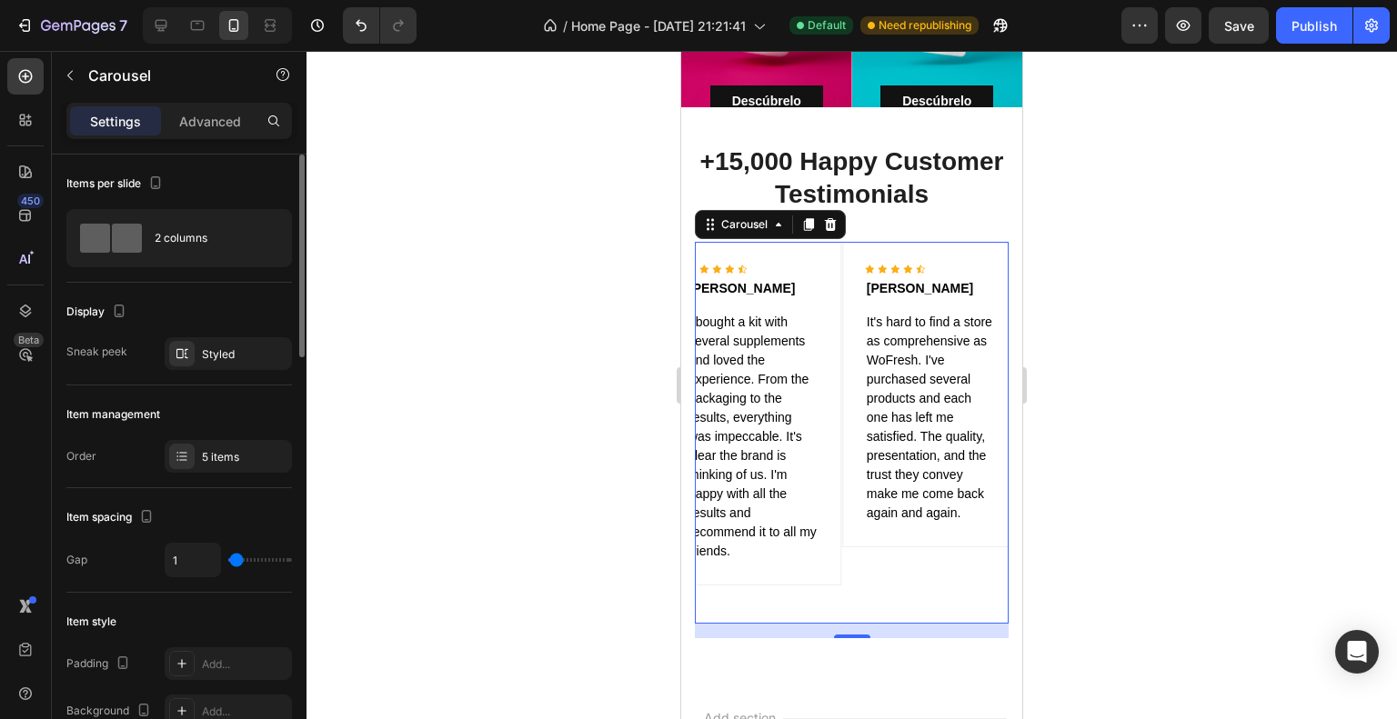
type input "3"
type input "16"
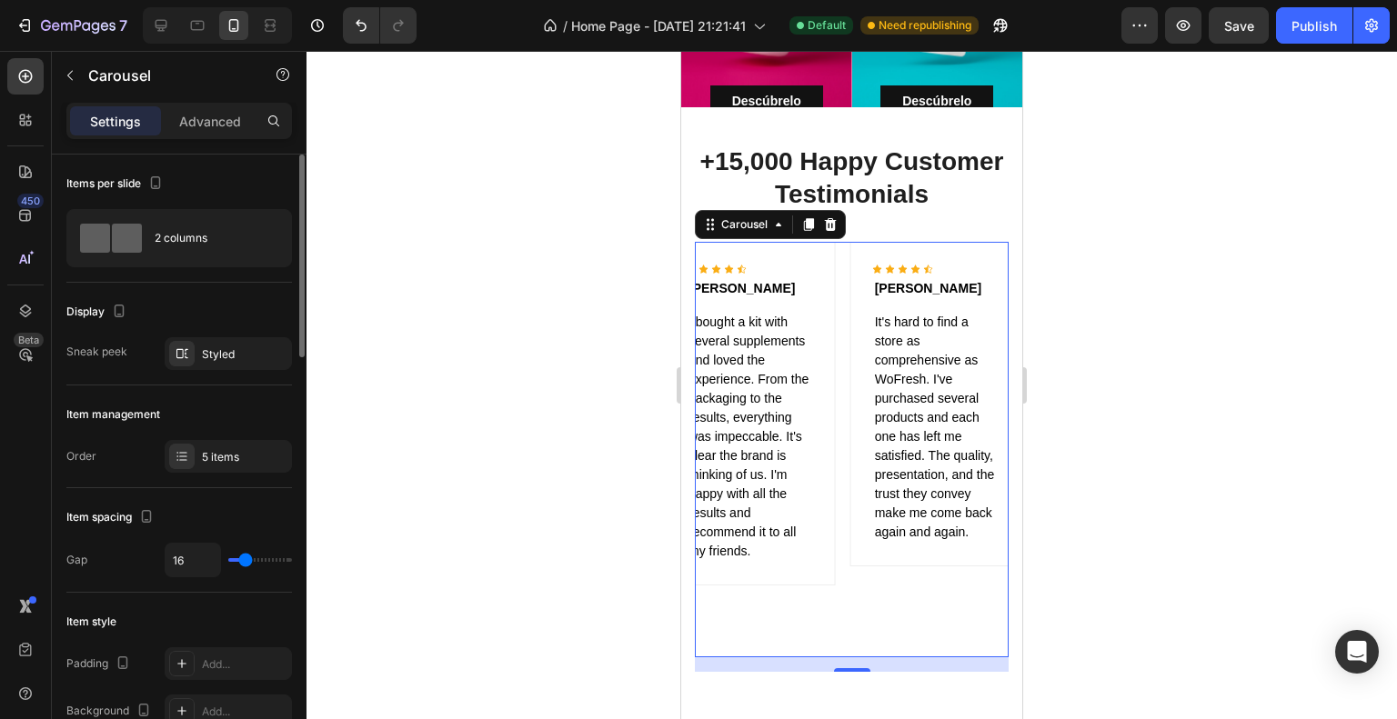
type input "17"
type input "19"
drag, startPoint x: 236, startPoint y: 559, endPoint x: 247, endPoint y: 556, distance: 11.5
type input "19"
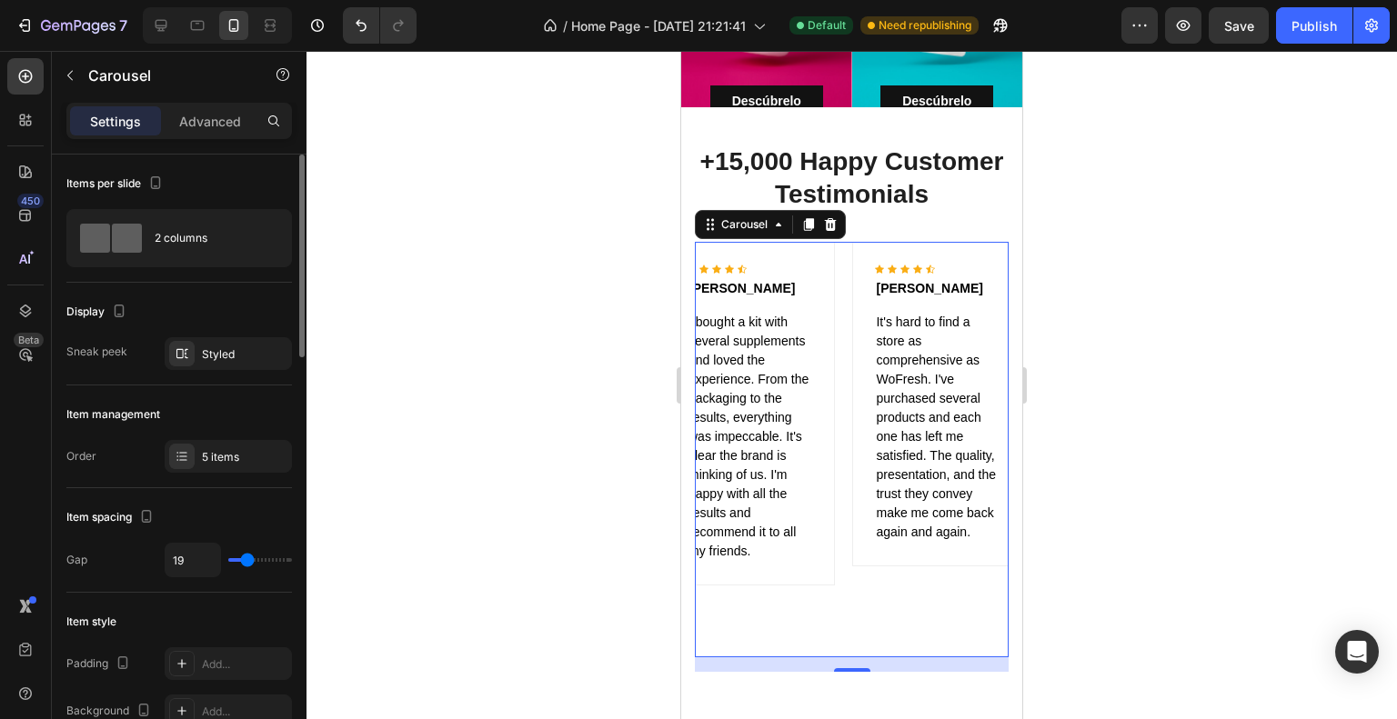
click at [247, 558] on input "range" at bounding box center [260, 560] width 64 height 4
type input "20"
type input "23"
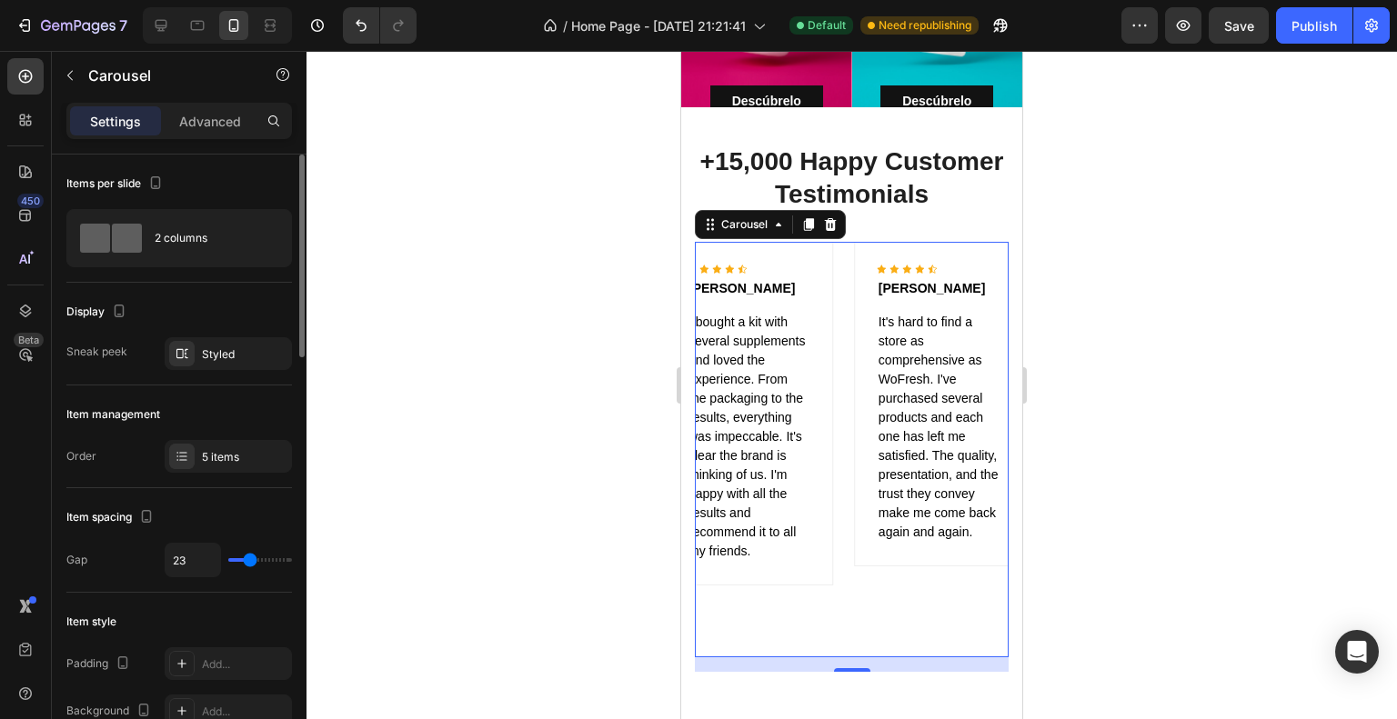
click at [249, 558] on input "range" at bounding box center [260, 560] width 64 height 4
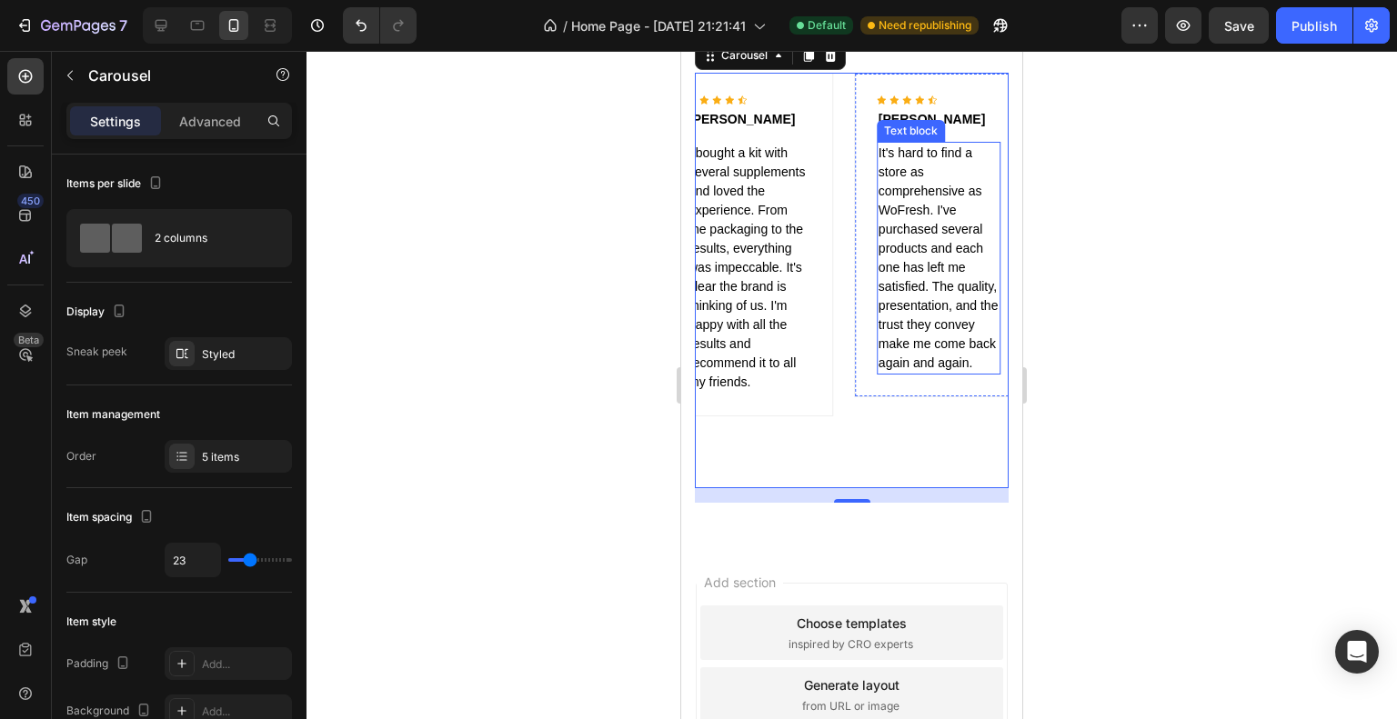
scroll to position [2413, 0]
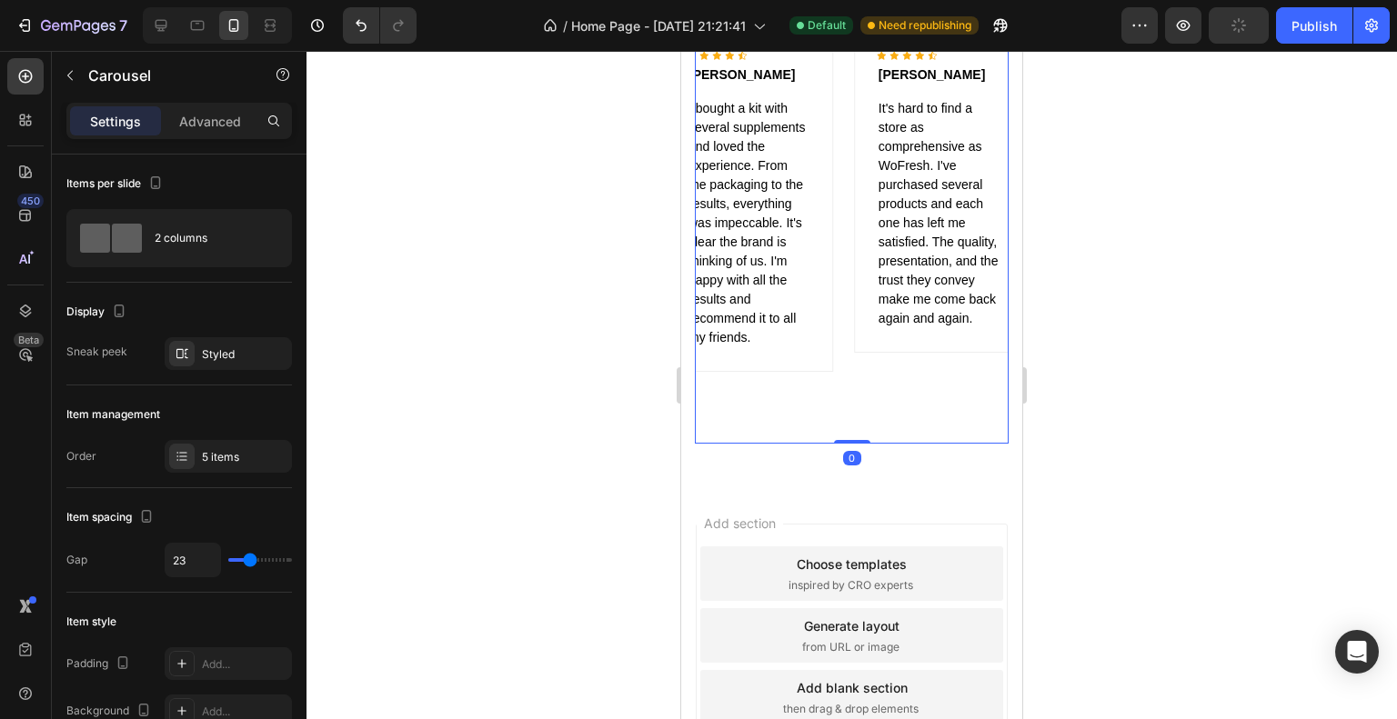
drag, startPoint x: 853, startPoint y: 420, endPoint x: 848, endPoint y: 397, distance: 23.2
click at [848, 397] on div "Icon Icon Icon Icon Icon Icon List Hoz [PERSON_NAME] Text block WoFresh has bec…" at bounding box center [852, 236] width 314 height 416
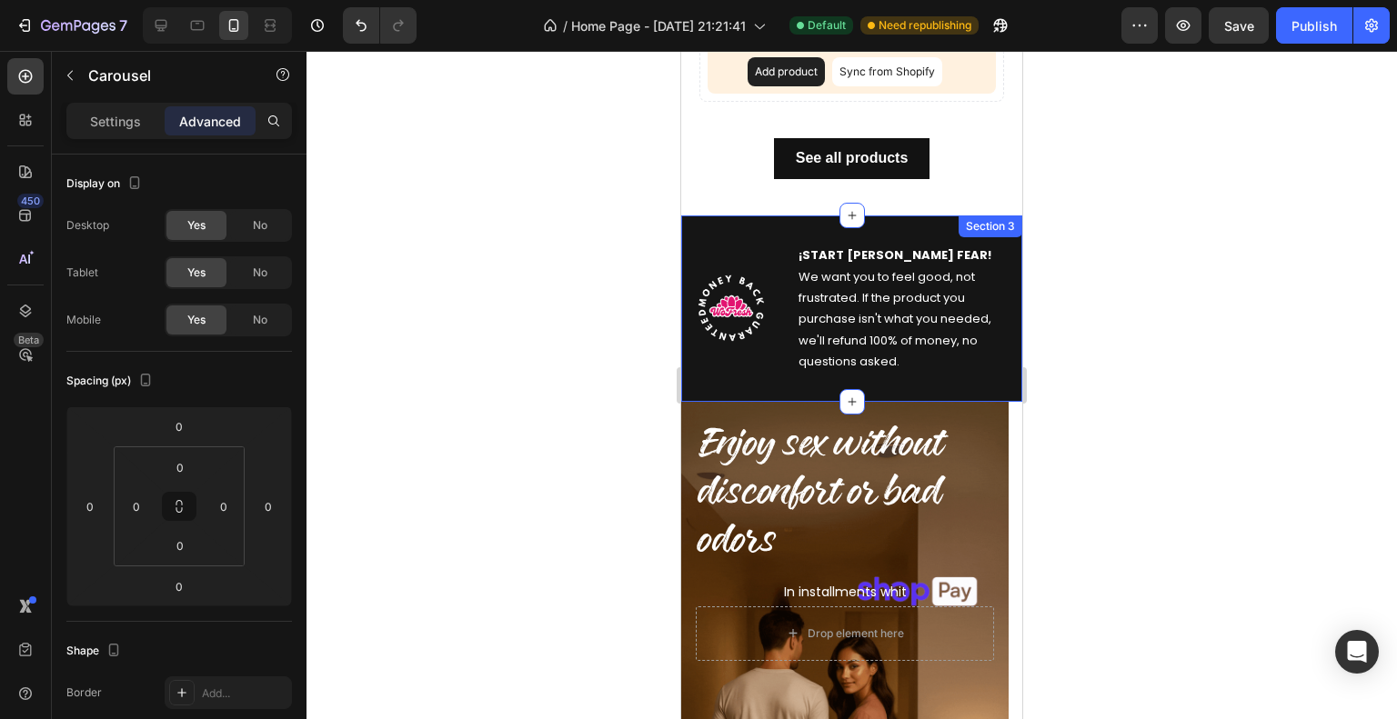
scroll to position [0, 0]
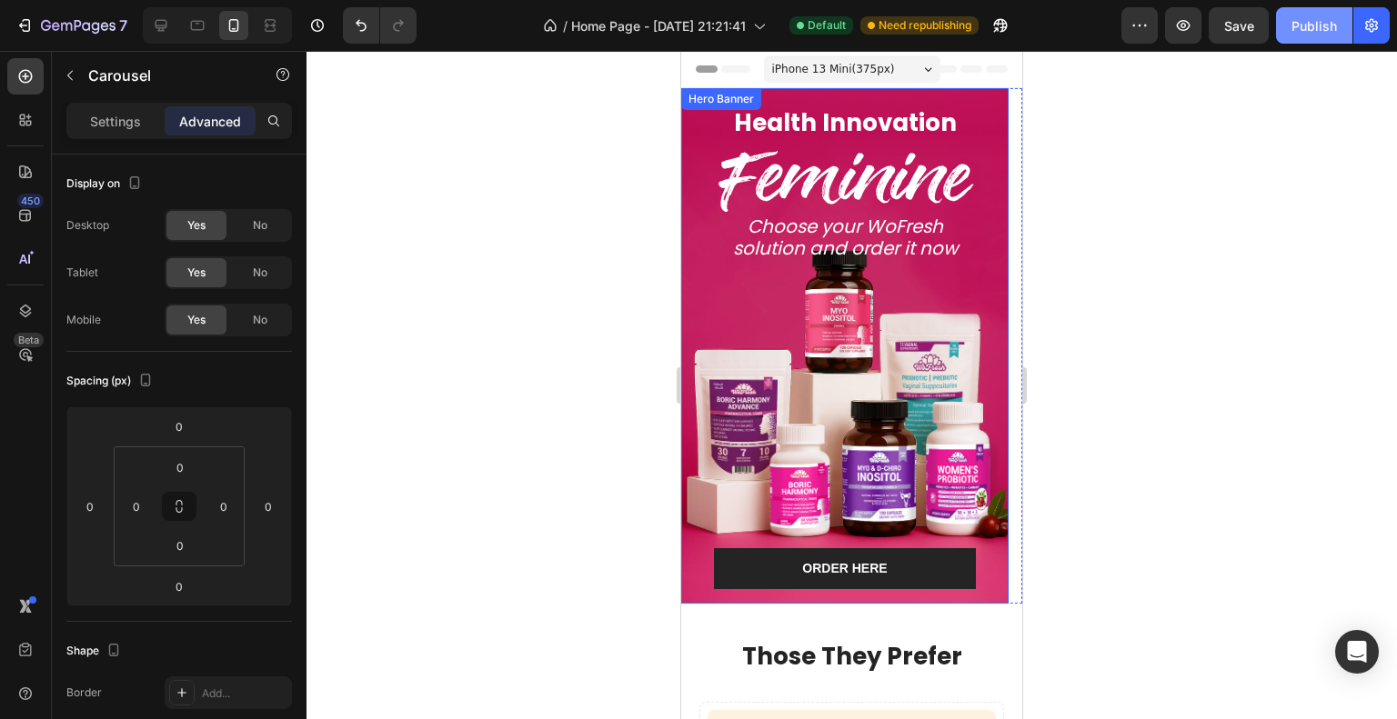
click at [1322, 22] on div "Publish" at bounding box center [1313, 25] width 45 height 19
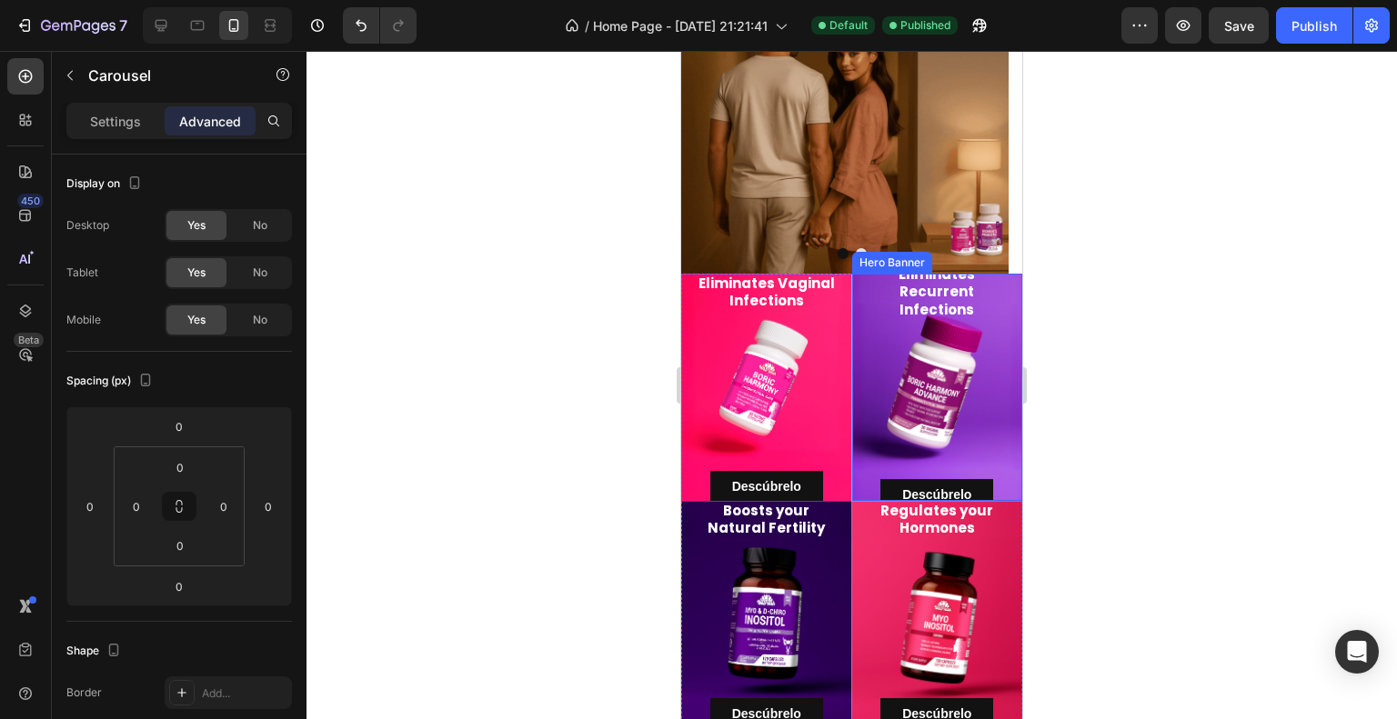
scroll to position [1666, 0]
